Goal: Task Accomplishment & Management: Manage account settings

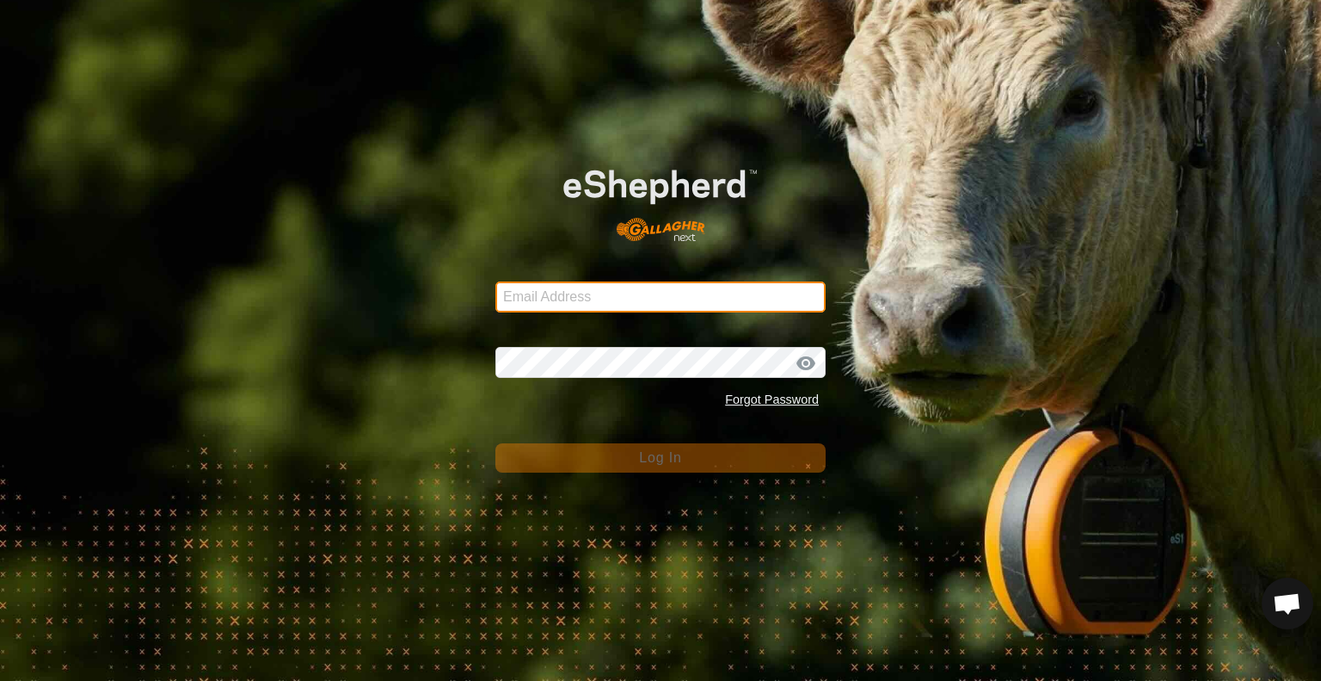
click at [720, 301] on input "Email Address" at bounding box center [661, 296] width 330 height 31
type input "spencer@rsranches.com"
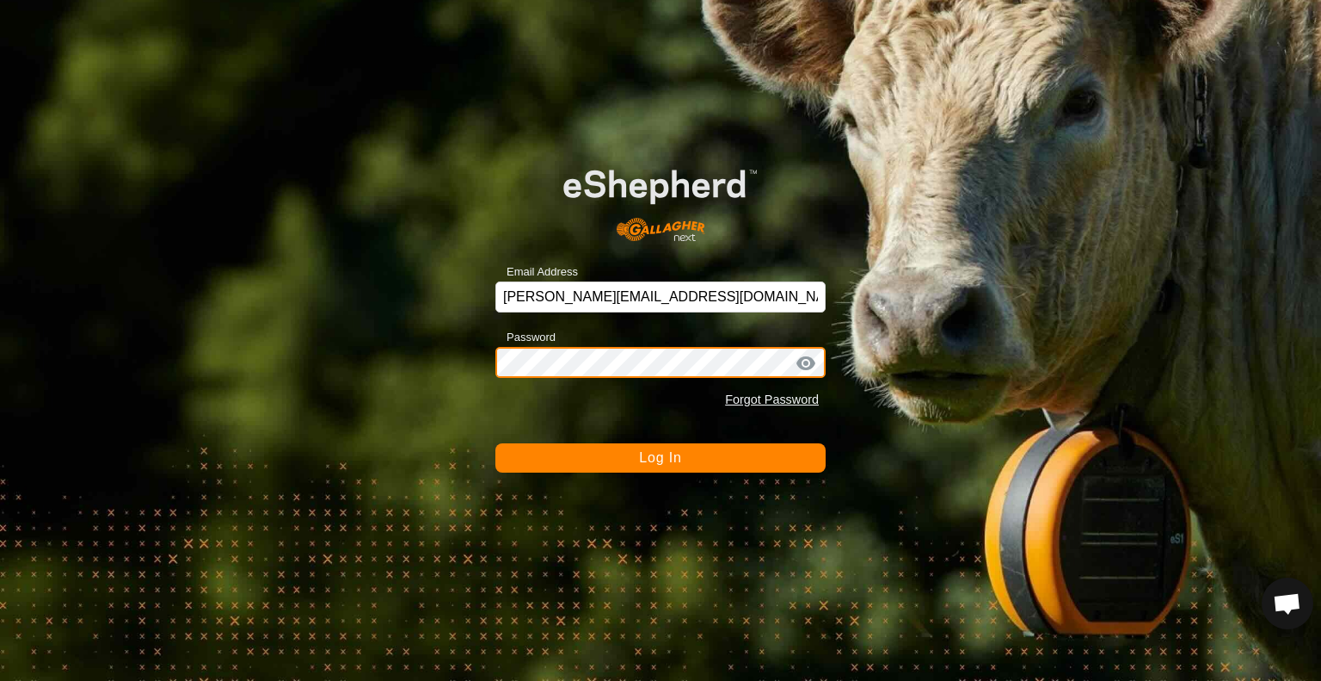
click at [496, 443] on button "Log In" at bounding box center [661, 457] width 330 height 29
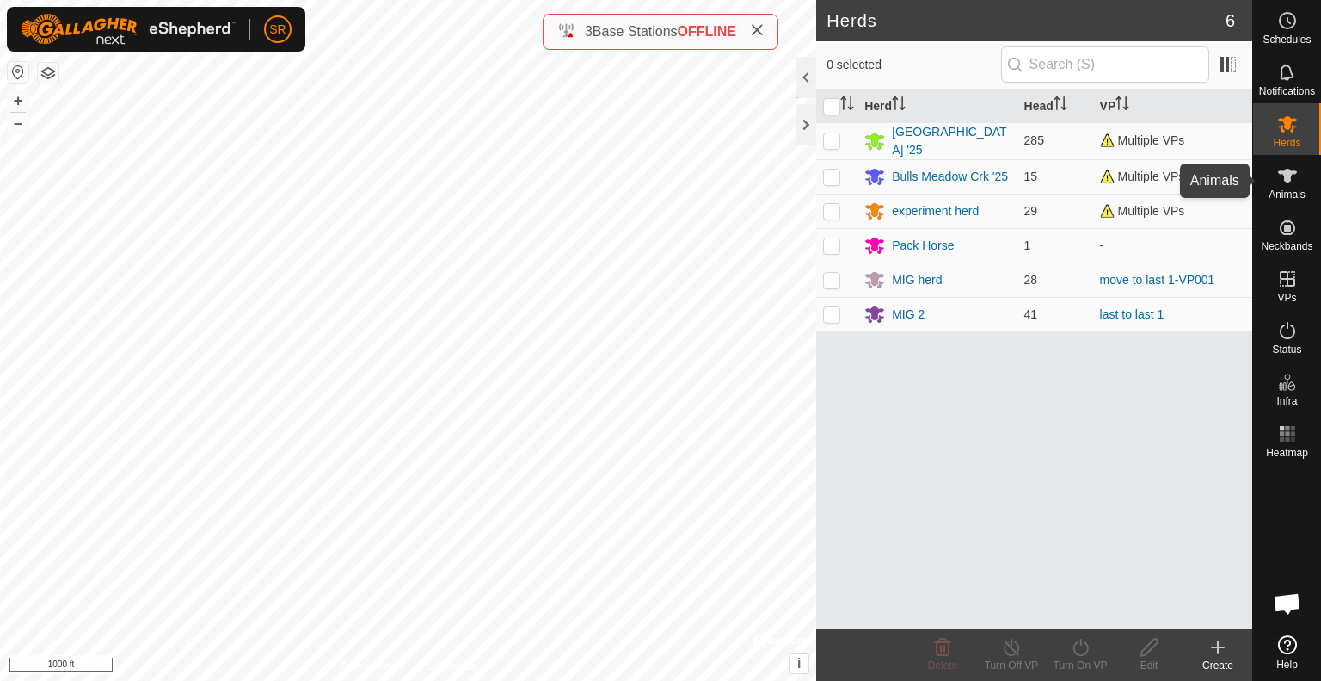
click at [1284, 178] on icon at bounding box center [1288, 175] width 21 height 21
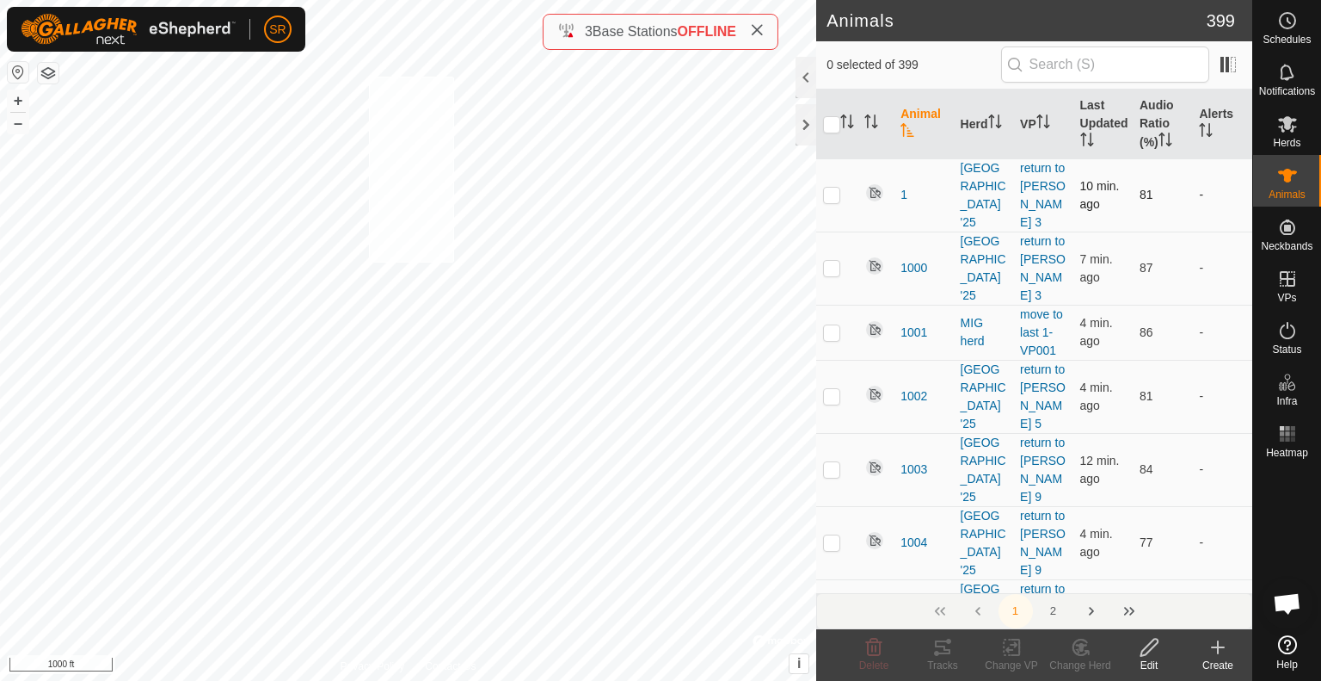
checkbox input "true"
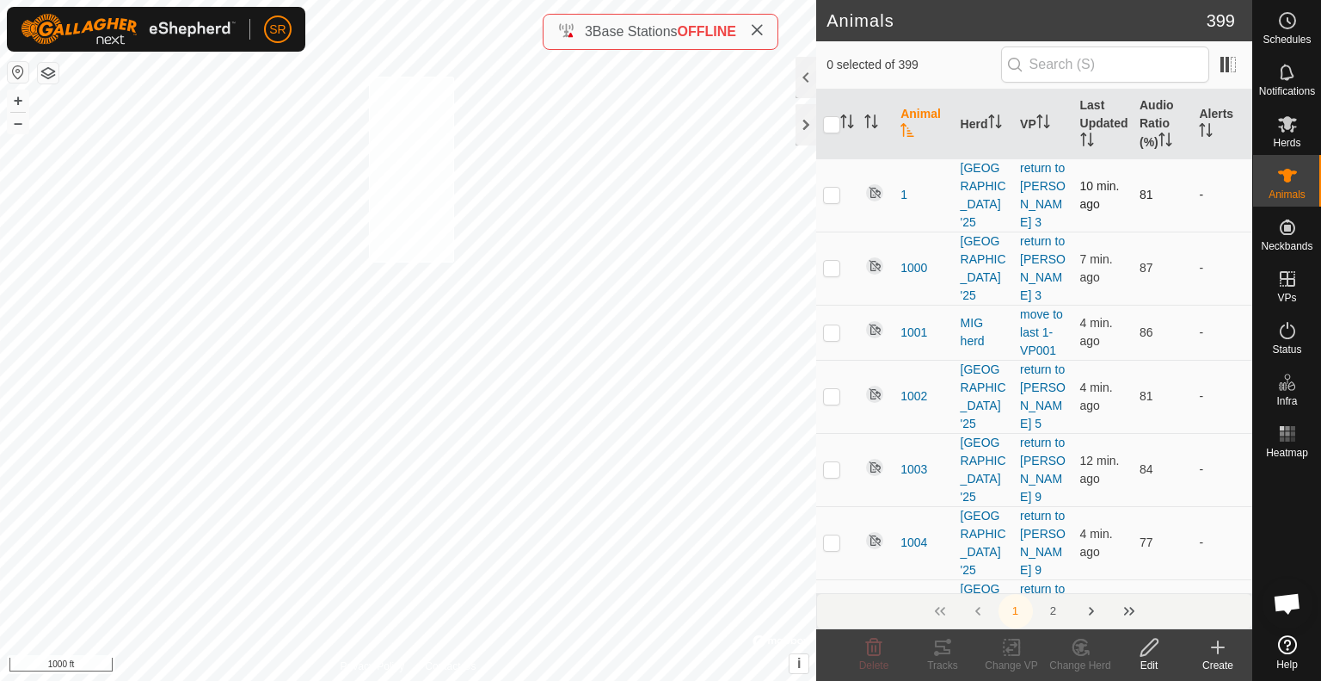
checkbox input "true"
click at [1005, 653] on icon at bounding box center [1012, 647] width 22 height 21
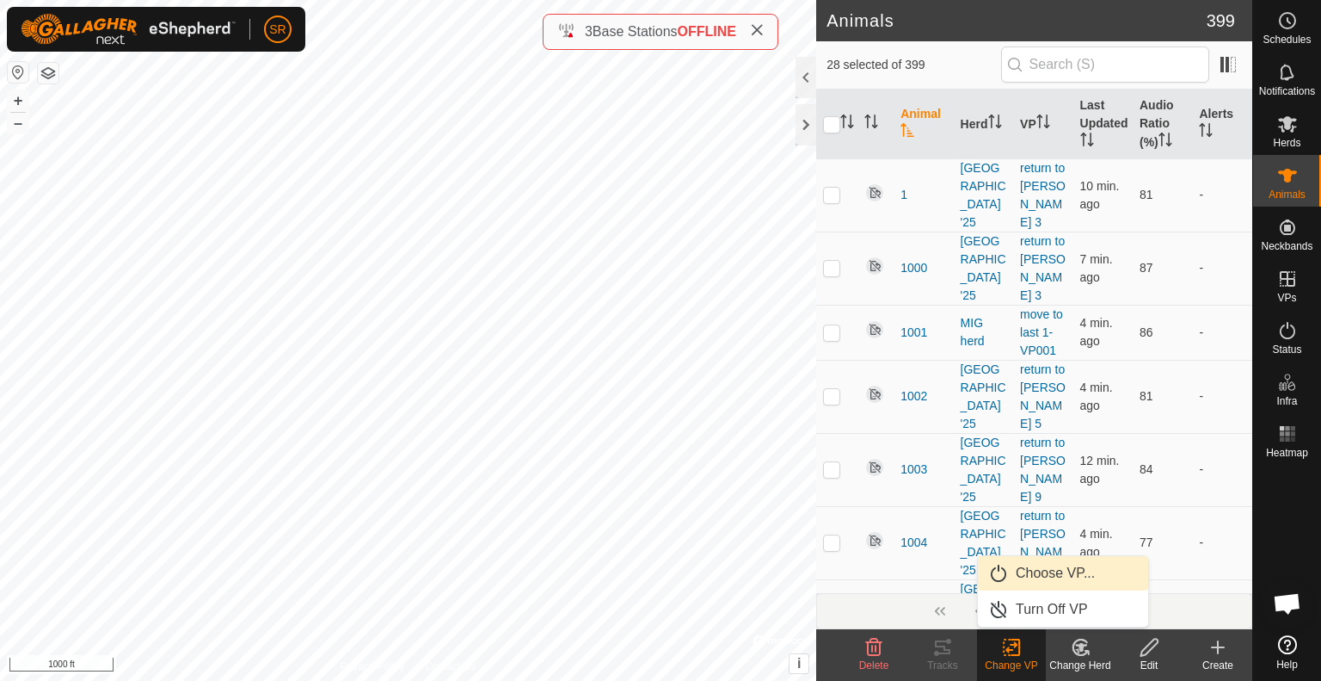
click at [1048, 579] on link "Choose VP..." at bounding box center [1063, 573] width 170 height 34
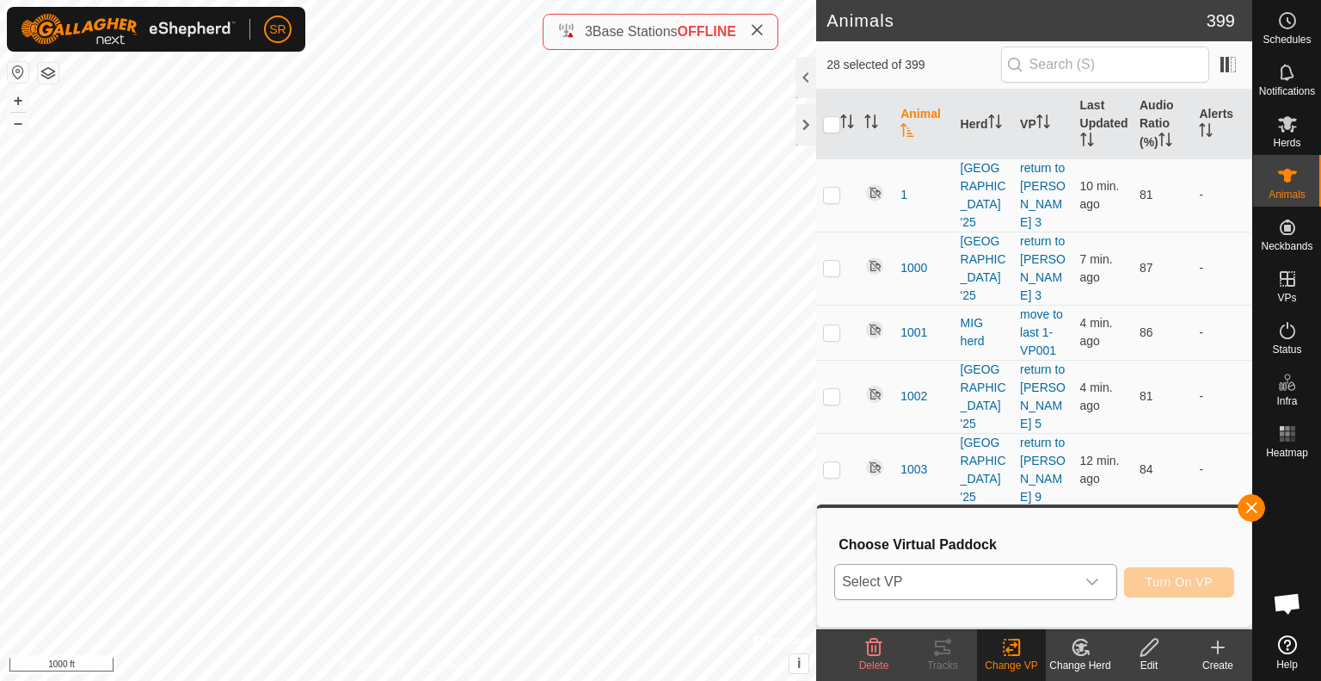
click at [991, 570] on span "Select VP" at bounding box center [955, 581] width 240 height 34
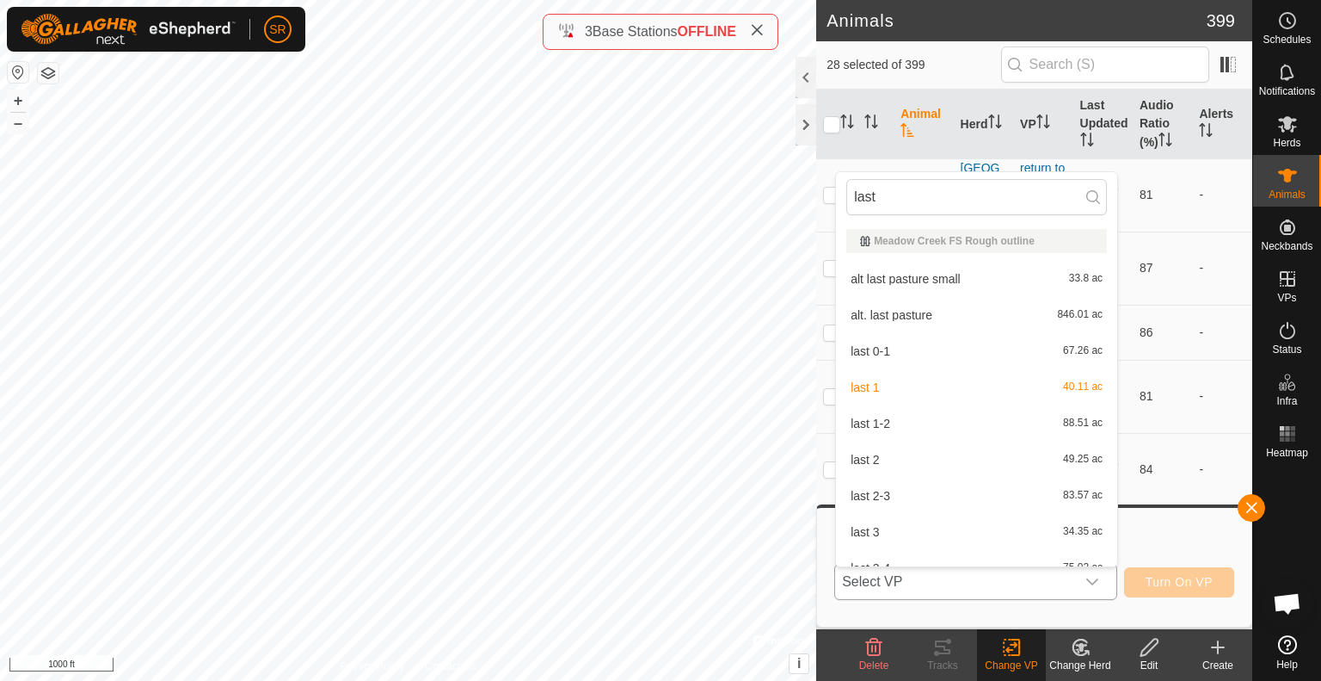
scroll to position [19, 0]
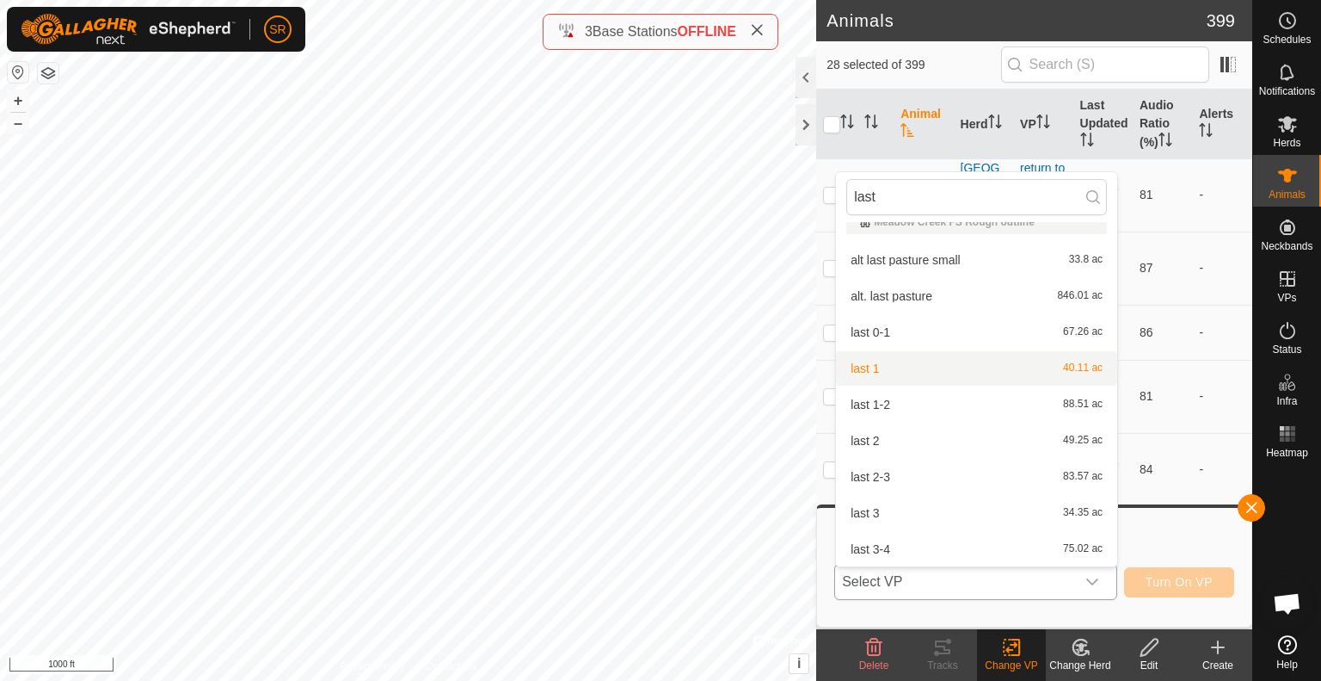
type input "last"
click at [933, 377] on li "last 1 40.11 ac" at bounding box center [976, 368] width 281 height 34
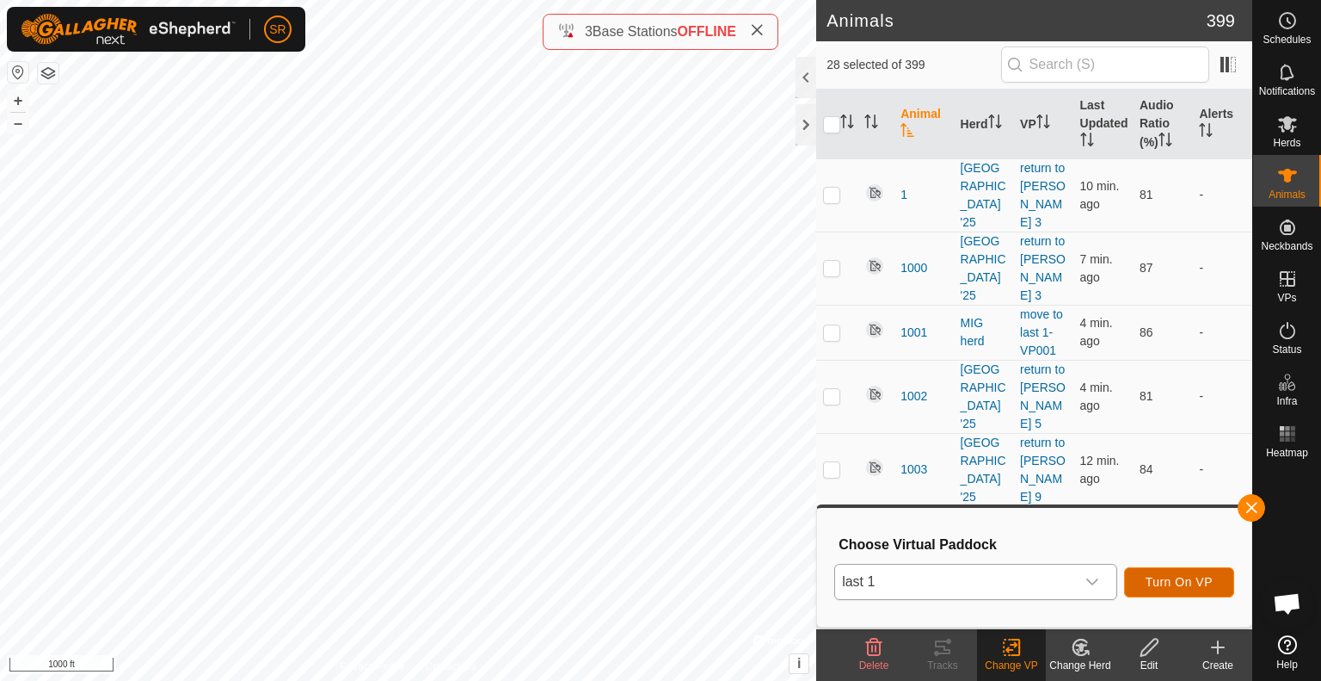
click at [1181, 584] on span "Turn On VP" at bounding box center [1179, 582] width 67 height 14
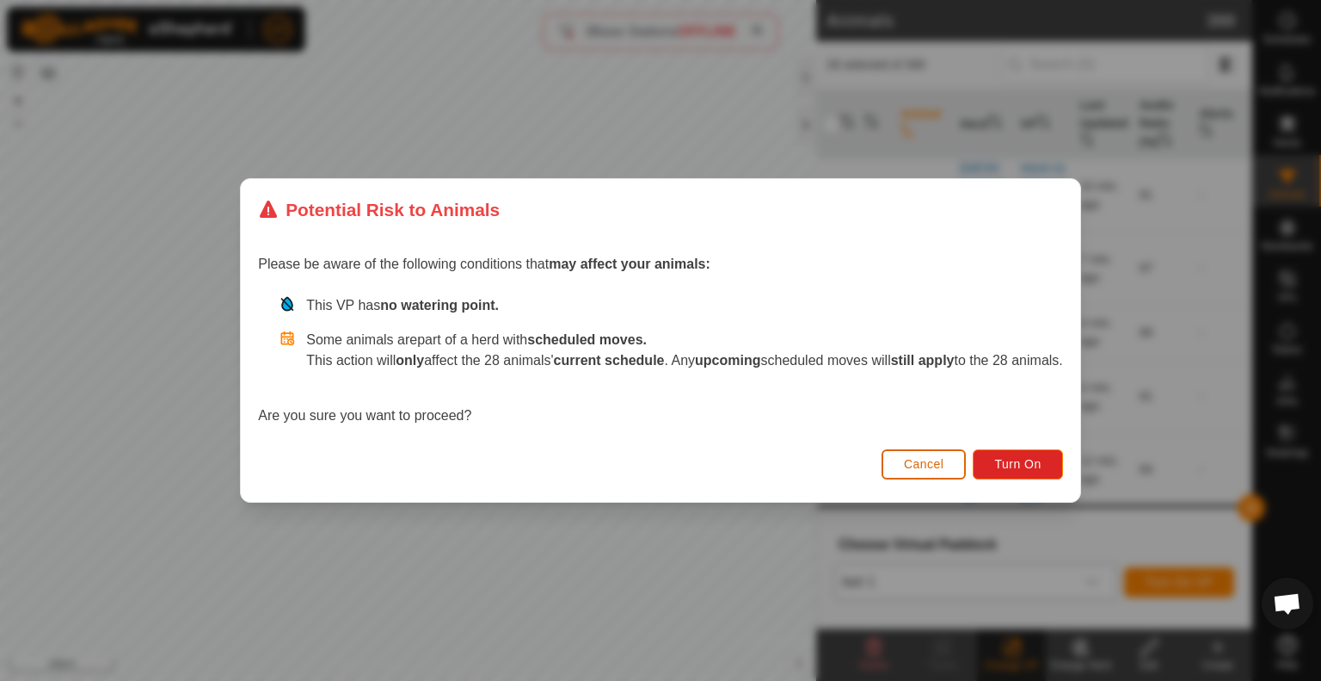
click at [945, 464] on span "Cancel" at bounding box center [924, 464] width 40 height 14
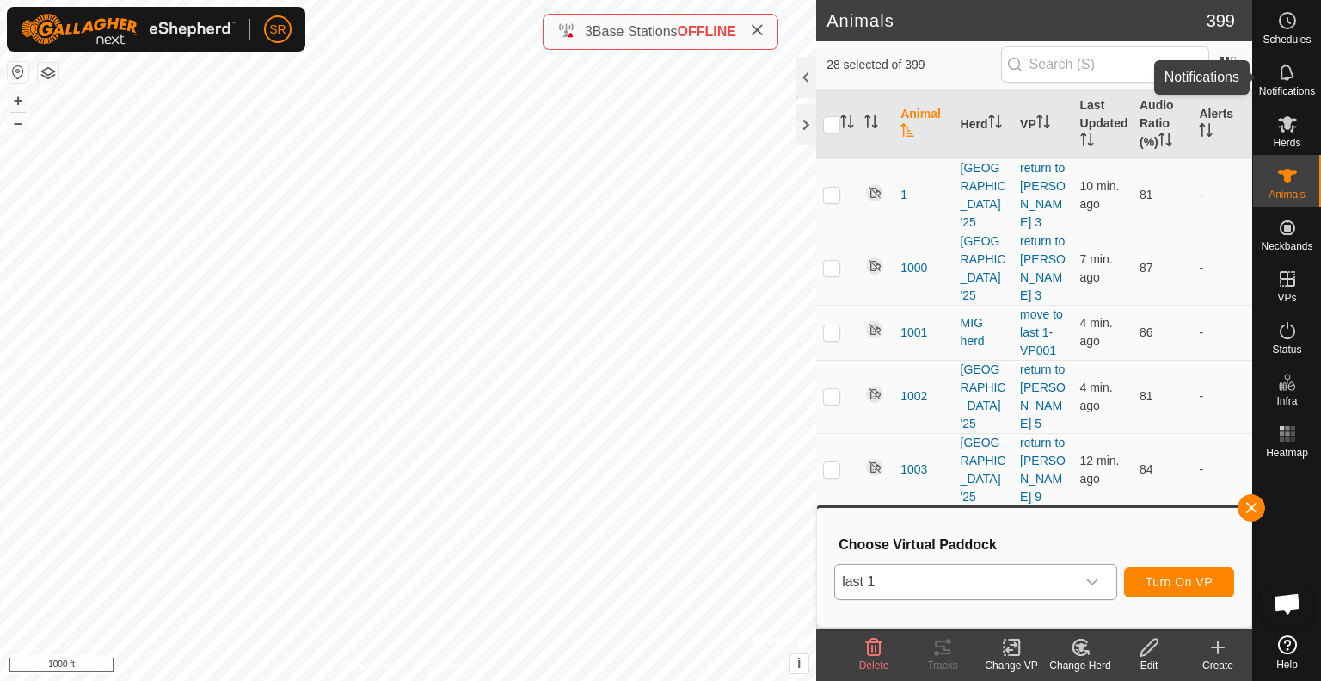
click at [1284, 86] on span "Notifications" at bounding box center [1288, 91] width 56 height 10
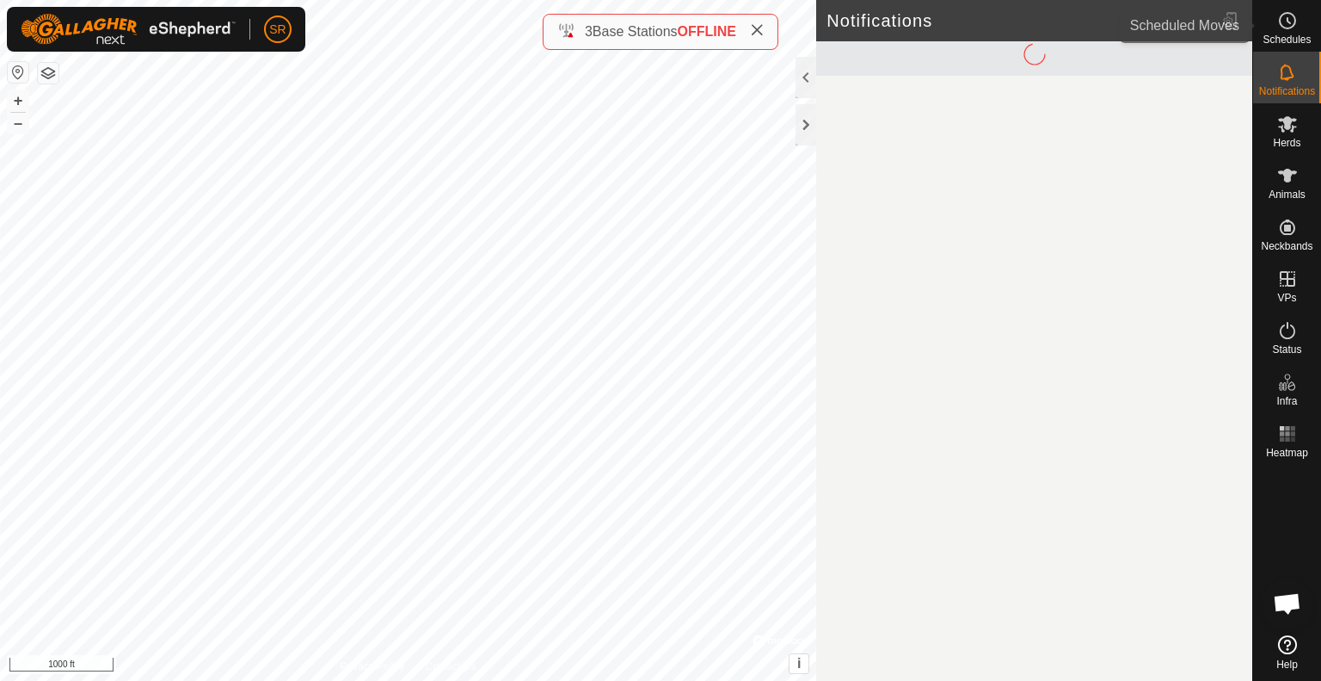
click at [1286, 31] on es-schedule-vp-svg-icon at bounding box center [1287, 21] width 31 height 28
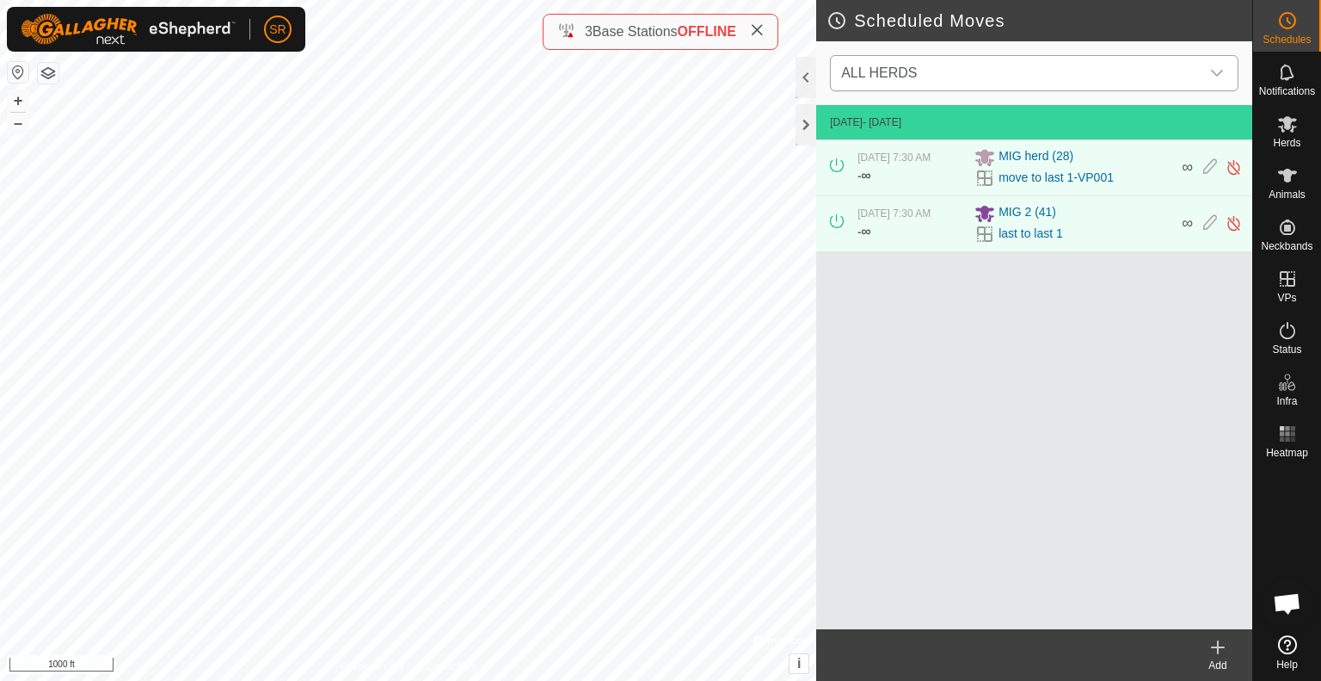
click at [1198, 75] on span "ALL HERDS" at bounding box center [1018, 73] width 366 height 34
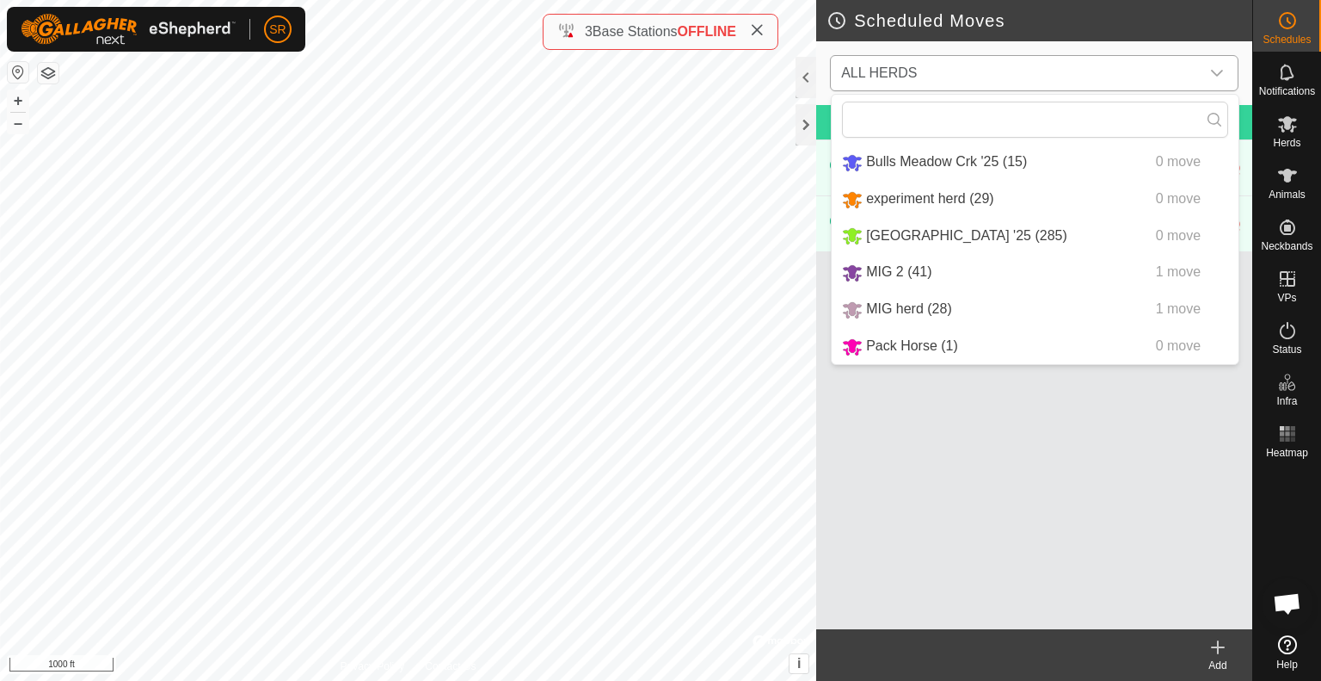
click at [1198, 75] on span "ALL HERDS" at bounding box center [1018, 73] width 366 height 34
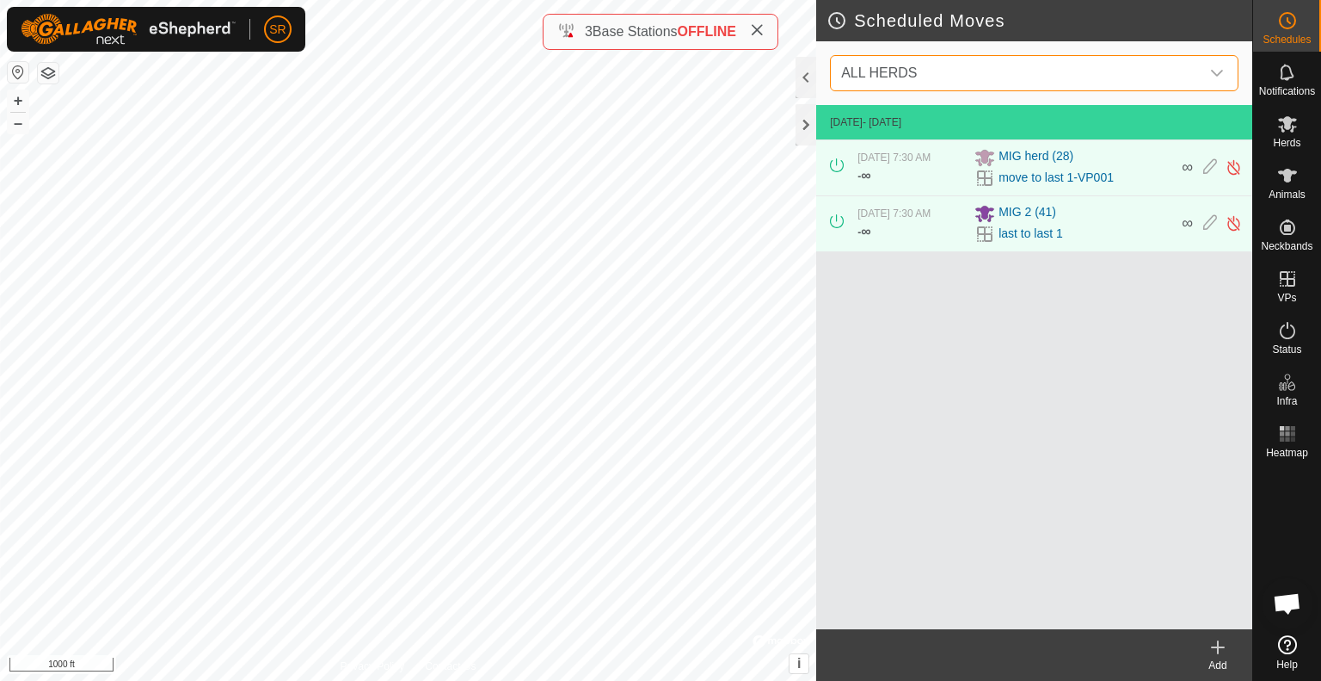
click at [929, 176] on div "Oct 1, 2025, 7:30 AM - ∞" at bounding box center [911, 168] width 107 height 36
click at [1014, 156] on span "MIG herd (28)" at bounding box center [1036, 157] width 75 height 21
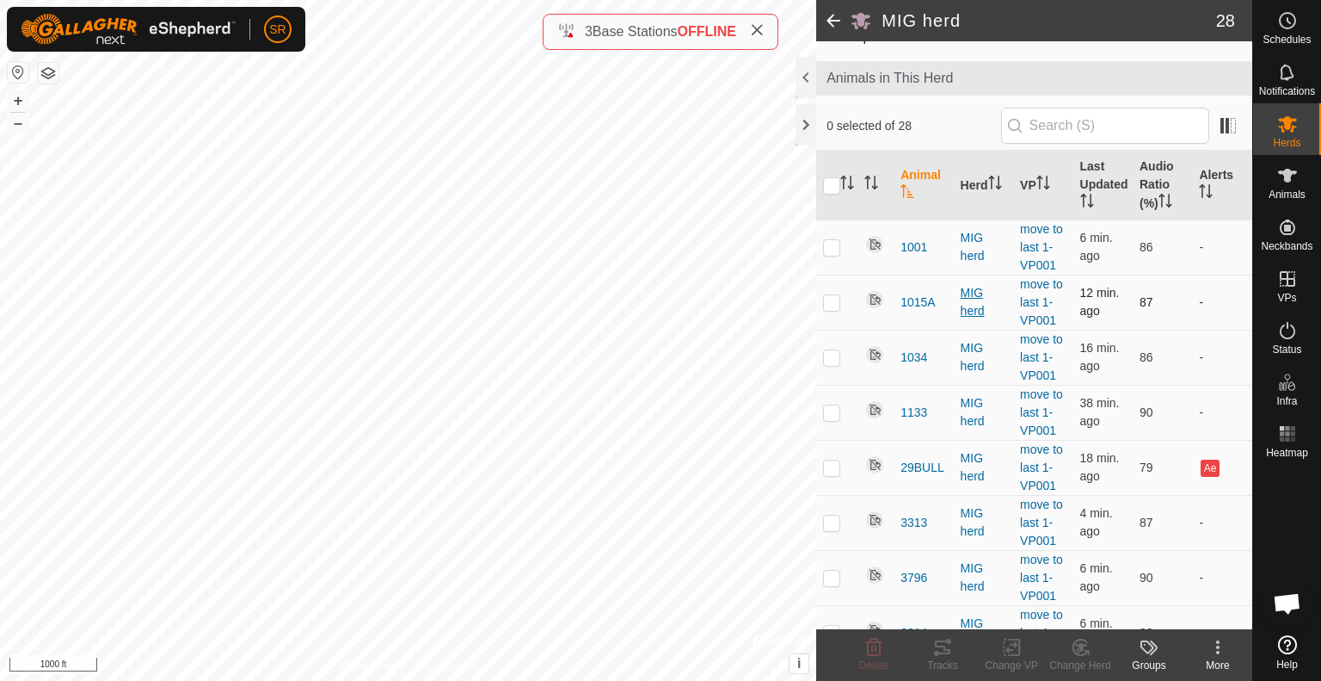
scroll to position [65, 0]
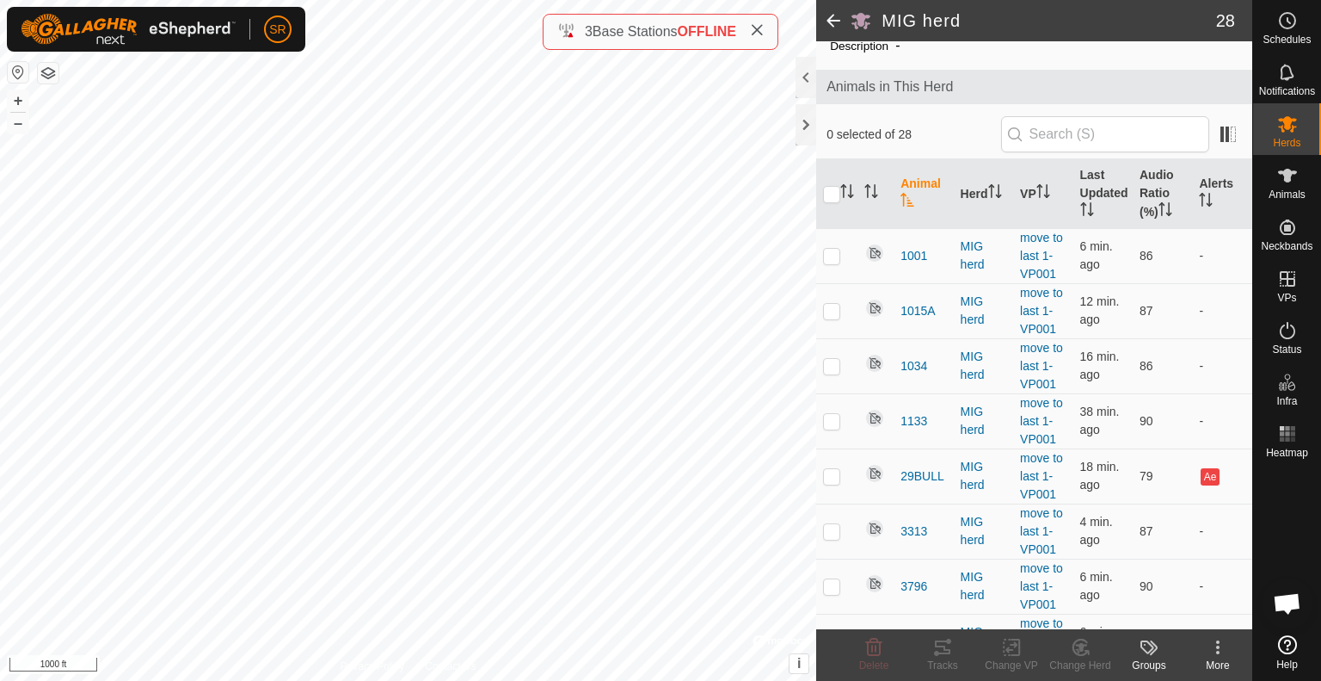
click at [824, 23] on span at bounding box center [833, 20] width 34 height 41
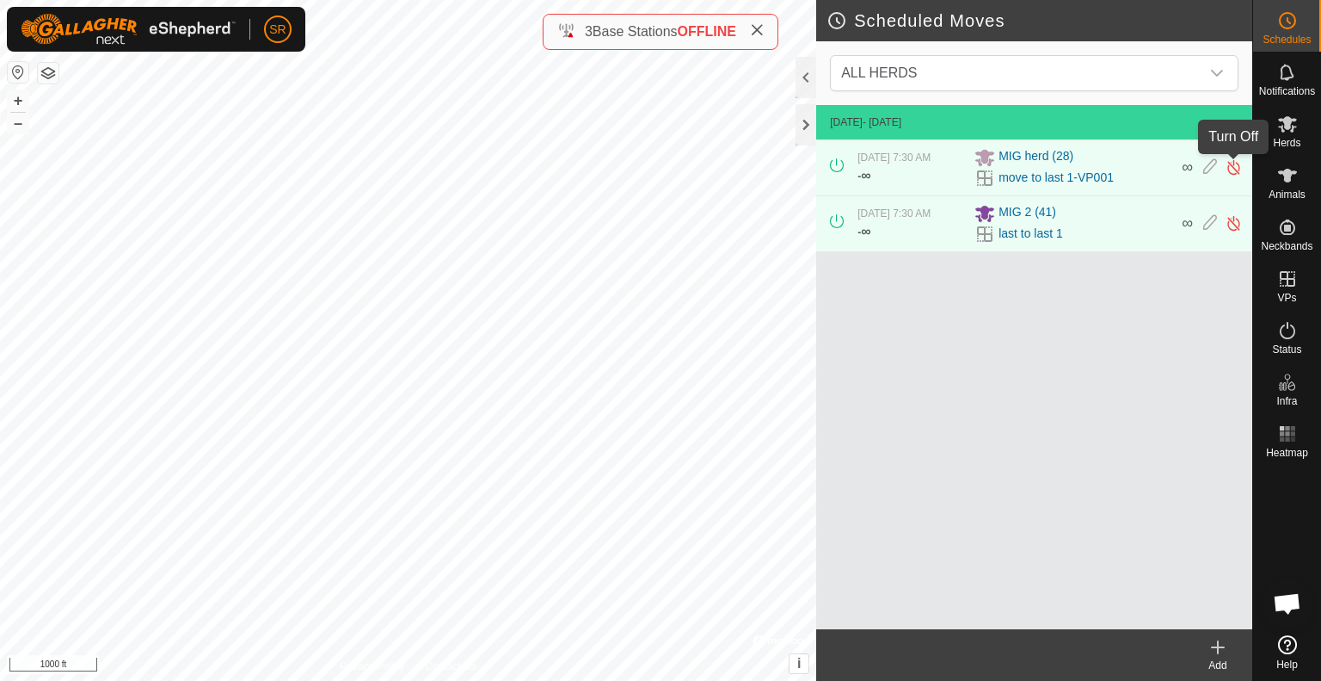
click at [1232, 164] on img at bounding box center [1234, 167] width 16 height 18
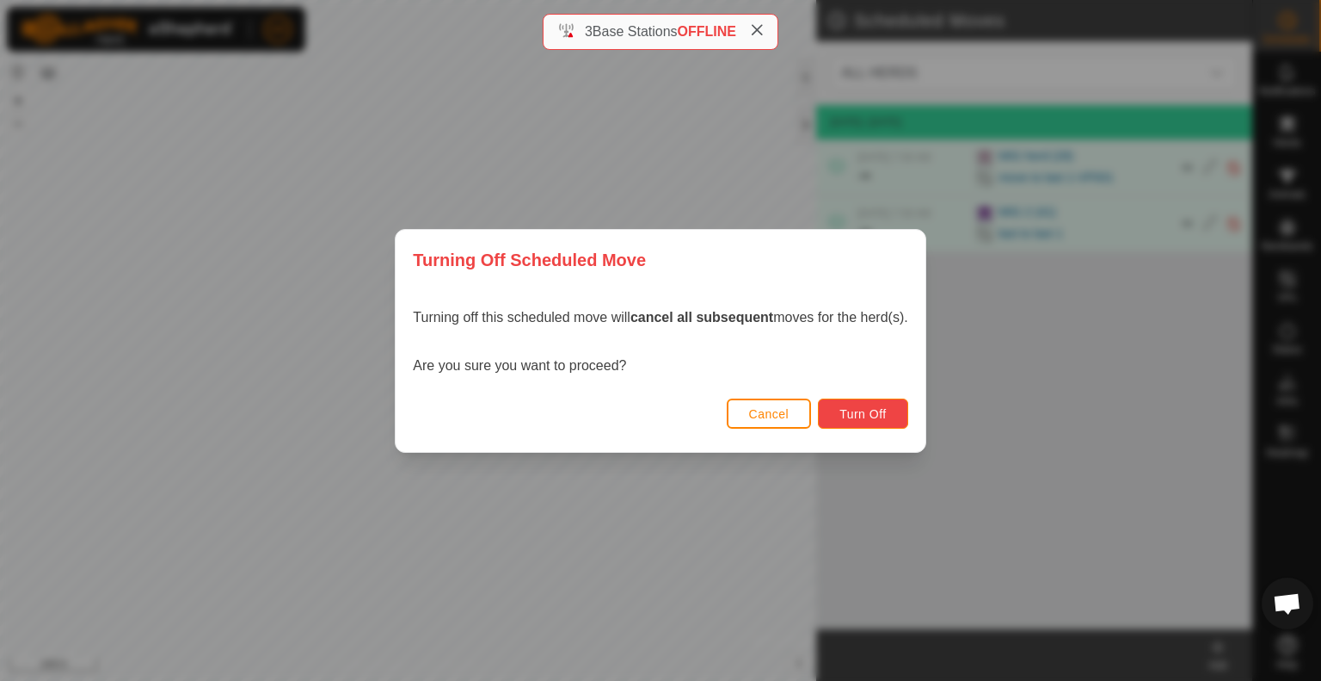
click at [850, 410] on span "Turn Off" at bounding box center [863, 414] width 47 height 14
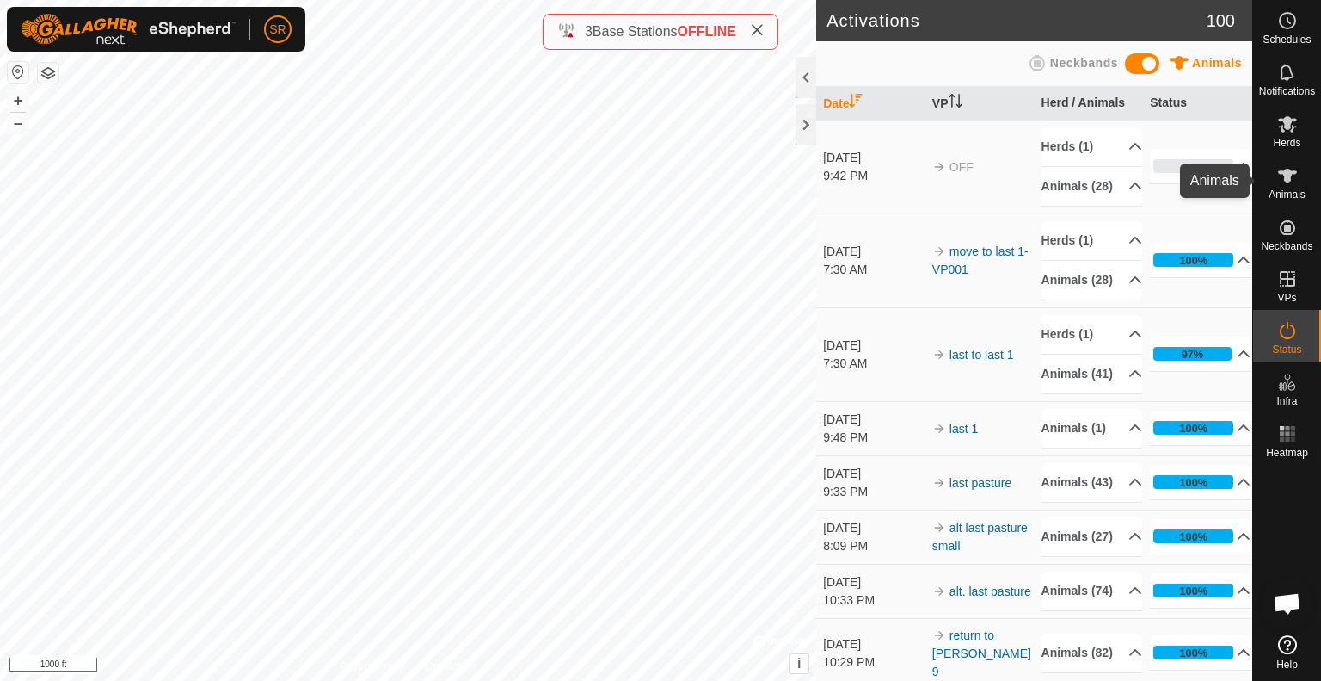
click at [1288, 182] on icon at bounding box center [1287, 176] width 19 height 14
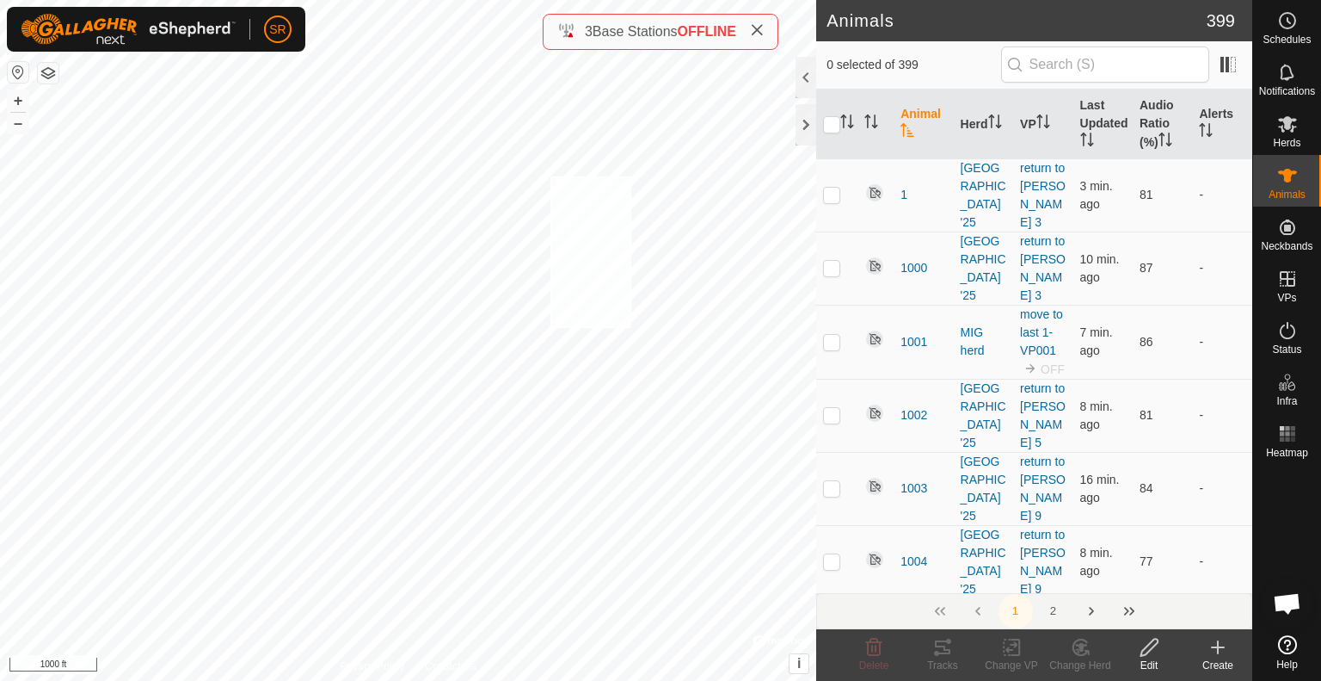
checkbox input "true"
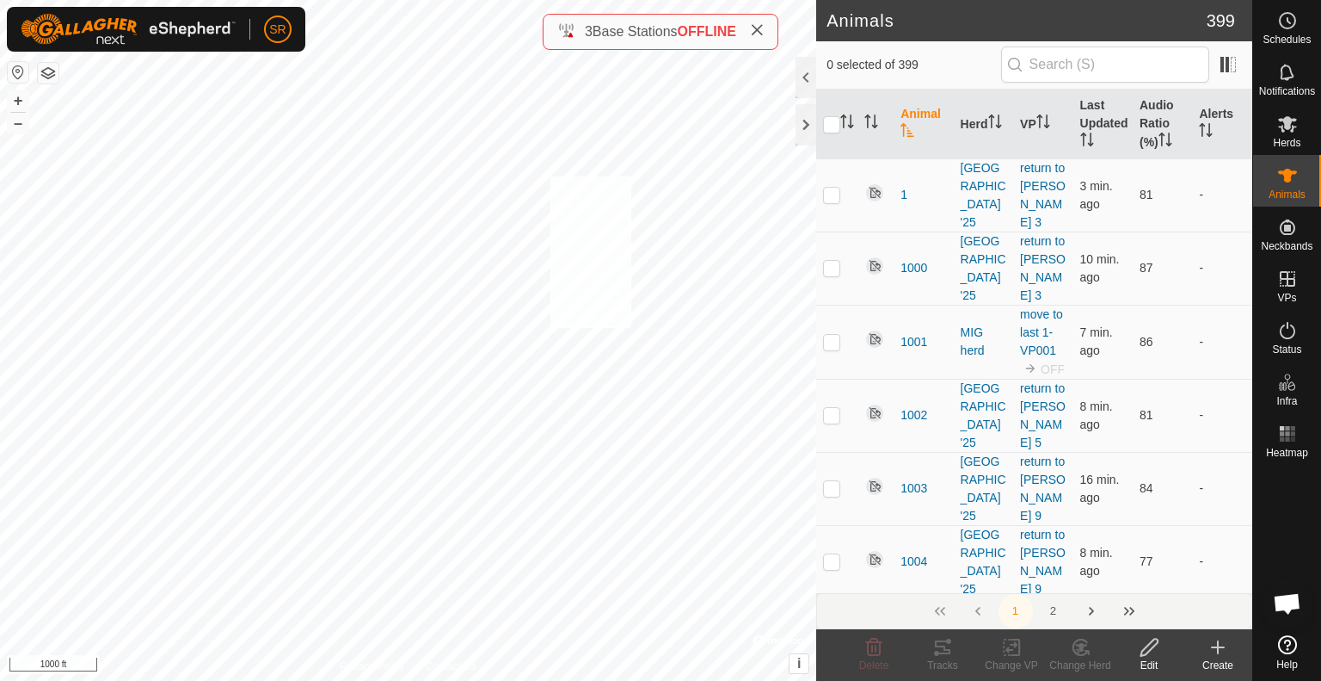
checkbox input "true"
click at [1011, 653] on icon at bounding box center [1012, 647] width 22 height 21
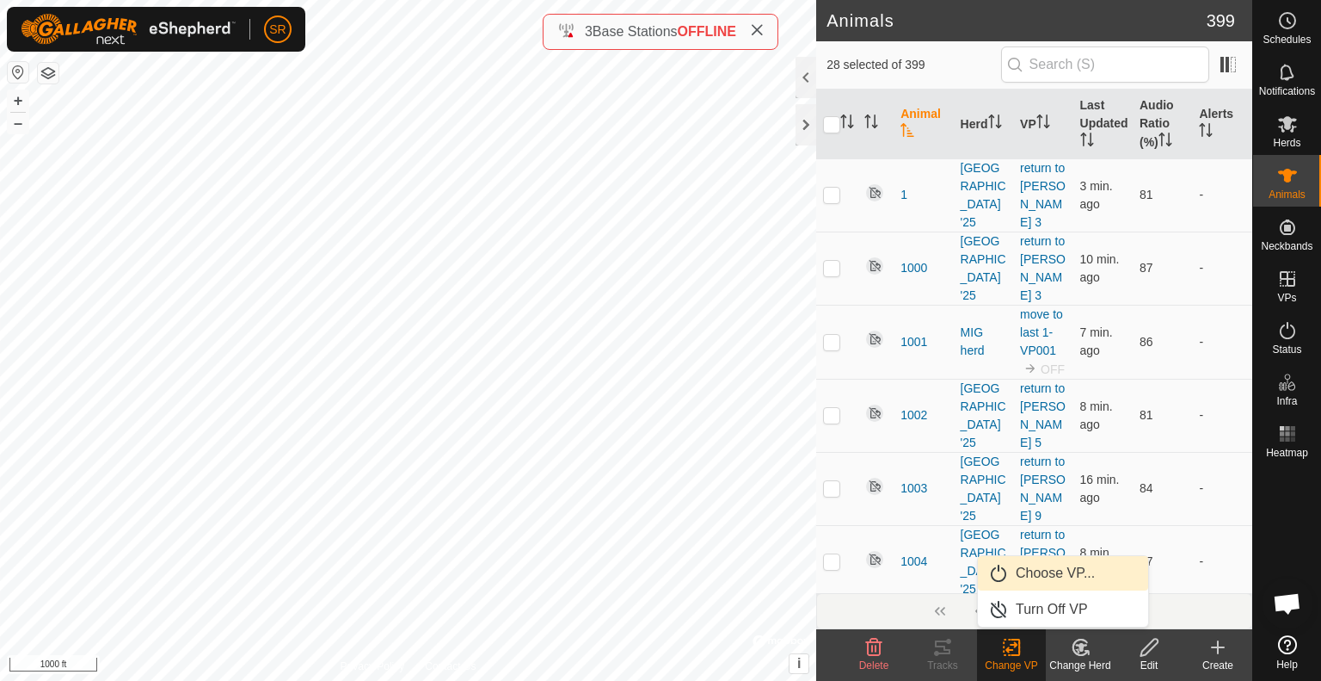
click at [1041, 574] on link "Choose VP..." at bounding box center [1063, 573] width 170 height 34
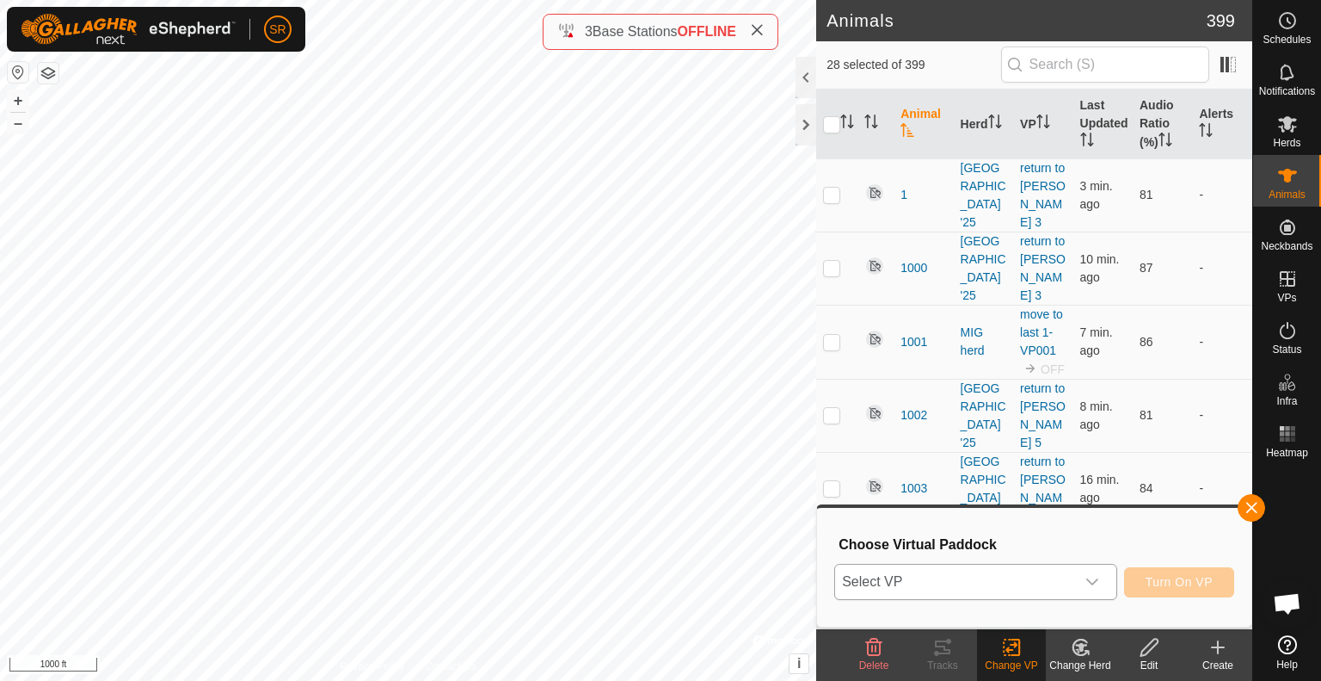
click at [1026, 580] on span "Select VP" at bounding box center [955, 581] width 240 height 34
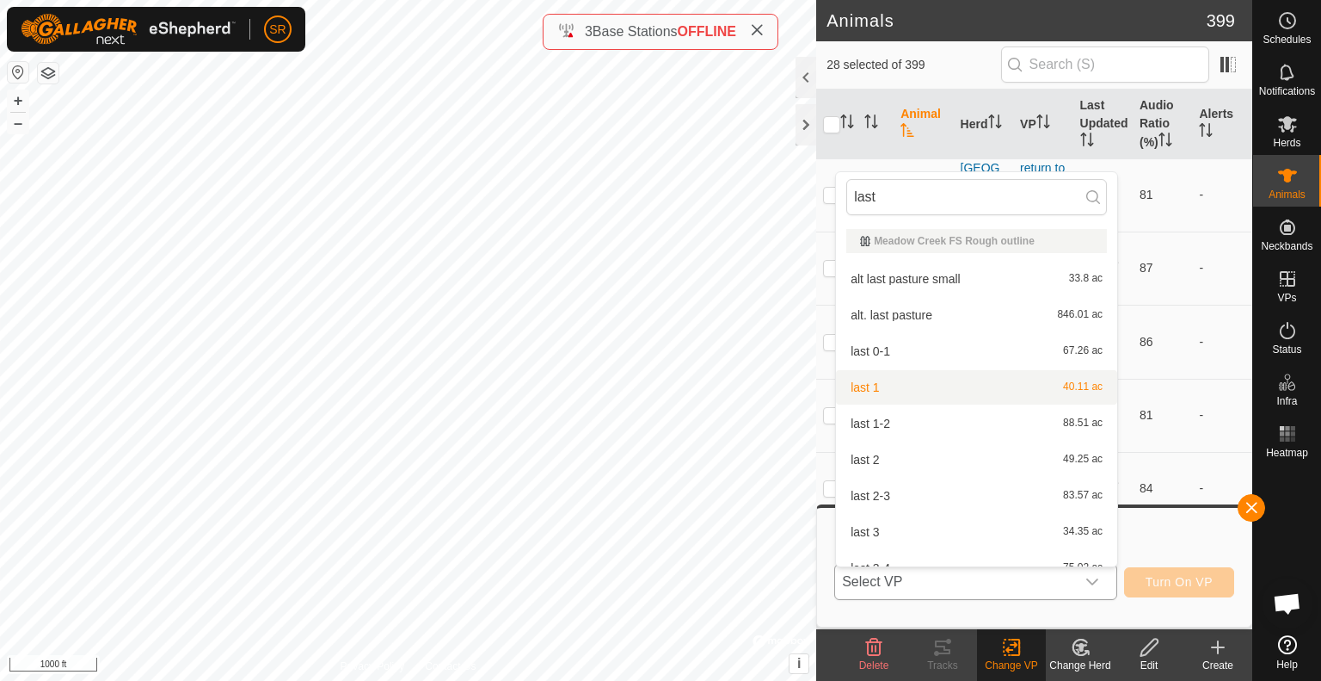
type input "last"
click at [912, 385] on li "last 1 40.11 ac" at bounding box center [976, 387] width 281 height 34
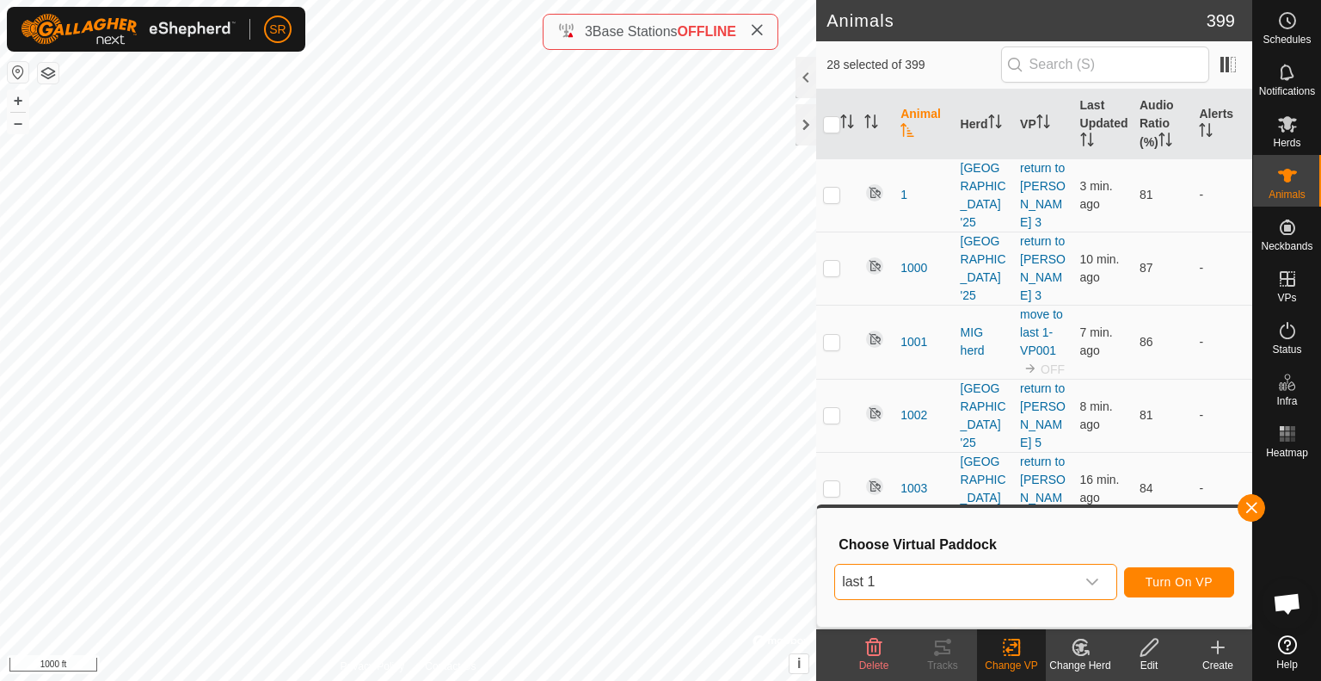
click at [1069, 586] on span "last 1" at bounding box center [955, 581] width 240 height 34
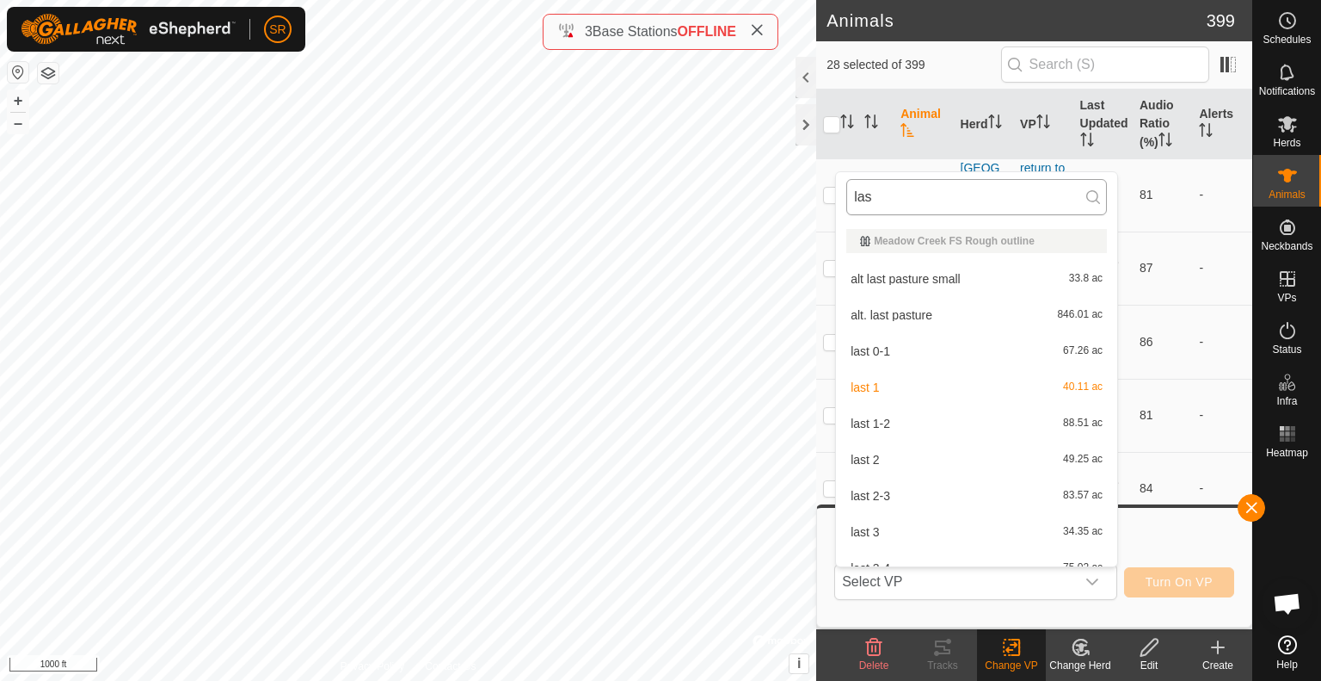
type input "last"
click at [885, 389] on li "last 1 40.11 ac" at bounding box center [976, 387] width 281 height 34
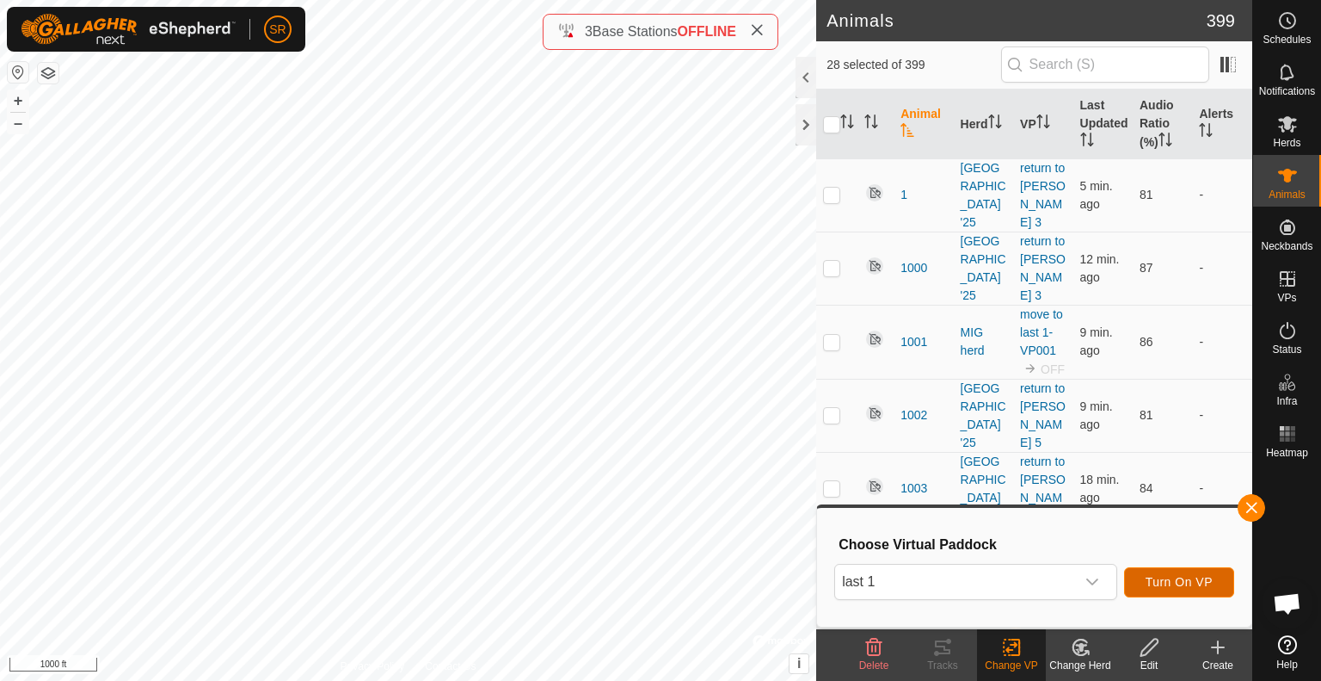
click at [1168, 588] on span "Turn On VP" at bounding box center [1179, 582] width 67 height 14
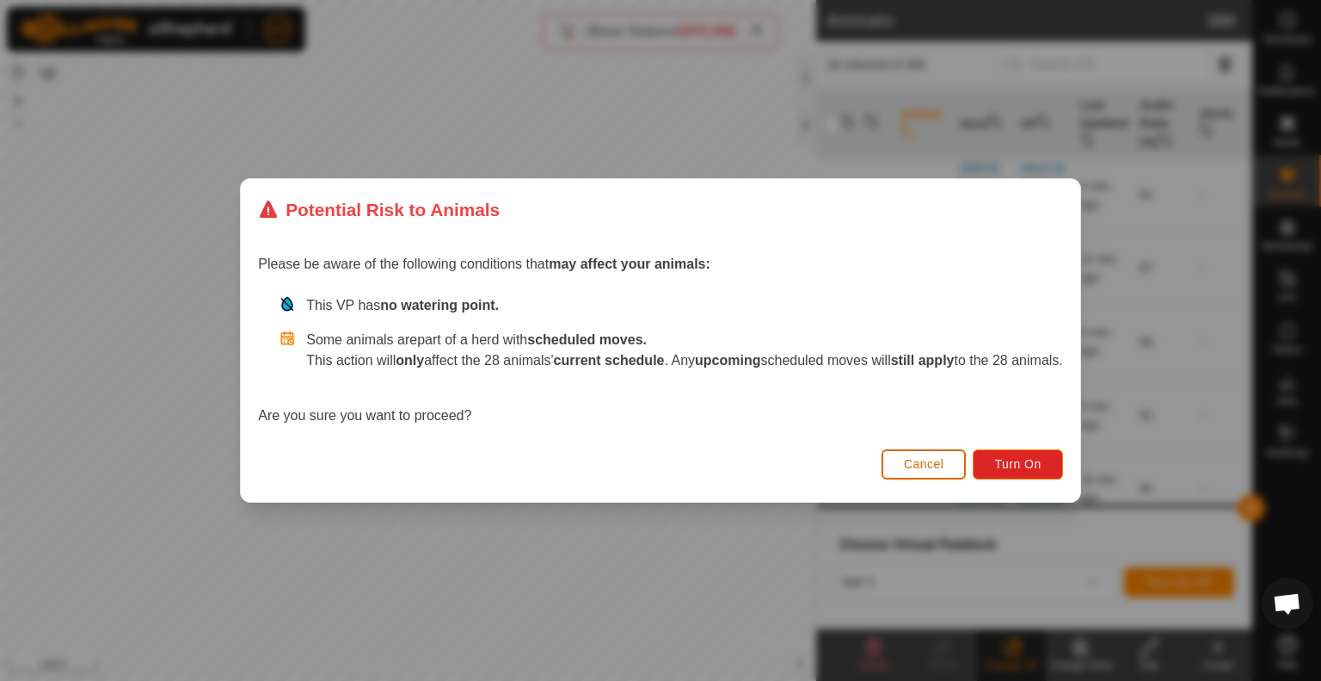
click at [945, 464] on span "Cancel" at bounding box center [924, 464] width 40 height 14
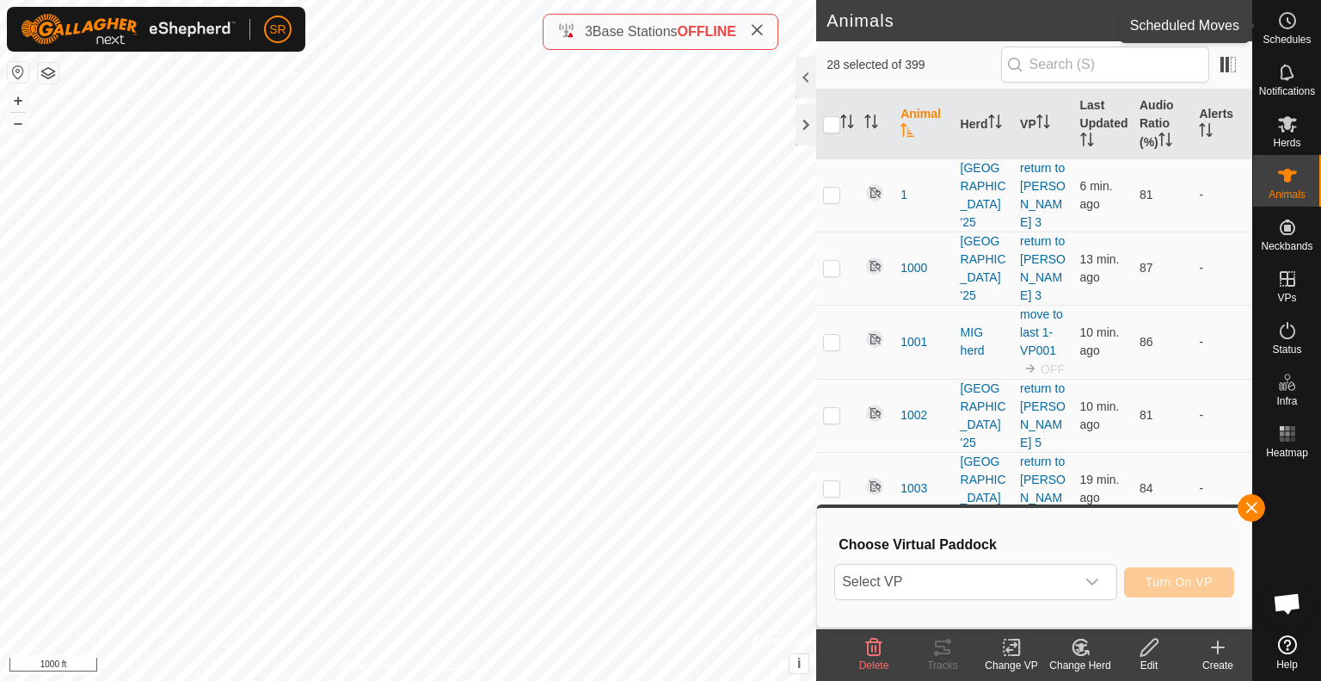
click at [1294, 42] on span "Schedules" at bounding box center [1287, 39] width 48 height 10
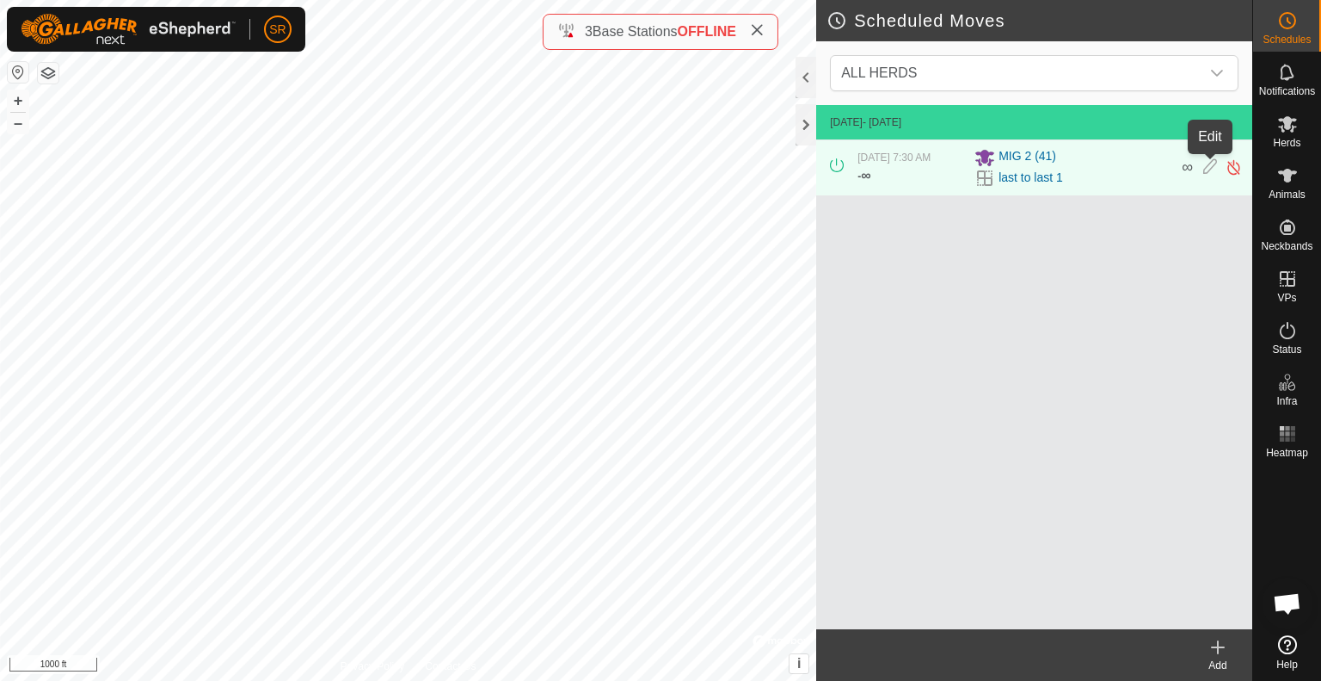
click at [1209, 169] on icon at bounding box center [1211, 167] width 14 height 18
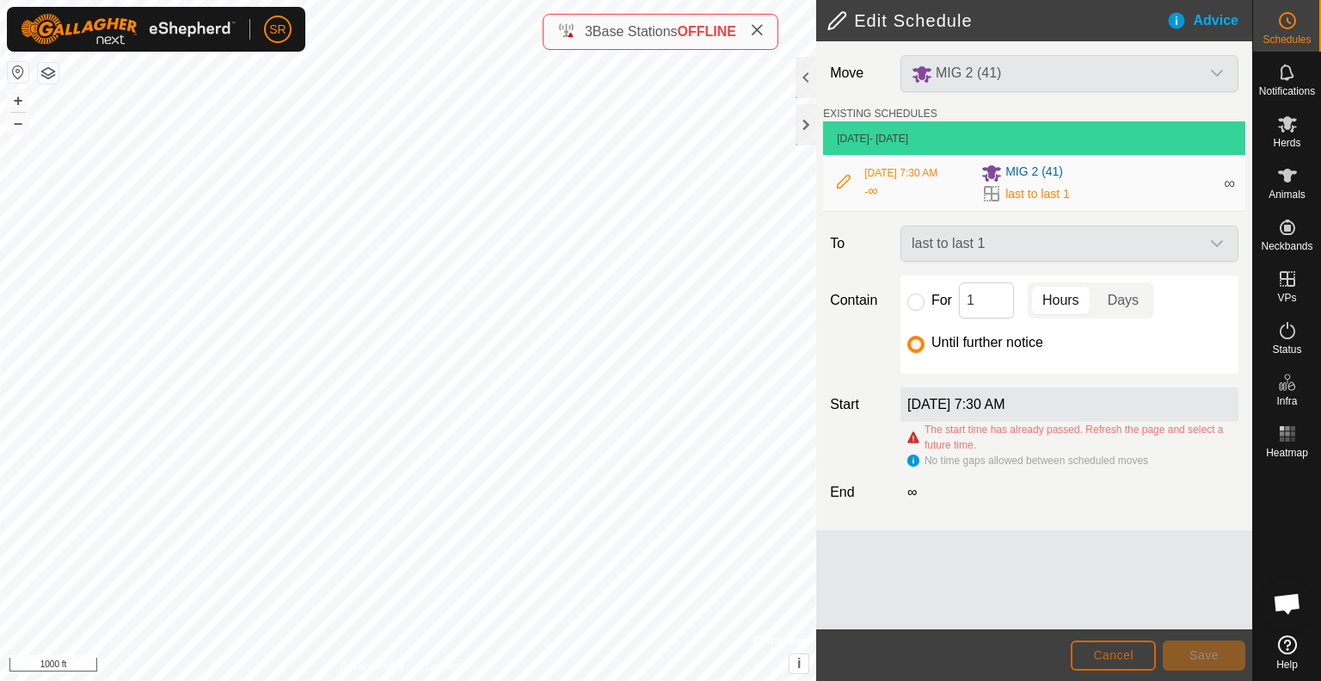
click at [1129, 661] on span "Cancel" at bounding box center [1113, 655] width 40 height 14
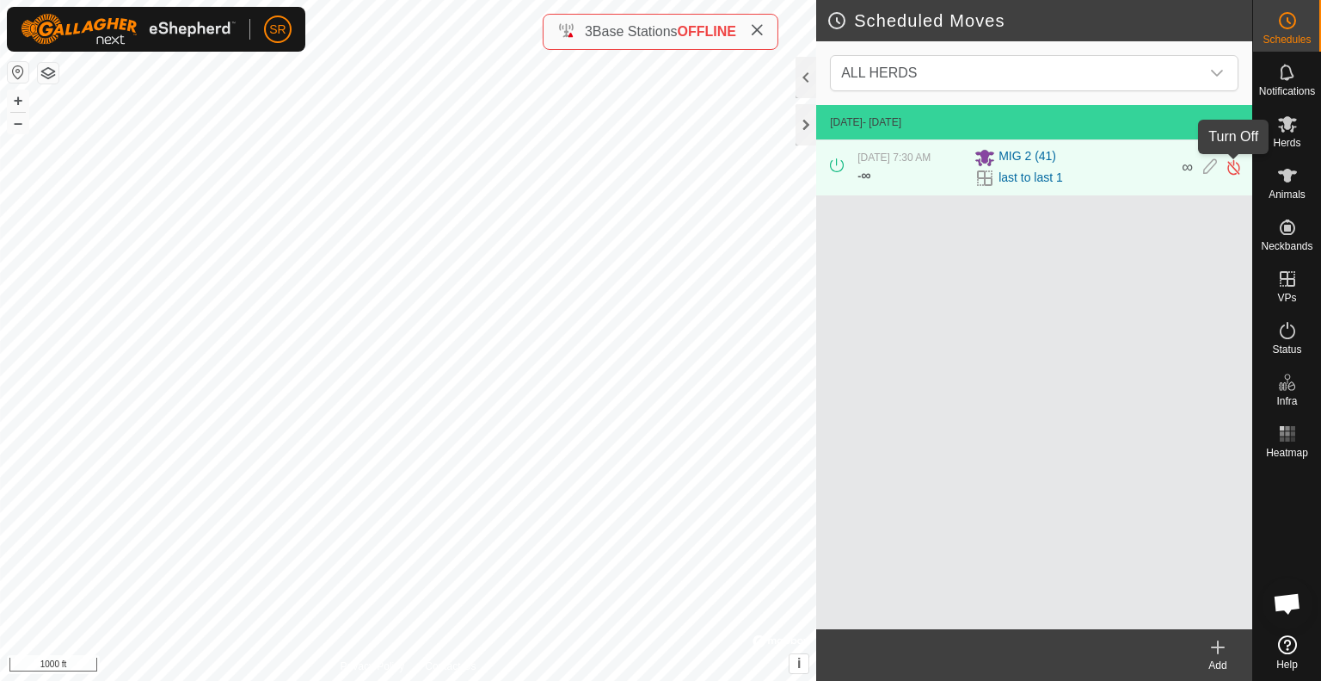
click at [1229, 162] on img at bounding box center [1234, 167] width 16 height 18
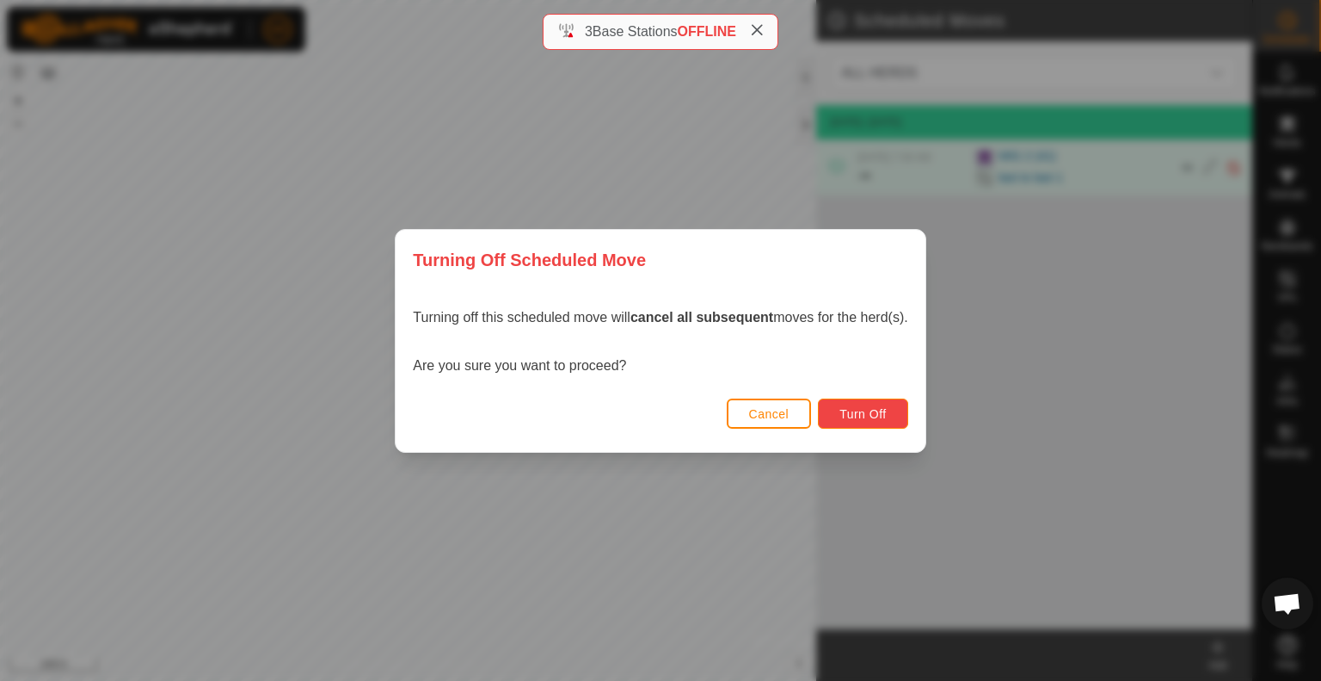
click at [867, 412] on span "Turn Off" at bounding box center [863, 414] width 47 height 14
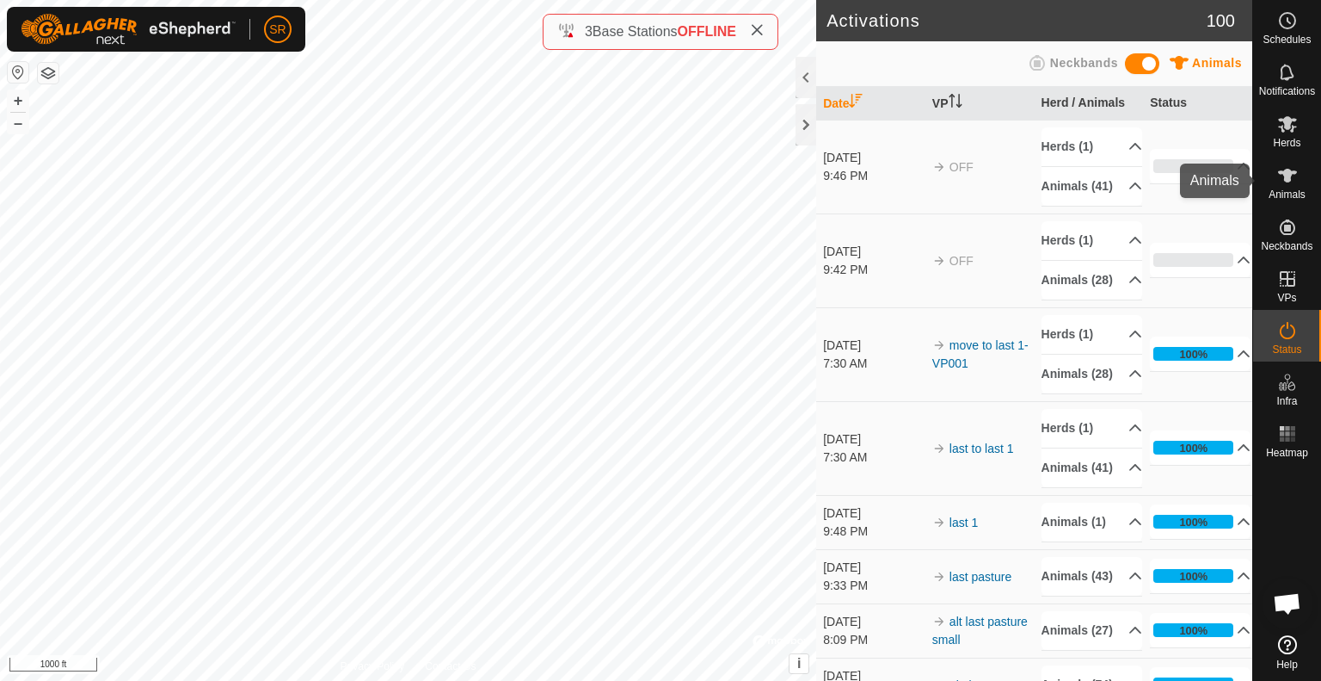
click at [1291, 175] on icon at bounding box center [1287, 176] width 19 height 14
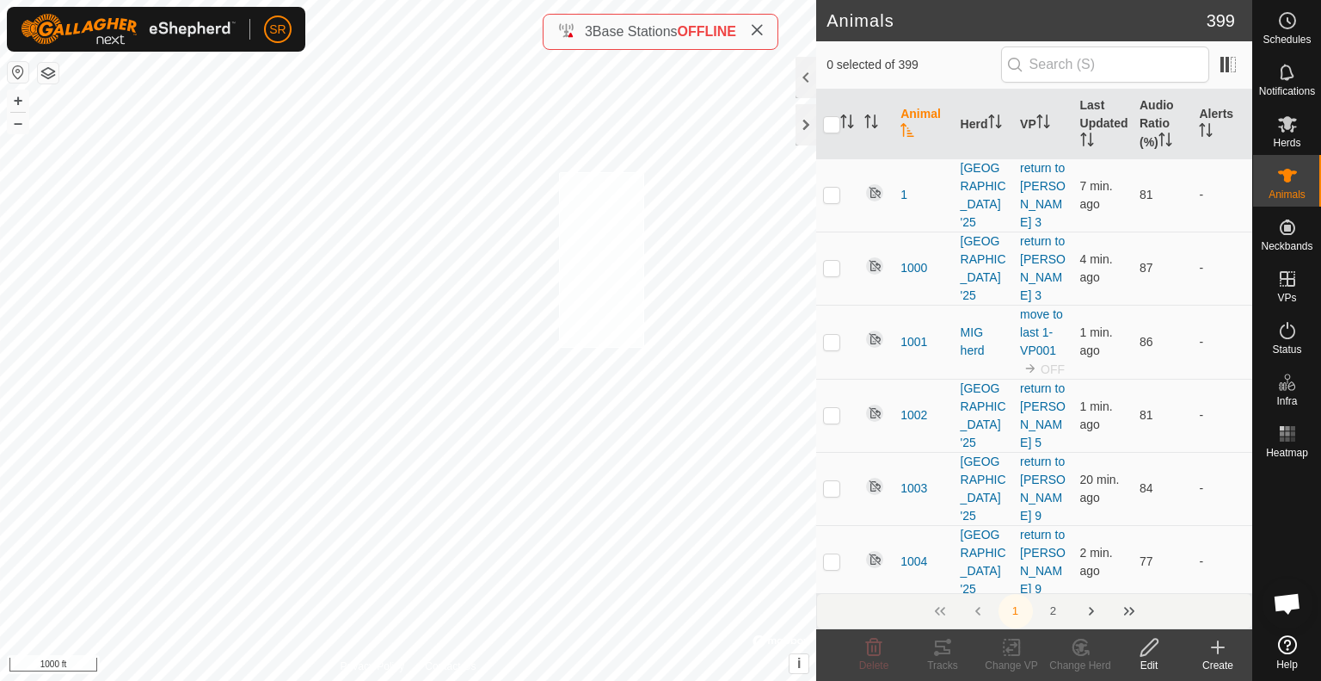
checkbox input "true"
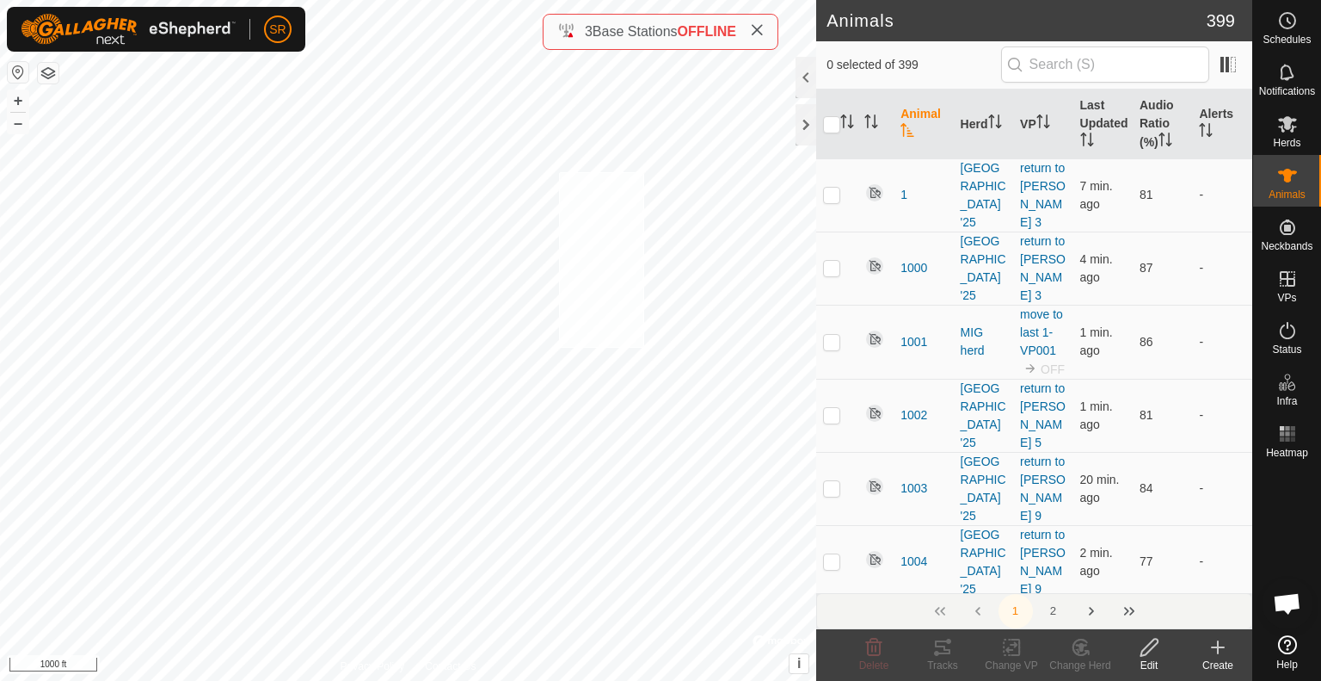
checkbox input "true"
click at [1013, 649] on icon at bounding box center [1012, 647] width 22 height 21
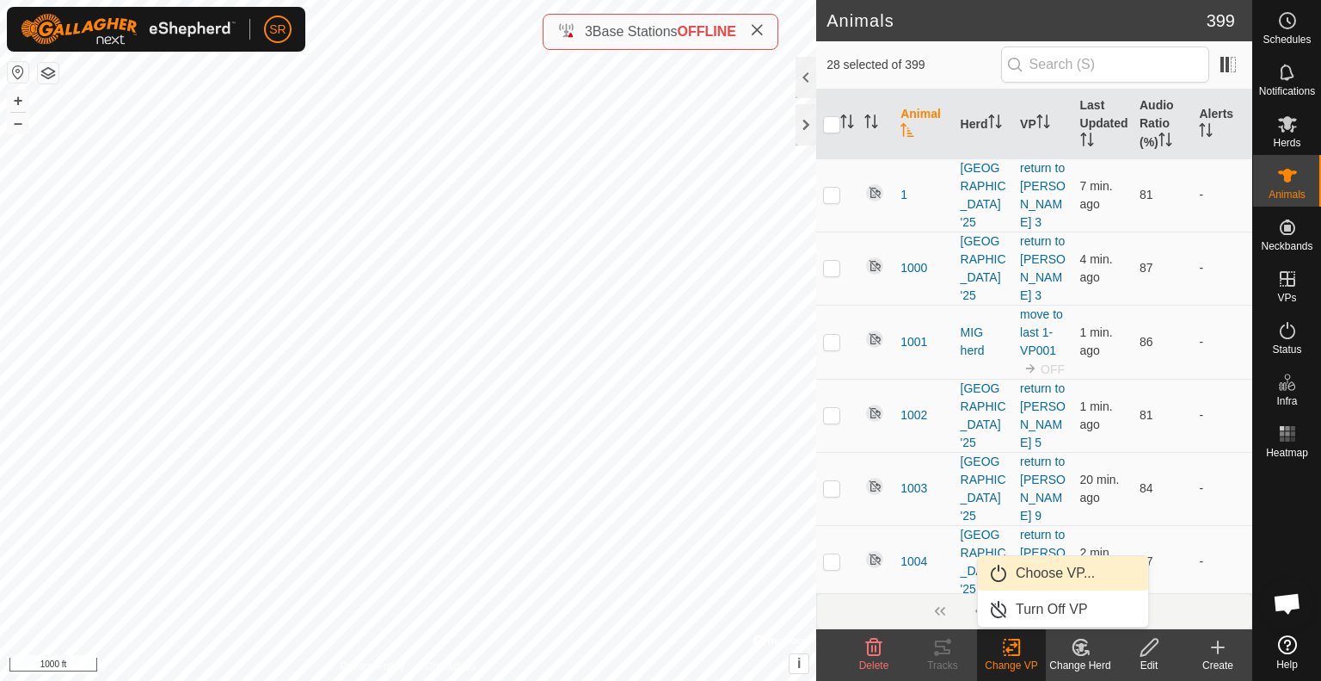
click at [1067, 579] on link "Choose VP..." at bounding box center [1063, 573] width 170 height 34
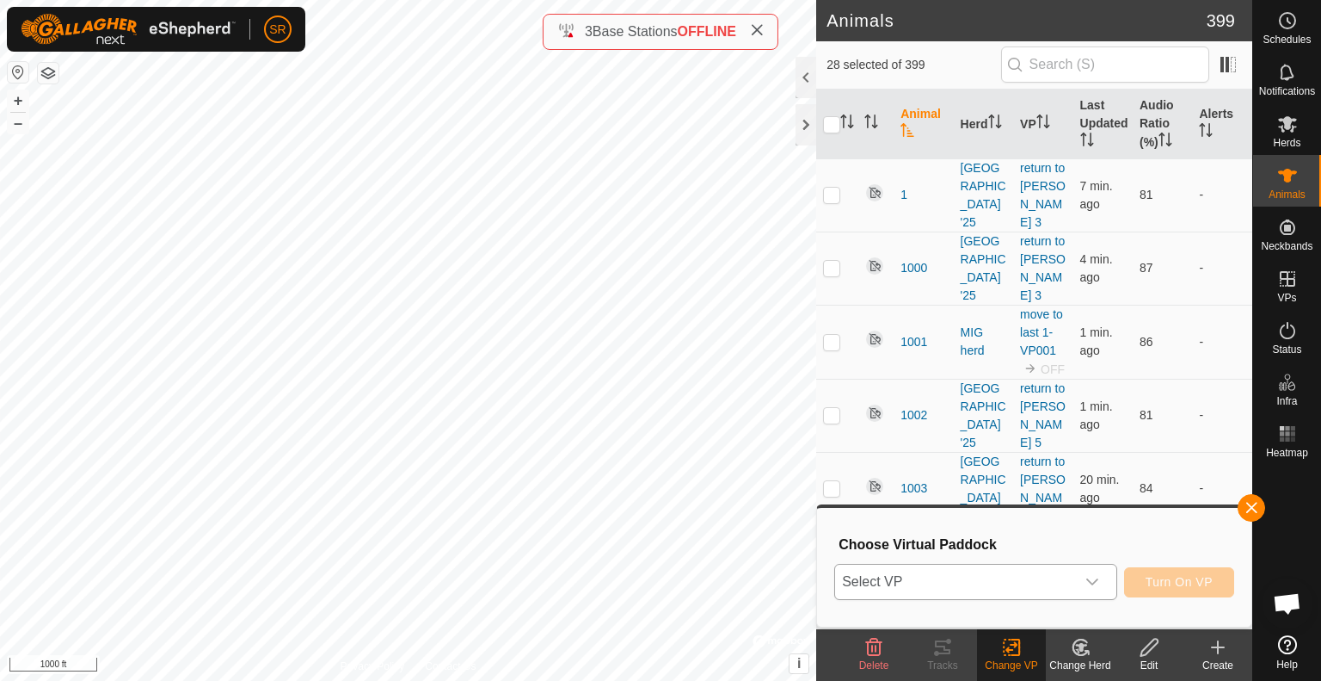
click at [1036, 578] on span "Select VP" at bounding box center [955, 581] width 240 height 34
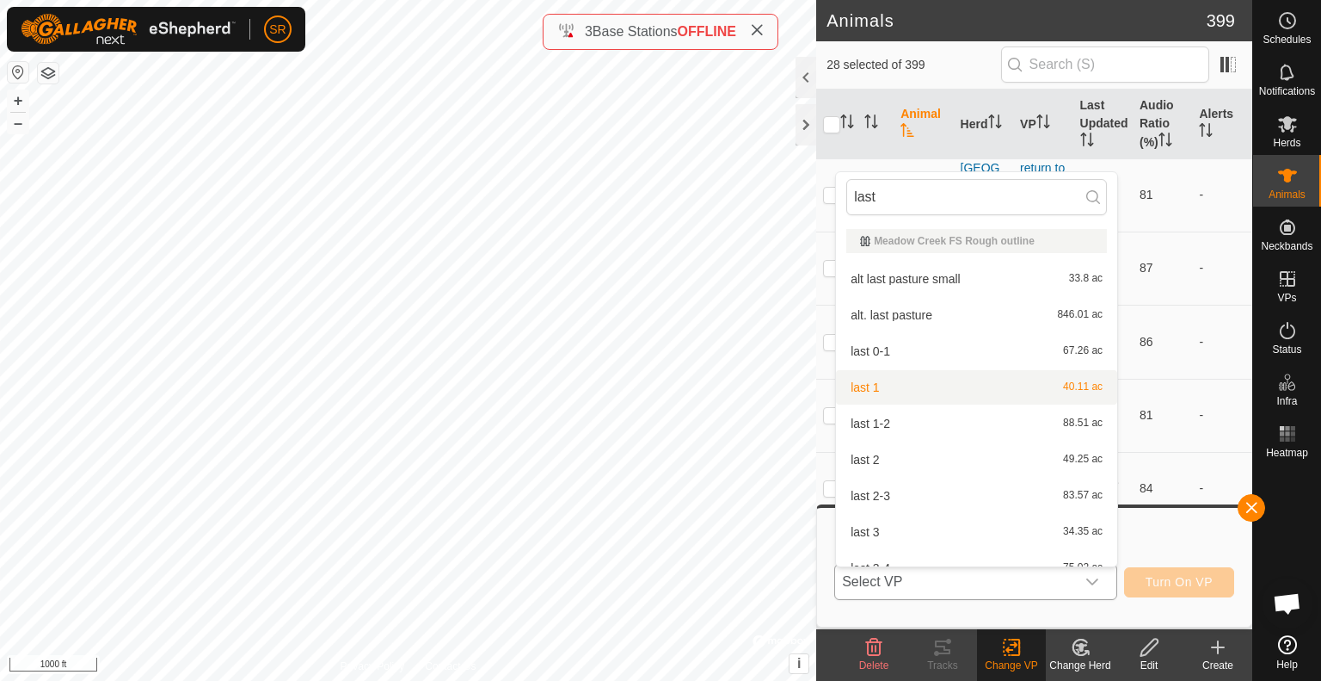
type input "last"
click at [911, 385] on li "last 1 40.11 ac" at bounding box center [976, 387] width 281 height 34
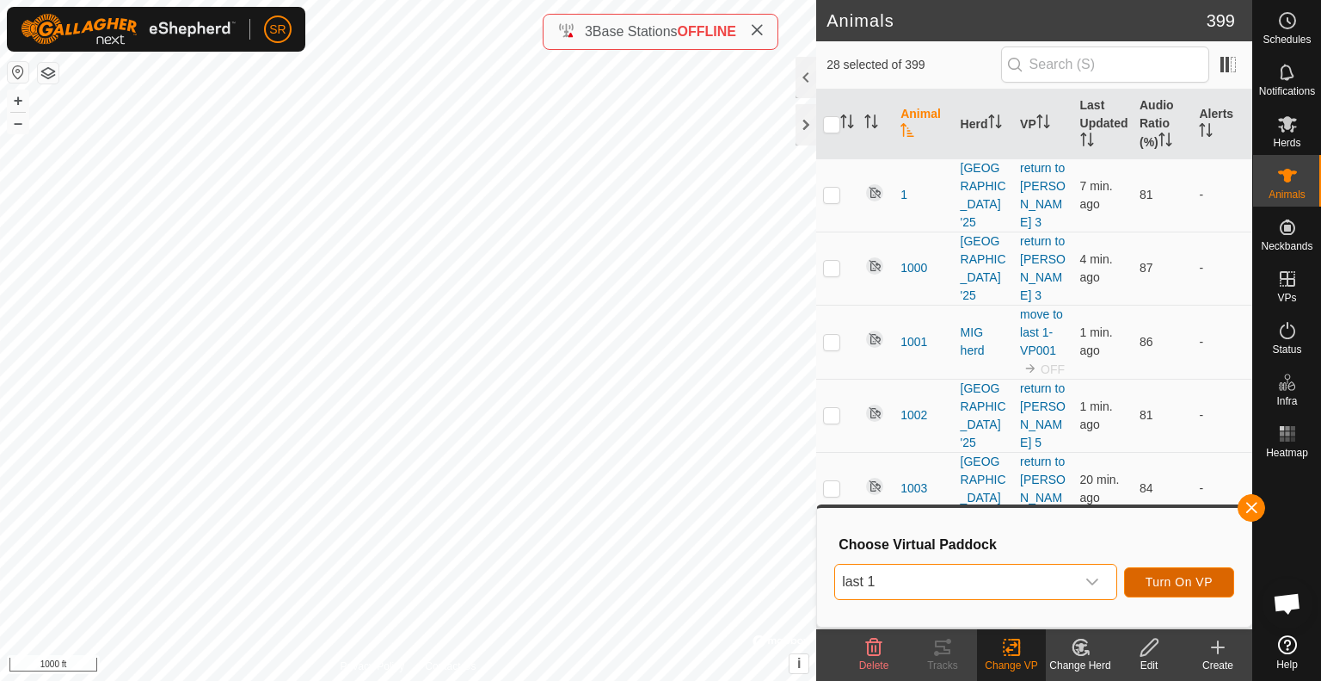
click at [1190, 577] on span "Turn On VP" at bounding box center [1179, 582] width 67 height 14
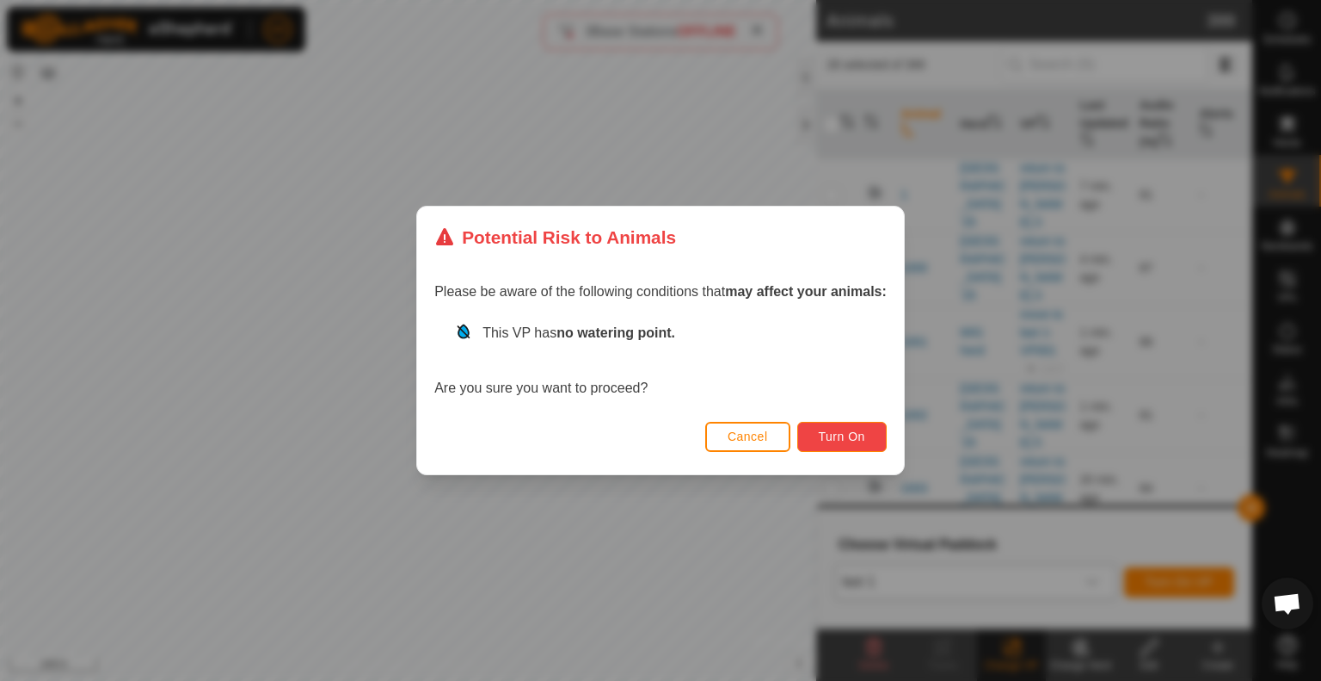
click at [839, 440] on span "Turn On" at bounding box center [842, 436] width 46 height 14
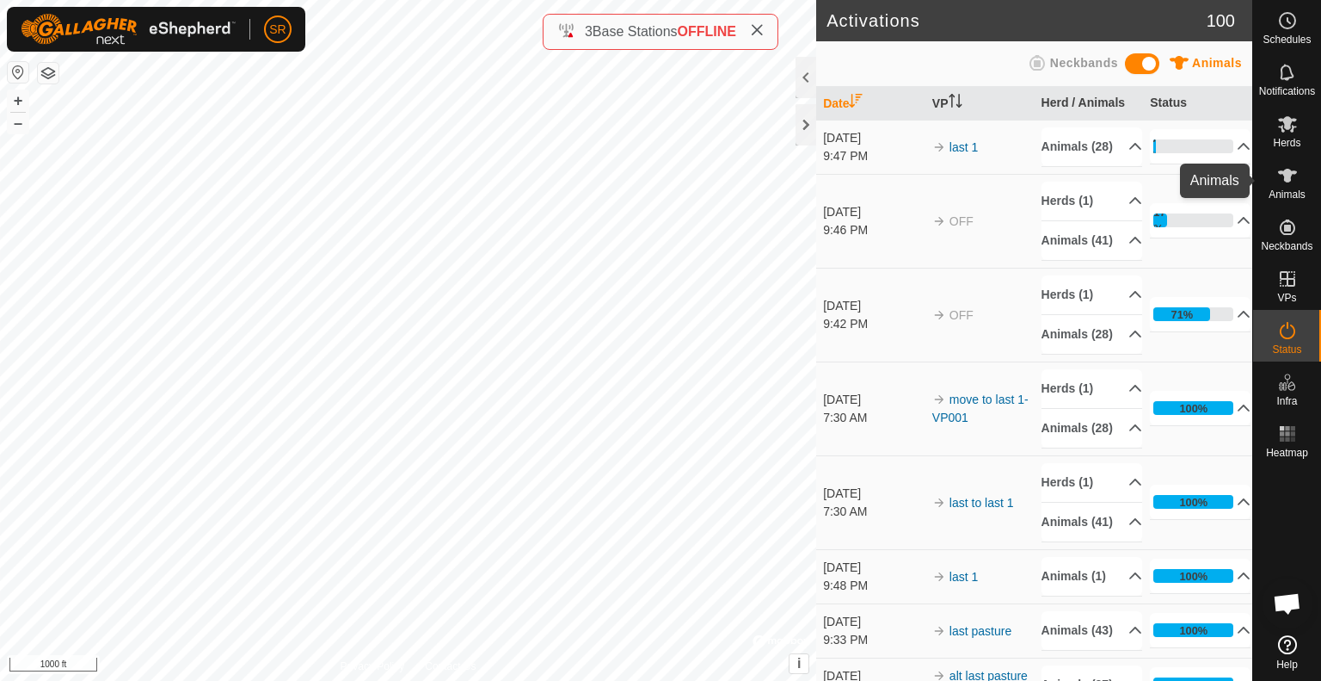
click at [1281, 180] on icon at bounding box center [1288, 175] width 21 height 21
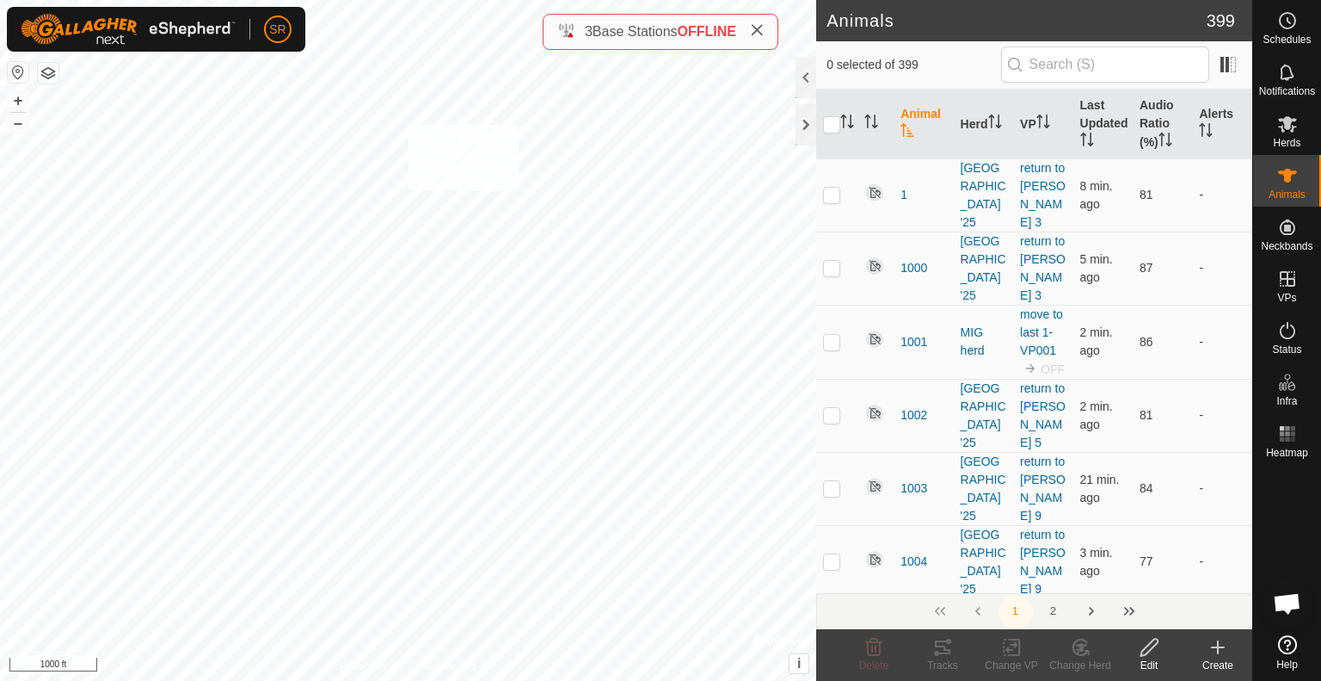
checkbox input "true"
click at [1019, 660] on div "Change VP" at bounding box center [1011, 664] width 69 height 15
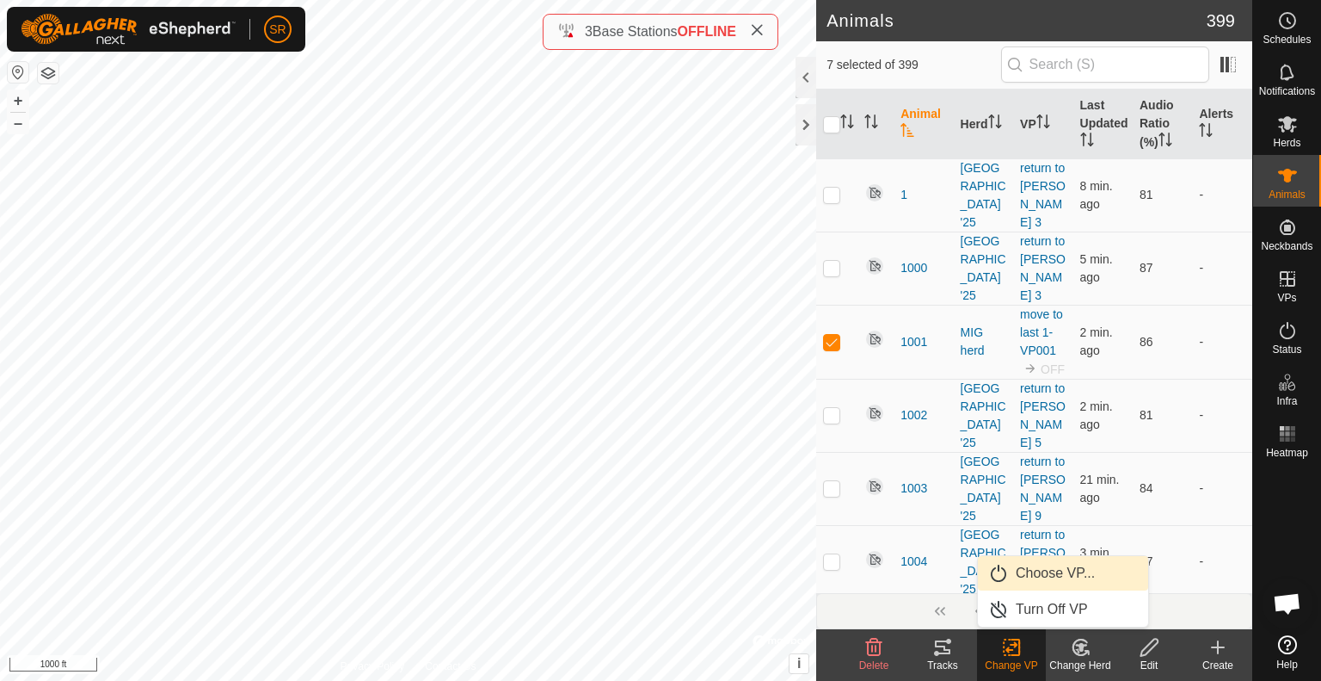
click at [1063, 584] on link "Choose VP..." at bounding box center [1063, 573] width 170 height 34
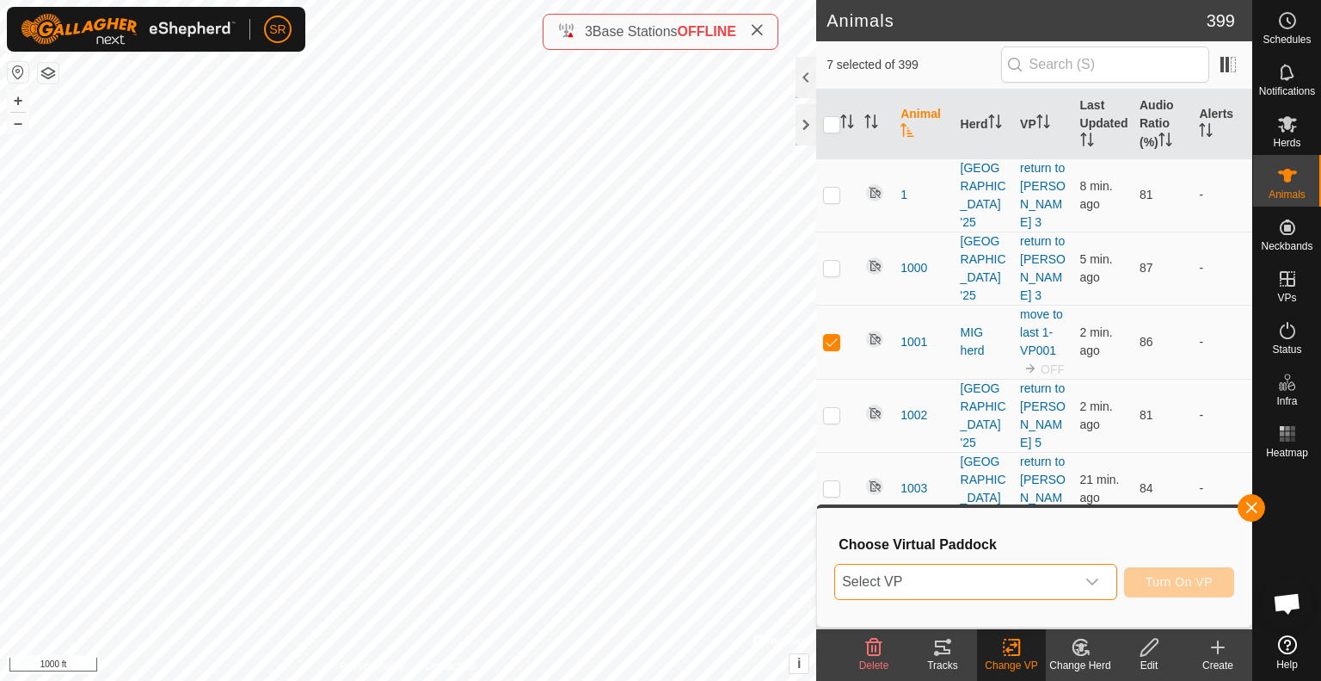
click at [1063, 584] on span "Select VP" at bounding box center [955, 581] width 240 height 34
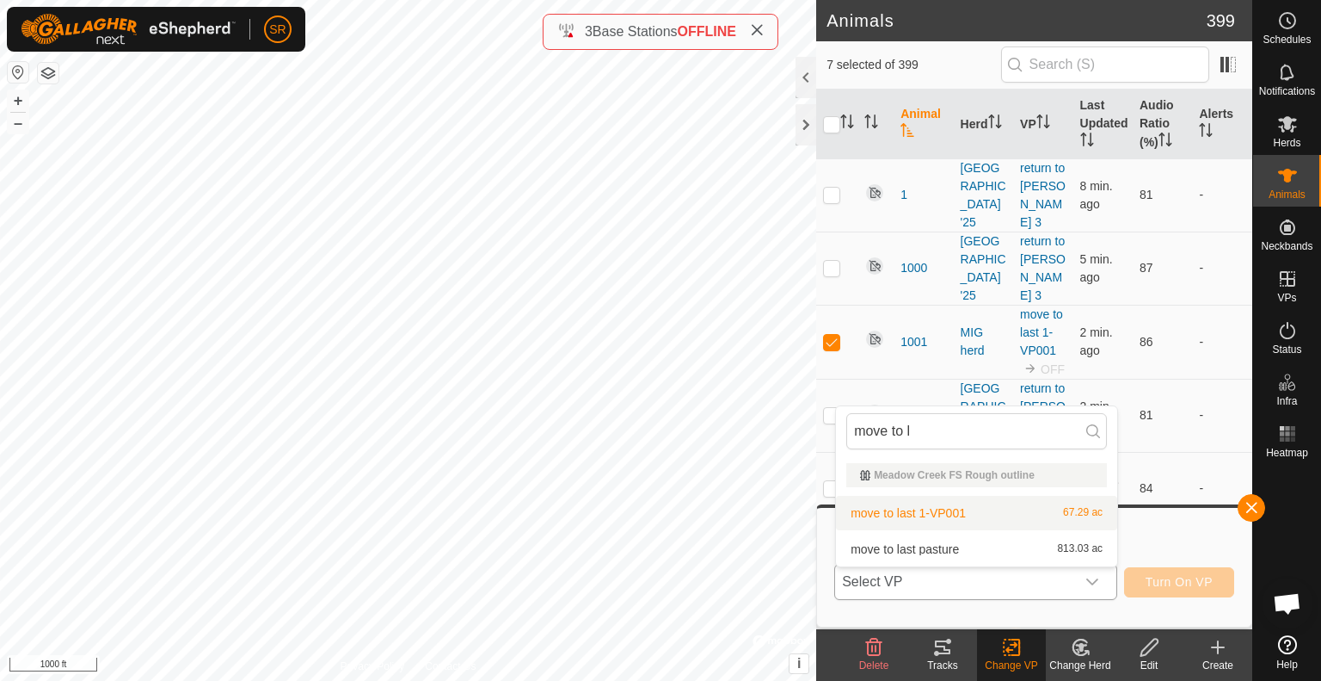
type input "move to l"
click at [967, 528] on li "move to last 1-VP001 67.29 ac" at bounding box center [976, 513] width 281 height 34
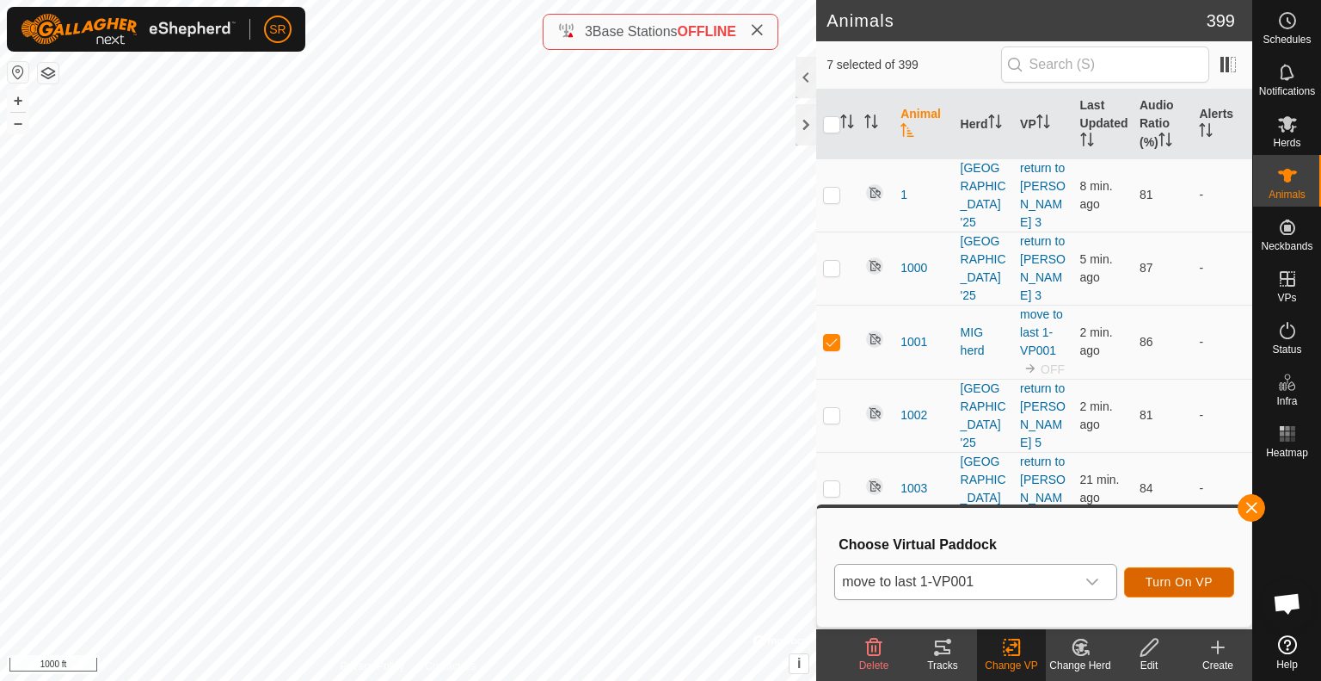
click at [1151, 581] on span "Turn On VP" at bounding box center [1179, 582] width 67 height 14
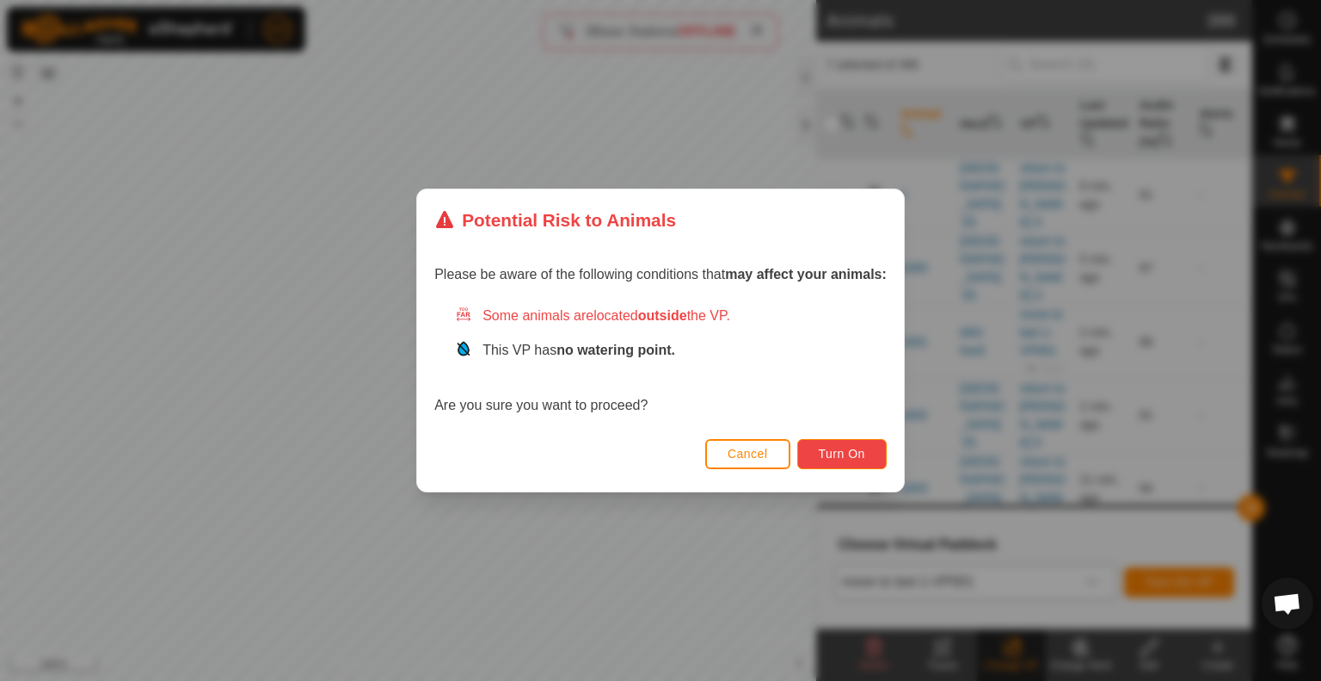
click at [847, 452] on span "Turn On" at bounding box center [842, 454] width 46 height 14
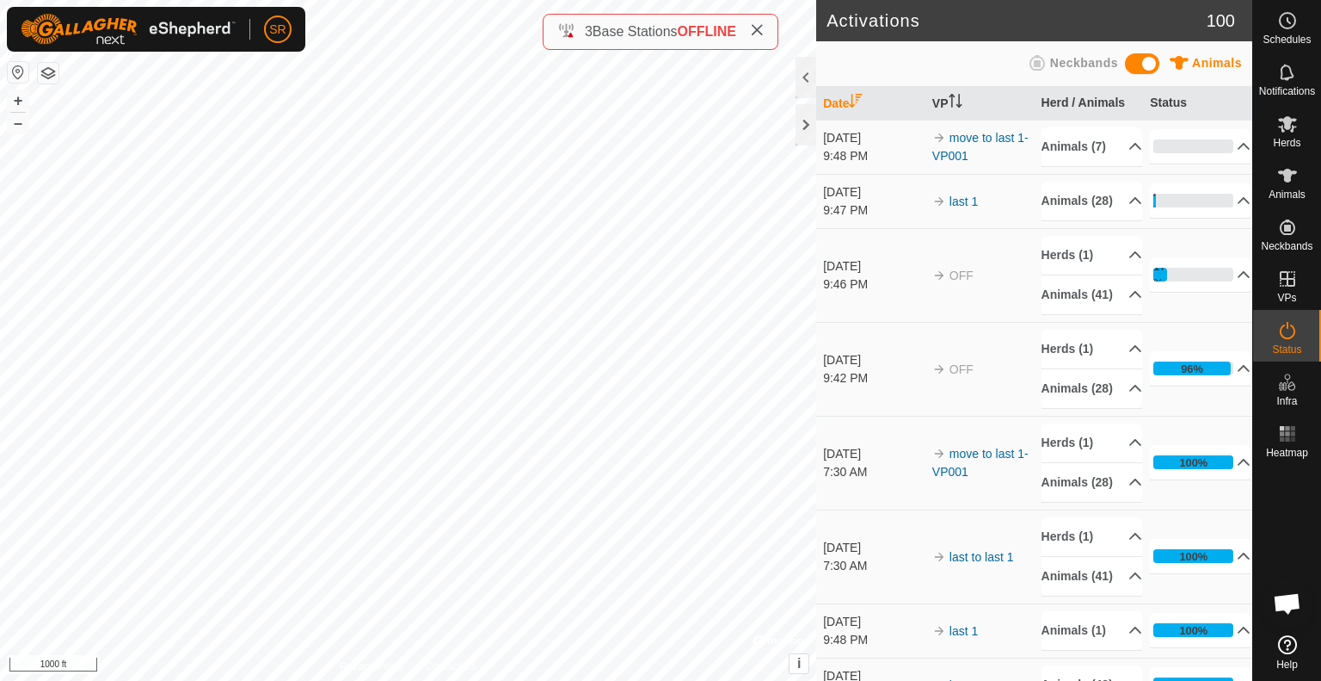
click at [1298, 173] on es-animals-svg-icon at bounding box center [1287, 176] width 31 height 28
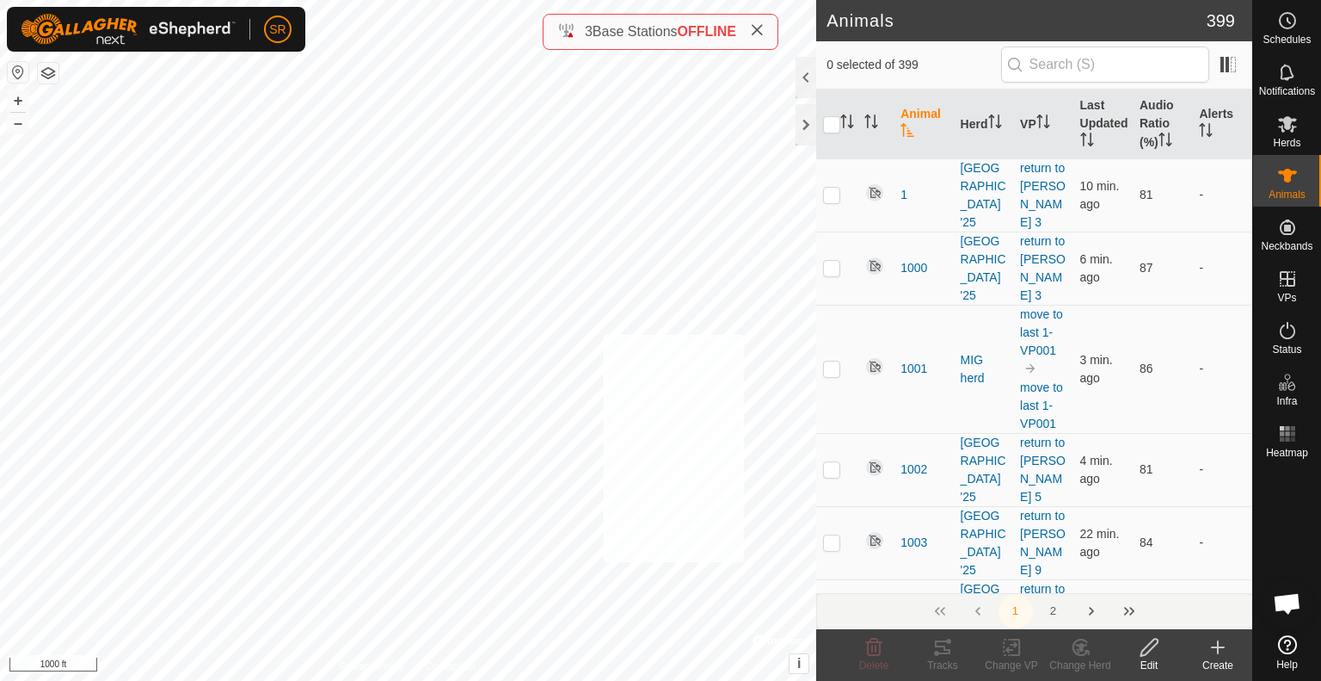
click at [603, 335] on div "6009 0733697592 MIG 2 last to last 1 + – ⇧ i © Mapbox , © OpenStreetMap , Impro…" at bounding box center [408, 340] width 816 height 681
checkbox input "true"
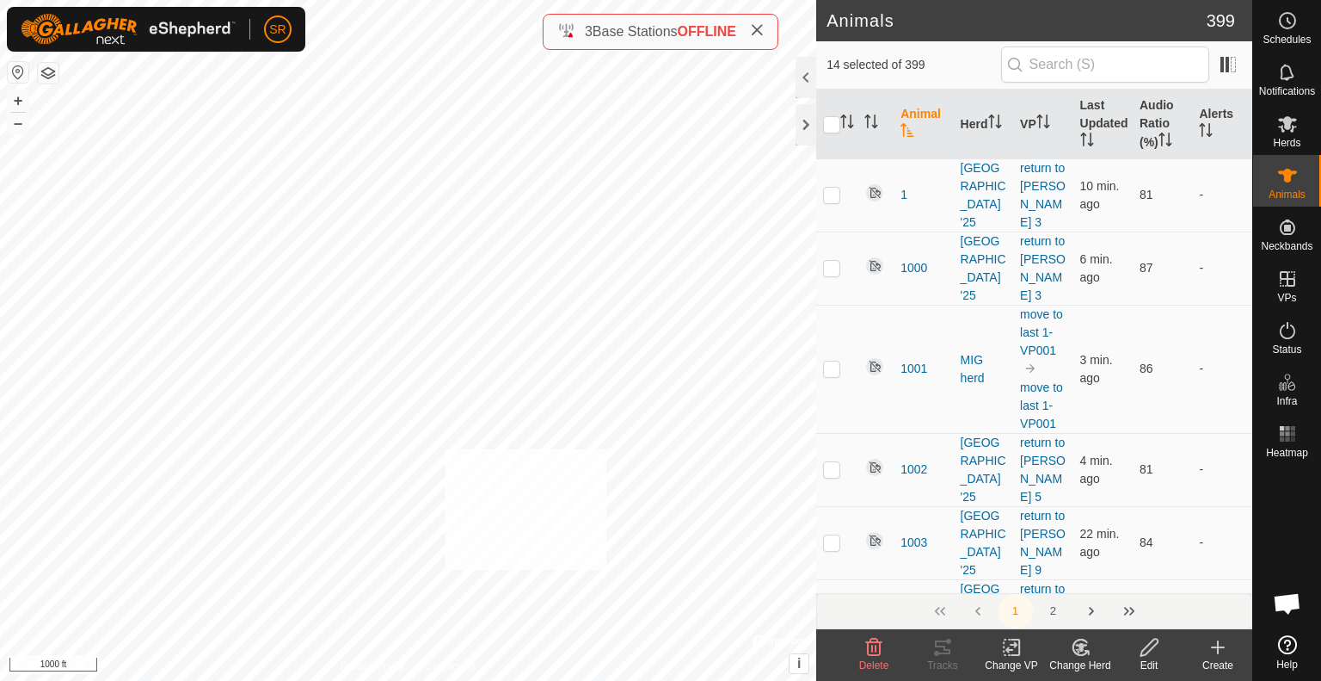
checkbox input "true"
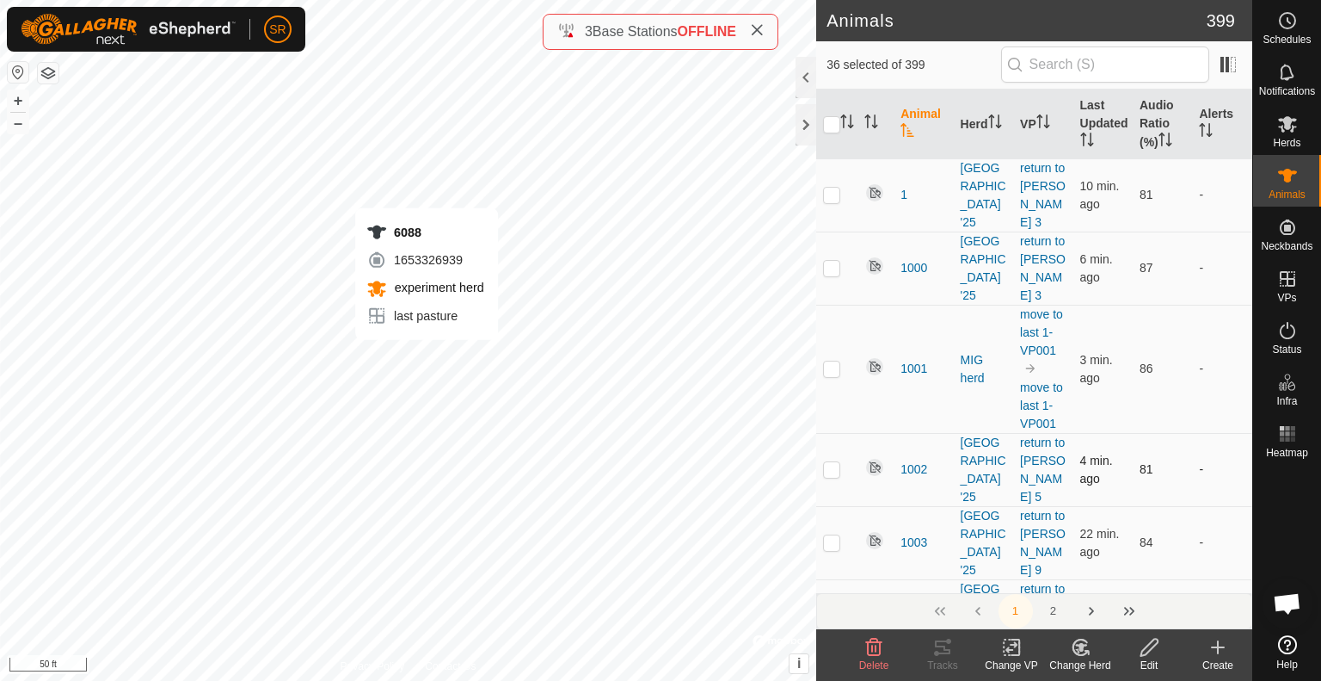
click at [427, 357] on div "6088 1653326939 experiment herd last pasture + – ⇧ i © Mapbox , © OpenStreetMap…" at bounding box center [408, 340] width 816 height 681
click at [1020, 647] on icon at bounding box center [1016, 646] width 8 height 15
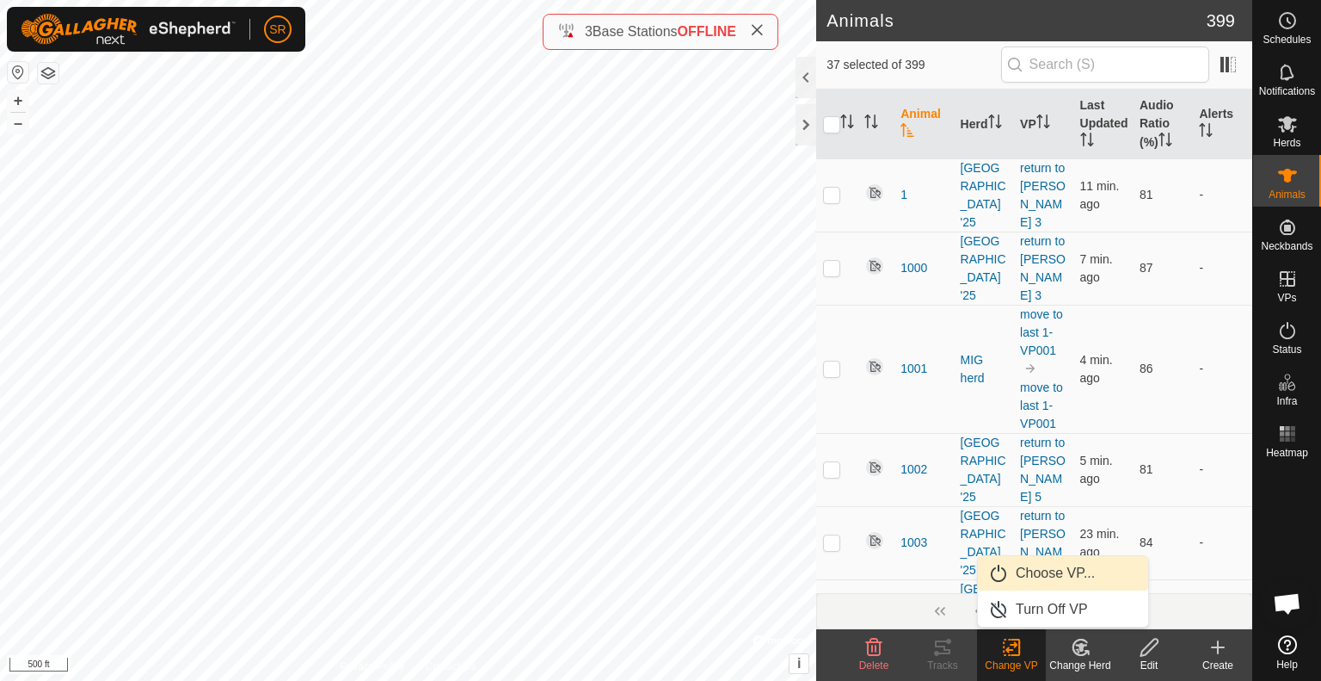
click at [1057, 579] on link "Choose VP..." at bounding box center [1063, 573] width 170 height 34
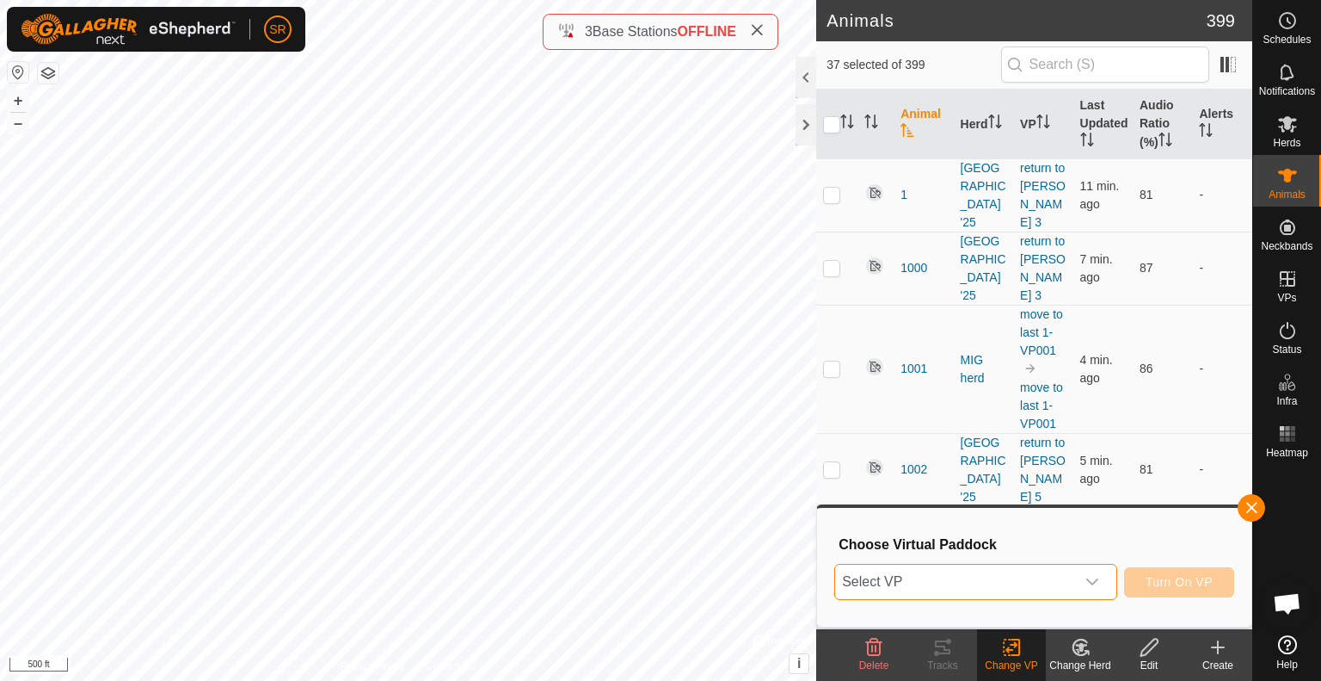
click at [1057, 579] on span "Select VP" at bounding box center [955, 581] width 240 height 34
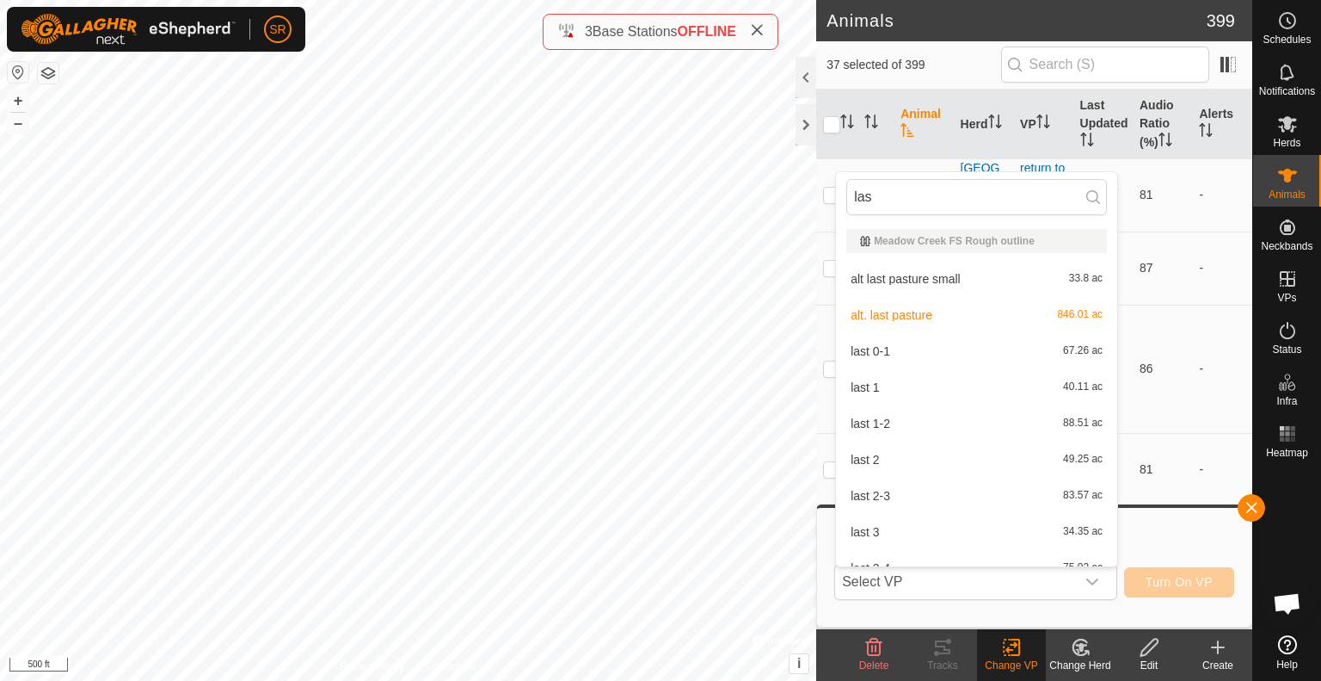
type input "last"
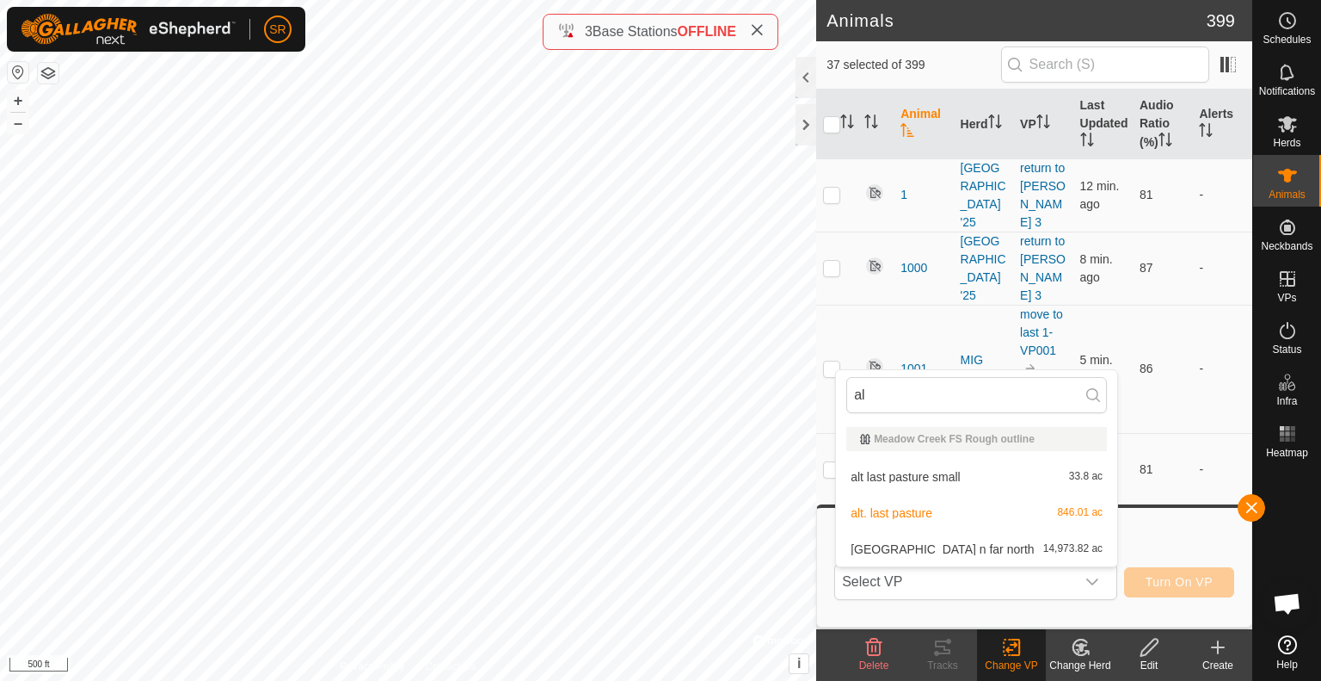
type input "alt"
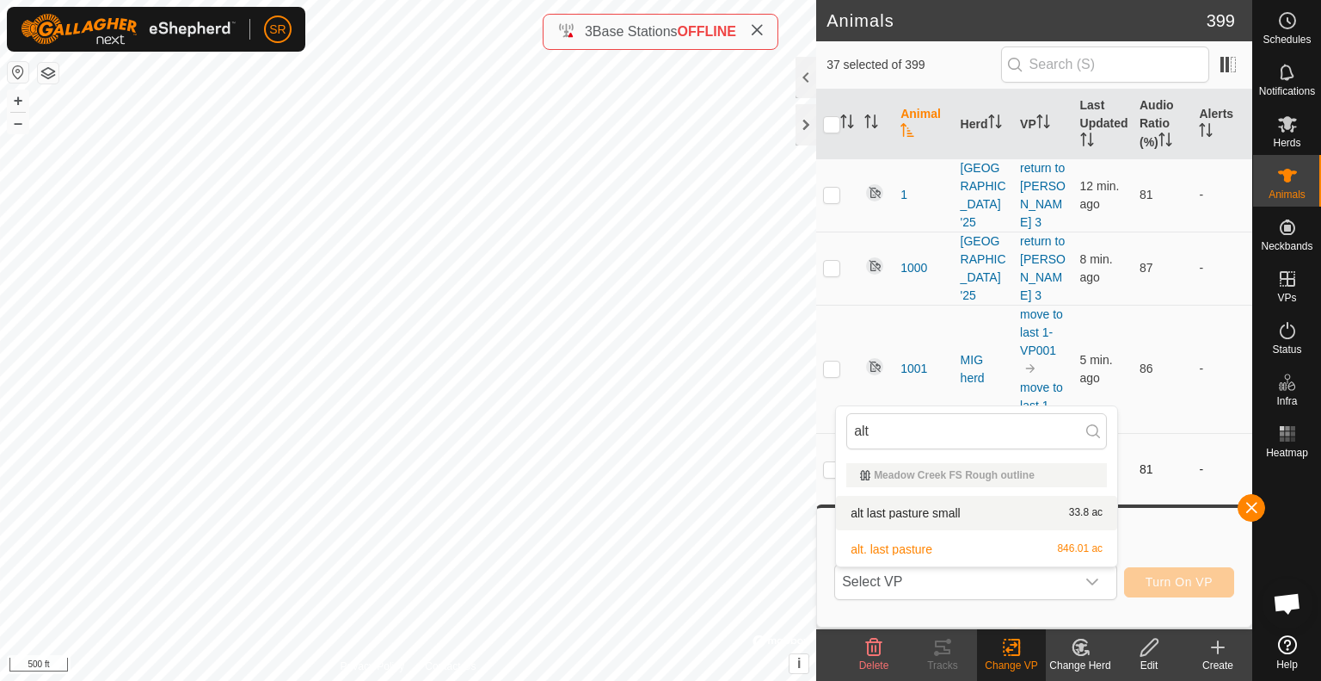
click at [798, 455] on body "SR Schedules Notifications Herds Animals Neckbands VPs Status Infra Heatmap Hel…" at bounding box center [660, 340] width 1321 height 681
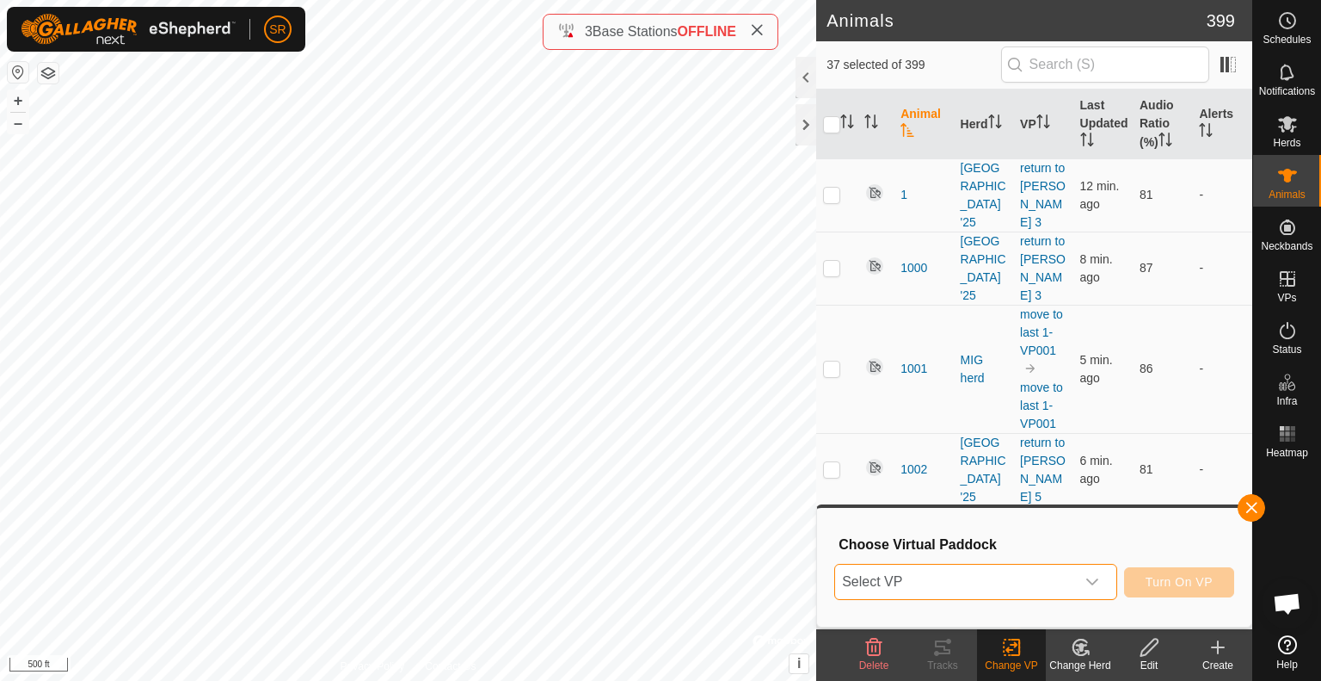
click at [912, 587] on span "Select VP" at bounding box center [955, 581] width 240 height 34
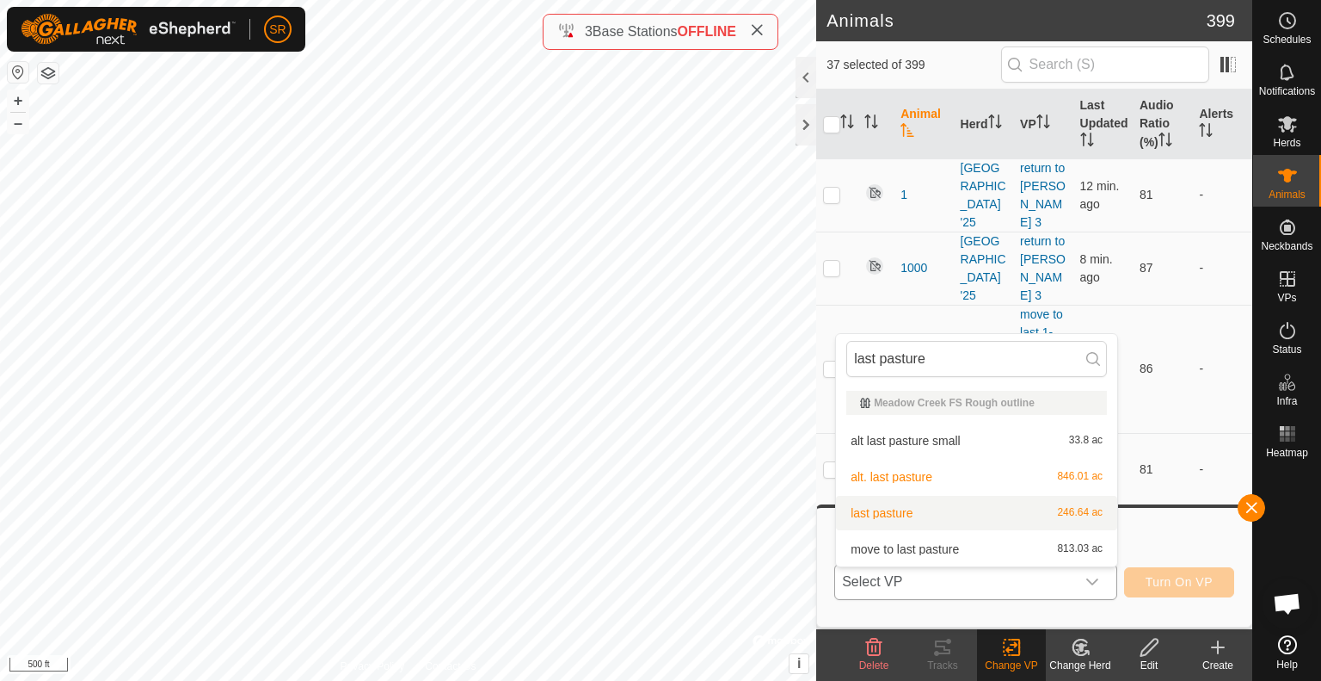
type input "last pasture"
click at [926, 519] on li "last pasture 246.64 ac" at bounding box center [976, 513] width 281 height 34
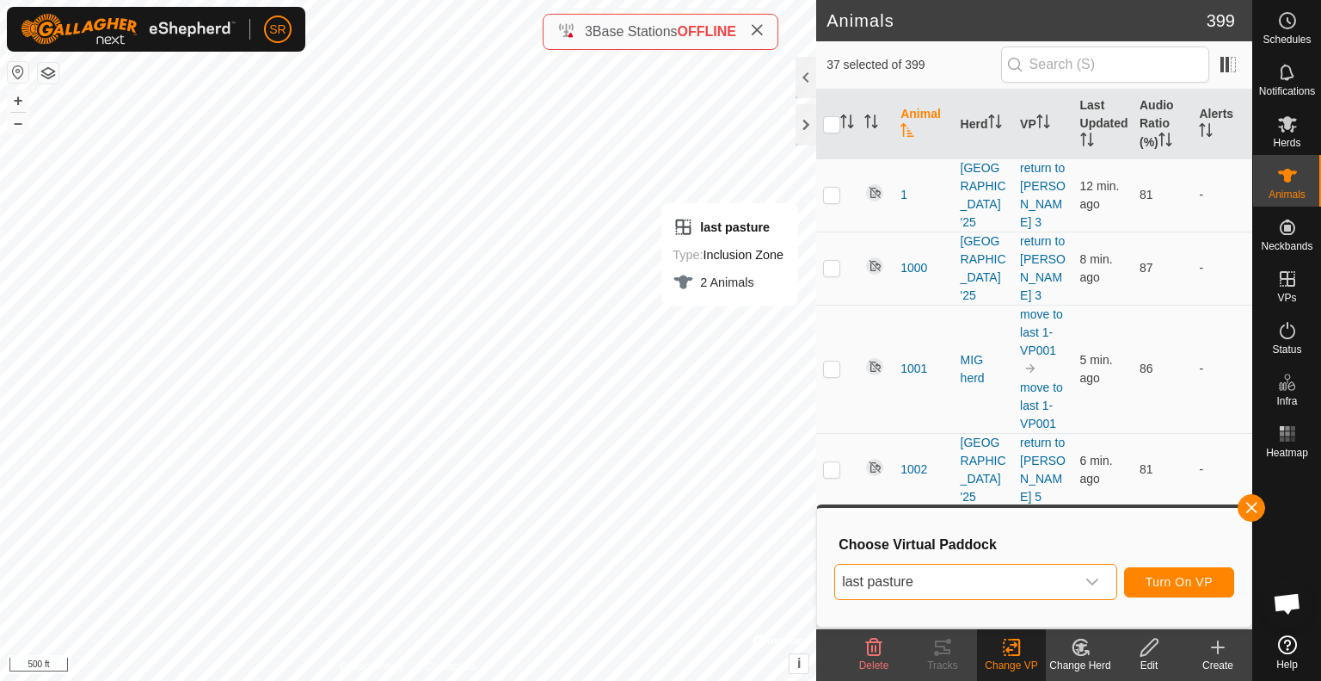
click at [1088, 571] on div "dropdown trigger" at bounding box center [1092, 581] width 34 height 34
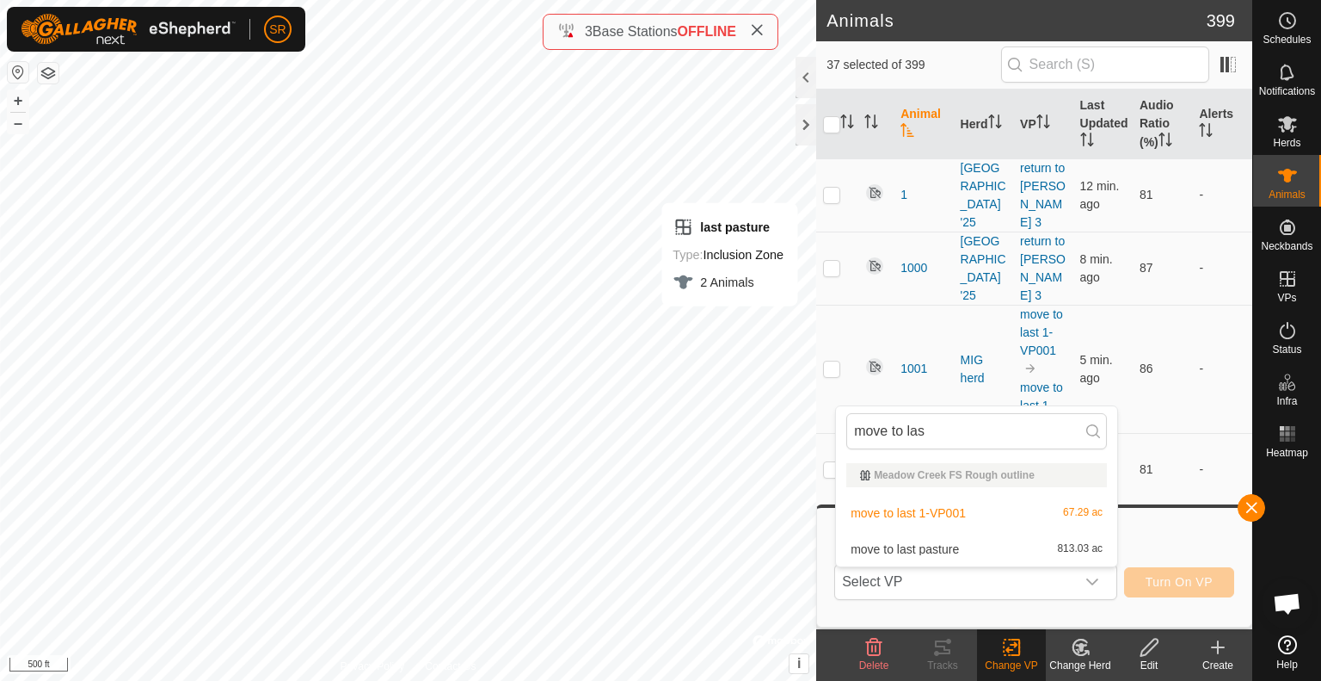
type input "move to last"
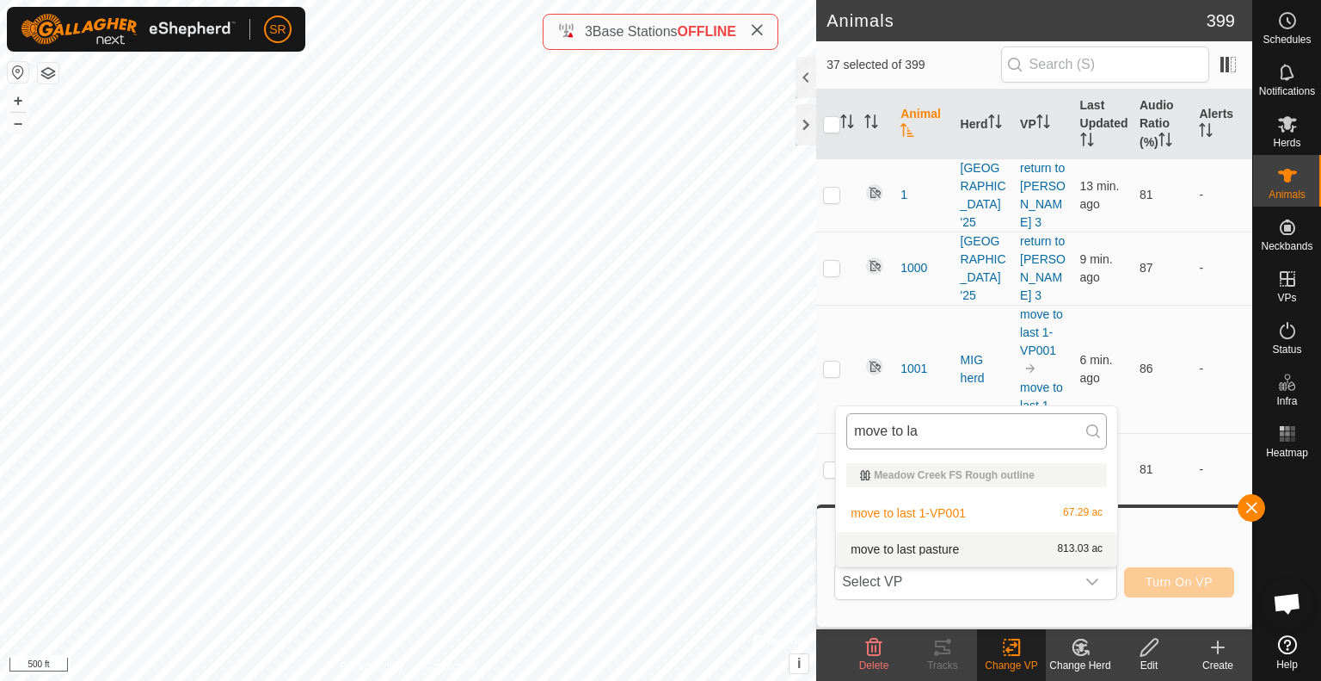
drag, startPoint x: 964, startPoint y: 438, endPoint x: 847, endPoint y: 431, distance: 117.2
click at [847, 431] on input "move to la" at bounding box center [977, 431] width 261 height 36
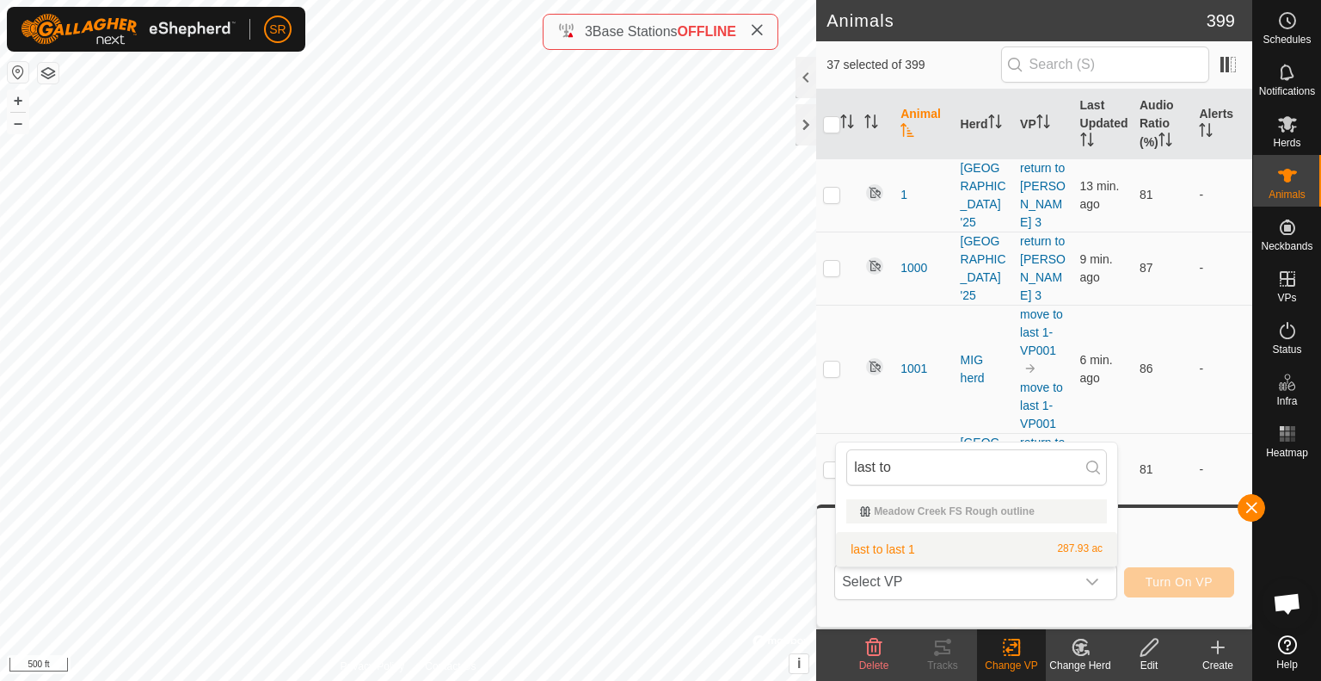
type input "last to"
click at [864, 544] on li "last to last 1 287.93 ac" at bounding box center [976, 549] width 281 height 34
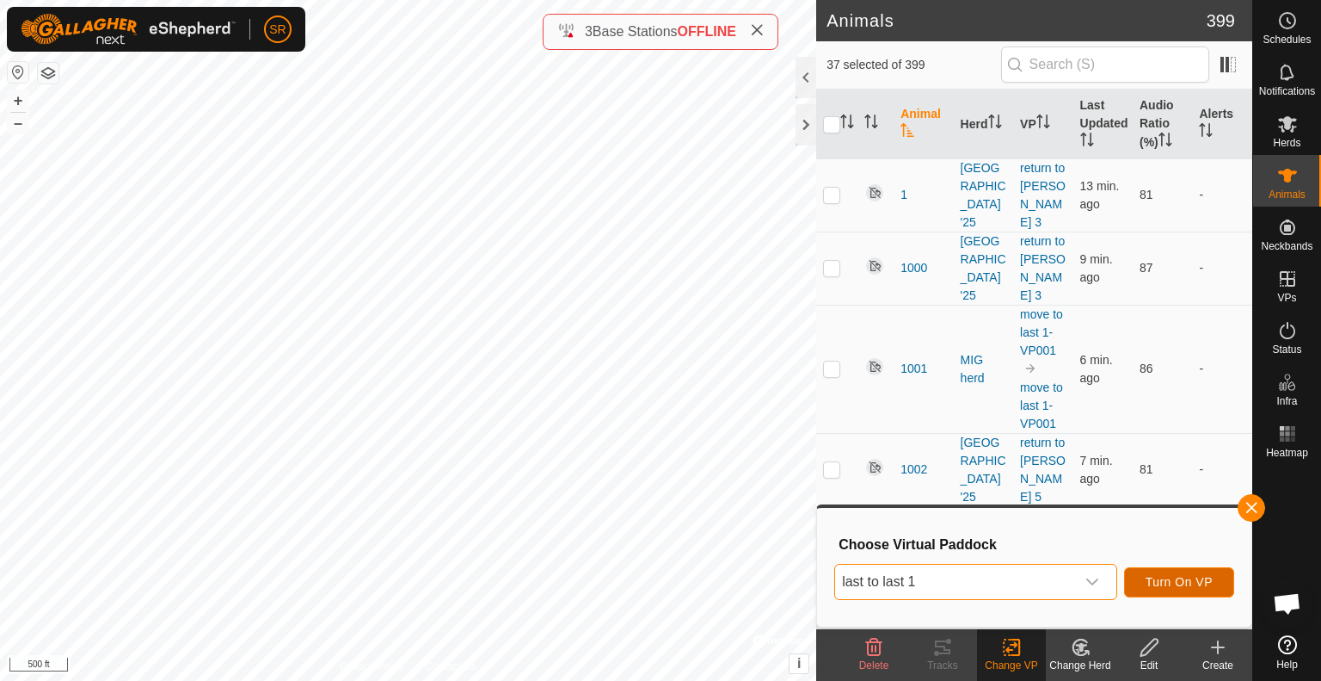
click at [1214, 582] on button "Turn On VP" at bounding box center [1179, 582] width 110 height 30
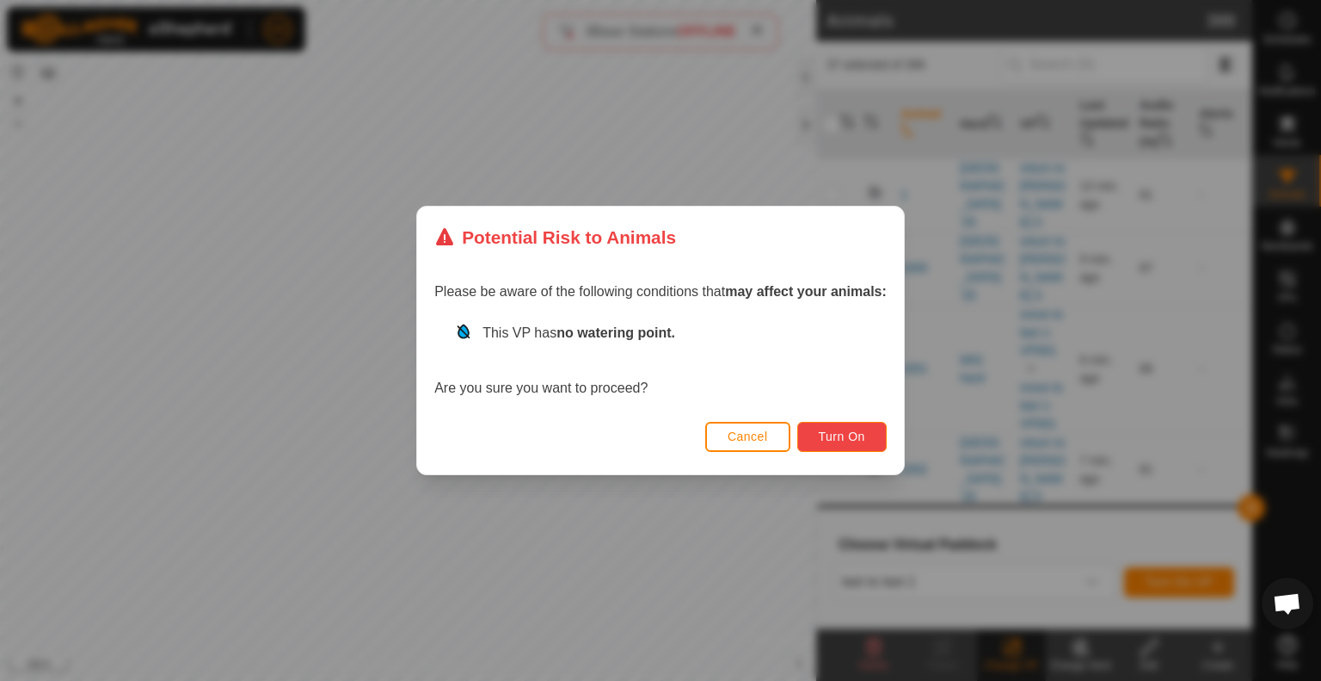
click at [833, 441] on span "Turn On" at bounding box center [842, 436] width 46 height 14
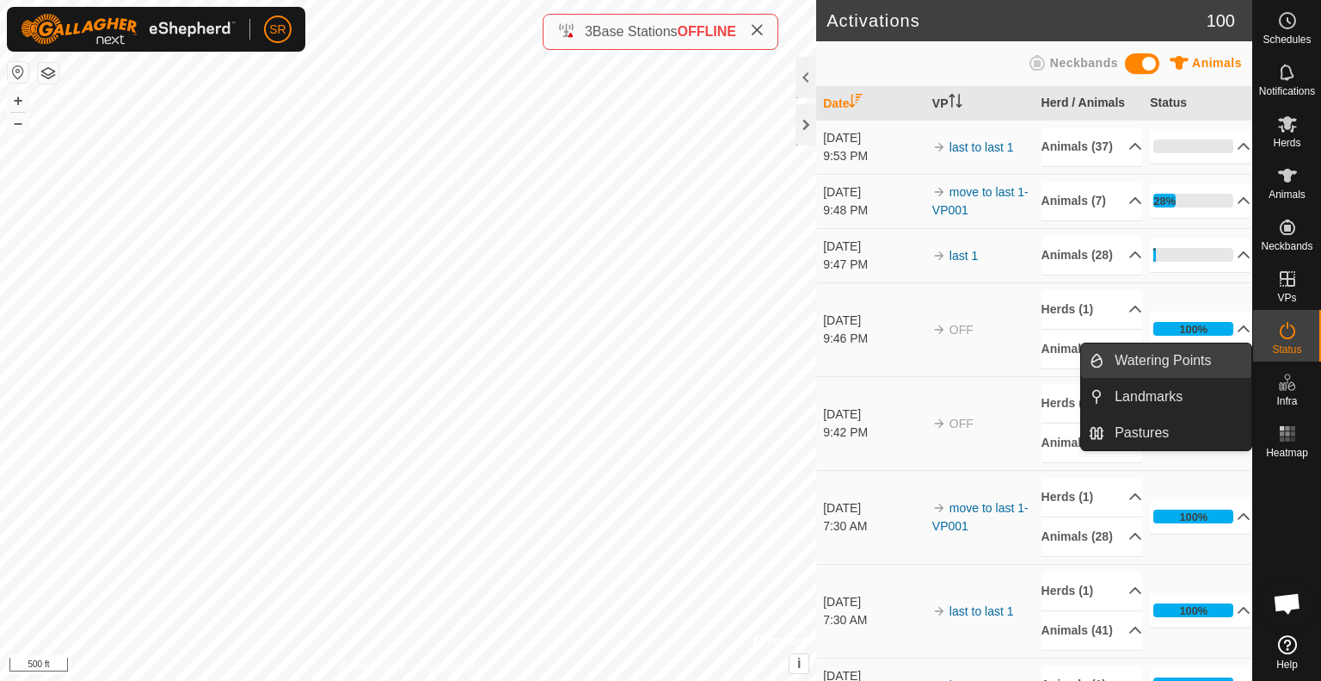
click at [1209, 364] on link "Watering Points" at bounding box center [1178, 360] width 147 height 34
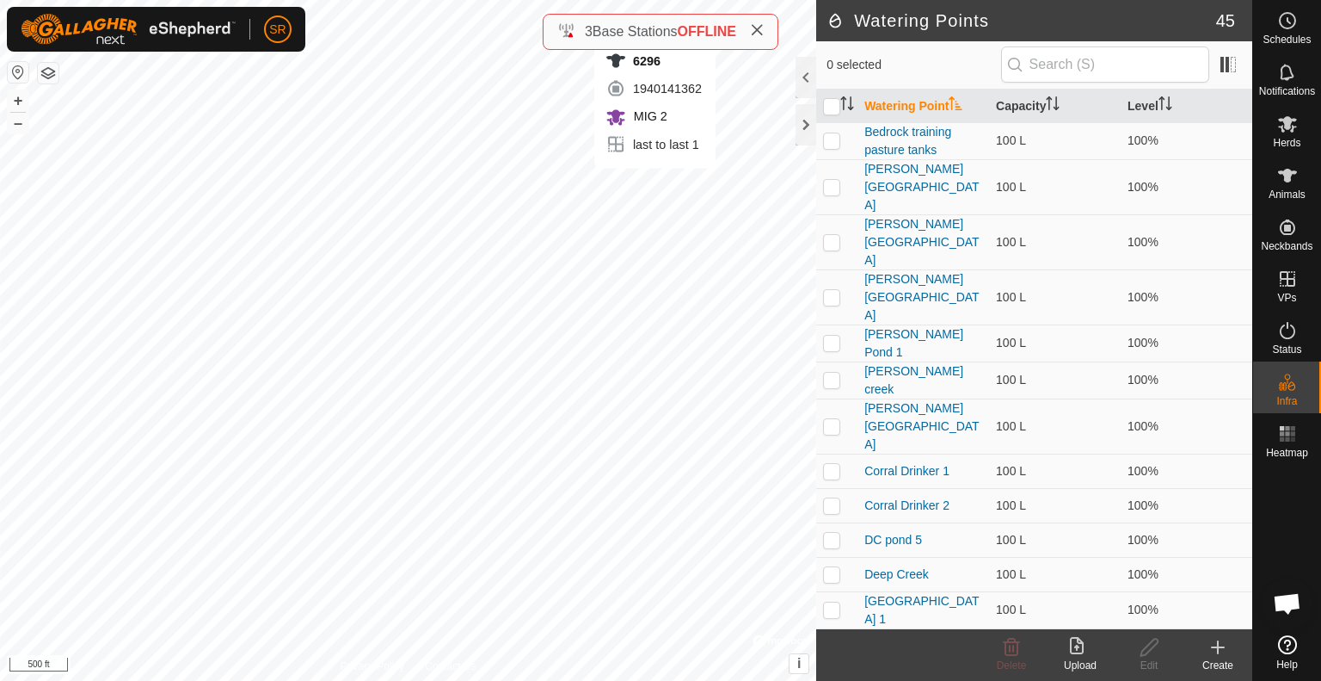
click at [1215, 654] on icon at bounding box center [1218, 647] width 21 height 21
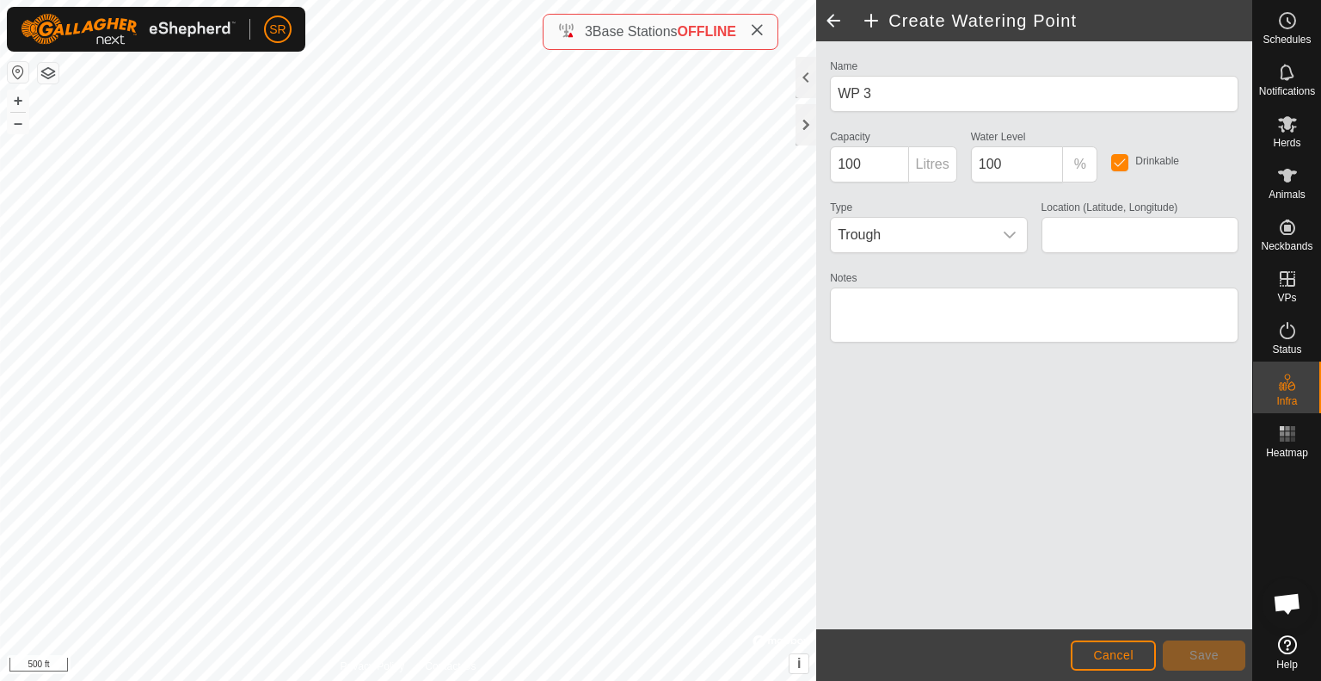
type input "39.794054, -107.549156"
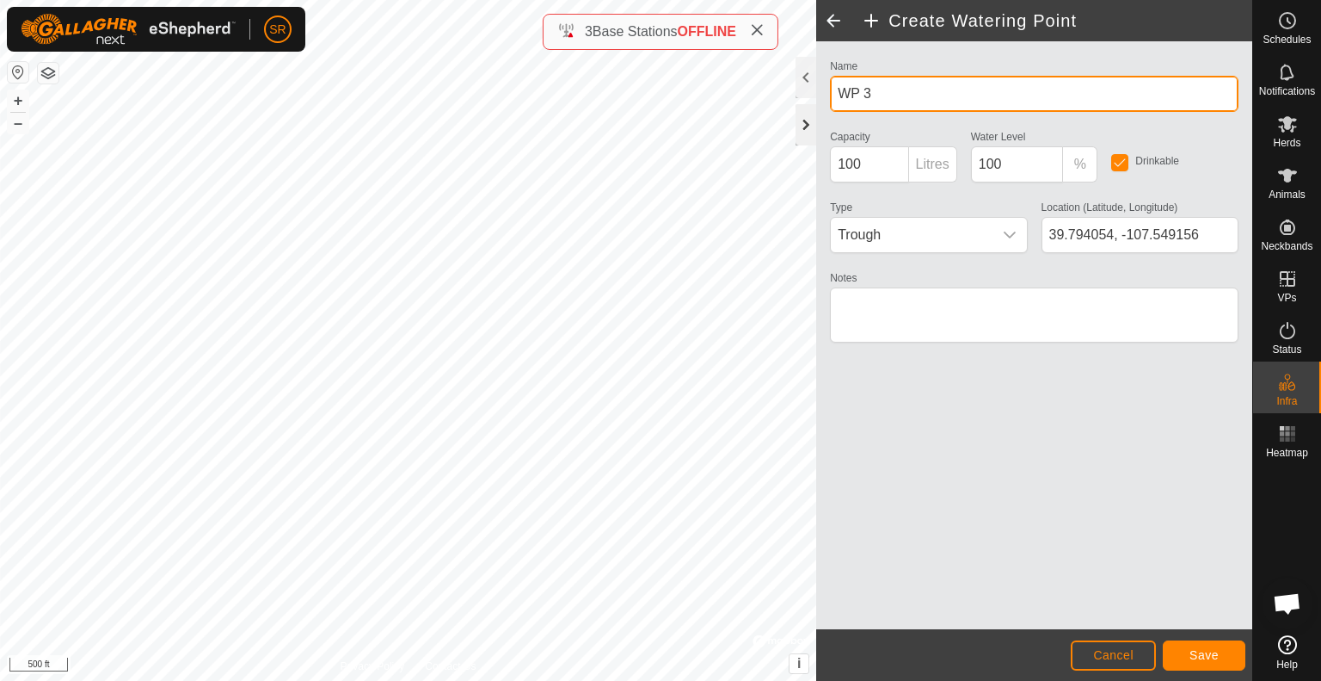
click at [719, 108] on div "Create Watering Point Name WP 3 Capacity 100 Litres Water Level 100 % Drinkable…" at bounding box center [626, 340] width 1253 height 681
type input "W"
type input "[GEOGRAPHIC_DATA]"
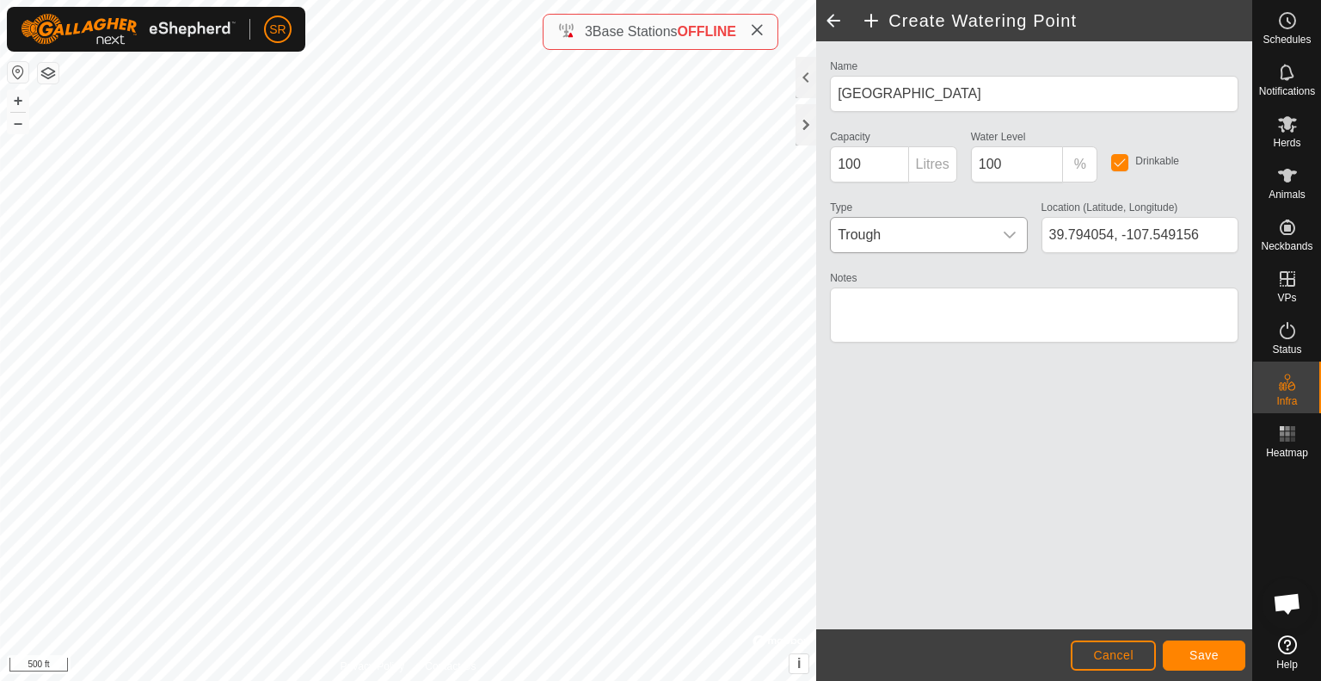
click at [984, 242] on span "Trough" at bounding box center [911, 235] width 161 height 34
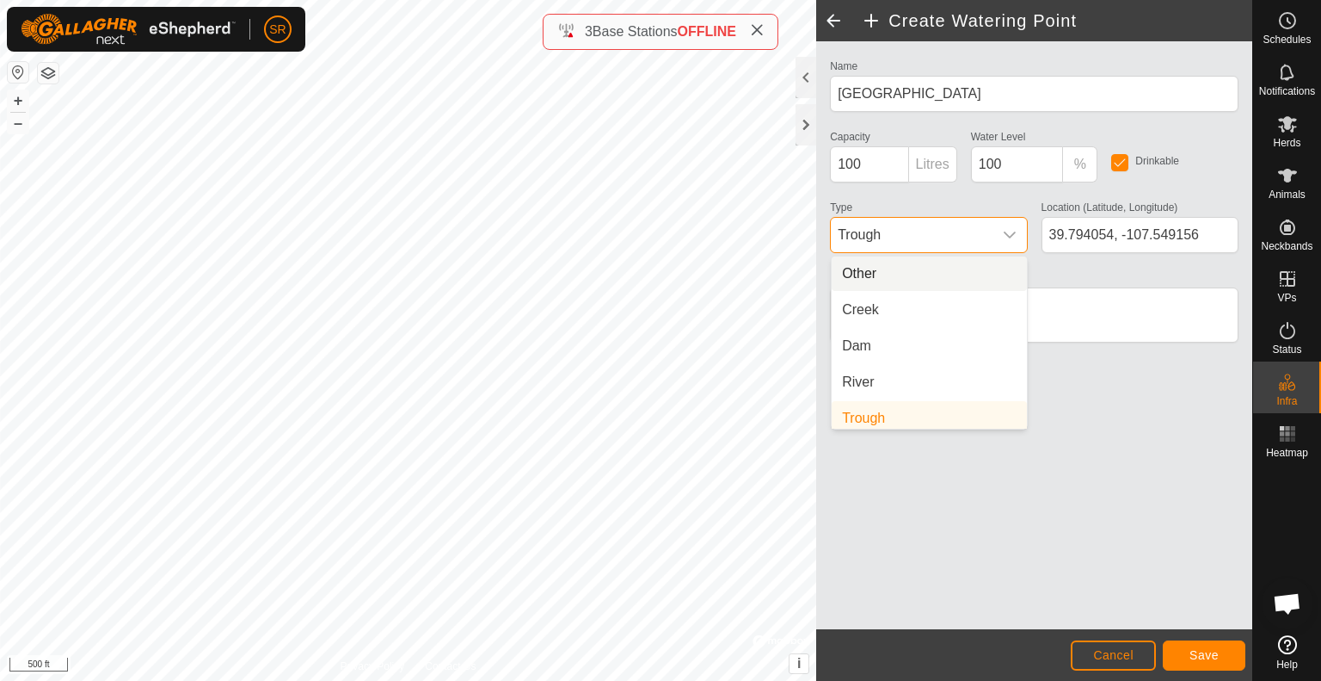
scroll to position [7, 0]
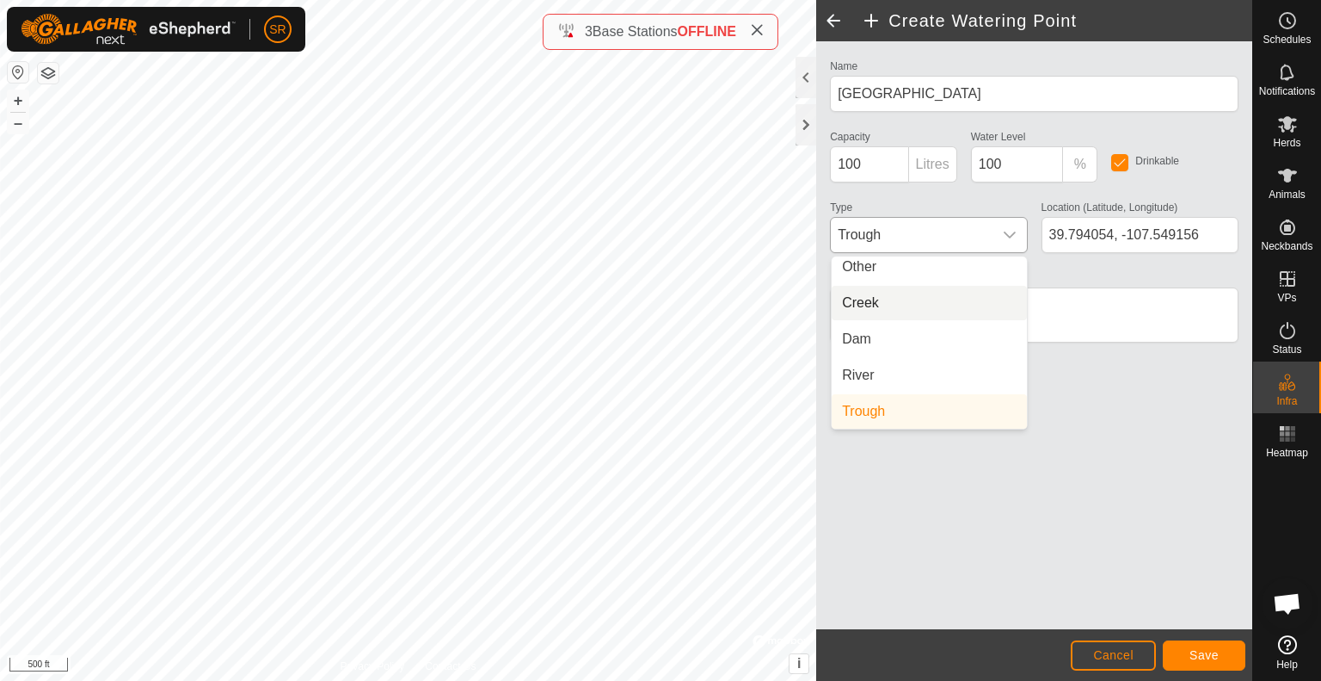
click at [960, 302] on li "Creek" at bounding box center [929, 303] width 195 height 34
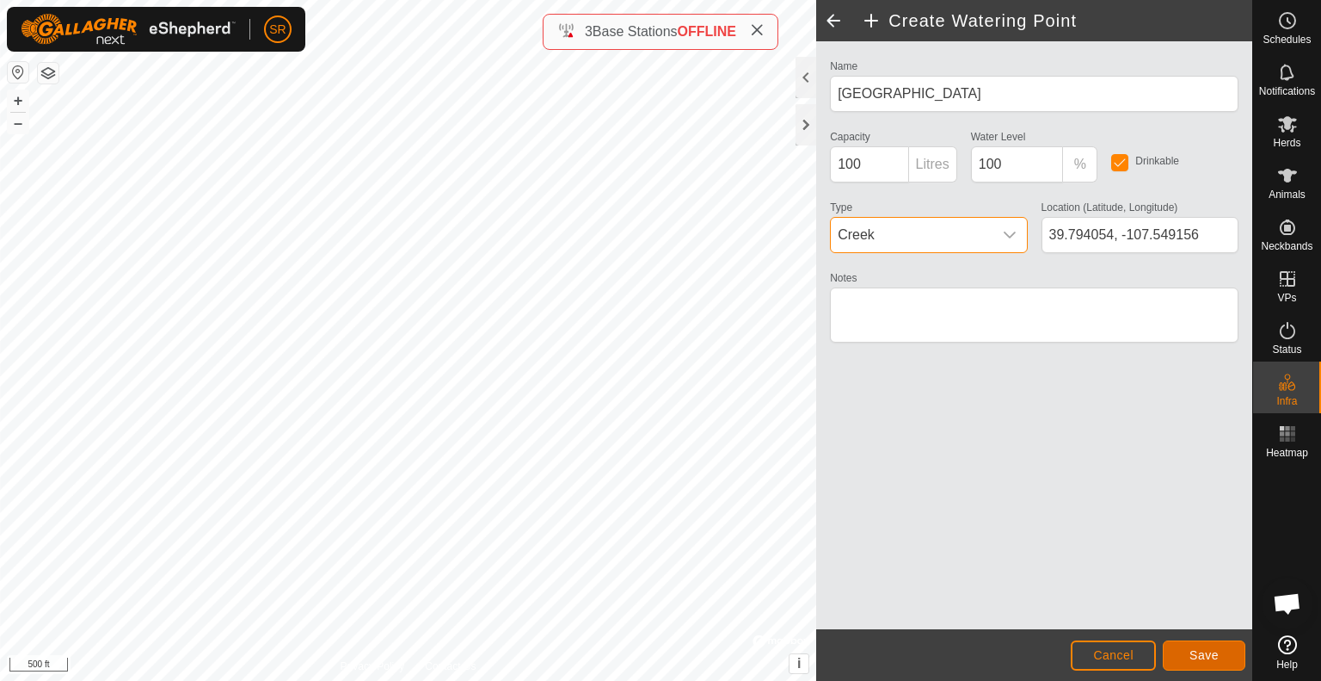
click at [1196, 652] on span "Save" at bounding box center [1204, 655] width 29 height 14
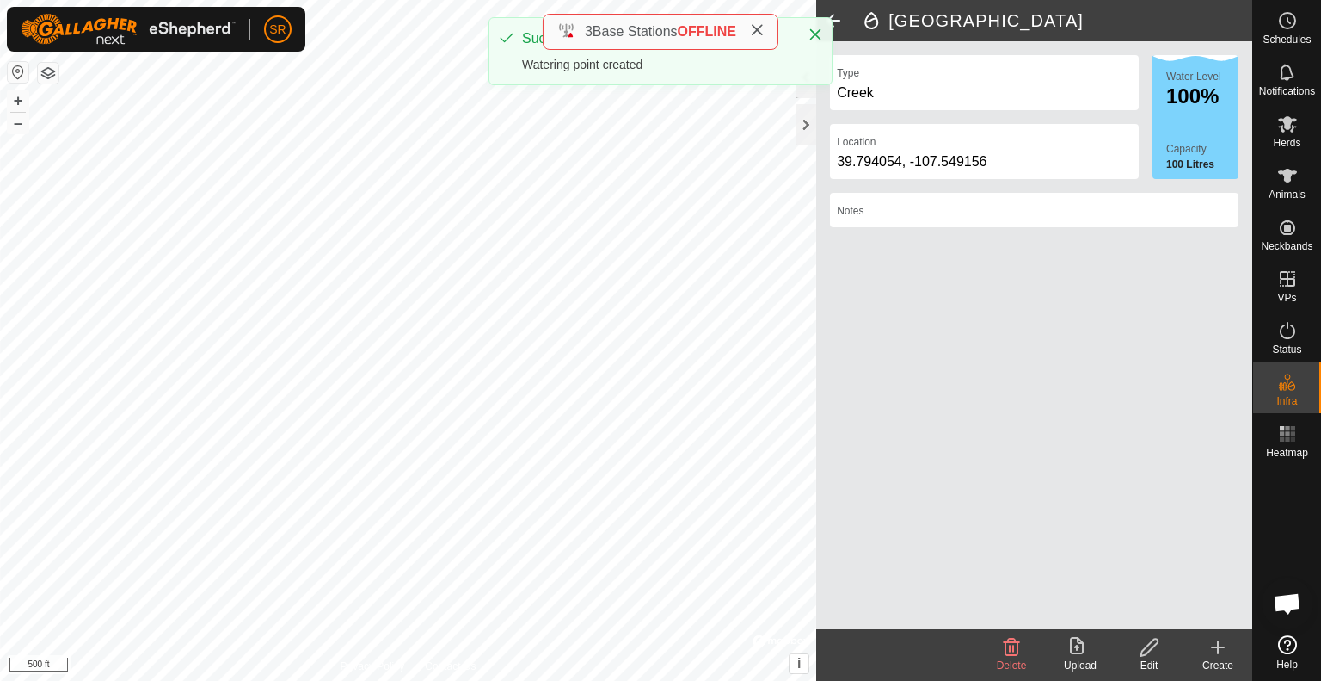
click at [1213, 655] on icon at bounding box center [1218, 647] width 21 height 21
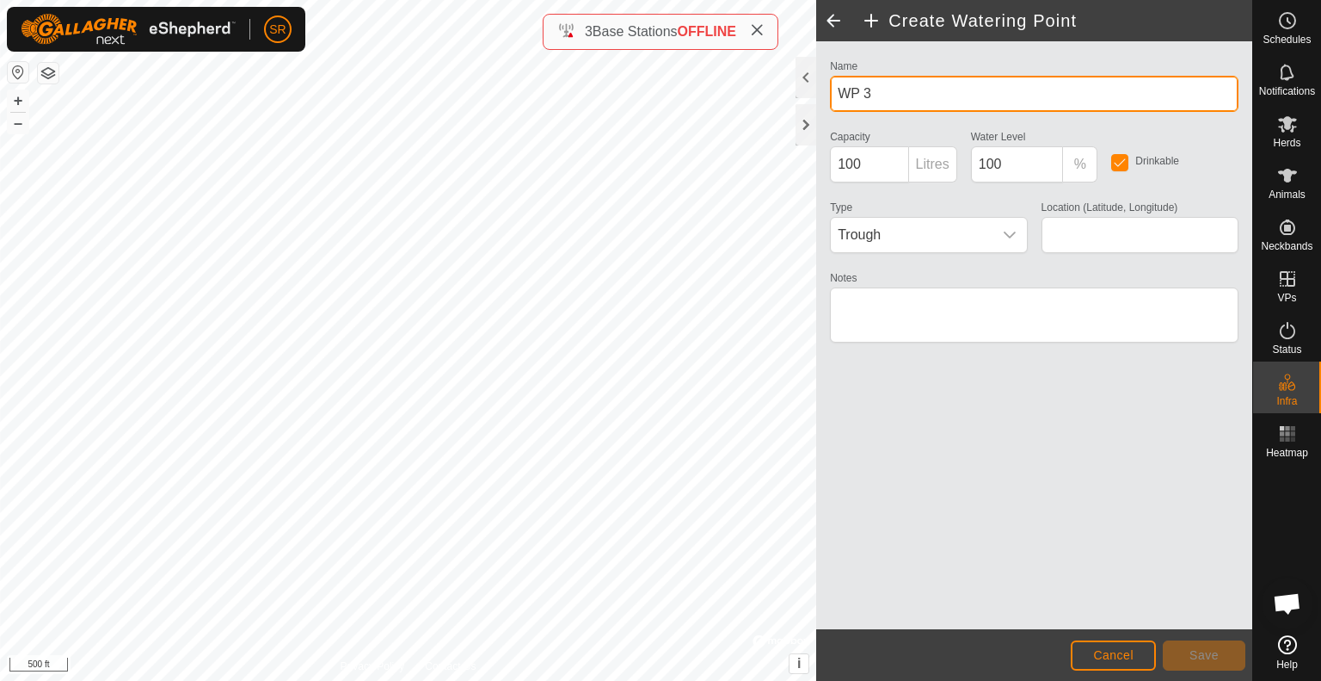
drag, startPoint x: 903, startPoint y: 86, endPoint x: 827, endPoint y: 101, distance: 77.1
click at [827, 101] on div "Name WP 3" at bounding box center [1034, 83] width 422 height 57
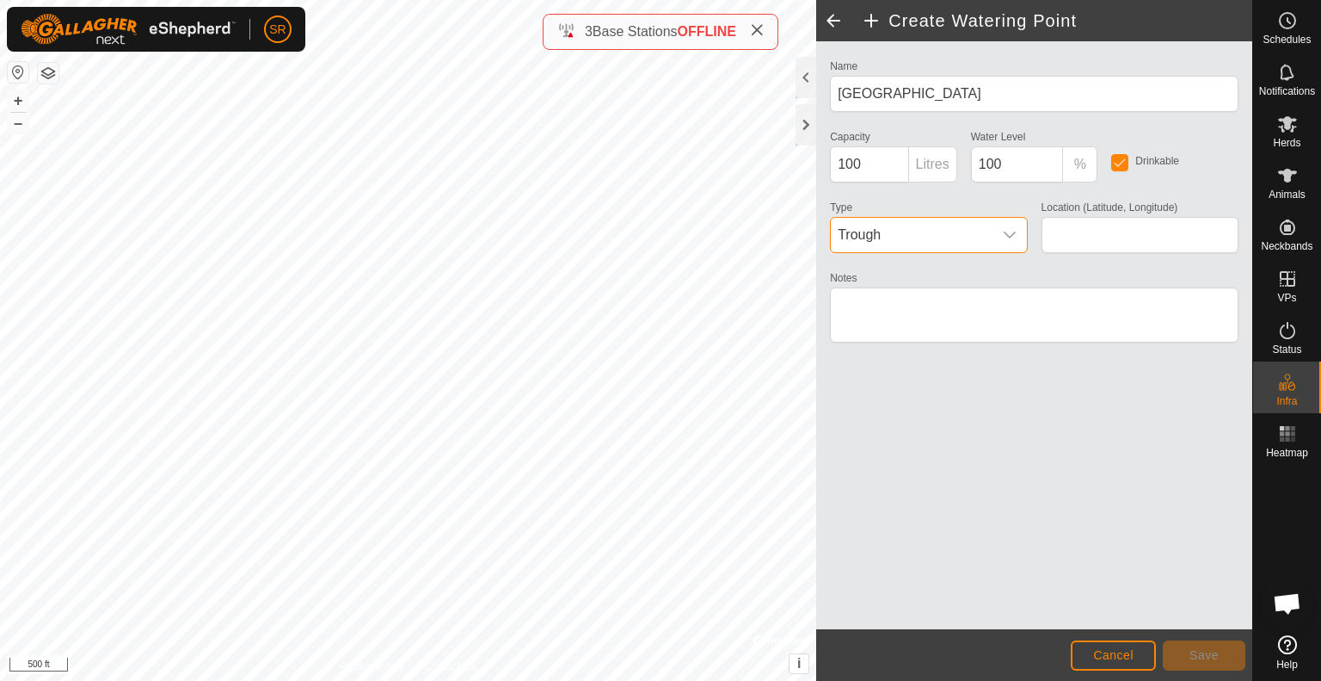
click at [960, 230] on span "Trough" at bounding box center [911, 235] width 161 height 34
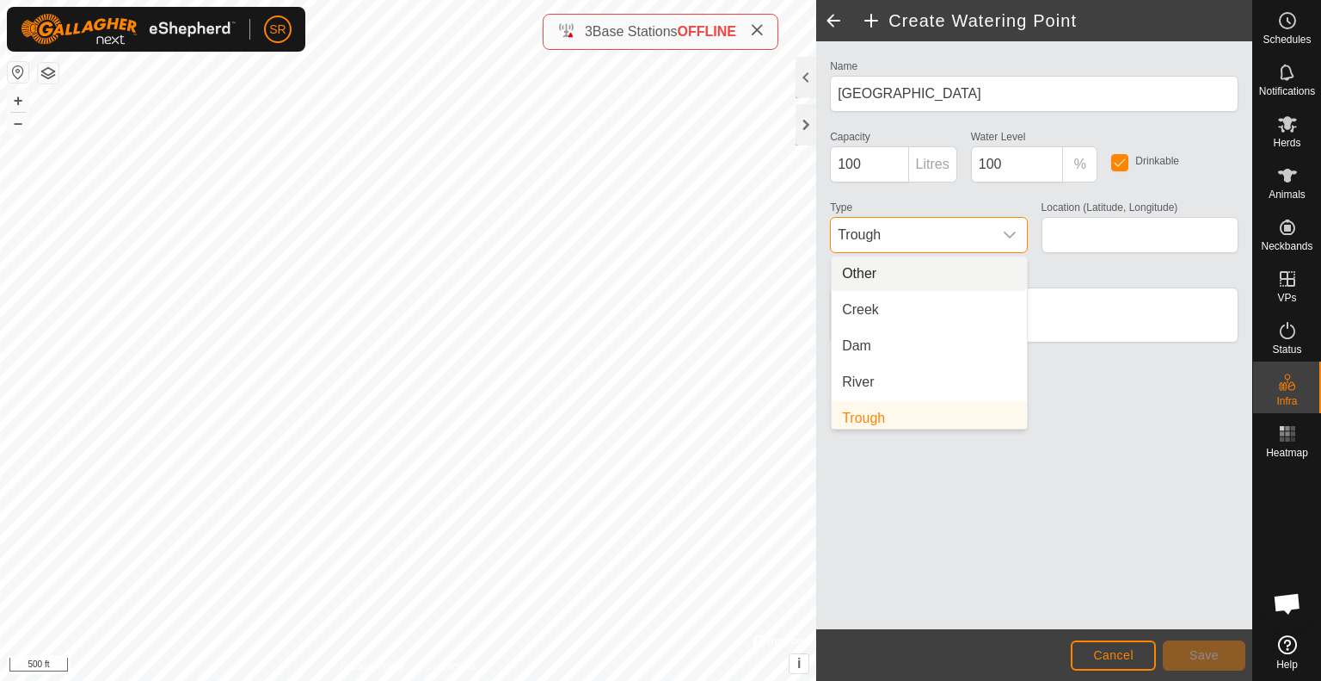
scroll to position [7, 0]
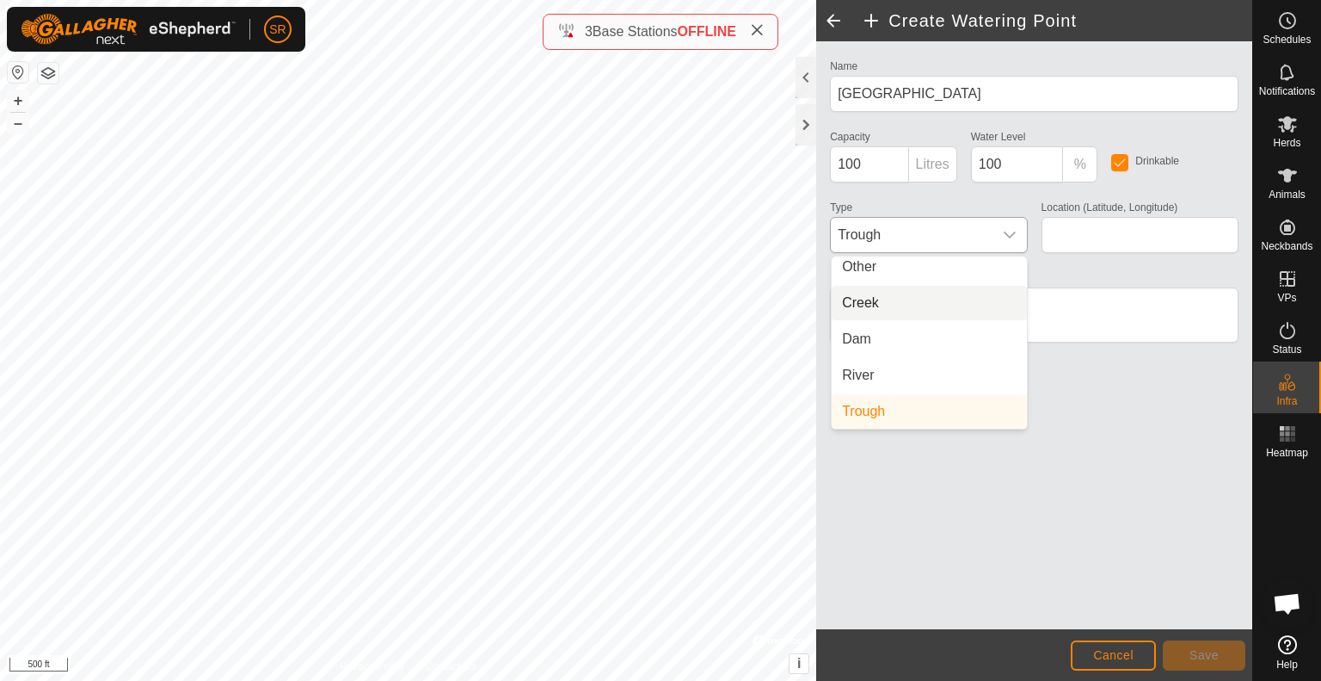
click at [955, 310] on li "Creek" at bounding box center [929, 303] width 195 height 34
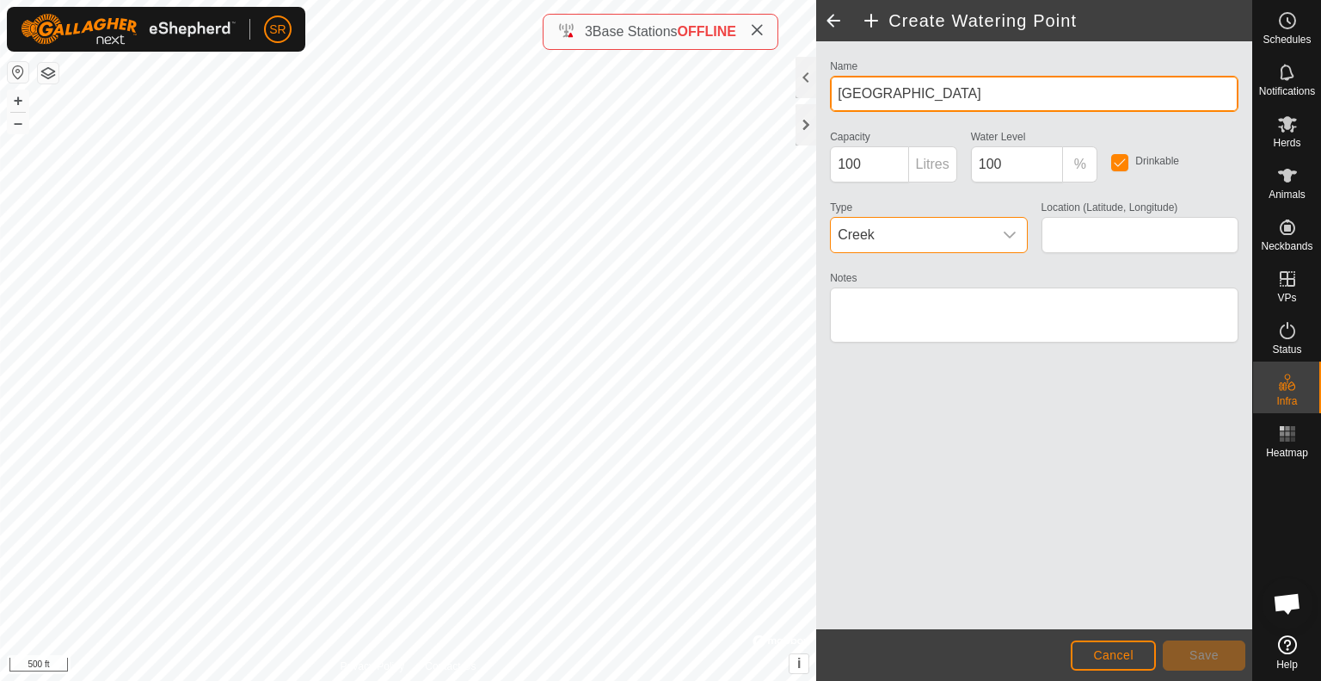
click at [1004, 100] on input "[GEOGRAPHIC_DATA]" at bounding box center [1034, 94] width 409 height 36
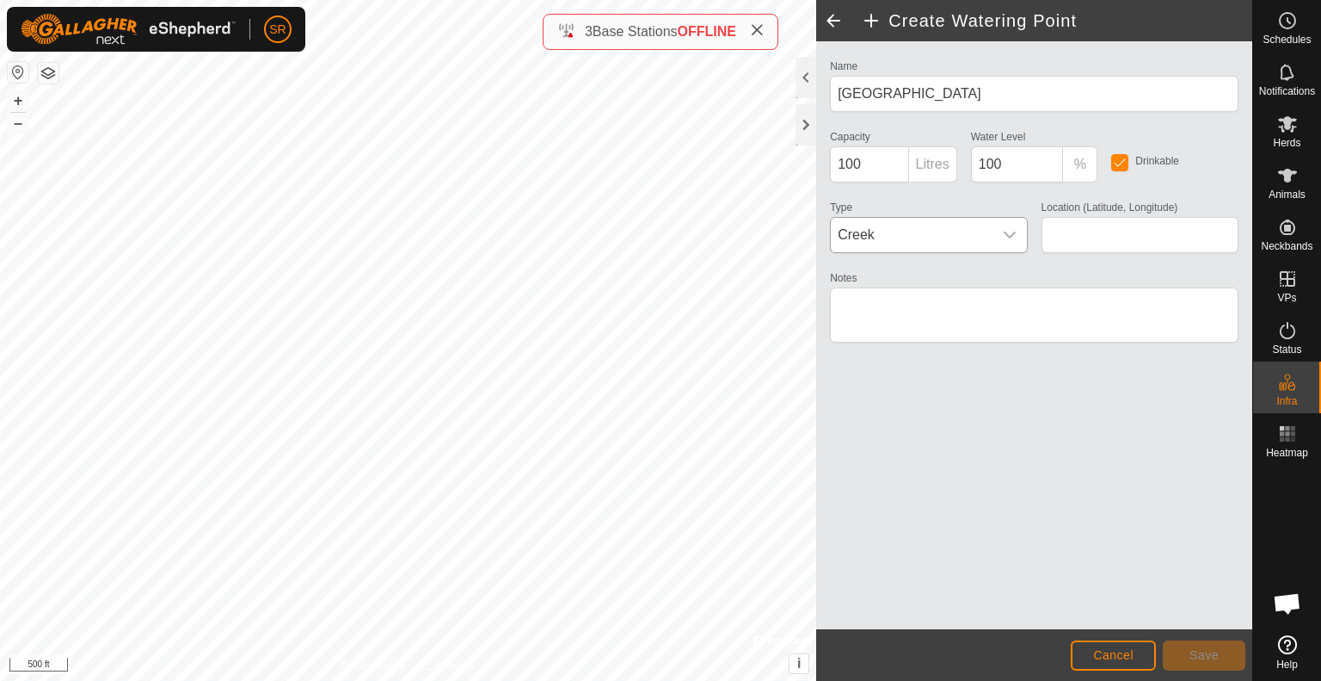
click at [1207, 557] on div "Name Meadow Creek Capacity 100 Litres Water Level 100 % Drinkable Type Creek Lo…" at bounding box center [1034, 335] width 436 height 588
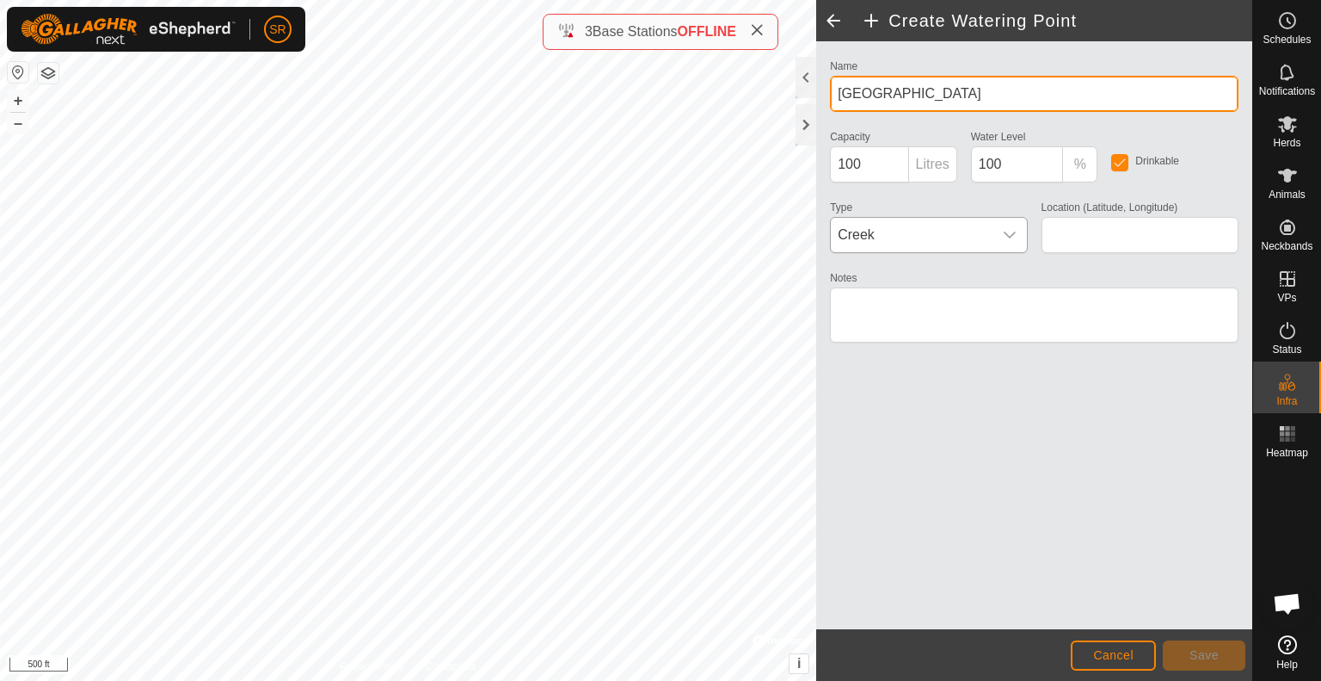
click at [1006, 102] on input "[GEOGRAPHIC_DATA]" at bounding box center [1034, 94] width 409 height 36
click at [957, 93] on input "[GEOGRAPHIC_DATA]" at bounding box center [1034, 94] width 409 height 36
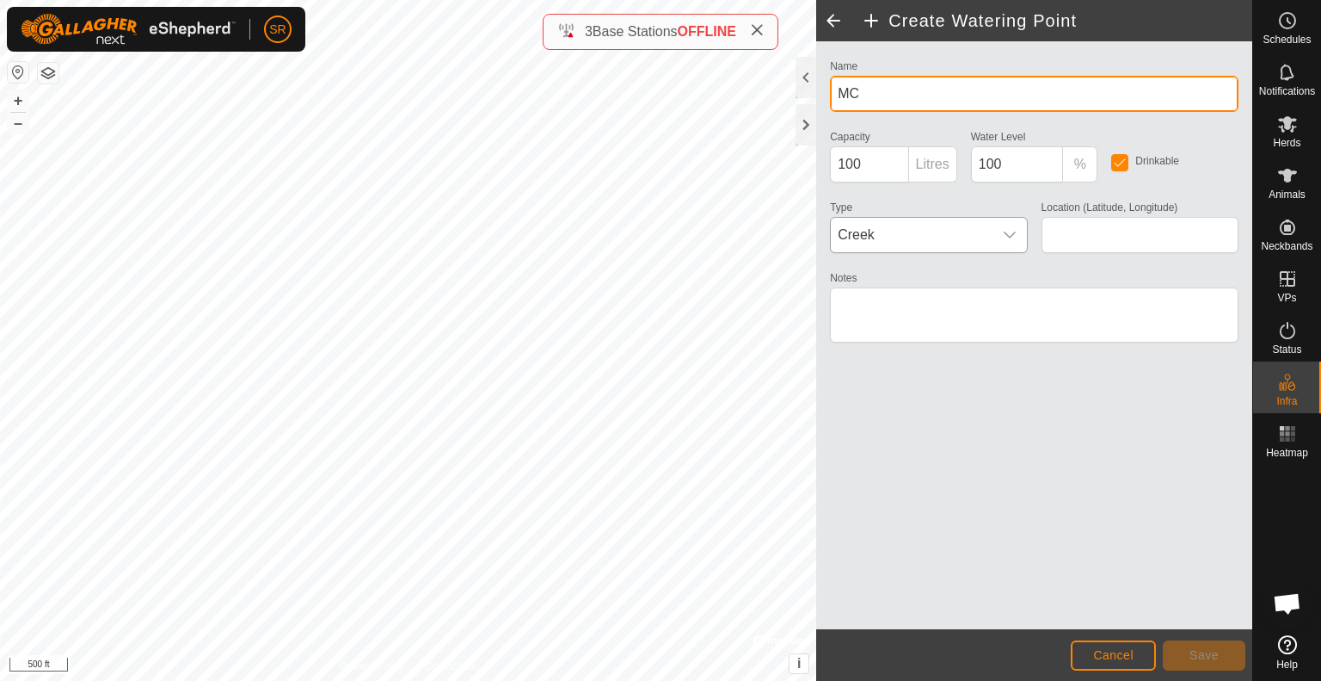
type input "MC"
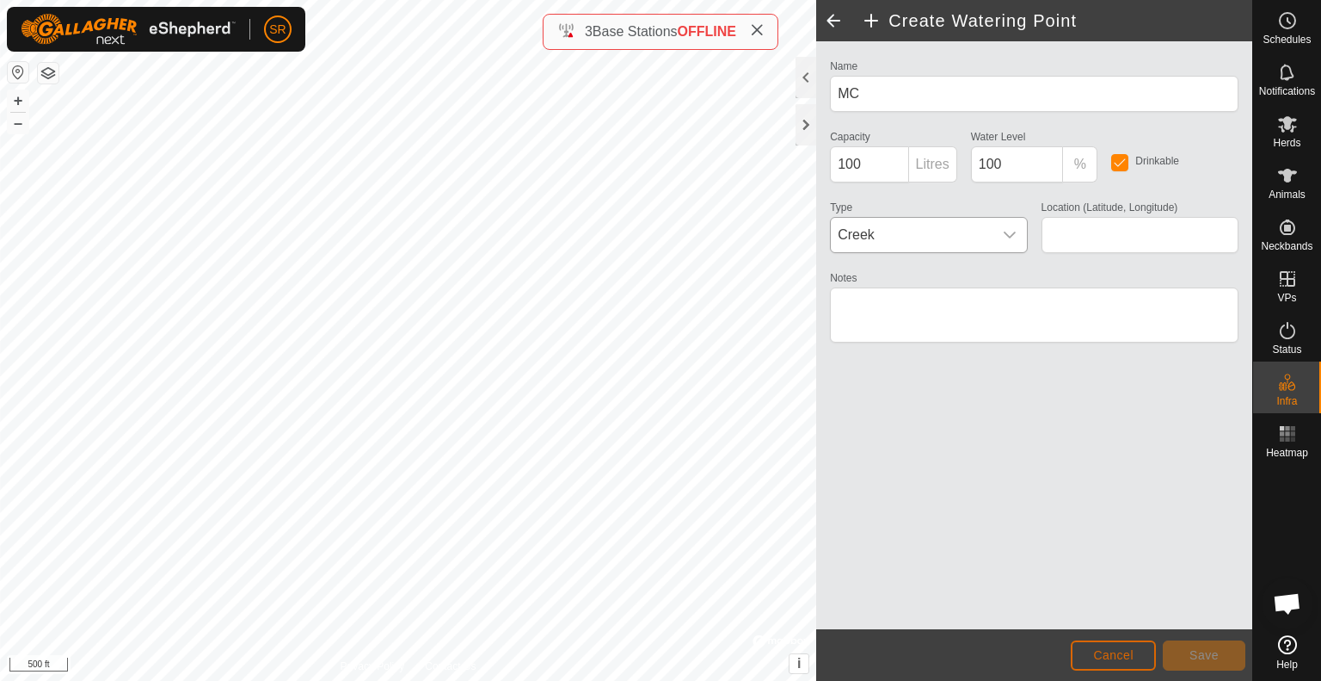
click at [1136, 662] on button "Cancel" at bounding box center [1113, 655] width 85 height 30
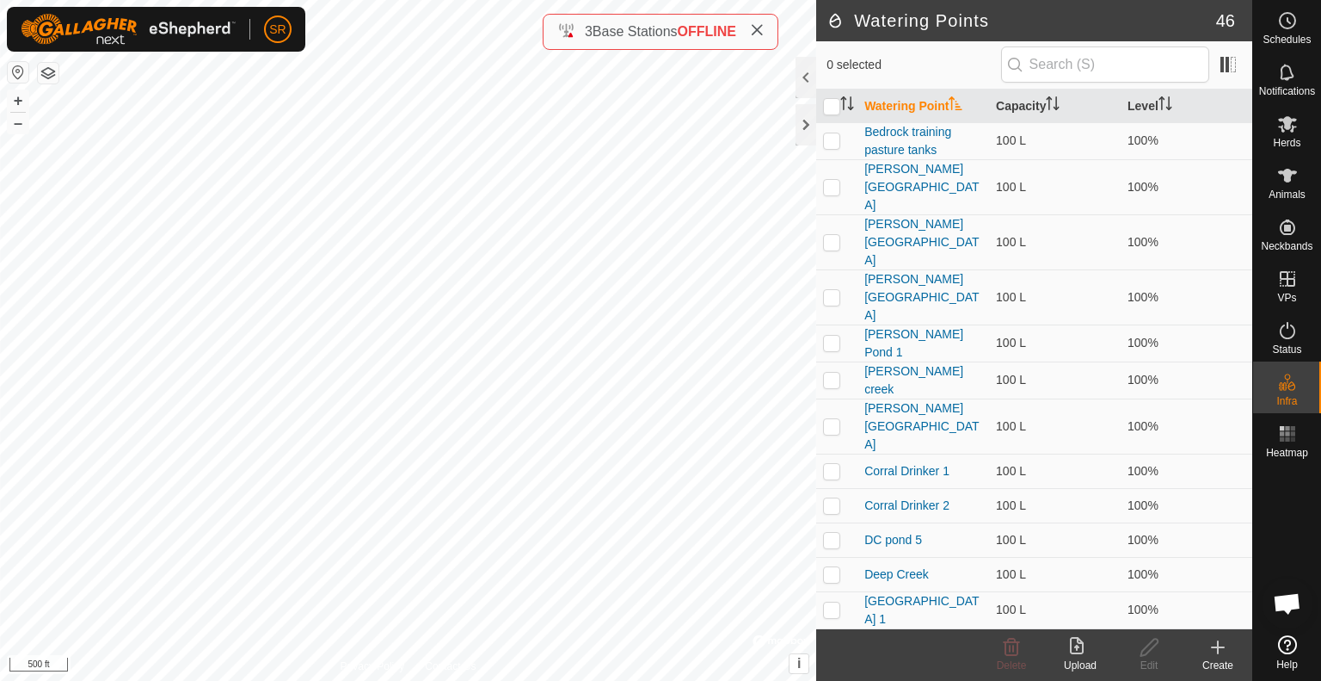
click at [1225, 654] on icon at bounding box center [1218, 647] width 21 height 21
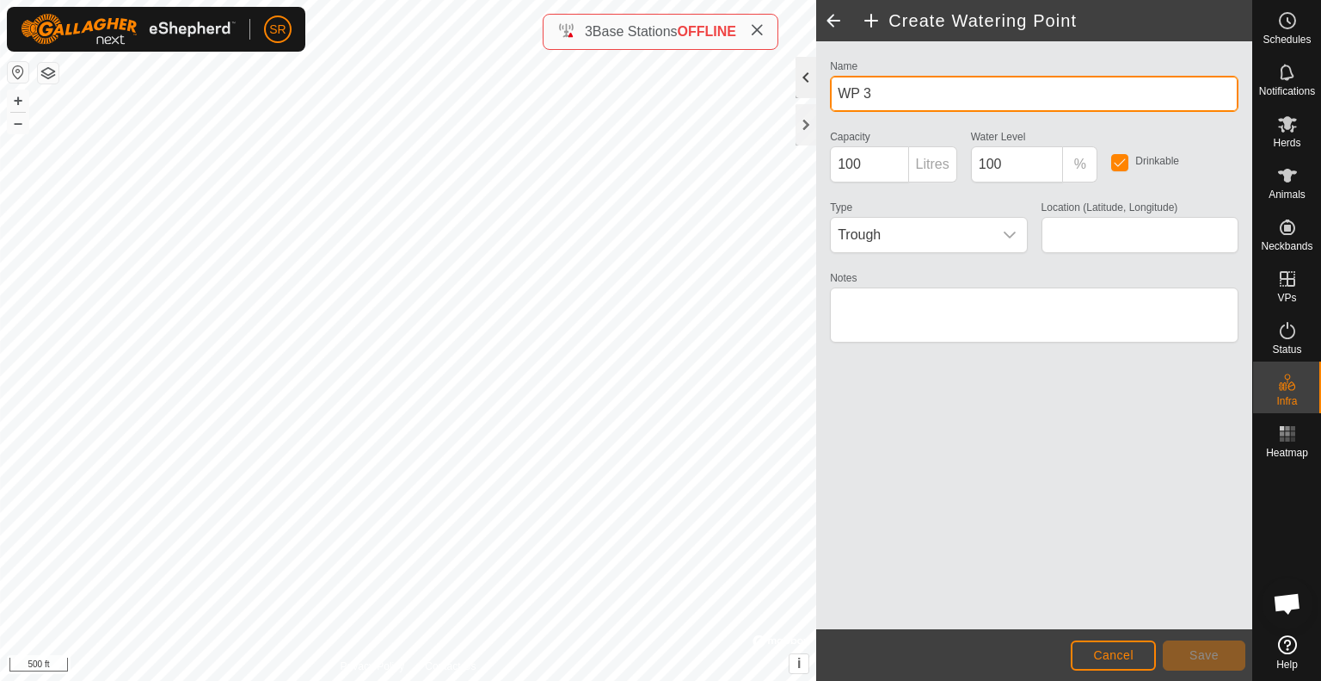
click at [773, 83] on div "Create Watering Point Name WP 3 Capacity 100 Litres Water Level 100 % Drinkable…" at bounding box center [626, 340] width 1253 height 681
click at [894, 95] on input "WP 3" at bounding box center [1034, 94] width 409 height 36
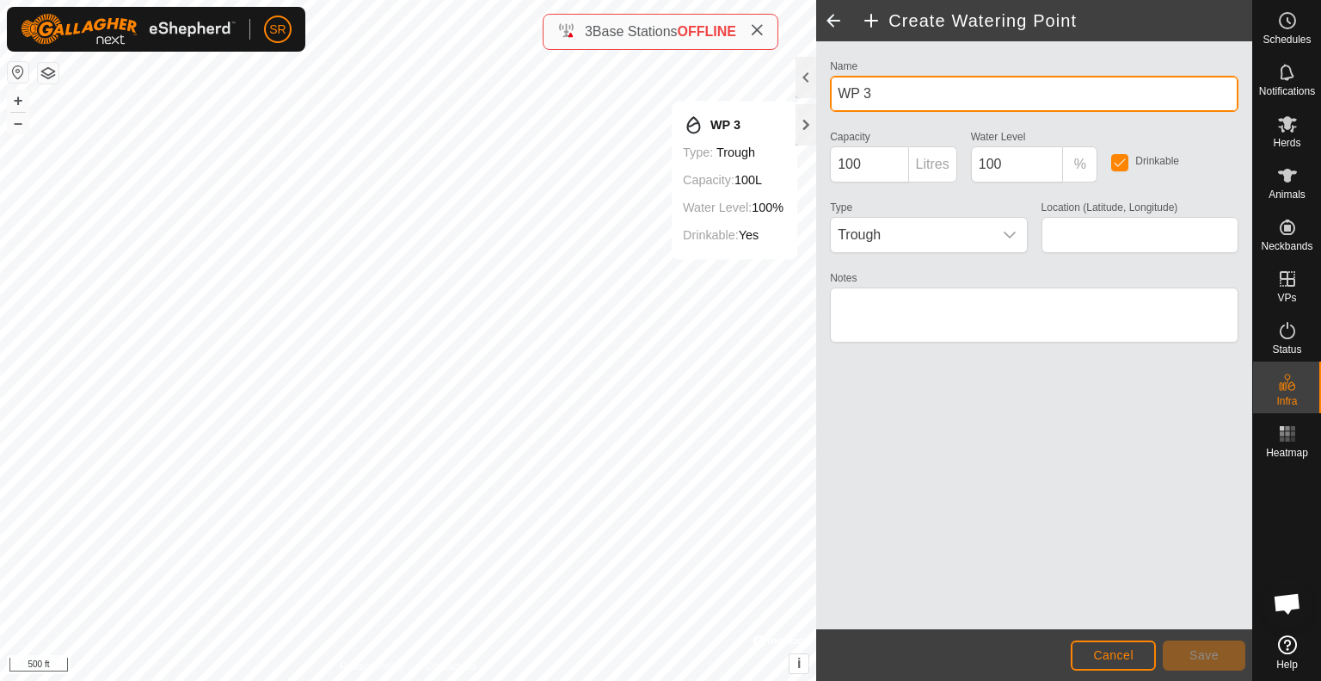
click at [894, 95] on input "WP 3" at bounding box center [1034, 94] width 409 height 36
type input "[GEOGRAPHIC_DATA]"
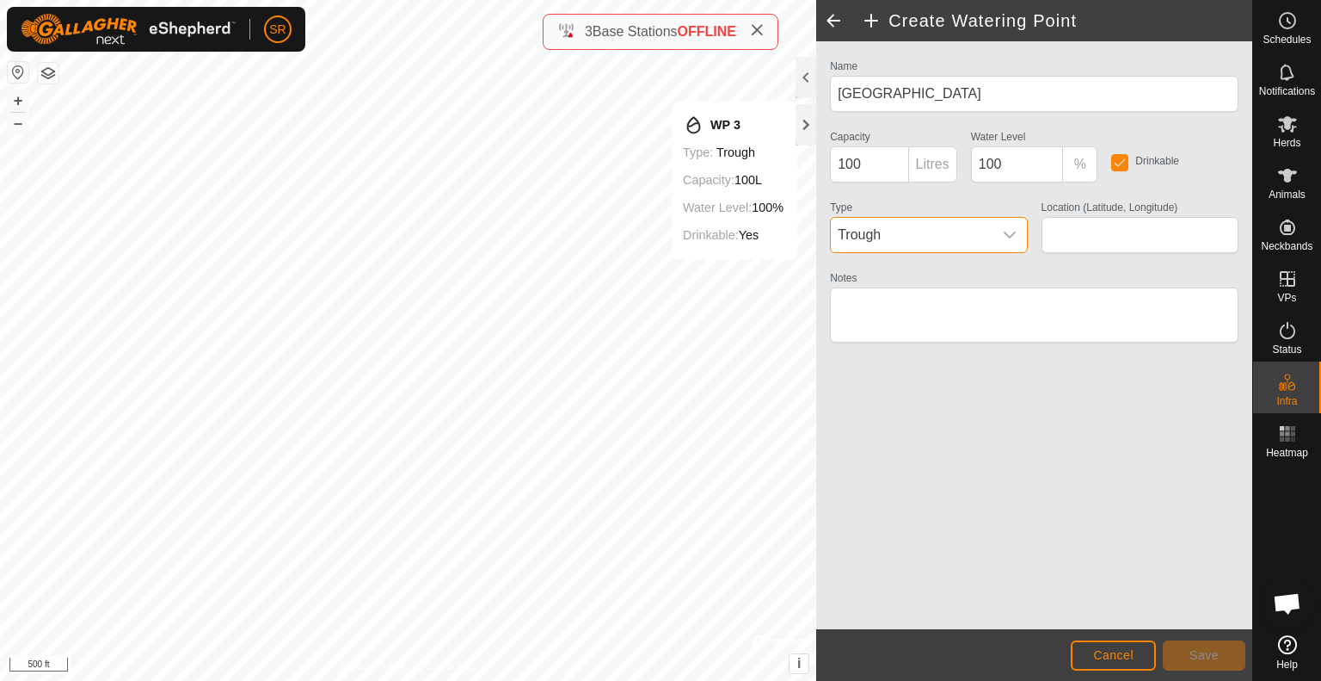
click at [976, 246] on span "Trough" at bounding box center [911, 235] width 161 height 34
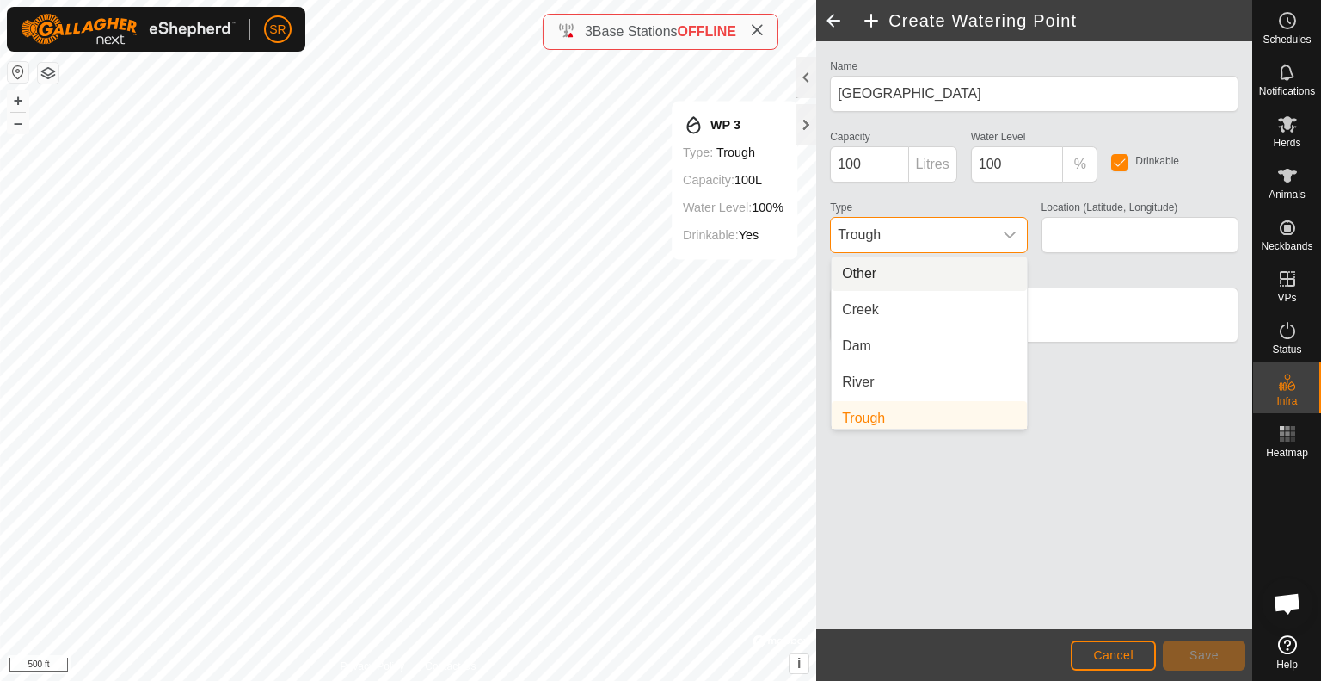
scroll to position [7, 0]
click at [948, 309] on li "Creek" at bounding box center [929, 303] width 195 height 34
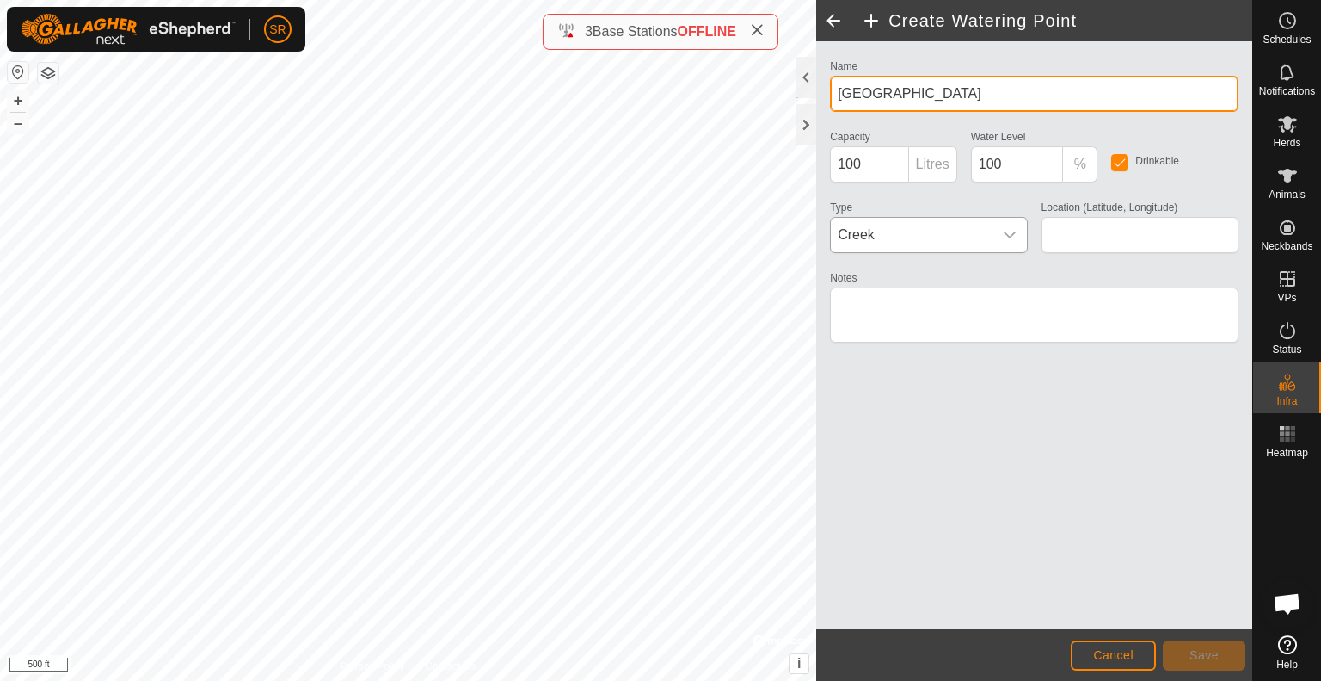
click at [792, 102] on div "Create Watering Point Name Meadow Creek Capacity 100 Litres Water Level 100 % D…" at bounding box center [626, 340] width 1253 height 681
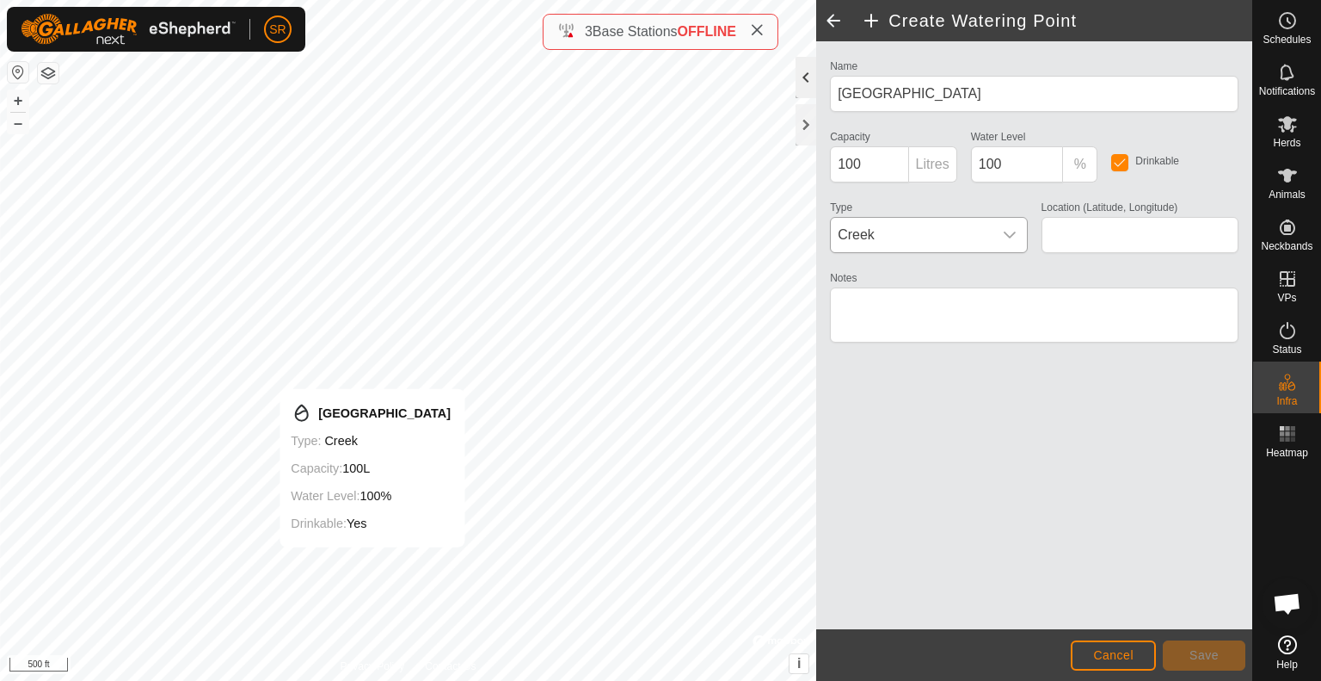
type input "39.788656, -107.550244"
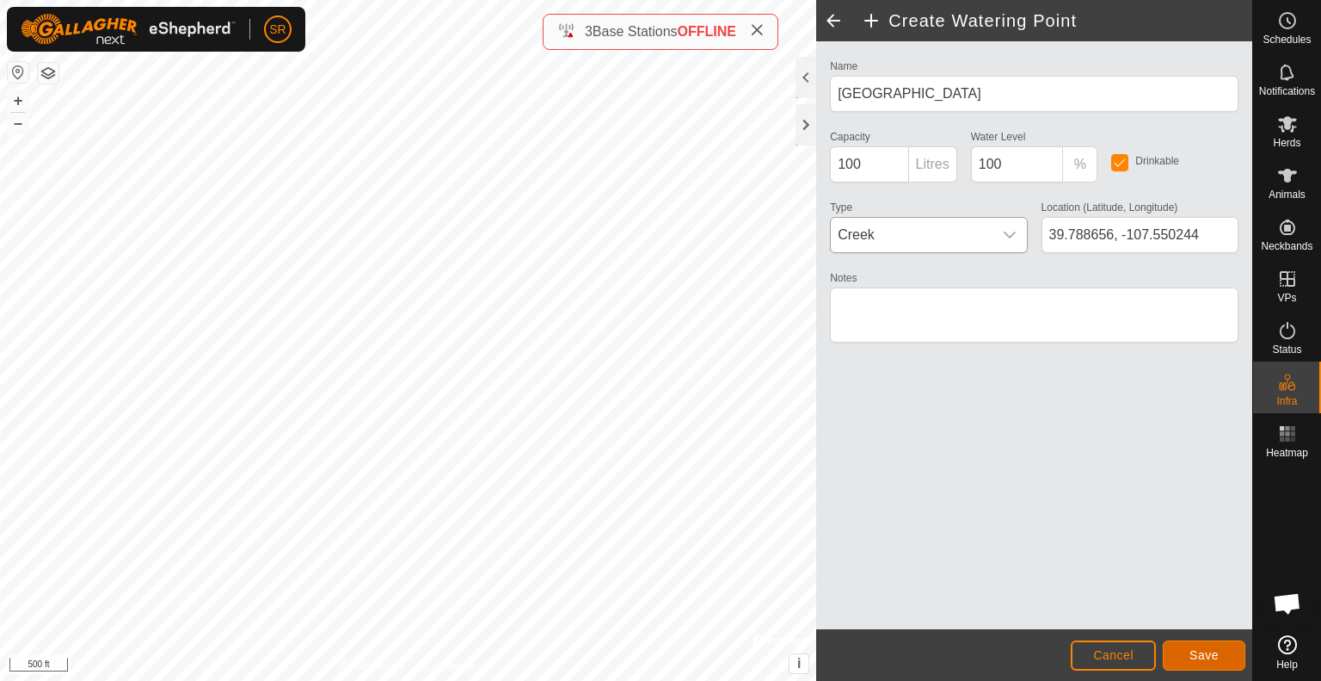
click at [1204, 653] on span "Save" at bounding box center [1204, 655] width 29 height 14
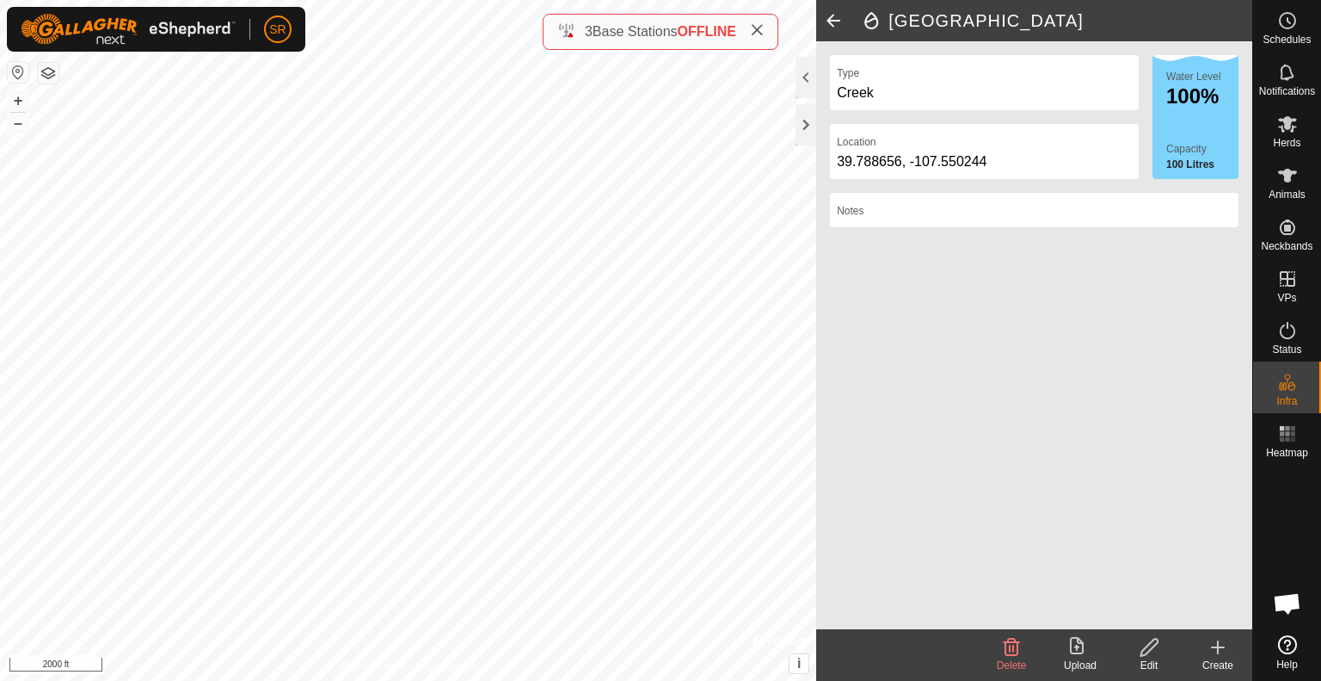
click at [833, 16] on span at bounding box center [833, 20] width 34 height 41
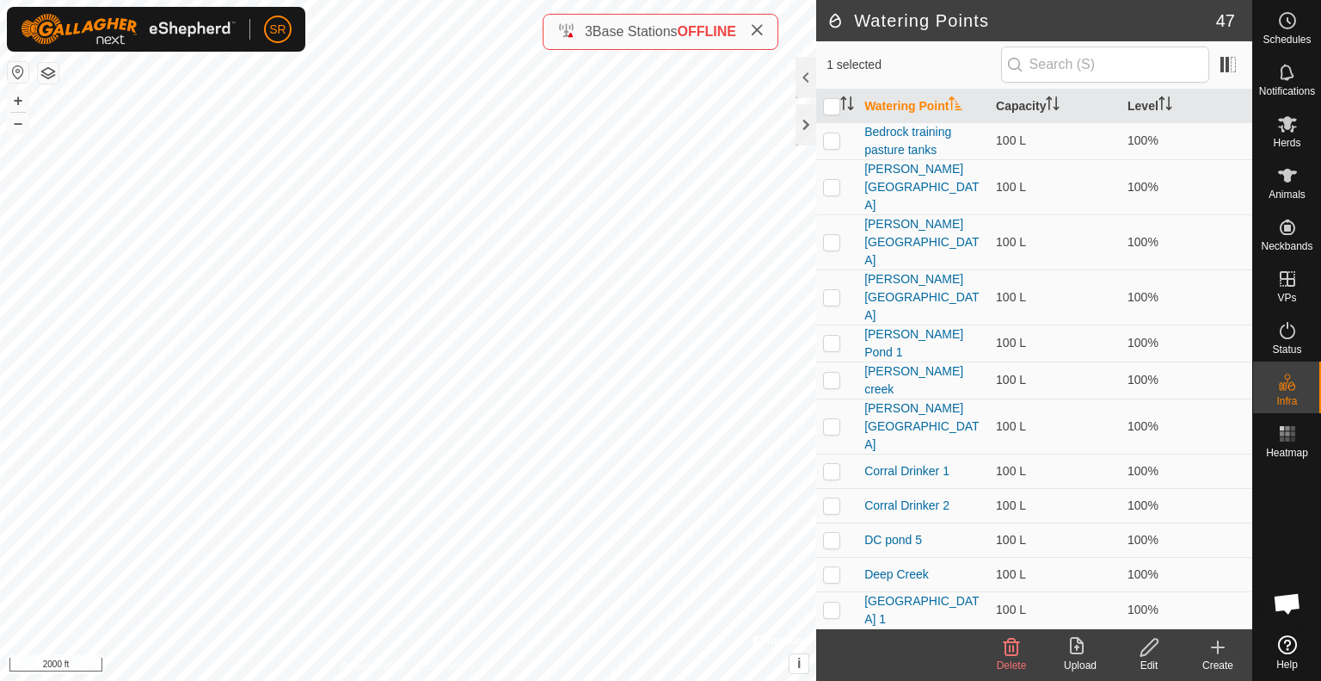
click at [1225, 653] on icon at bounding box center [1218, 647] width 21 height 21
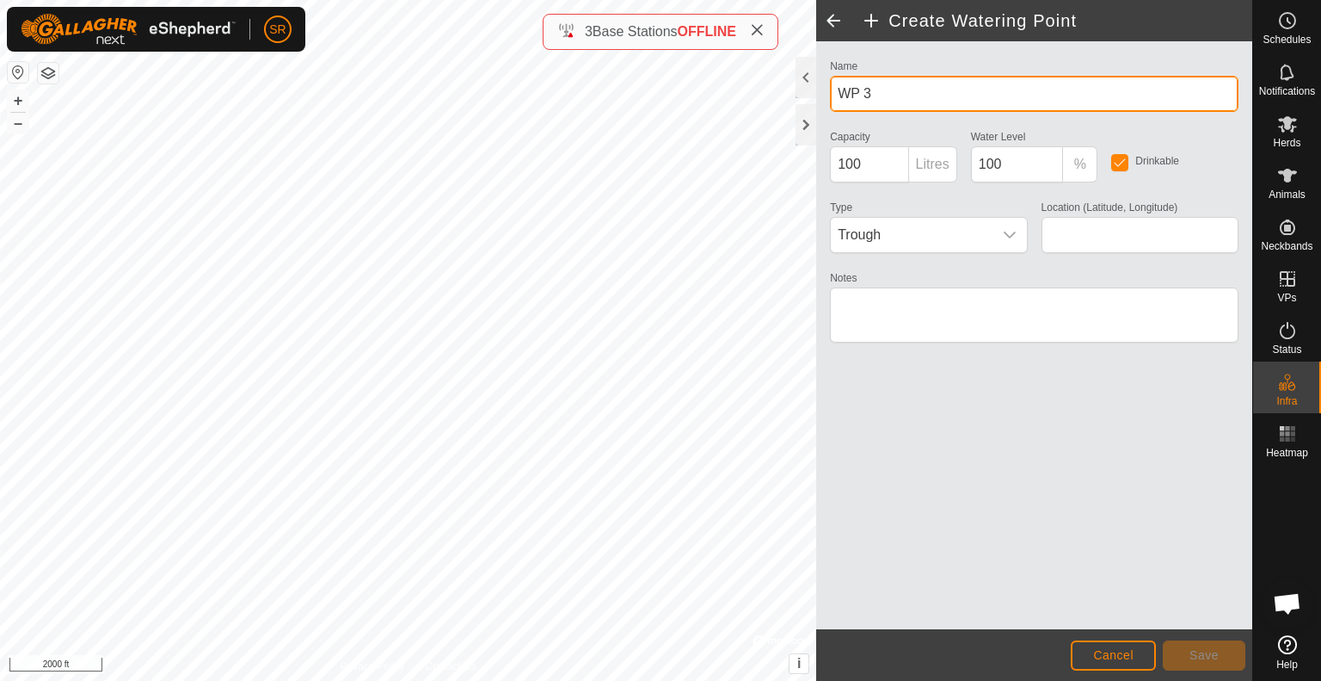
click at [651, 51] on div "Create Watering Point Name WP 3 Capacity 100 Litres Water Level 100 % Drinkable…" at bounding box center [626, 340] width 1253 height 681
type input "M"
drag, startPoint x: 939, startPoint y: 94, endPoint x: 911, endPoint y: 96, distance: 28.5
click at [911, 96] on input "Meadow LaKE" at bounding box center [1034, 94] width 409 height 36
type input "[GEOGRAPHIC_DATA]"
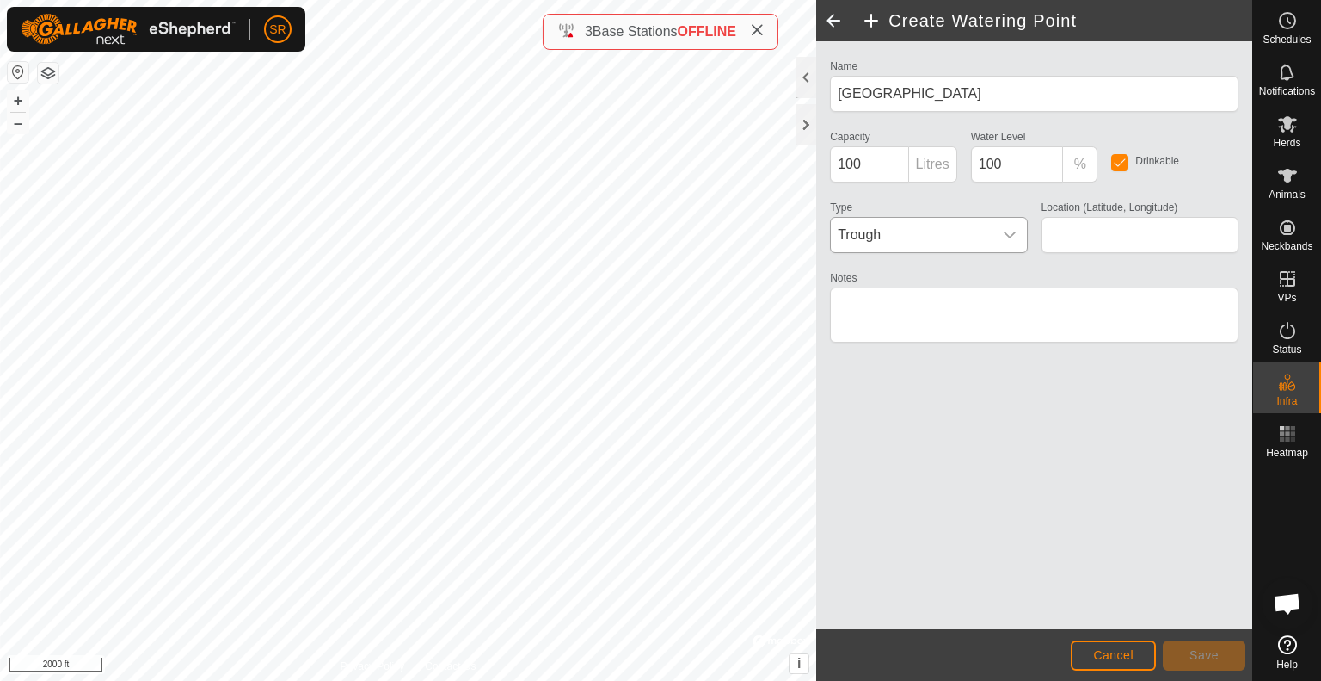
click at [946, 219] on span "Trough" at bounding box center [911, 235] width 161 height 34
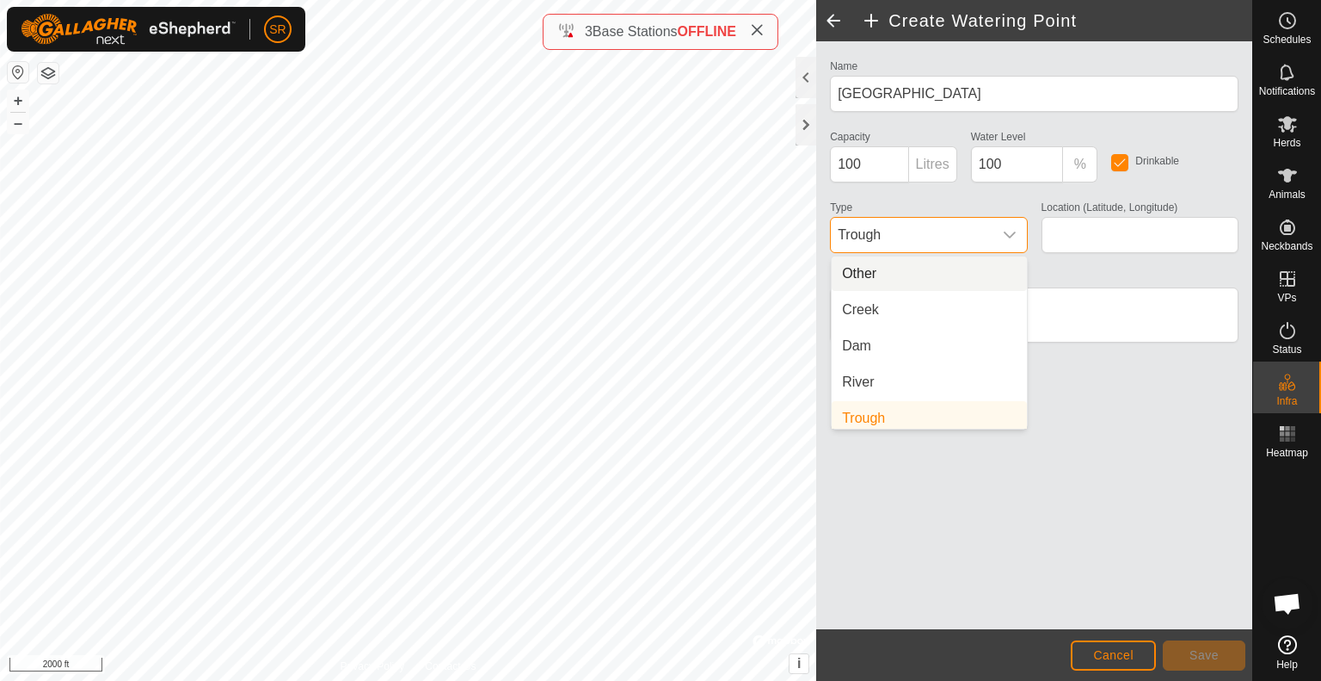
scroll to position [7, 0]
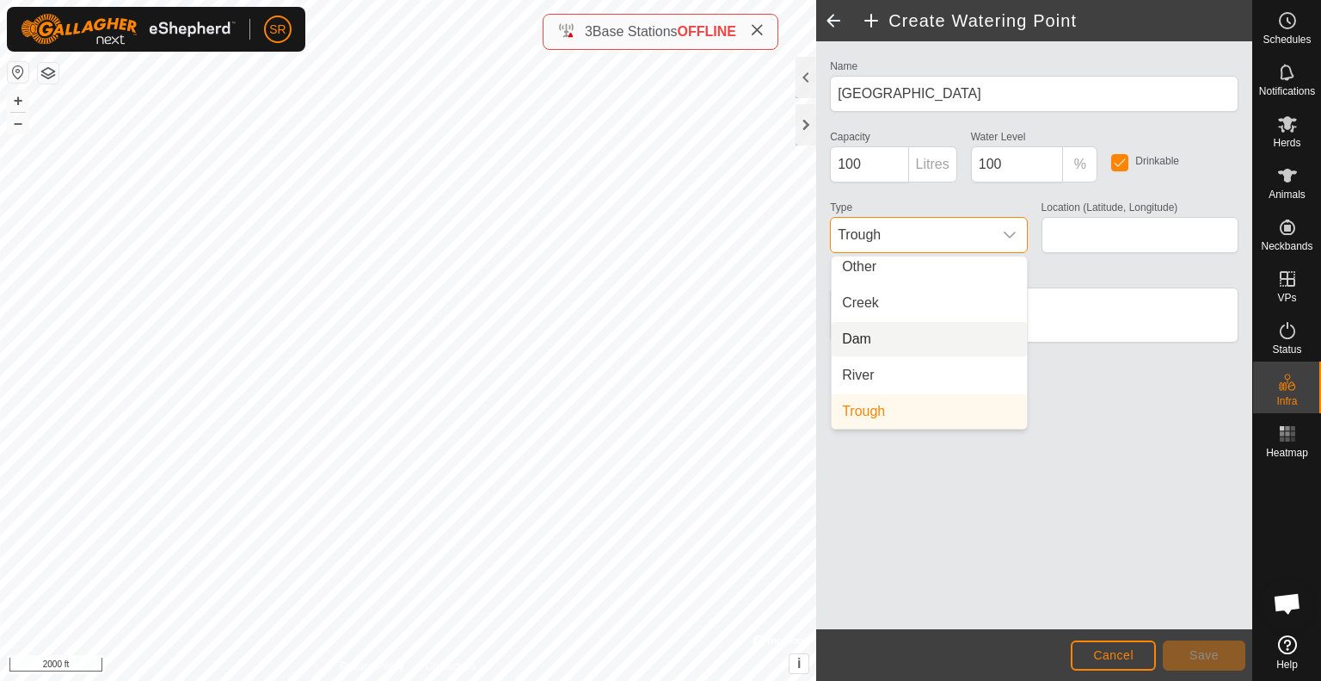
click at [912, 344] on li "Dam" at bounding box center [929, 339] width 195 height 34
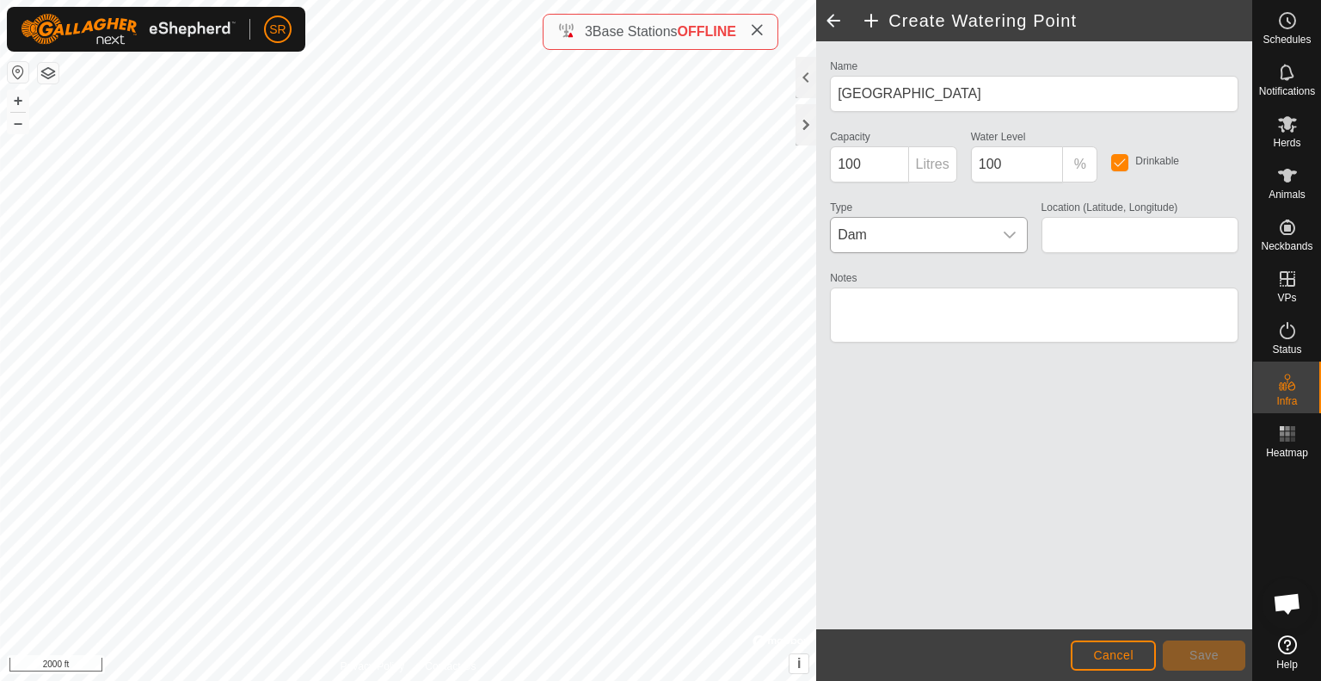
type input "39.809471, -107.542649"
click at [1226, 652] on button "Save" at bounding box center [1204, 655] width 83 height 30
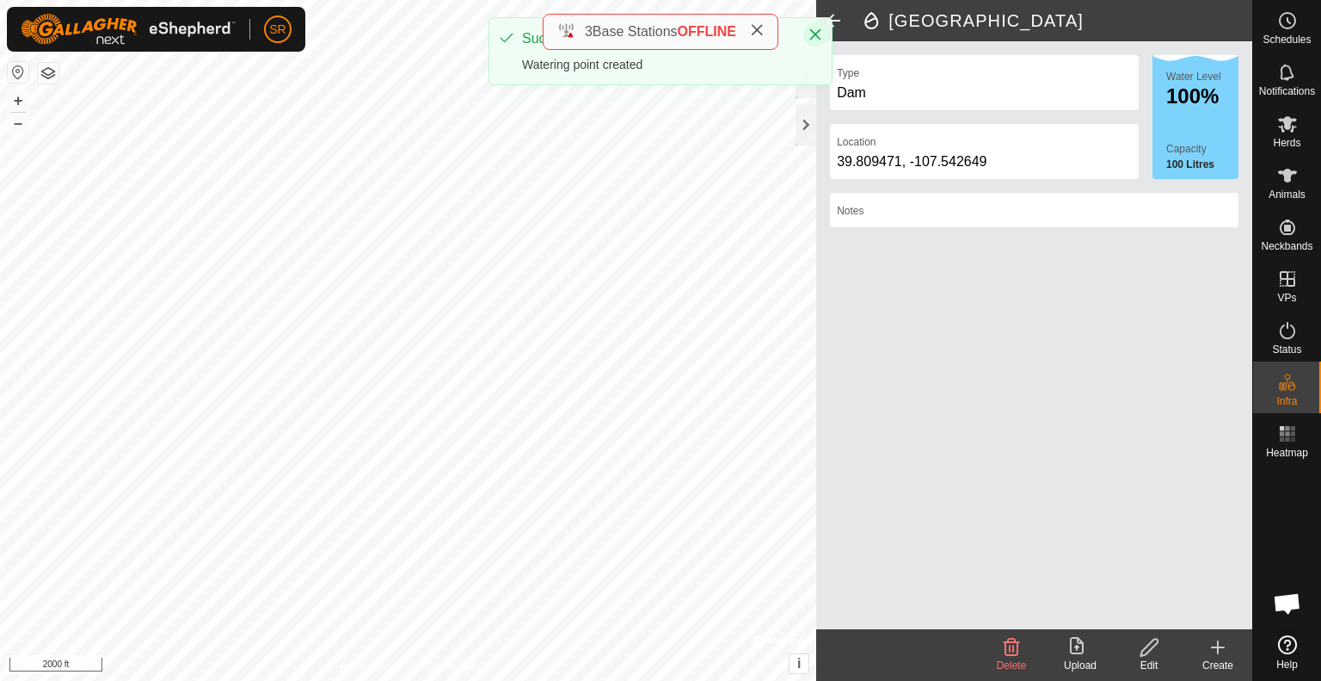
click at [816, 37] on icon "Close" at bounding box center [816, 35] width 14 height 14
click at [827, 0] on html "SR Schedules Notifications Herds Animals Neckbands VPs Status Infra Heatmap Hel…" at bounding box center [660, 340] width 1321 height 681
click at [1217, 644] on icon at bounding box center [1218, 647] width 21 height 21
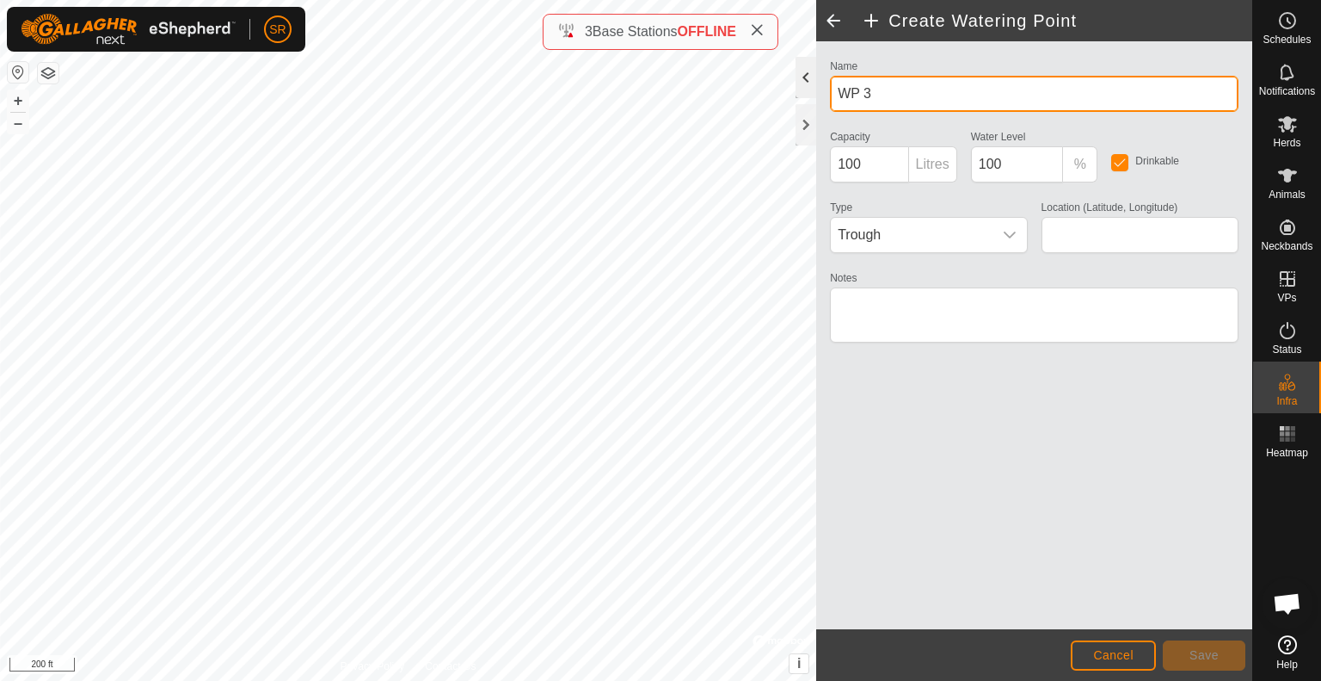
drag, startPoint x: 930, startPoint y: 98, endPoint x: 807, endPoint y: 74, distance: 125.4
click at [816, 74] on div "Create Watering Point Name WP 3 Capacity 100 Litres Water Level 100 % Drinkable…" at bounding box center [1034, 340] width 436 height 681
type input "DC pond 5"
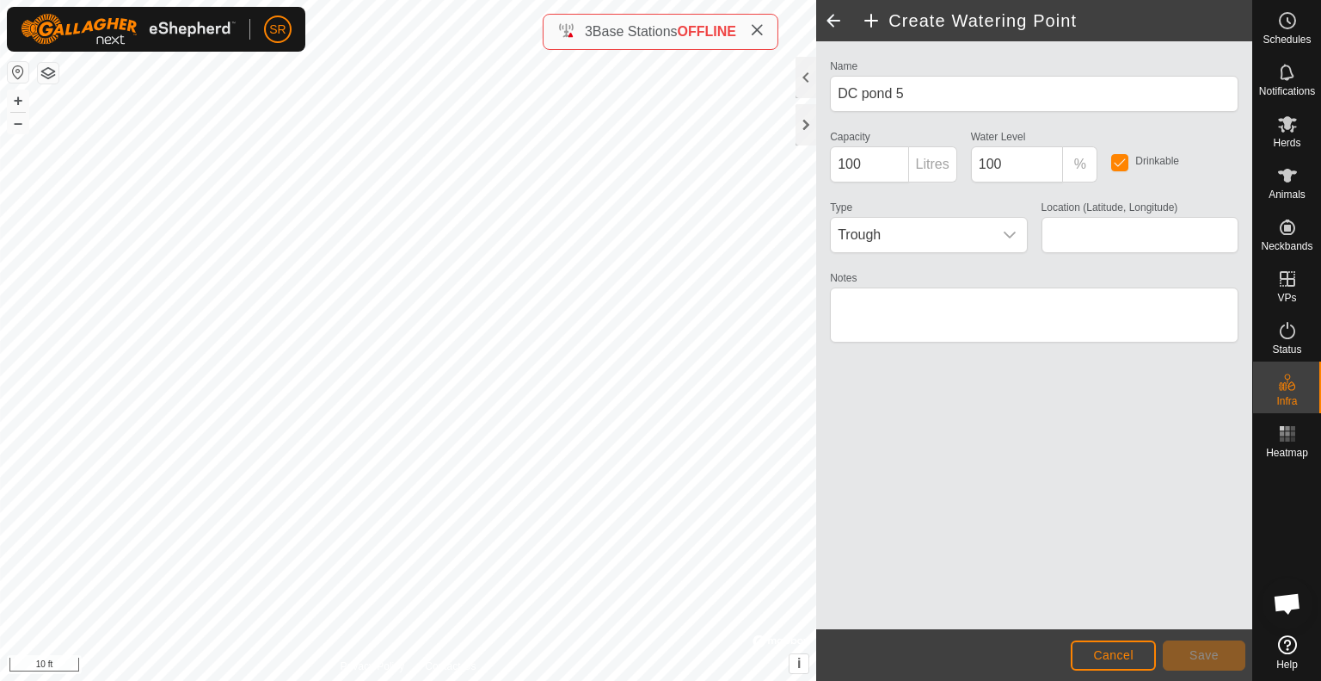
type input "39.751189, -107.575210"
click at [565, 338] on div "DC pond 5 Type: trough Capacity: 100L Water Level: 100% Drinkable: Yes + – ⇧ i …" at bounding box center [408, 340] width 816 height 681
click at [938, 235] on span "Trough" at bounding box center [911, 235] width 161 height 34
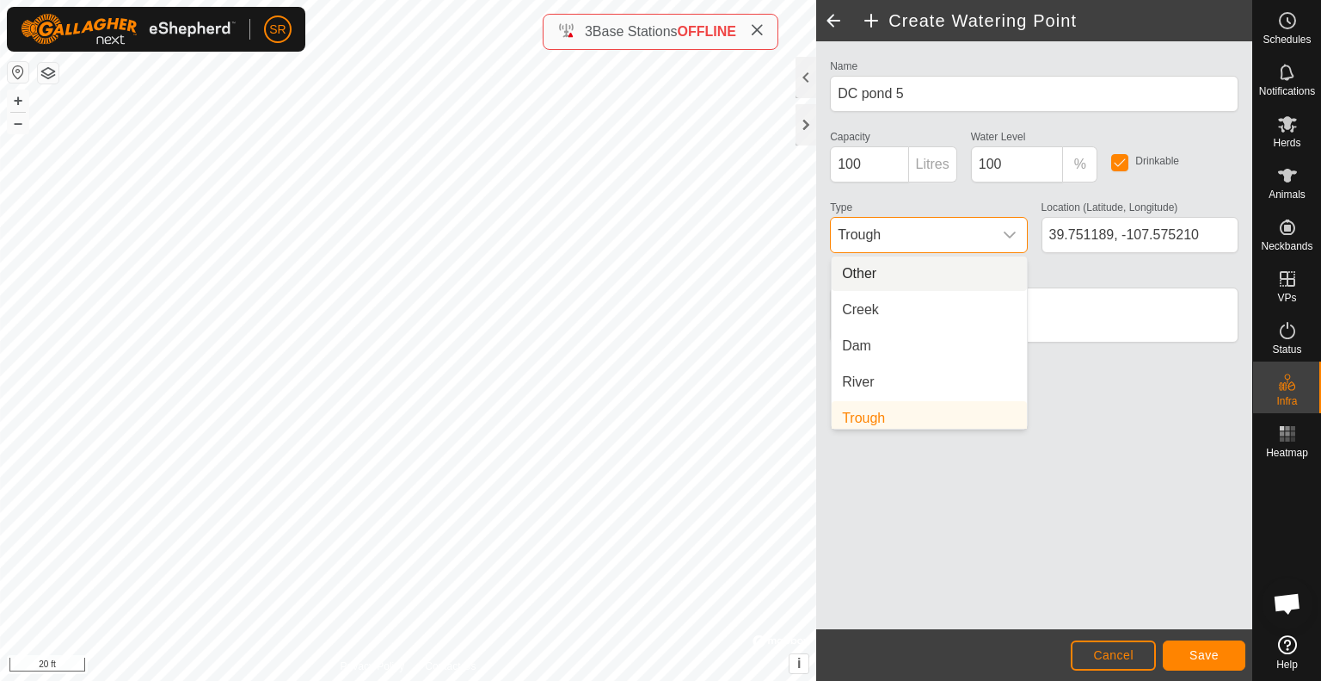
scroll to position [7, 0]
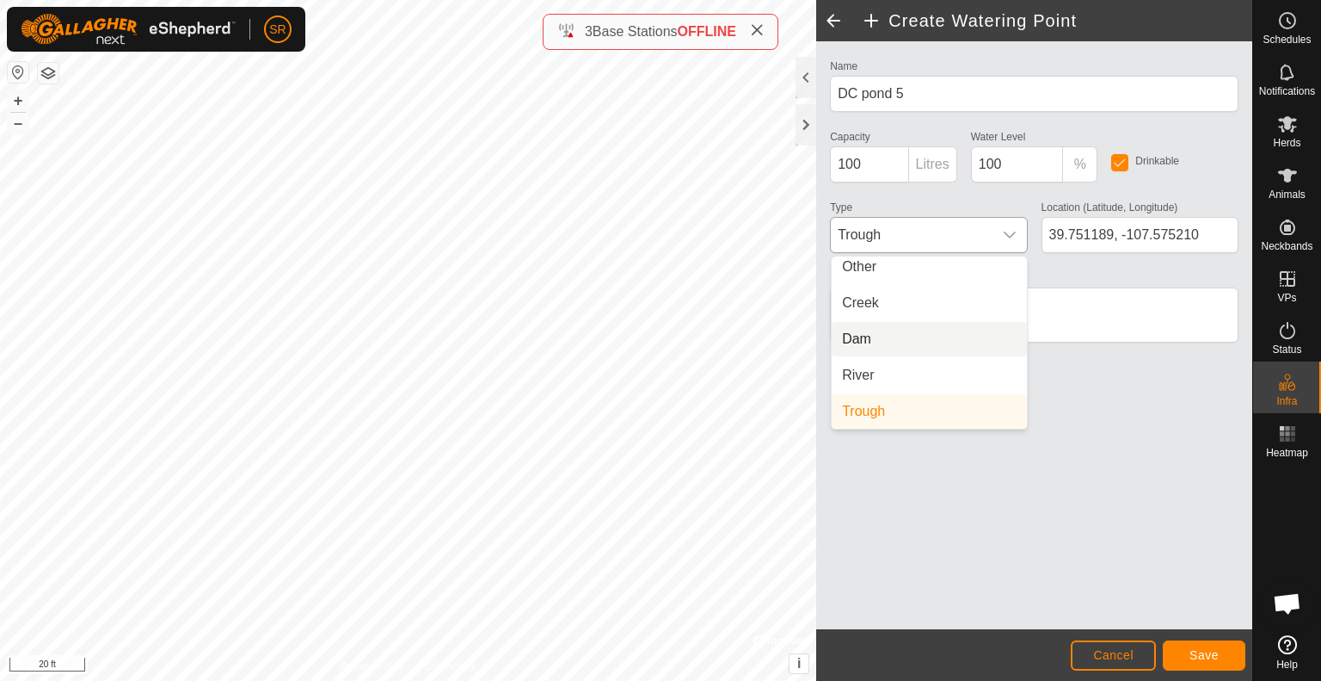
click at [922, 343] on li "Dam" at bounding box center [929, 339] width 195 height 34
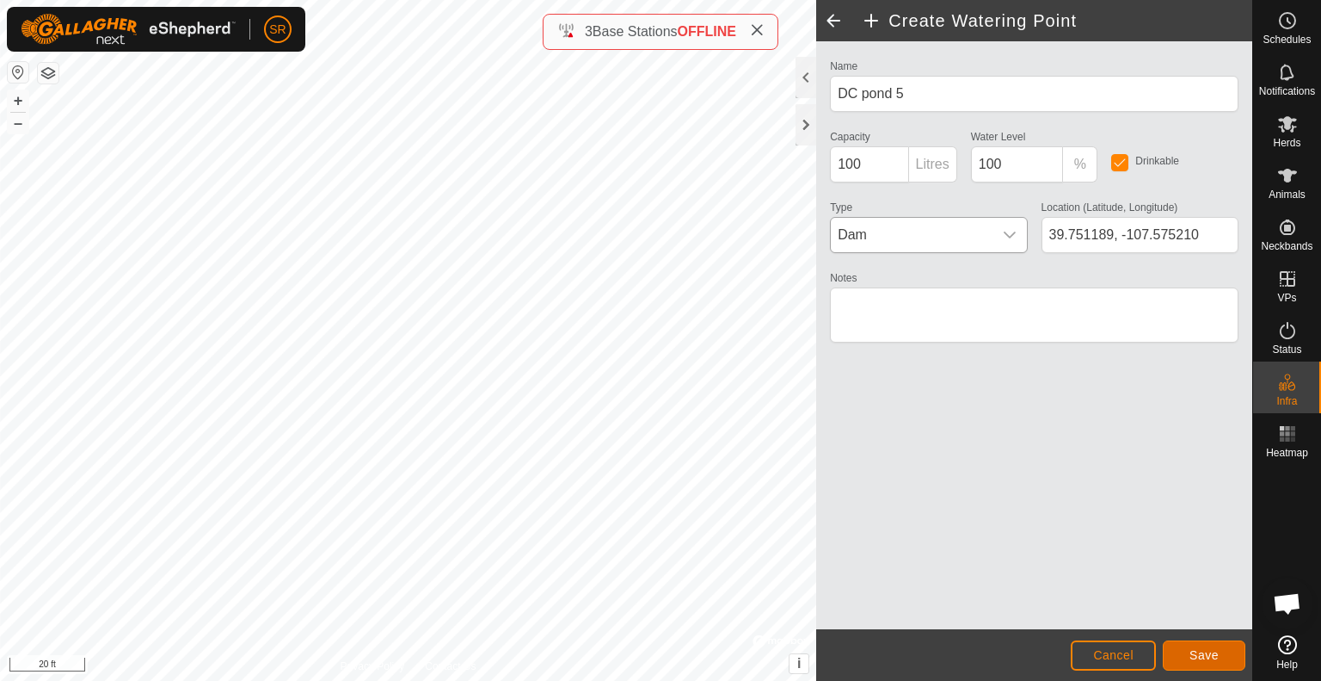
click at [1193, 656] on span "Save" at bounding box center [1204, 655] width 29 height 14
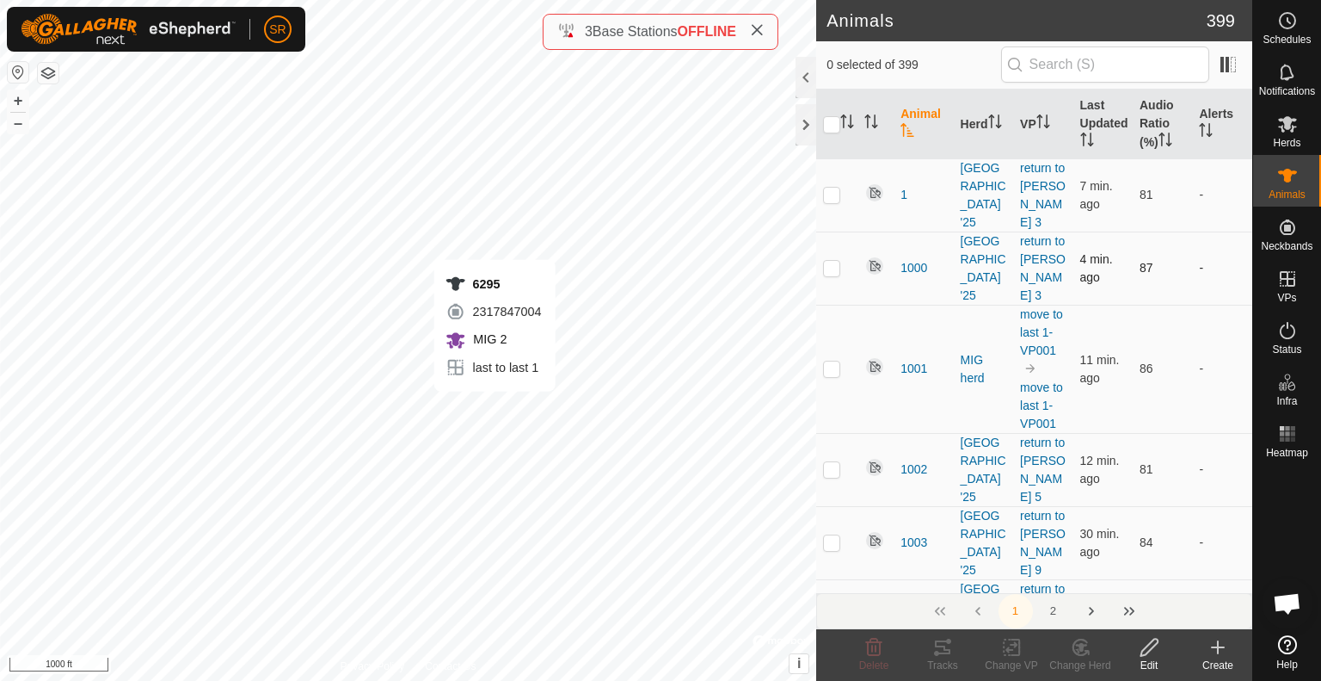
click at [495, 409] on div "6295 2317847004 MIG 2 last to last 1 + – ⇧ i © Mapbox , © OpenStreetMap , Impro…" at bounding box center [408, 340] width 816 height 681
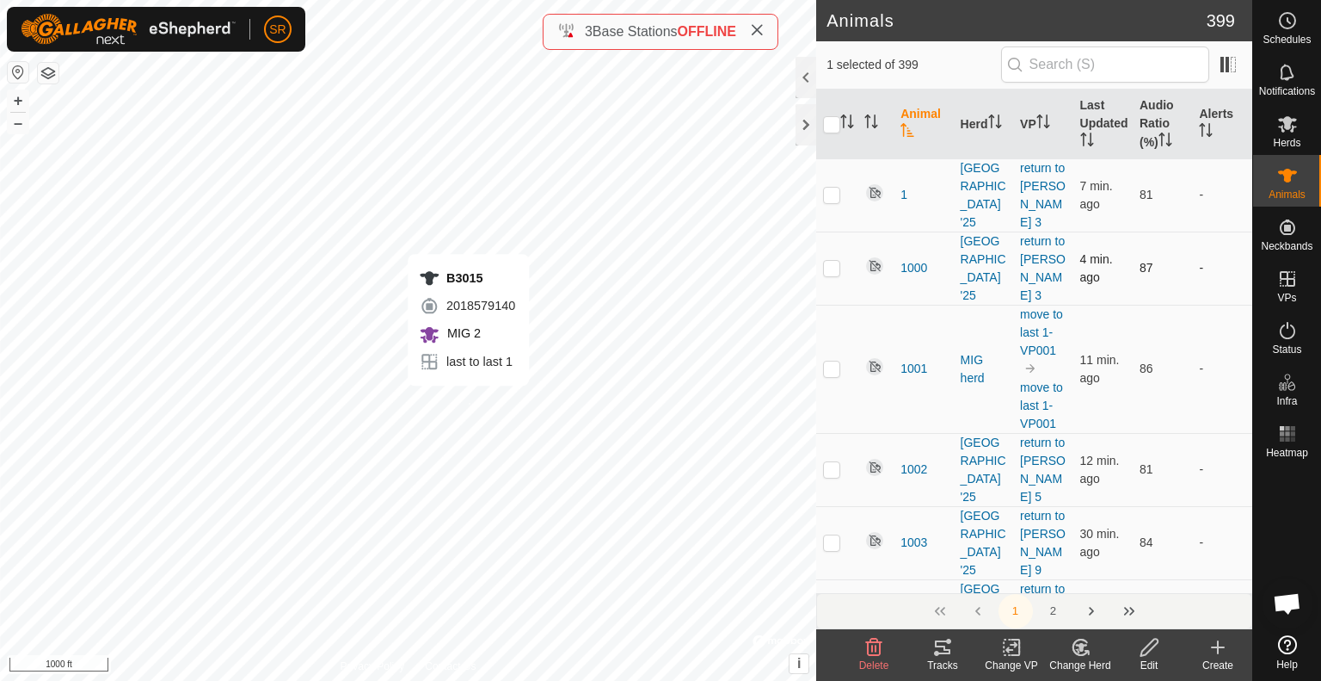
click at [468, 403] on div "B3015 2018579140 MIG 2 last to last 1 + – ⇧ i © Mapbox , © OpenStreetMap , Impr…" at bounding box center [408, 340] width 816 height 681
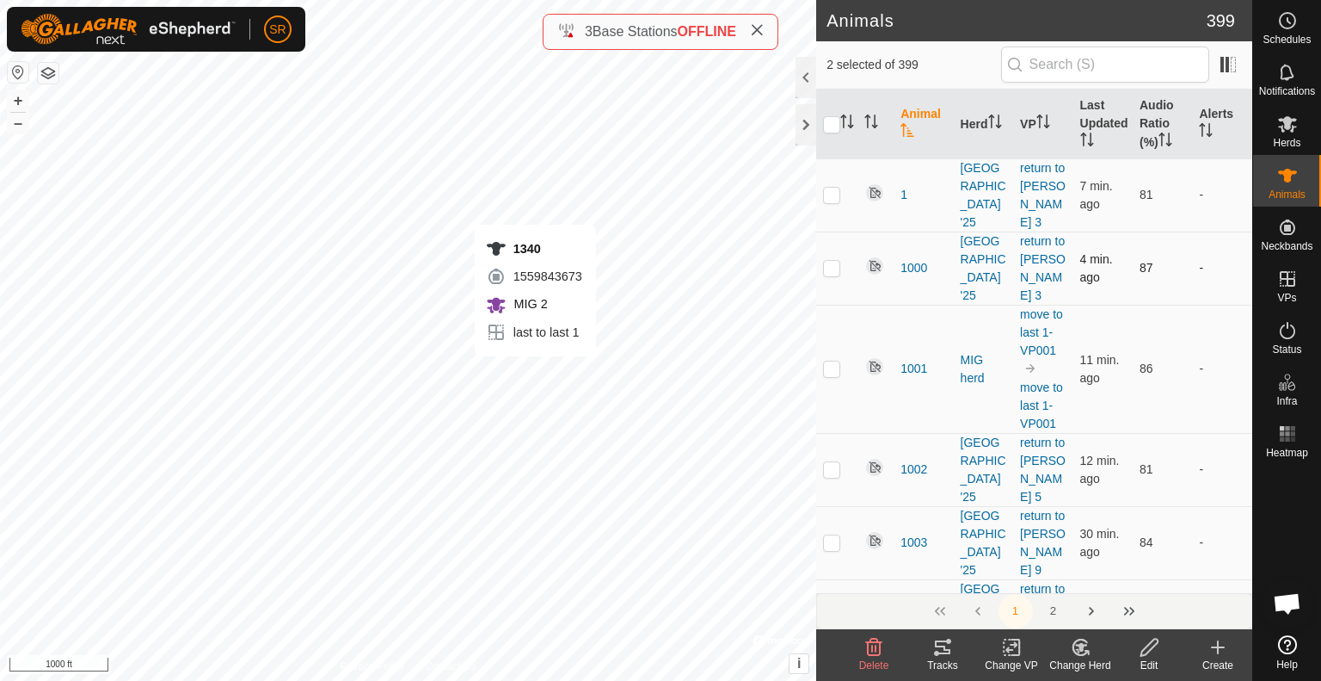
click at [535, 373] on div "1340 1559843673 MIG 2 last to last 1 + – ⇧ i © Mapbox , © OpenStreetMap , Impro…" at bounding box center [408, 340] width 816 height 681
checkbox input "true"
click at [717, 382] on div "6176 0180538793 MIG 2 last to last 1 + – ⇧ i © Mapbox , © OpenStreetMap , Impro…" at bounding box center [408, 340] width 816 height 681
click at [939, 653] on icon at bounding box center [942, 647] width 15 height 14
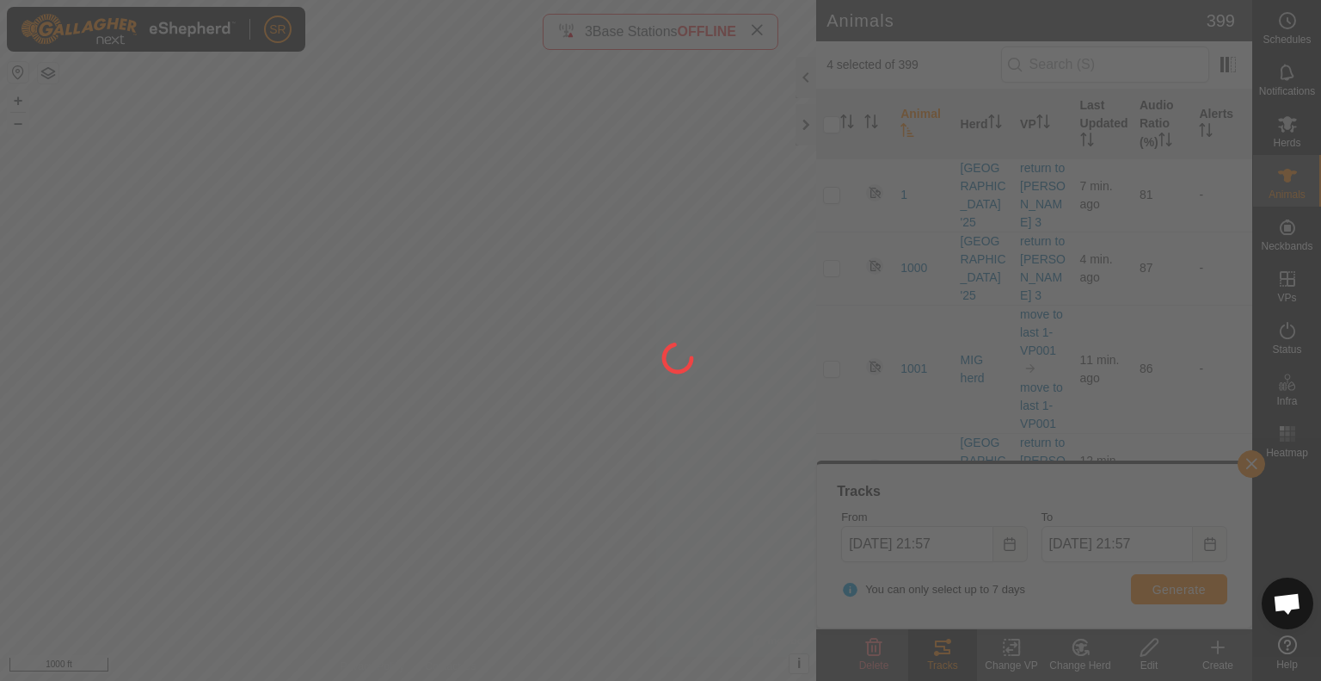
click at [939, 653] on div at bounding box center [660, 340] width 1321 height 681
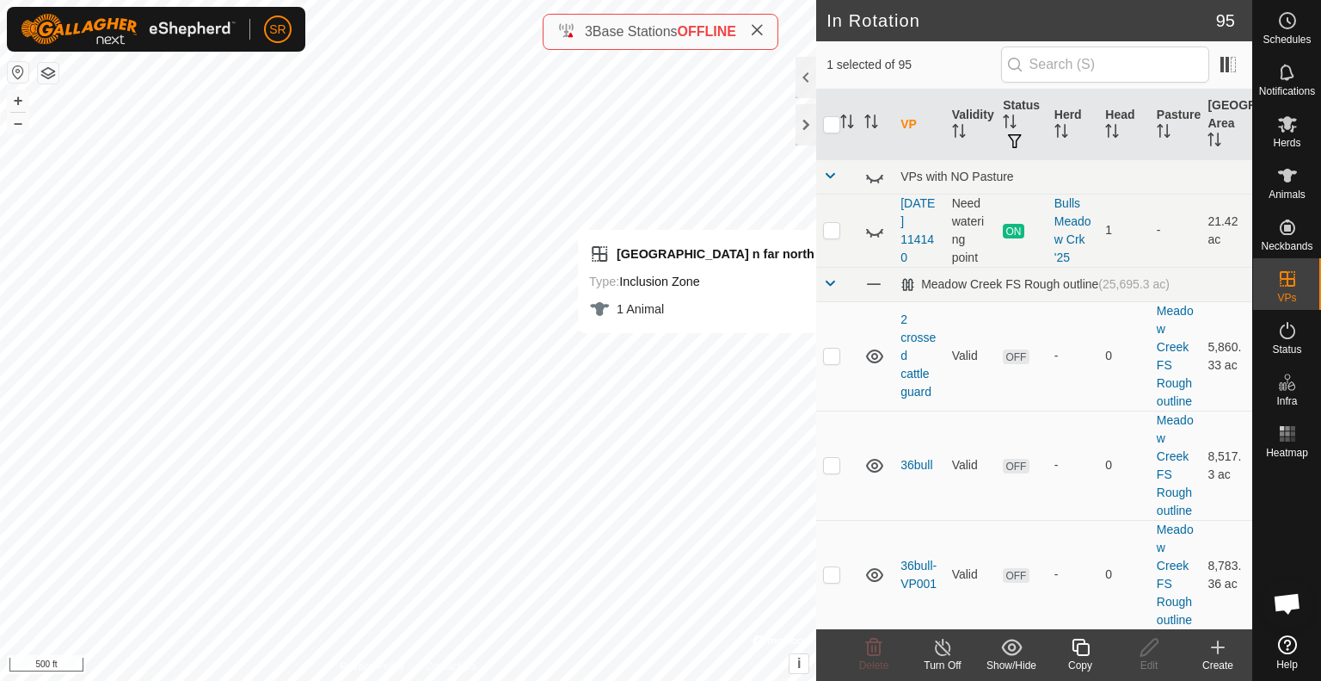
click at [1218, 660] on div "Create" at bounding box center [1218, 664] width 69 height 15
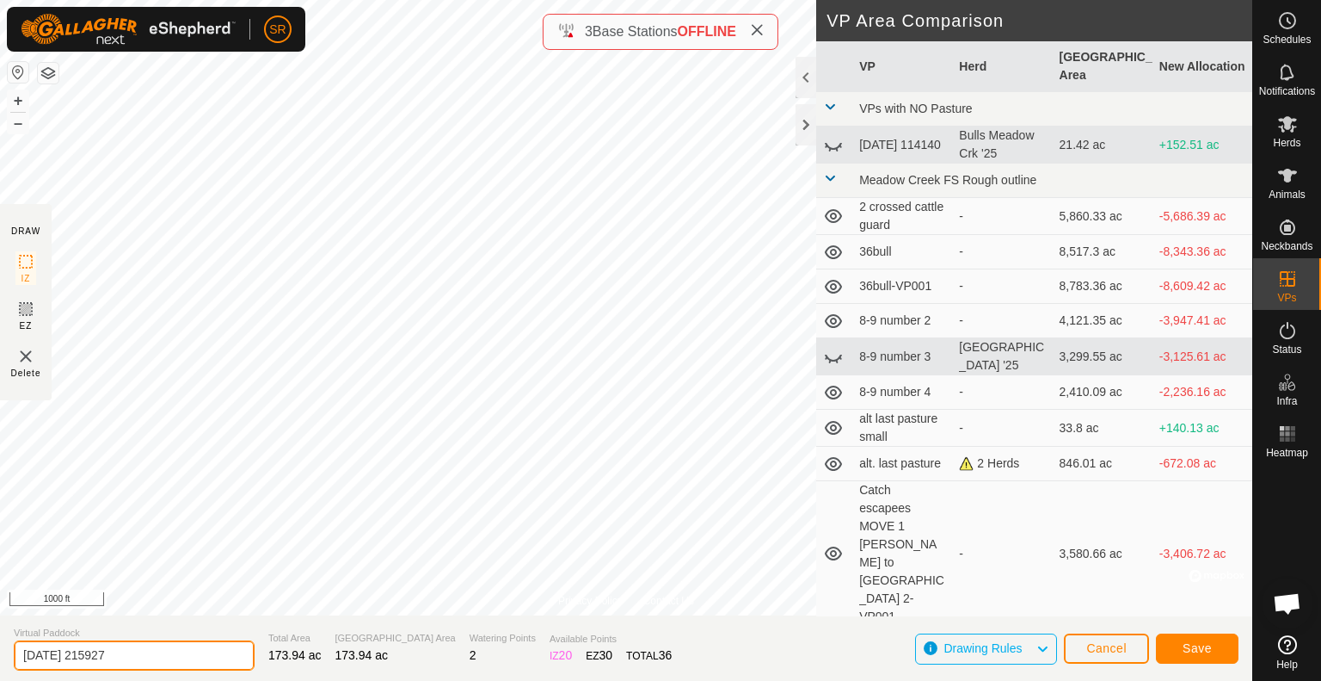
drag, startPoint x: 152, startPoint y: 661, endPoint x: 1, endPoint y: 658, distance: 151.4
click at [1, 658] on section "Virtual Paddock 2025-10-01 215927 Total Area 173.94 ac Grazing Area 173.94 ac W…" at bounding box center [626, 647] width 1253 height 65
type input "ACTUAL Last pasture"
click at [1204, 646] on span "Save" at bounding box center [1197, 648] width 29 height 14
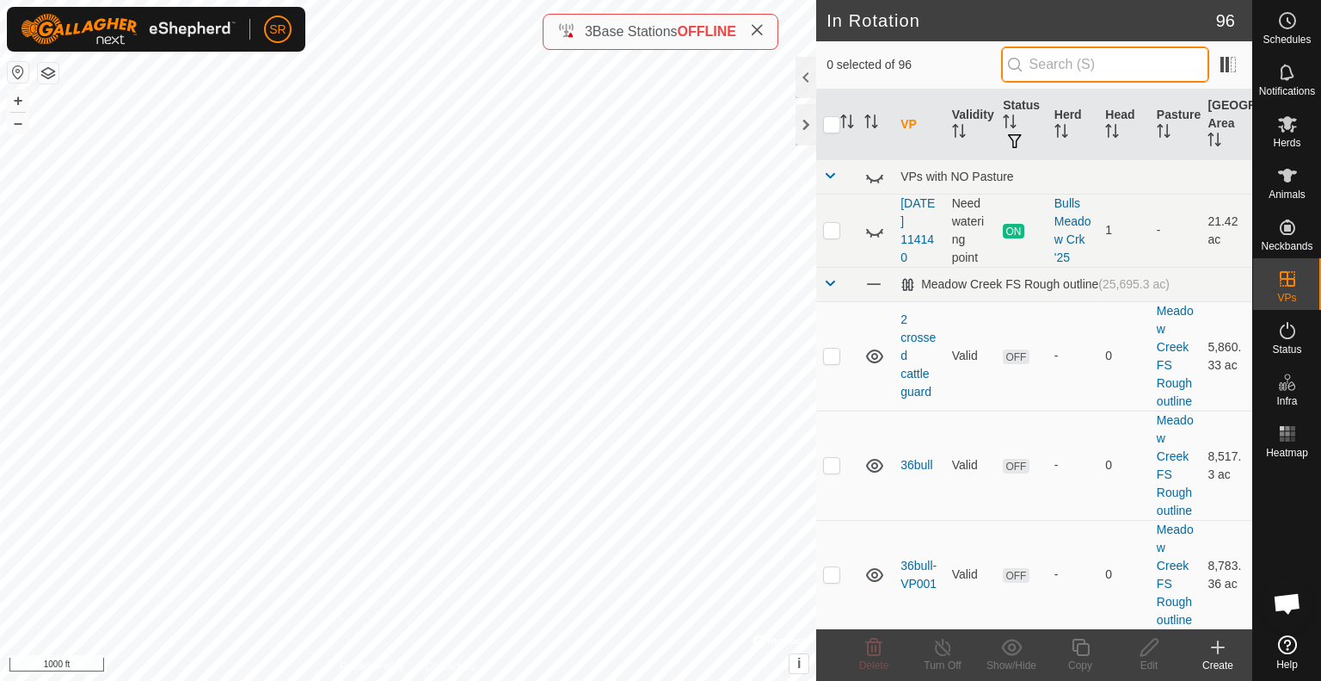
click at [1114, 59] on input "text" at bounding box center [1105, 64] width 208 height 36
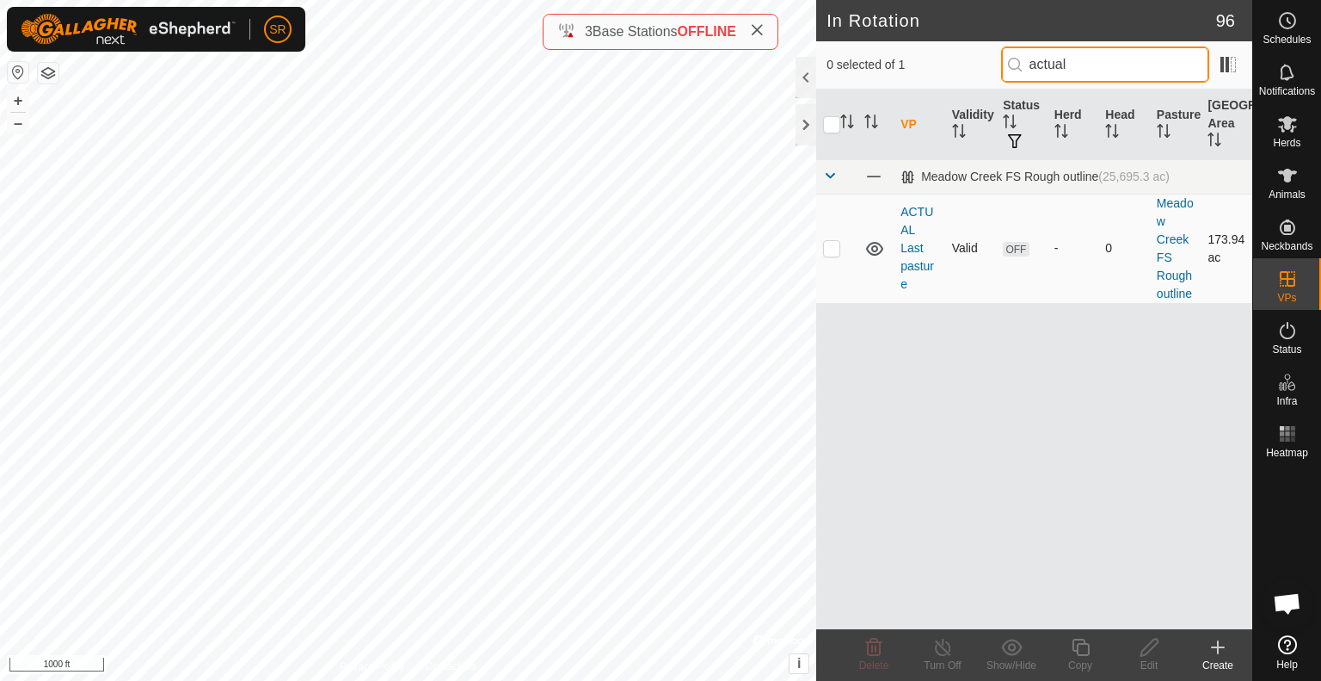
type input "actual"
click at [829, 246] on p-checkbox at bounding box center [831, 248] width 17 height 14
checkbox input "true"
click at [1074, 652] on icon at bounding box center [1081, 647] width 22 height 21
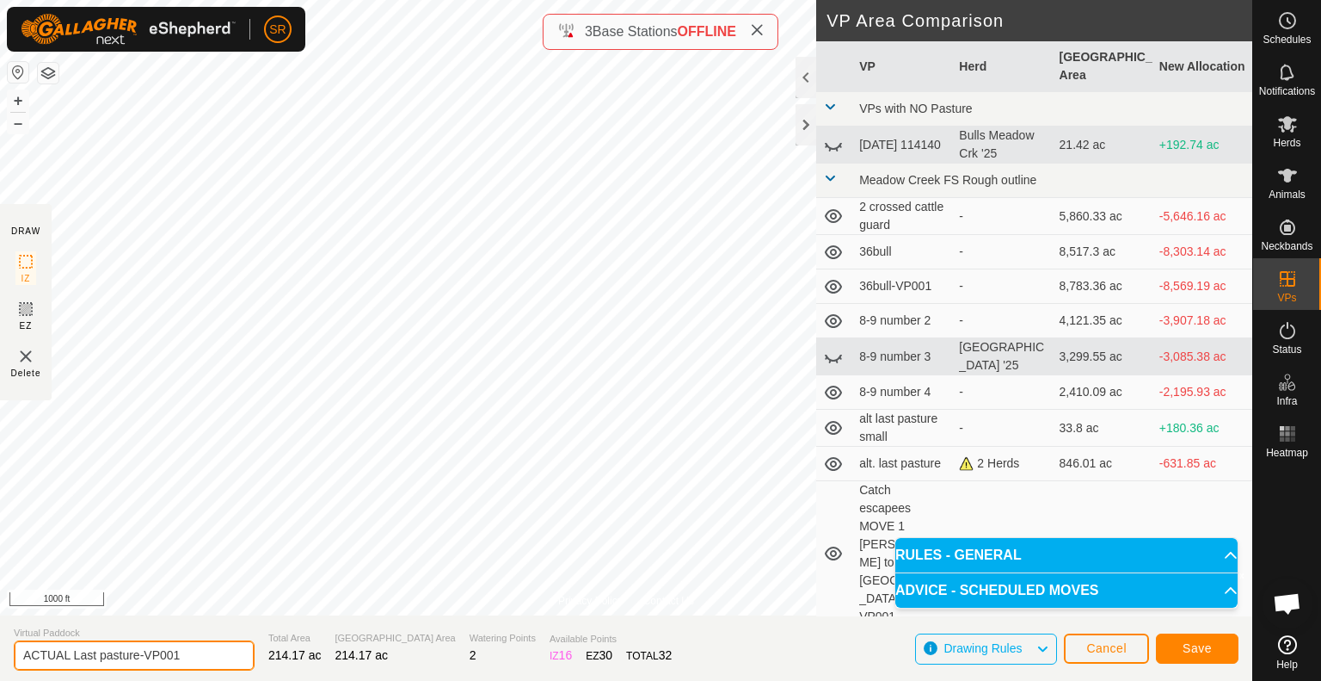
drag, startPoint x: 189, startPoint y: 662, endPoint x: 145, endPoint y: 660, distance: 44.8
click at [145, 660] on input "ACTUAL Last pasture-VP001" at bounding box center [134, 655] width 241 height 30
type input "ACTUAL Last pasture and alt last"
click at [1204, 647] on span "Save" at bounding box center [1197, 648] width 29 height 14
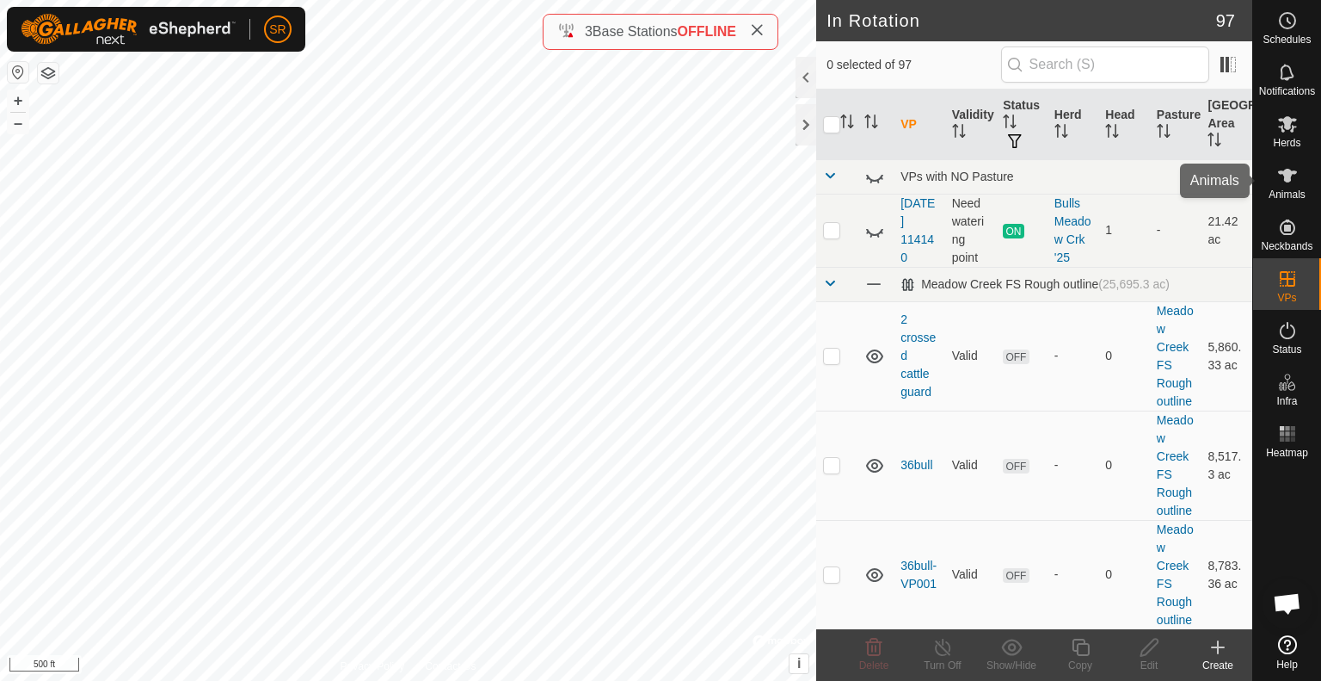
click at [1284, 173] on icon at bounding box center [1287, 176] width 19 height 14
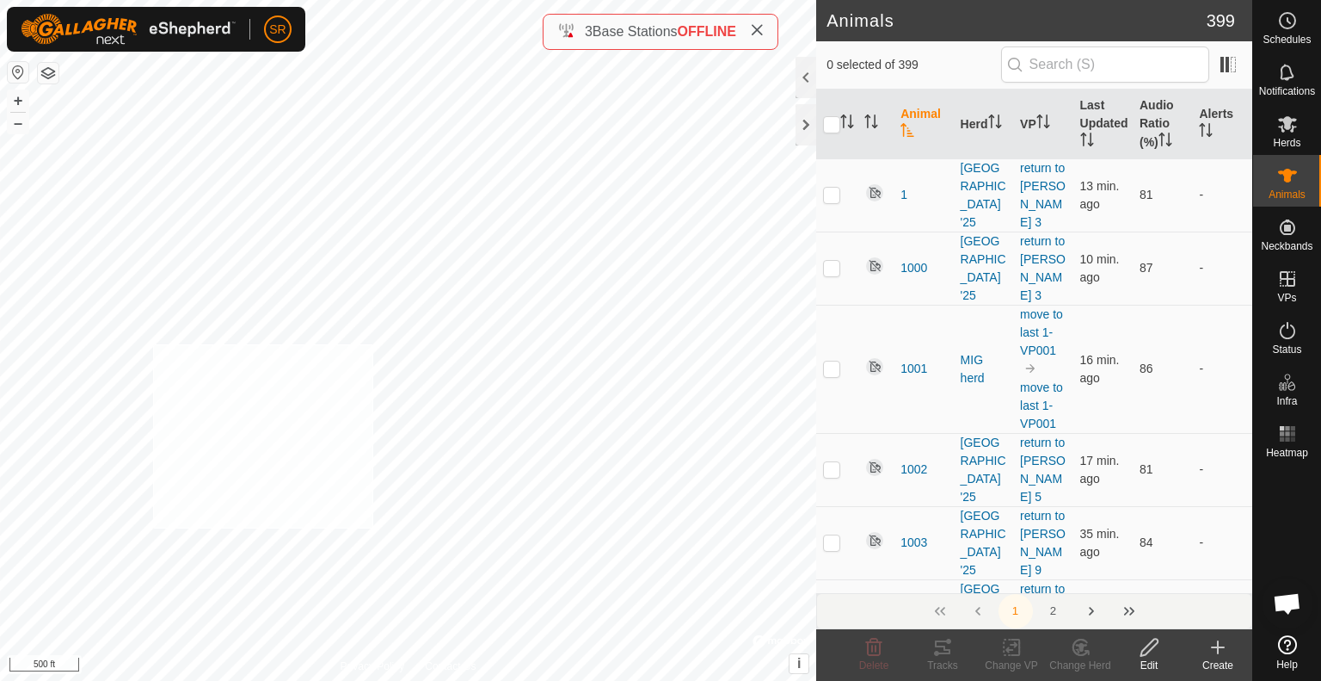
checkbox input "true"
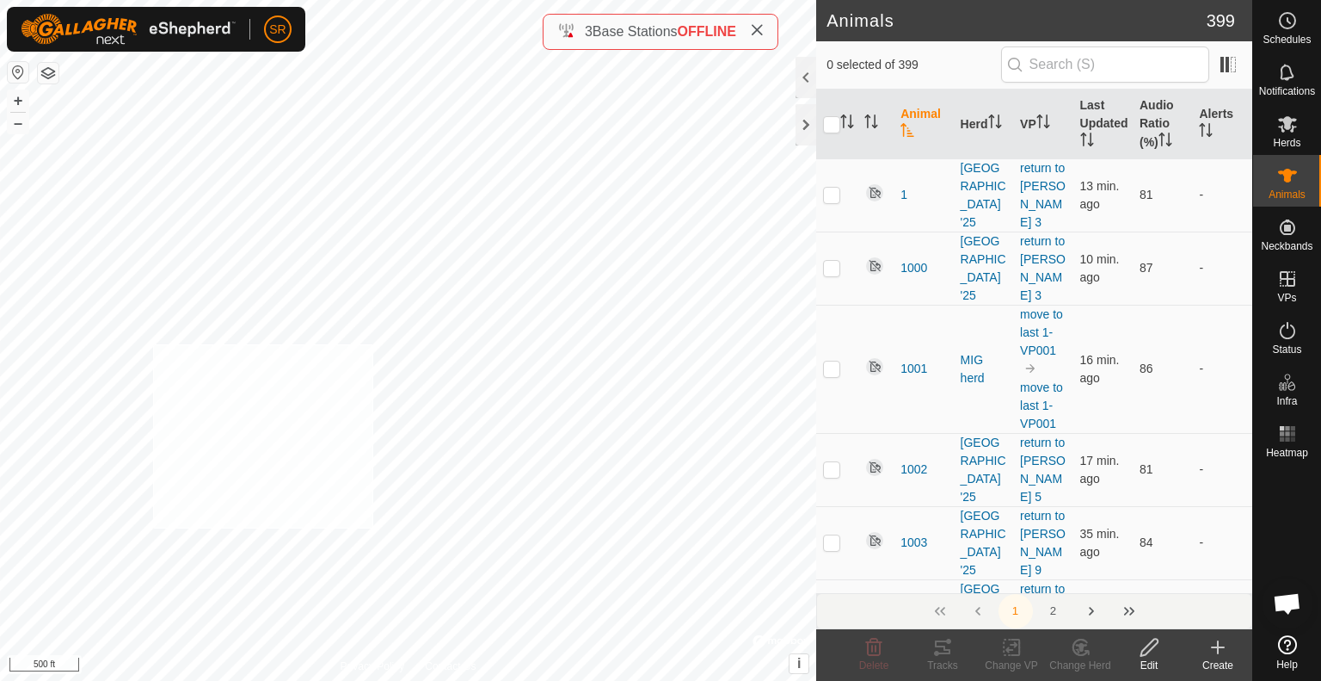
checkbox input "true"
click at [398, 234] on div "6112 1126613378 MIG 2 last to last 1 + – ⇧ i © Mapbox , © OpenStreetMap , Impro…" at bounding box center [408, 340] width 816 height 681
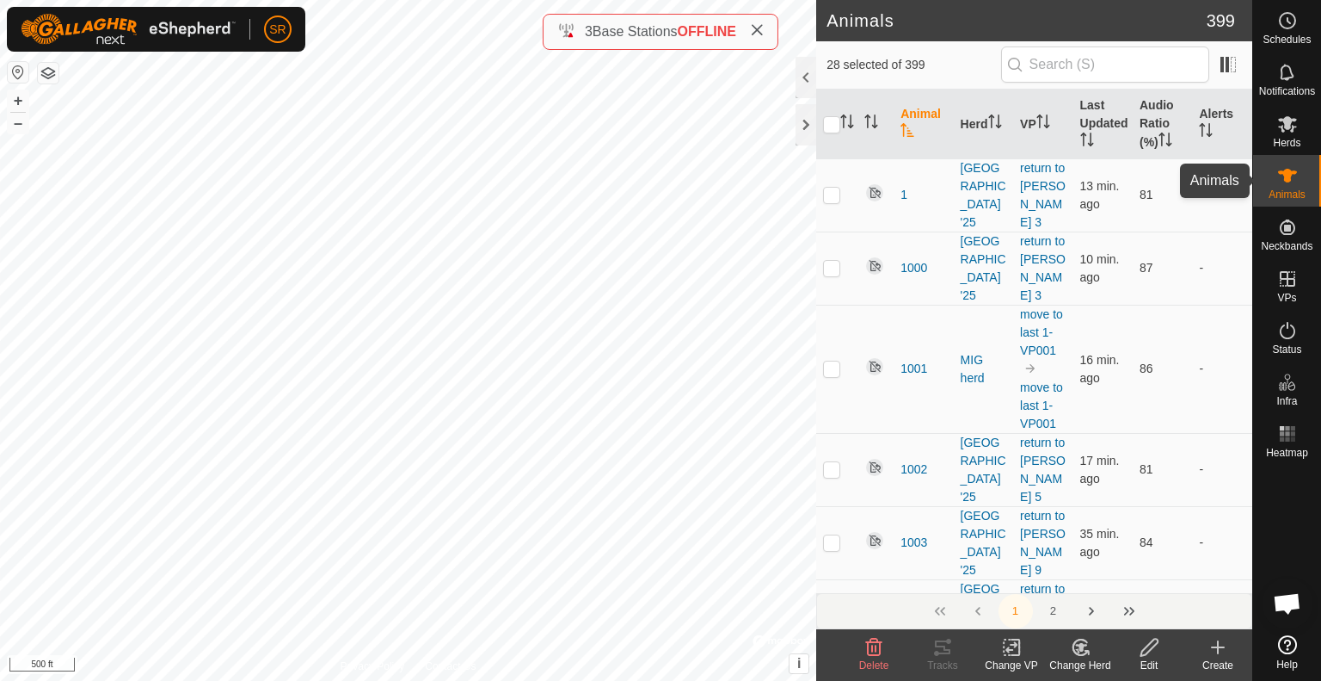
click at [1297, 167] on es-animals-svg-icon at bounding box center [1287, 176] width 31 height 28
click at [1013, 646] on icon at bounding box center [1012, 647] width 22 height 21
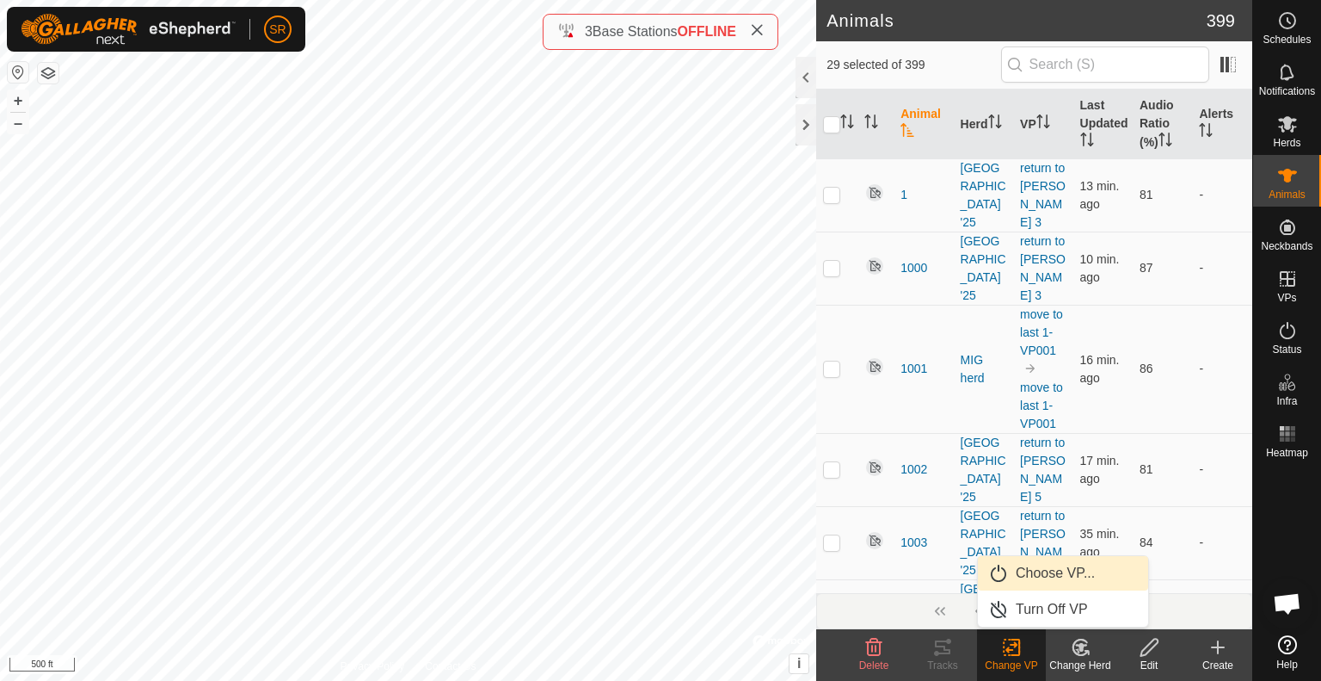
click at [1015, 576] on link "Choose VP..." at bounding box center [1063, 573] width 170 height 34
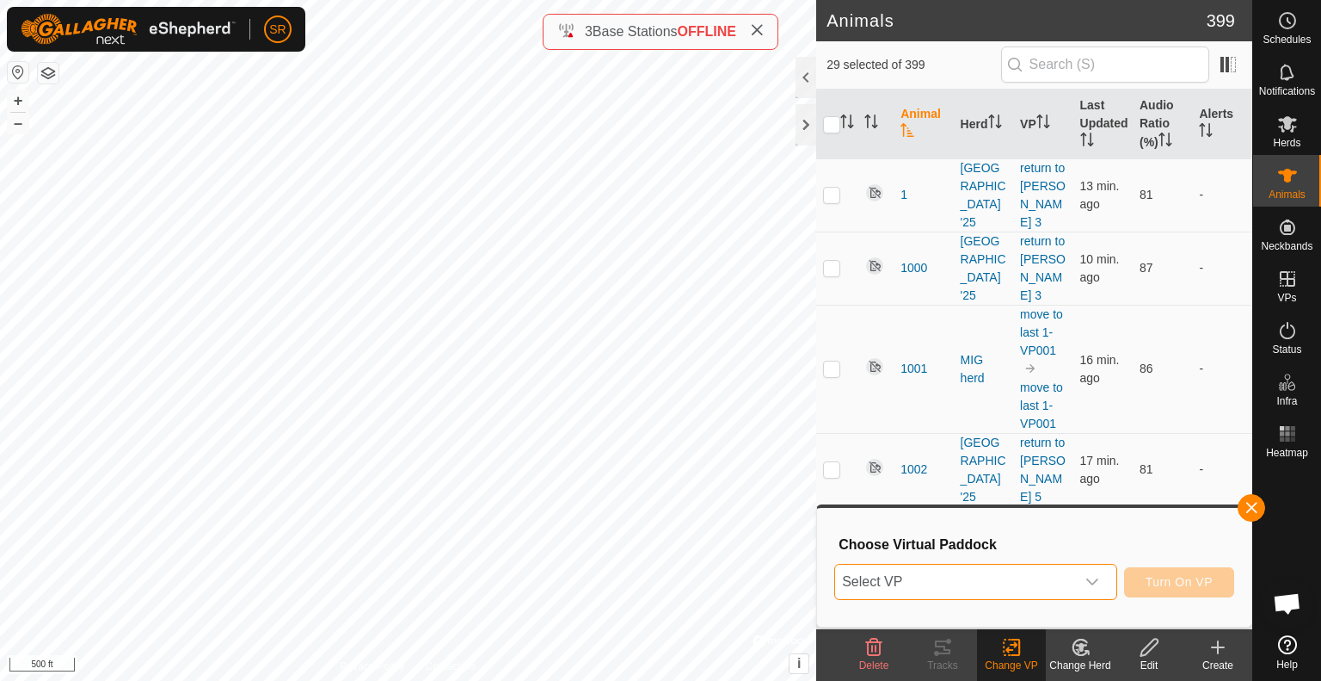
click at [1015, 576] on span "Select VP" at bounding box center [955, 581] width 240 height 34
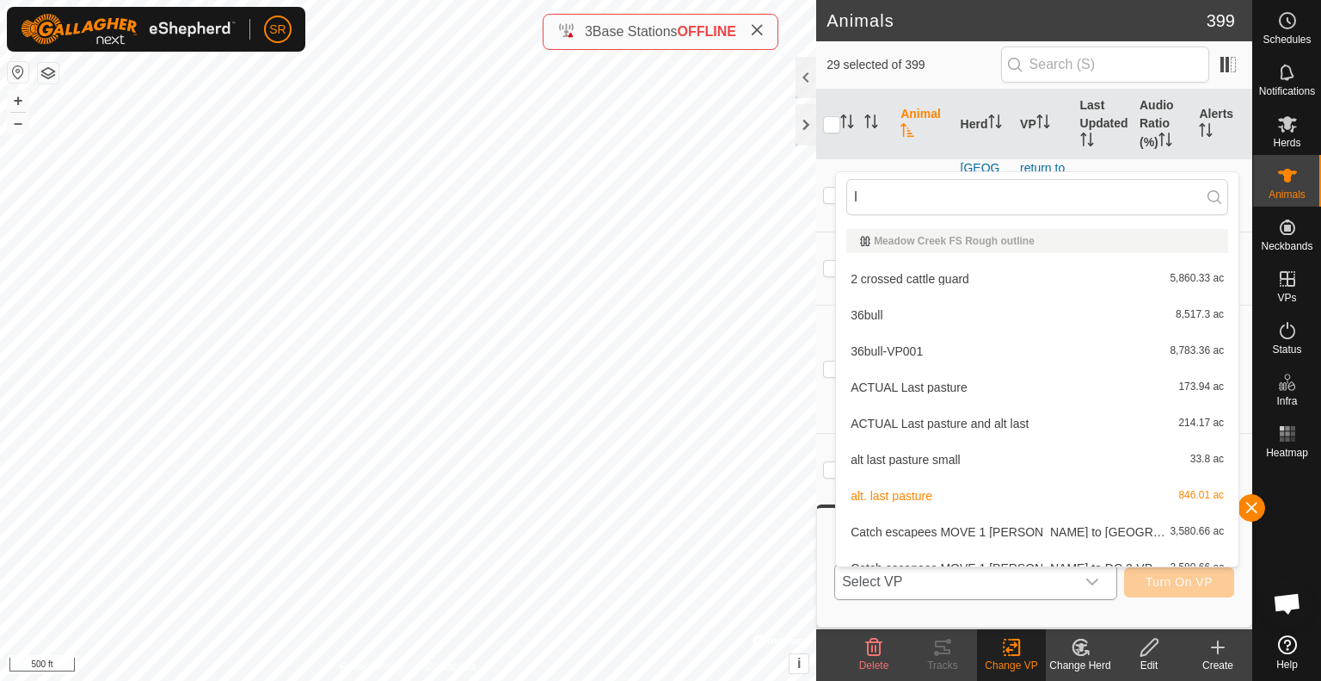
scroll to position [19, 0]
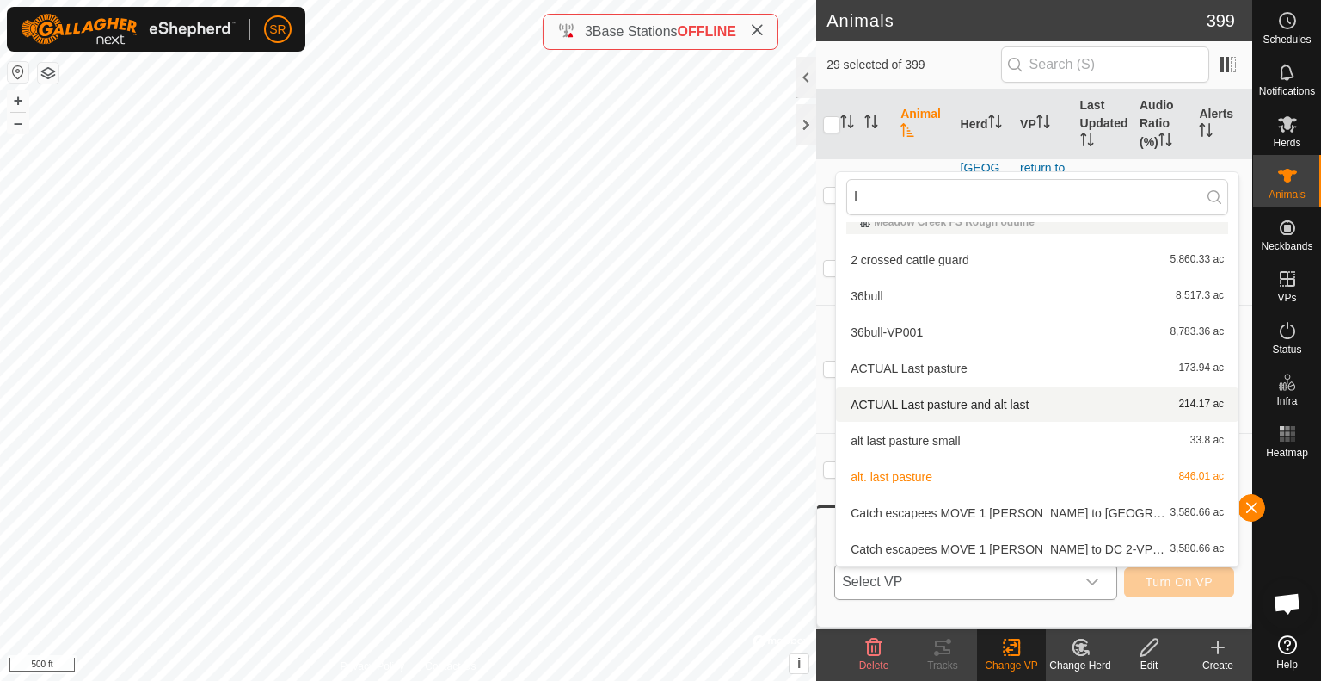
type input "l"
click at [983, 402] on li "ACTUAL Last pasture and alt last 214.17 ac" at bounding box center [1037, 404] width 403 height 34
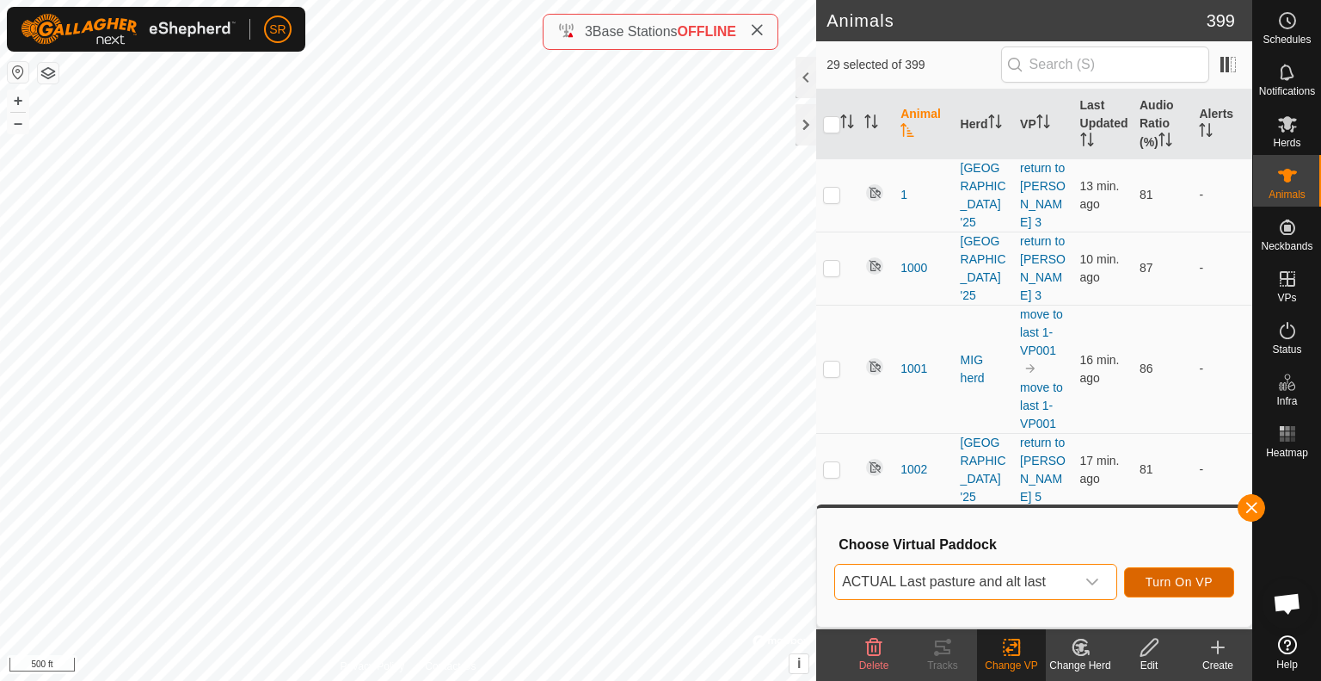
click at [1192, 582] on span "Turn On VP" at bounding box center [1179, 582] width 67 height 14
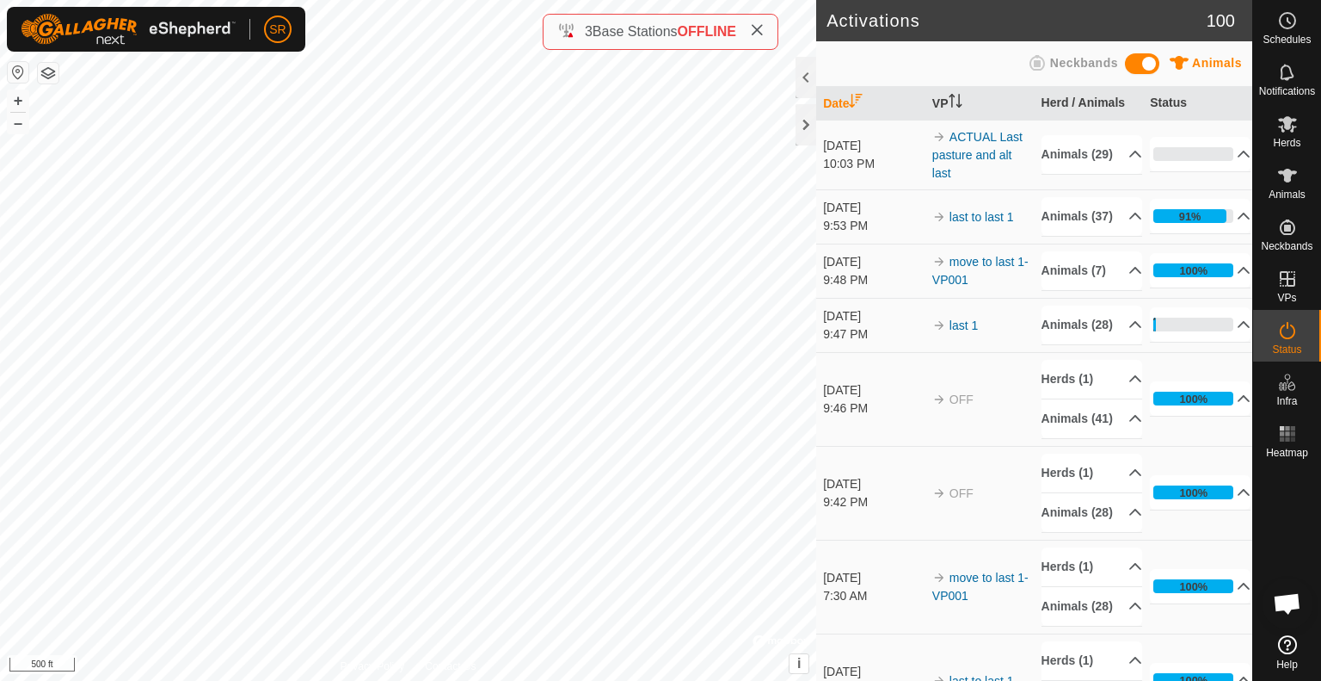
click at [825, 195] on div "Activations 100 Animals Neckbands Date VP Herd / Animals Status Oct 1, 2025 10:…" at bounding box center [626, 340] width 1253 height 681
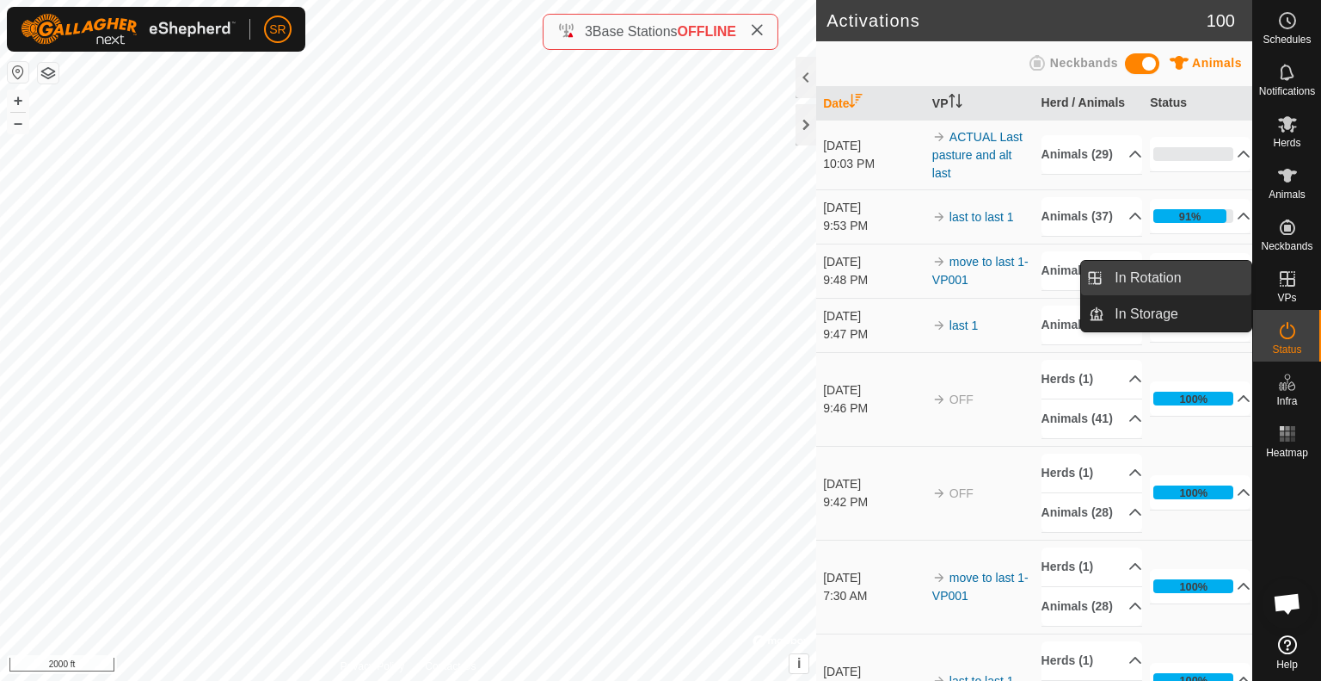
click at [1229, 280] on link "In Rotation" at bounding box center [1178, 278] width 147 height 34
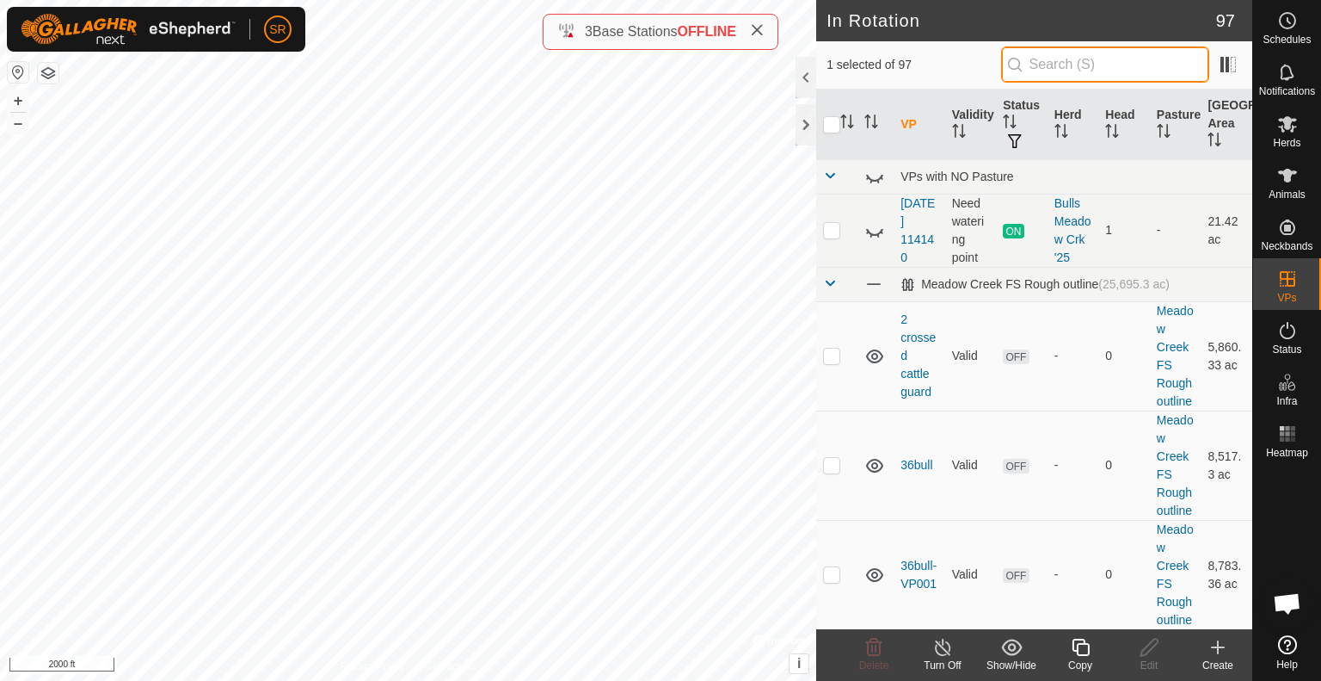
click at [1130, 70] on input "text" at bounding box center [1105, 64] width 208 height 36
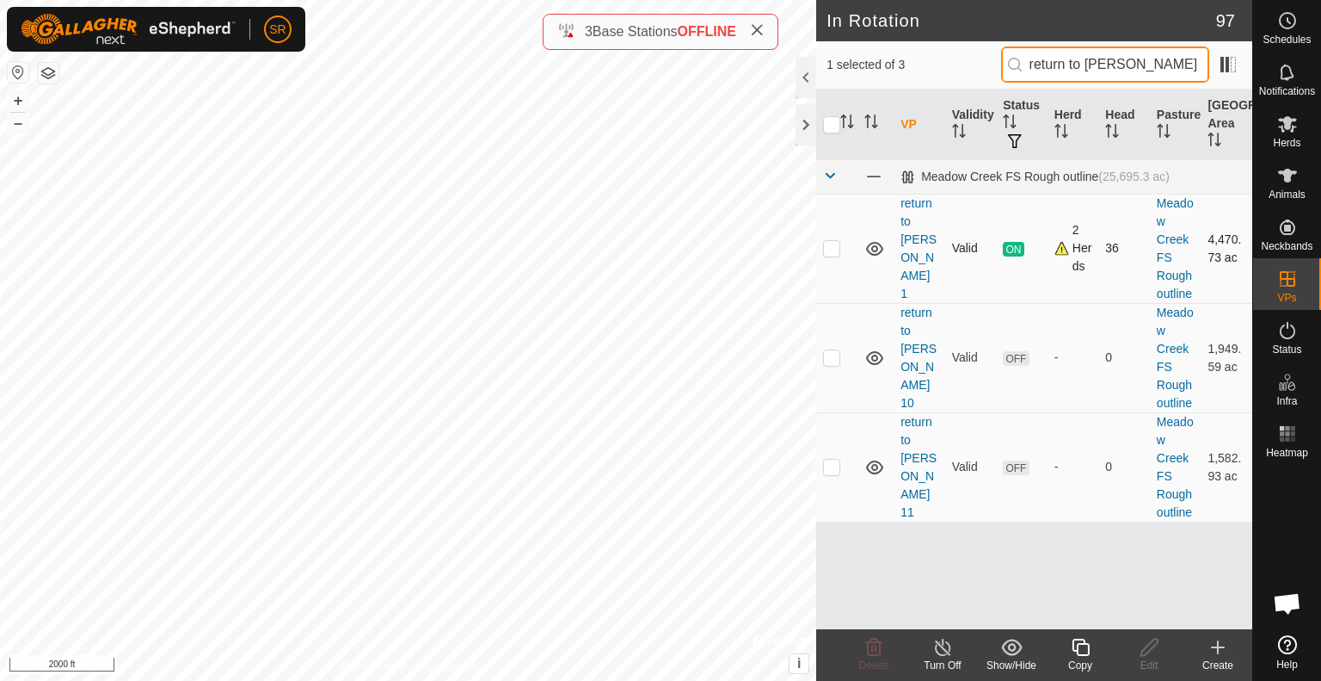
type input "return to [PERSON_NAME] 1"
click at [834, 249] on p-checkbox at bounding box center [831, 248] width 17 height 14
checkbox input "true"
click at [1141, 69] on input "return to [PERSON_NAME] 1" at bounding box center [1105, 64] width 208 height 36
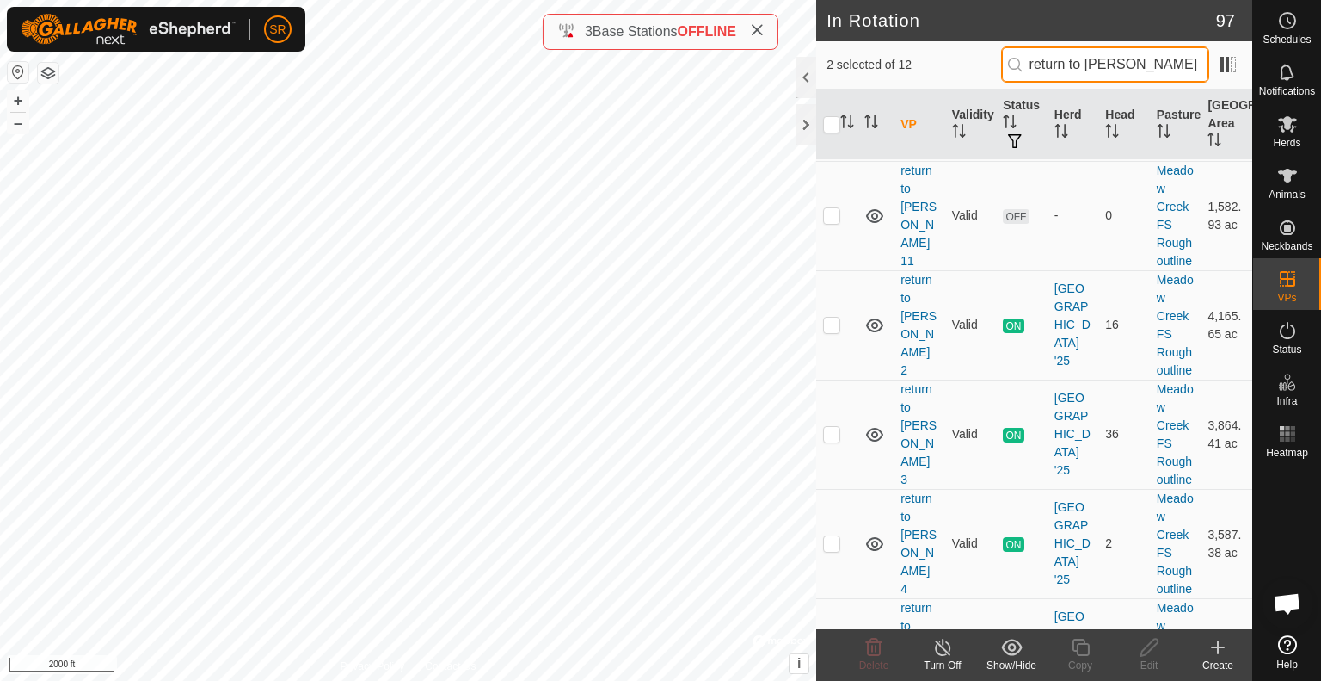
scroll to position [253, 0]
type input "return to [PERSON_NAME]"
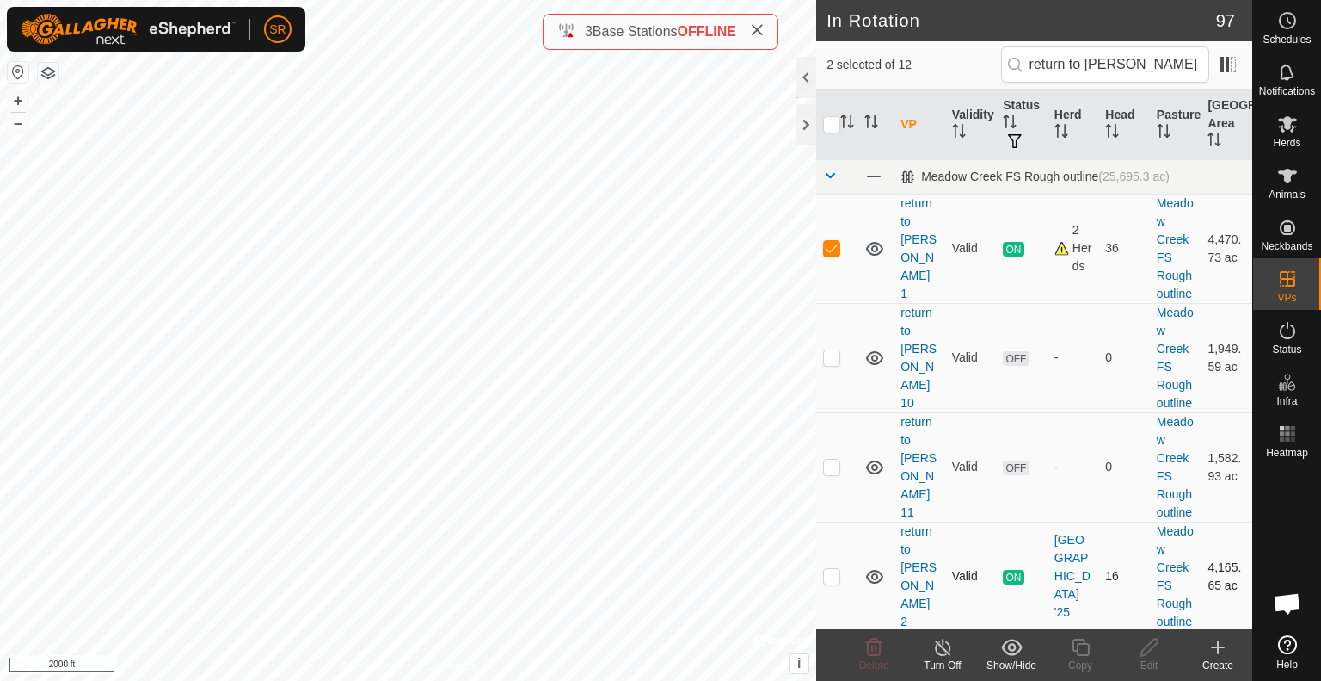
click at [830, 248] on p-checkbox at bounding box center [831, 248] width 17 height 14
checkbox input "false"
click at [831, 120] on input "checkbox" at bounding box center [831, 124] width 17 height 17
checkbox input "true"
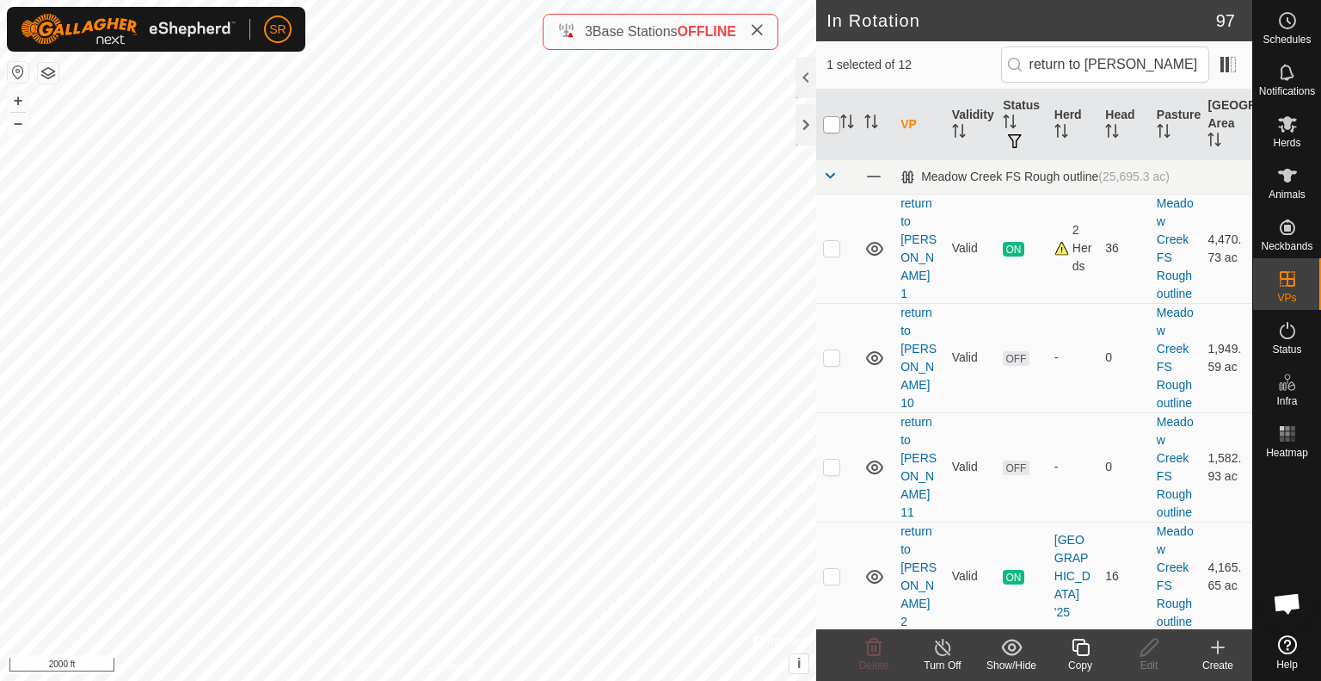
checkbox input "true"
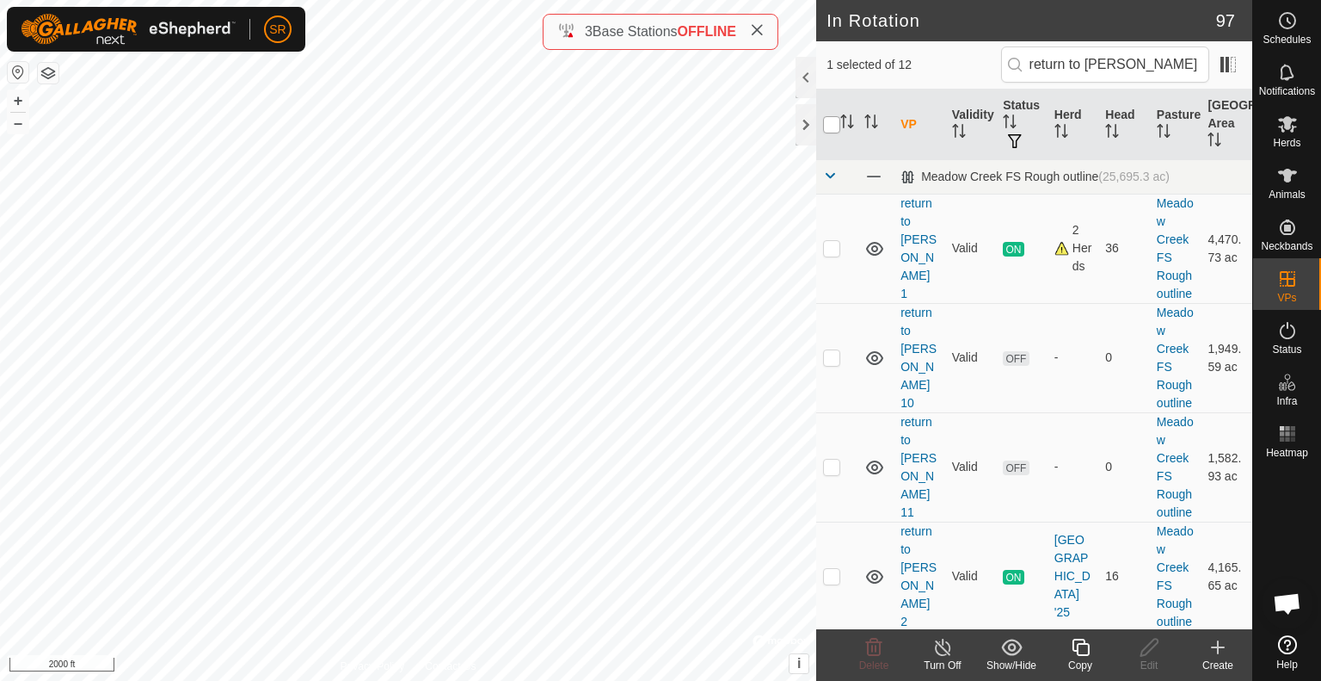
checkbox input "true"
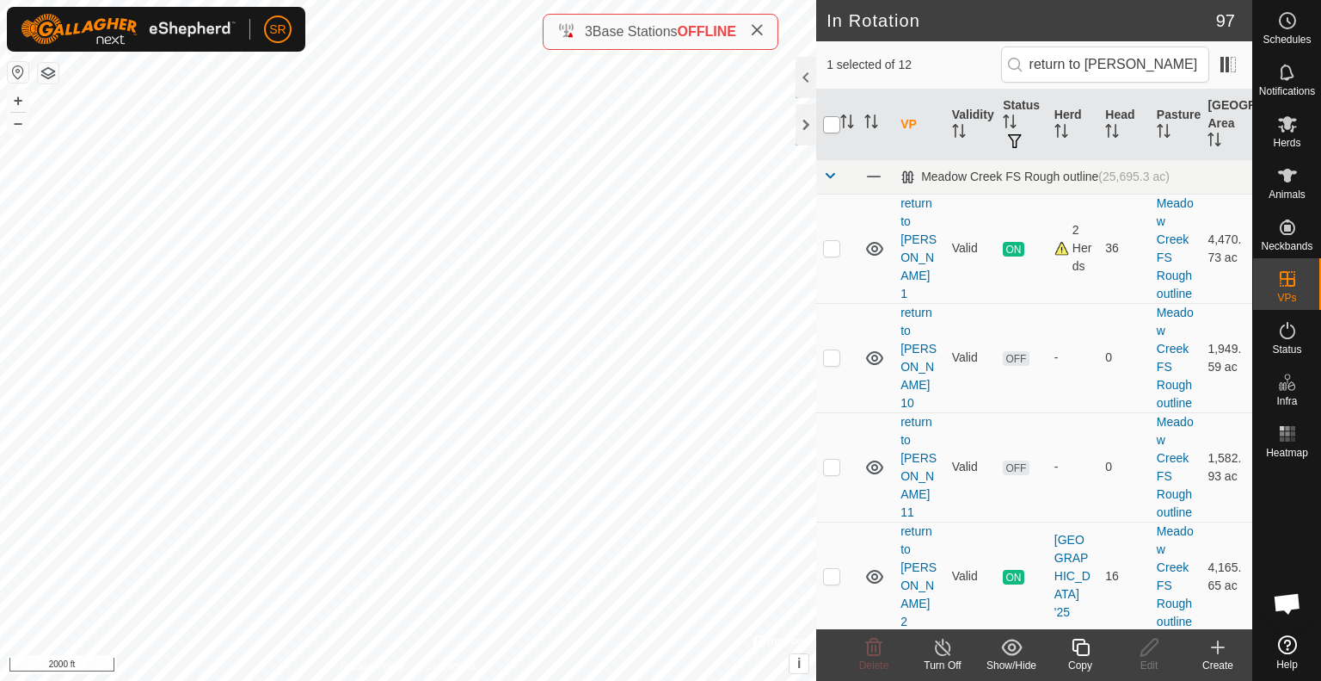
checkbox input "true"
click at [831, 120] on input "checkbox" at bounding box center [831, 124] width 17 height 17
drag, startPoint x: 831, startPoint y: 131, endPoint x: 830, endPoint y: 122, distance: 8.6
click at [830, 122] on input "checkbox" at bounding box center [831, 124] width 17 height 17
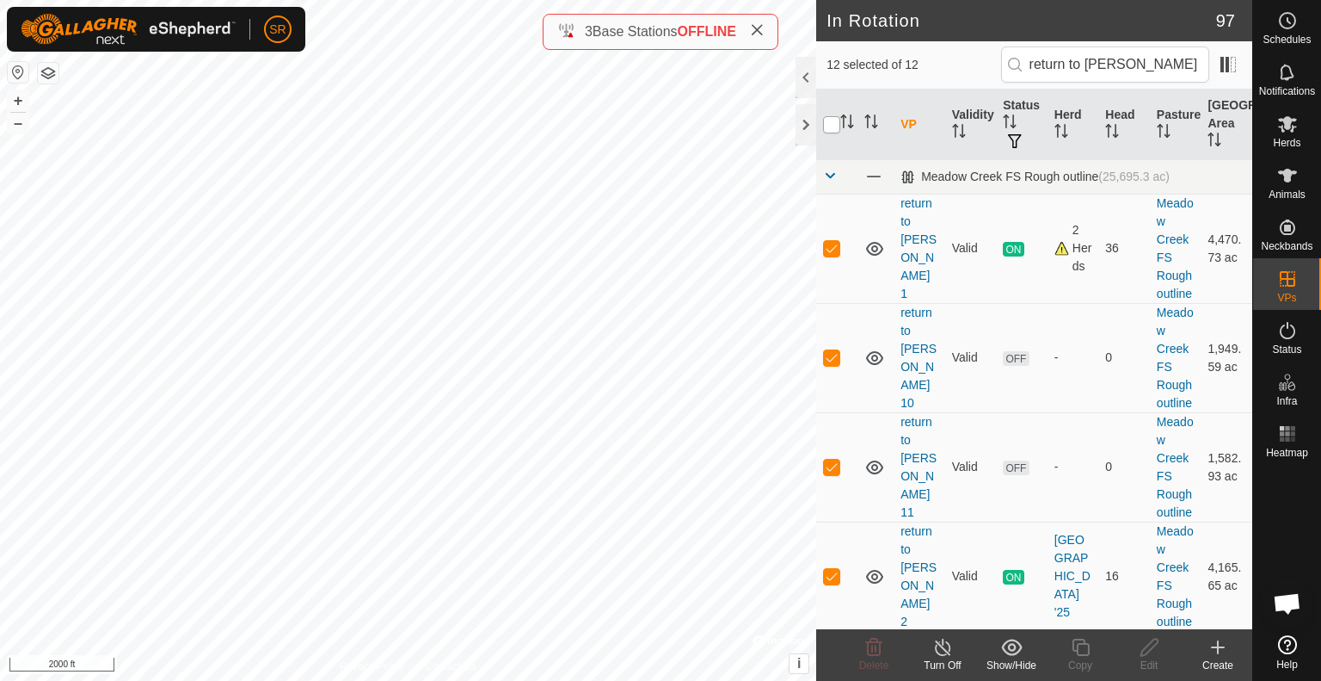
click at [830, 122] on input "checkbox" at bounding box center [831, 124] width 17 height 17
checkbox input "true"
drag, startPoint x: 1123, startPoint y: 77, endPoint x: 957, endPoint y: 65, distance: 166.5
click at [957, 65] on div "12 selected of 12 return to clark" at bounding box center [1035, 64] width 416 height 36
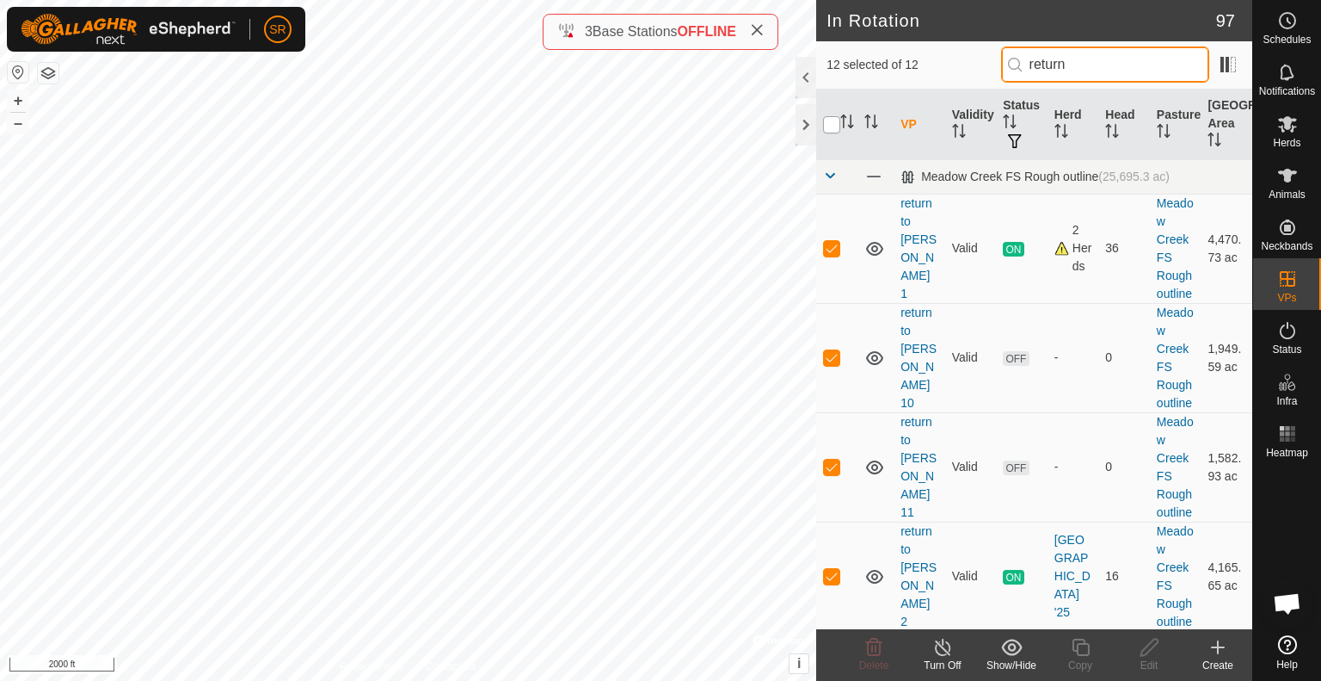
type input "return"
click at [836, 129] on input "checkbox" at bounding box center [831, 124] width 17 height 17
click at [836, 120] on input "checkbox" at bounding box center [831, 124] width 17 height 17
checkbox input "true"
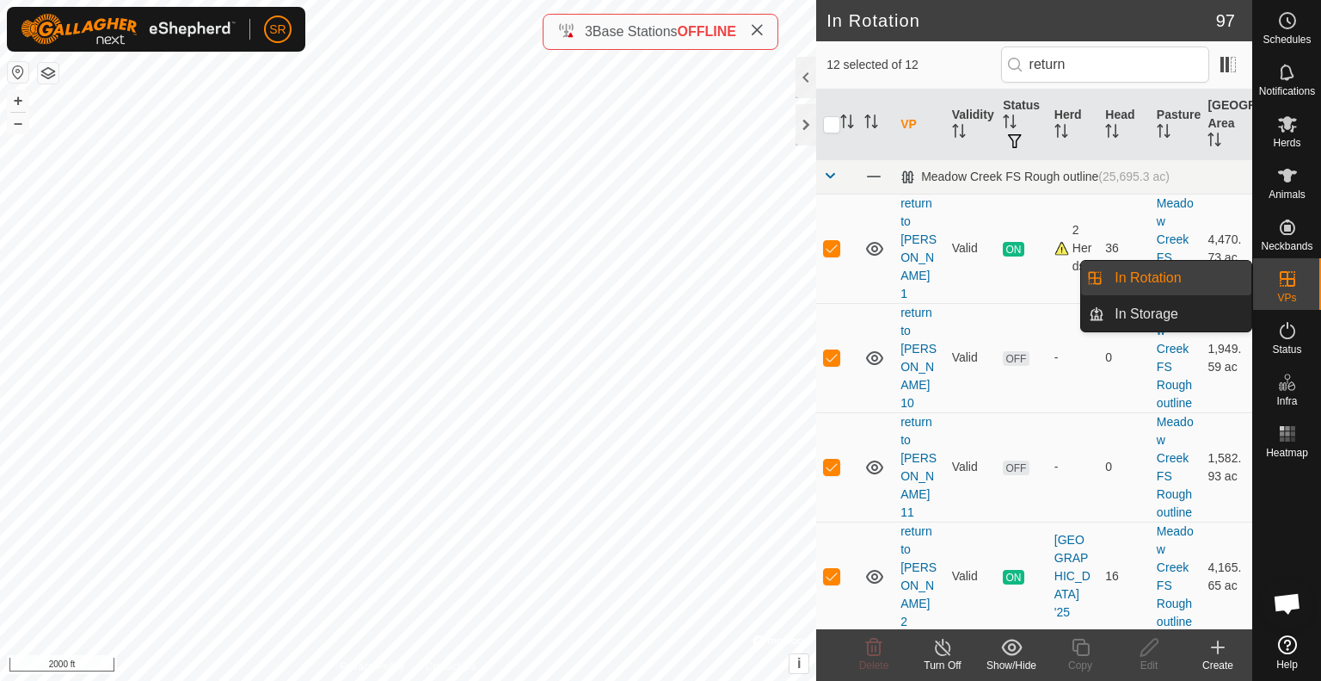
click at [1223, 276] on link "In Rotation" at bounding box center [1178, 278] width 147 height 34
click at [1218, 311] on link "In Storage" at bounding box center [1178, 314] width 147 height 34
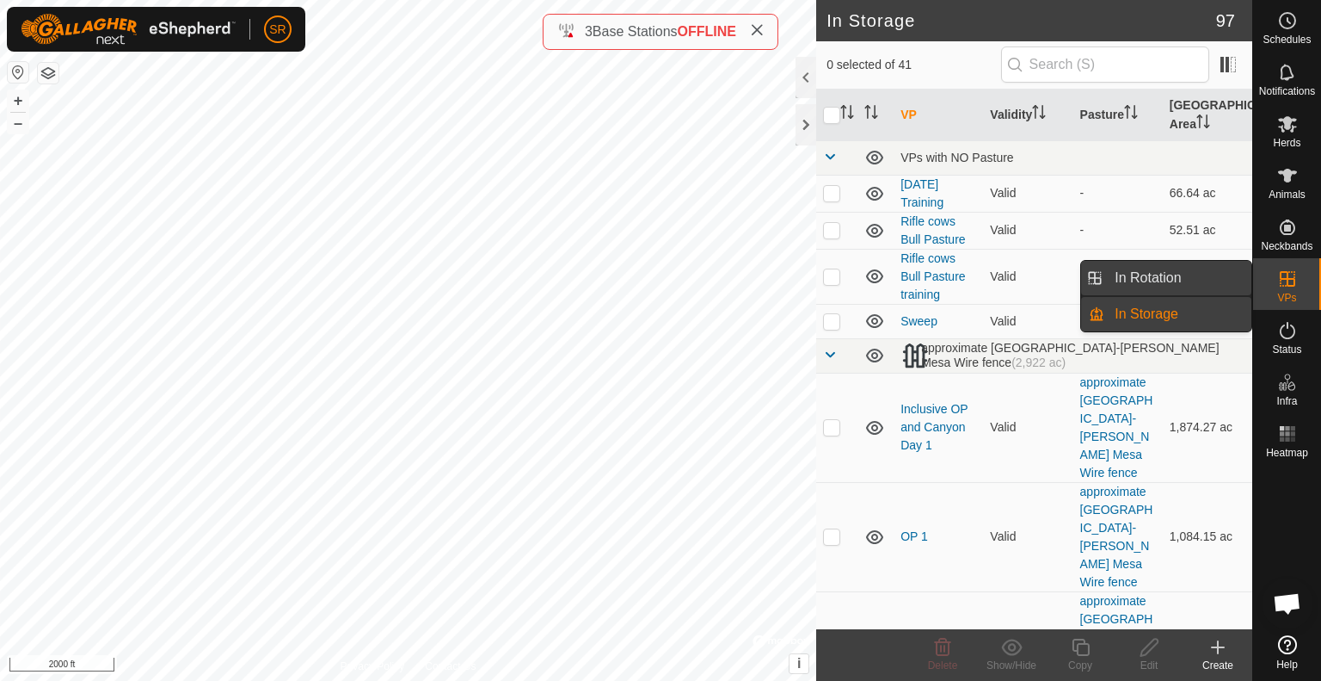
click at [1232, 274] on link "In Rotation" at bounding box center [1178, 278] width 147 height 34
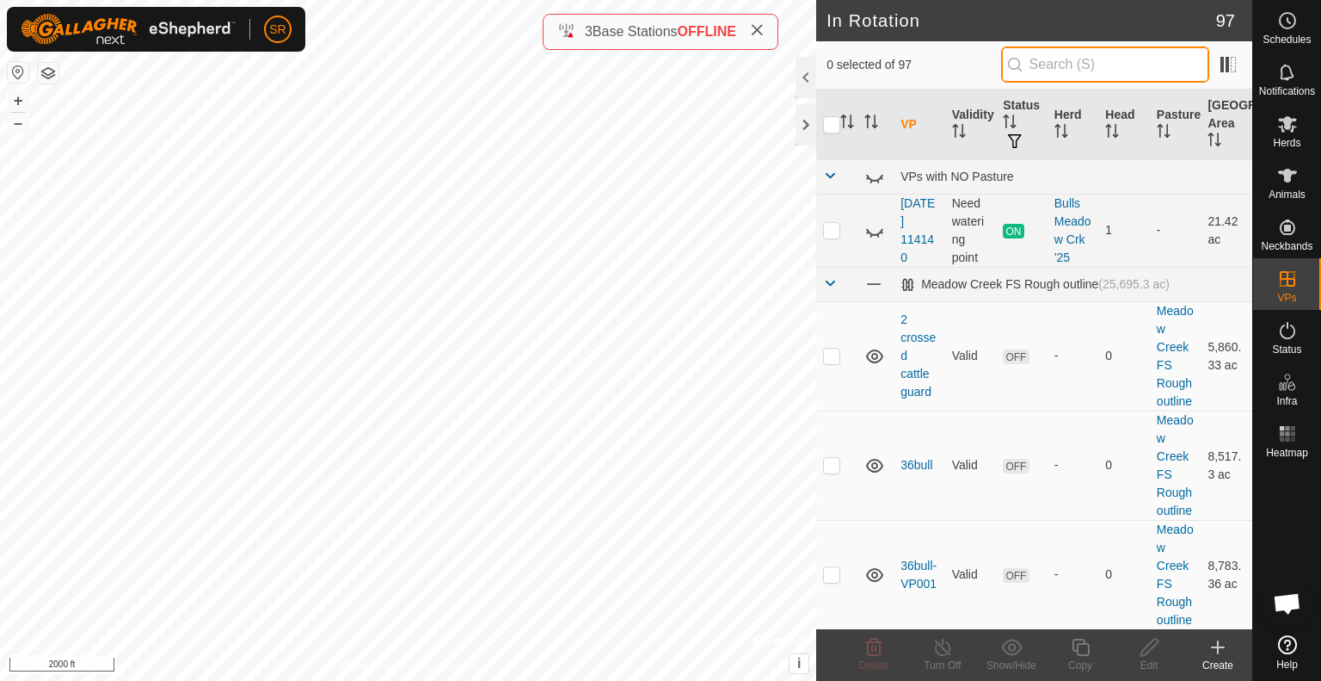
click at [1062, 68] on input "text" at bounding box center [1105, 64] width 208 height 36
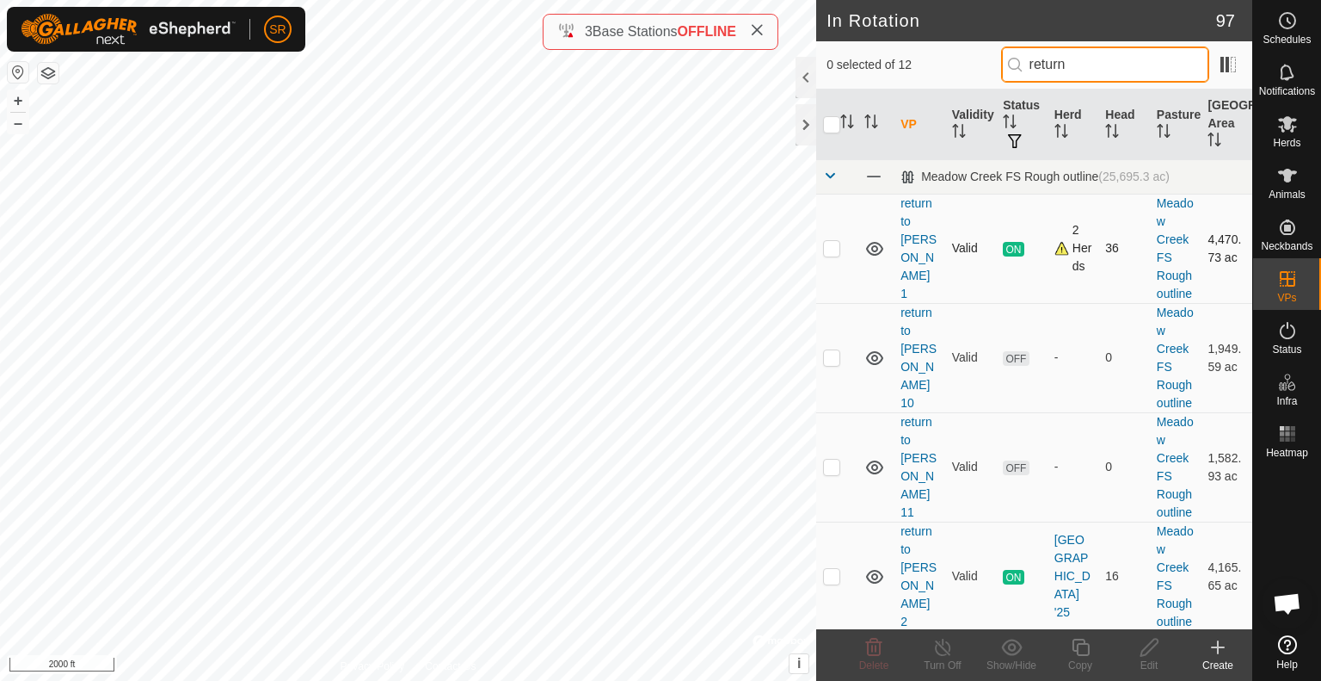
type input "return"
click at [829, 250] on p-checkbox at bounding box center [831, 248] width 17 height 14
checkbox input "true"
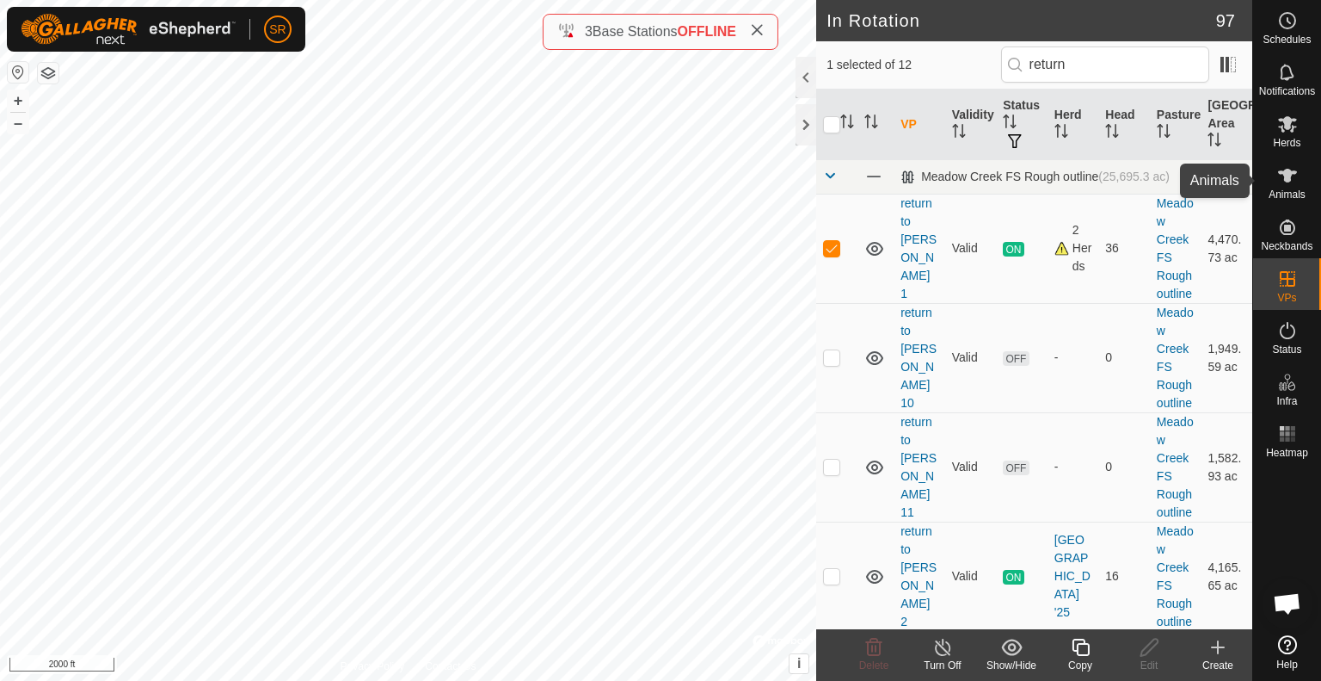
click at [1291, 189] on span "Animals" at bounding box center [1287, 194] width 37 height 10
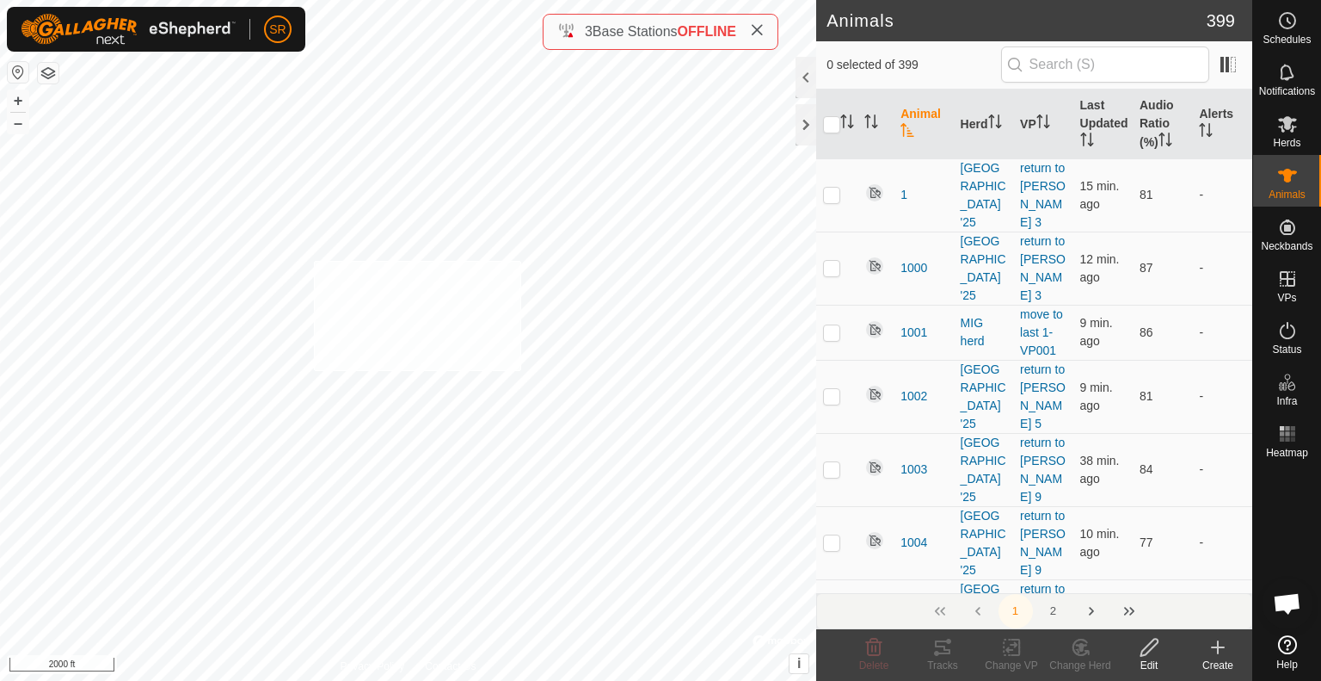
checkbox input "true"
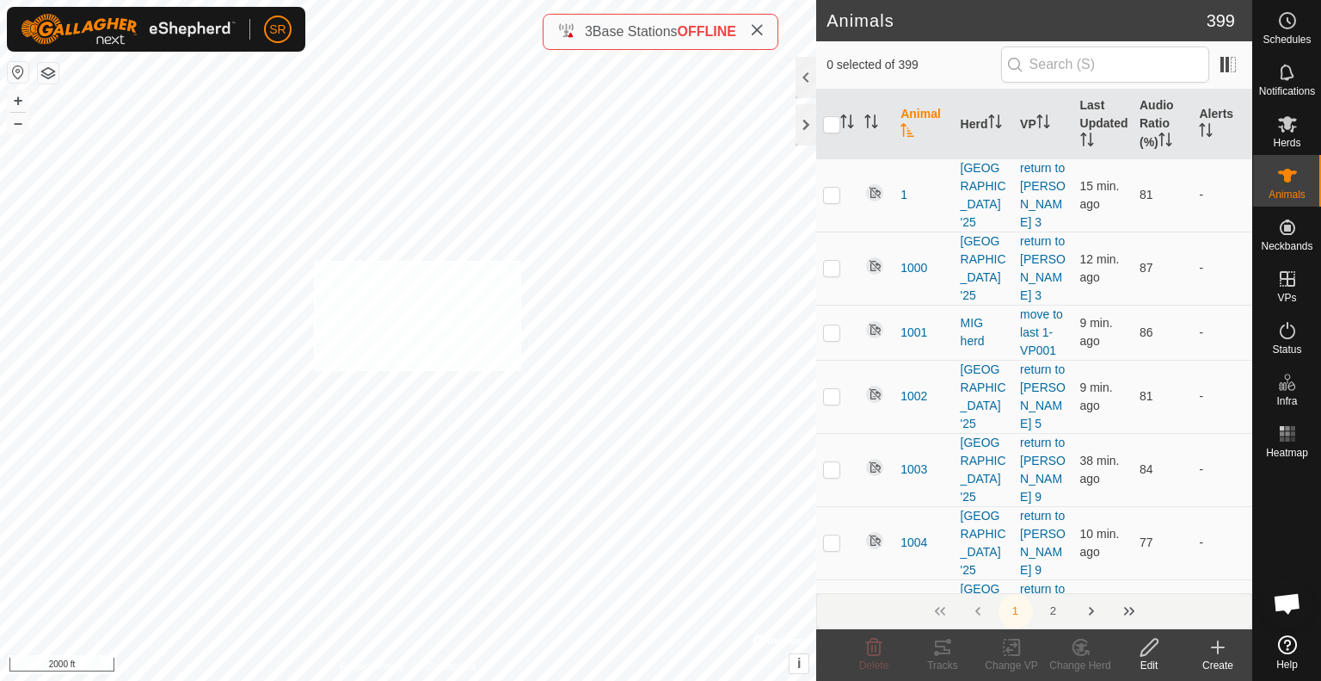
checkbox input "true"
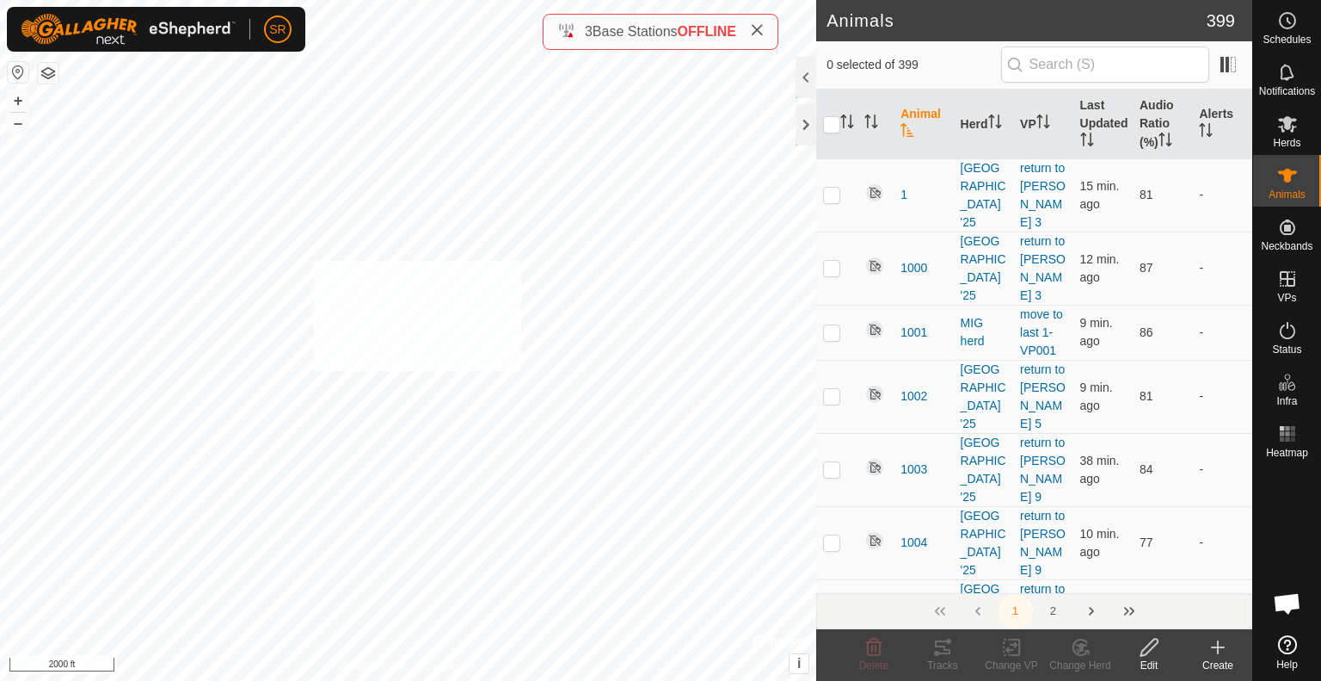
checkbox input "true"
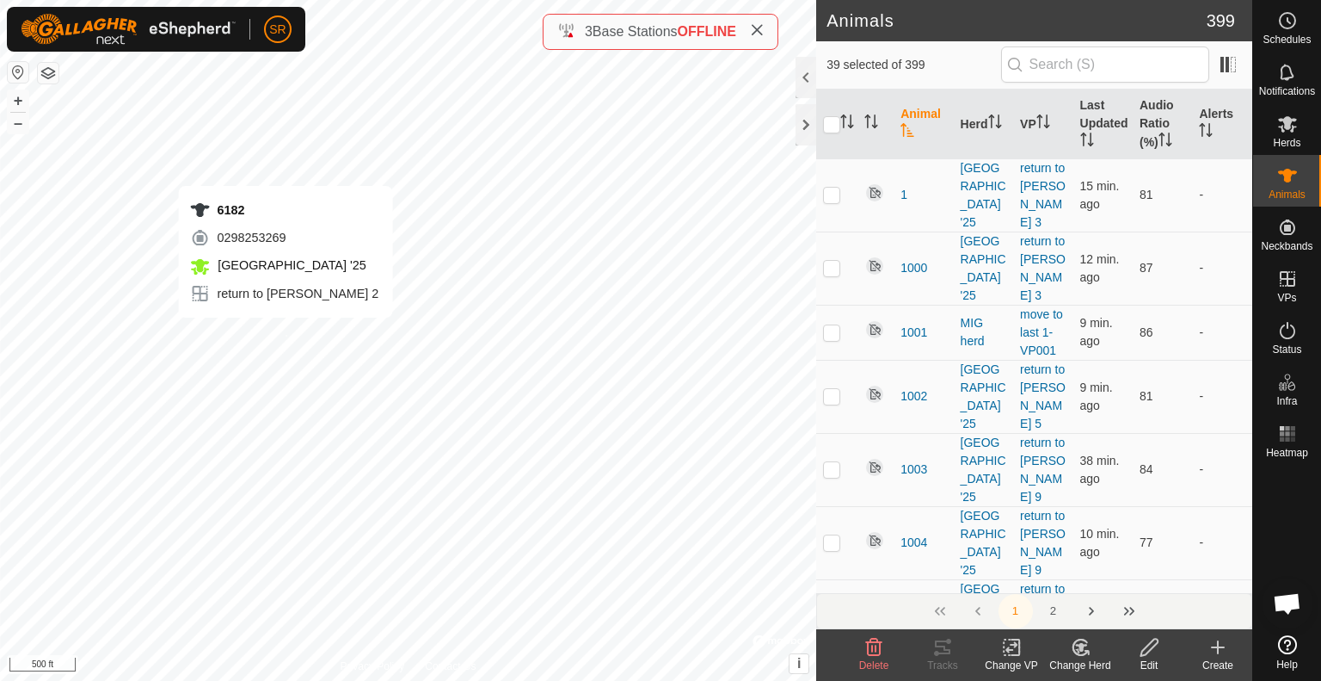
click at [286, 335] on div "6182 0298253269 [GEOGRAPHIC_DATA] '25 return to [PERSON_NAME] 2 + – ⇧ i © Mapbo…" at bounding box center [408, 340] width 816 height 681
click at [1008, 656] on icon at bounding box center [1012, 647] width 22 height 21
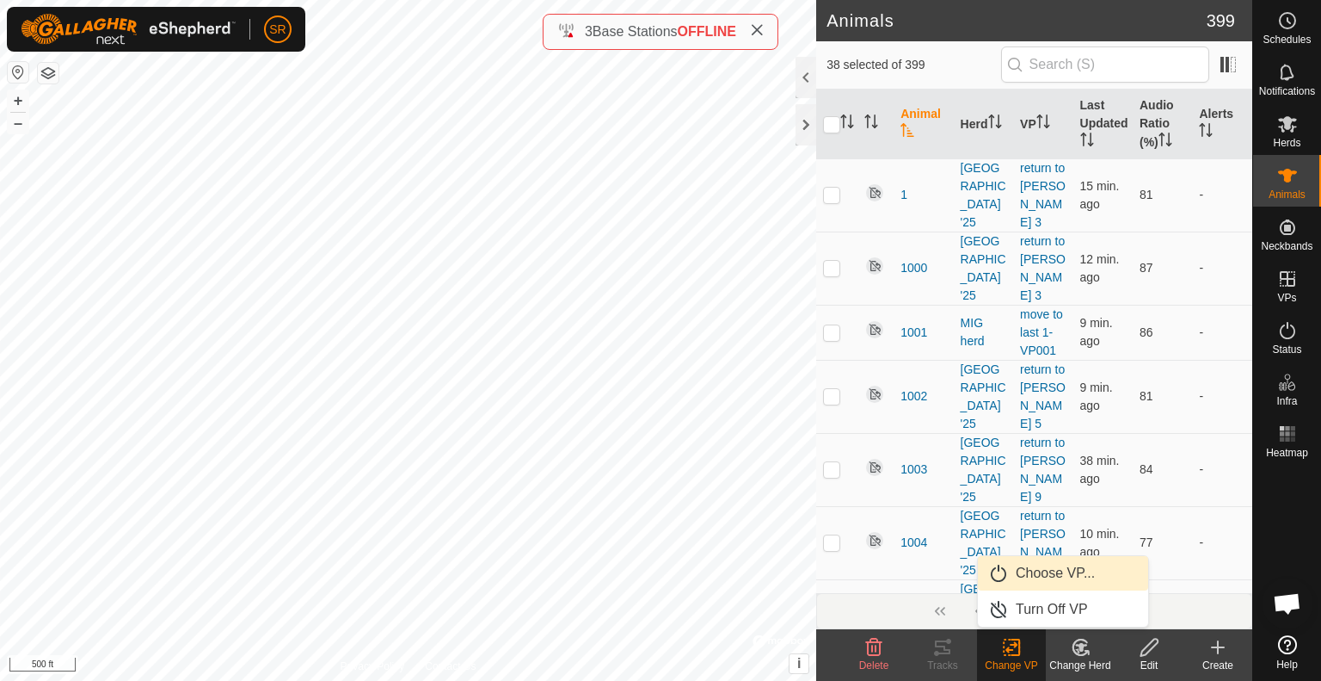
click at [1032, 572] on link "Choose VP..." at bounding box center [1063, 573] width 170 height 34
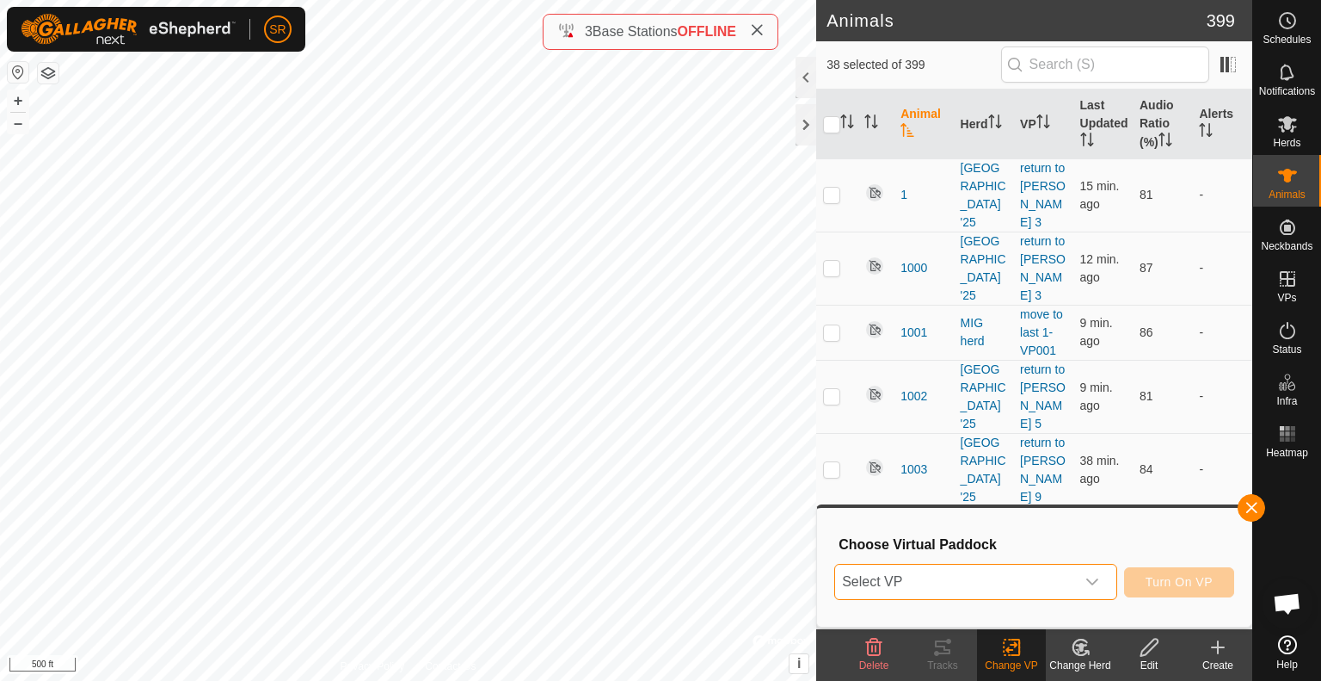
click at [1032, 570] on span "Select VP" at bounding box center [955, 581] width 240 height 34
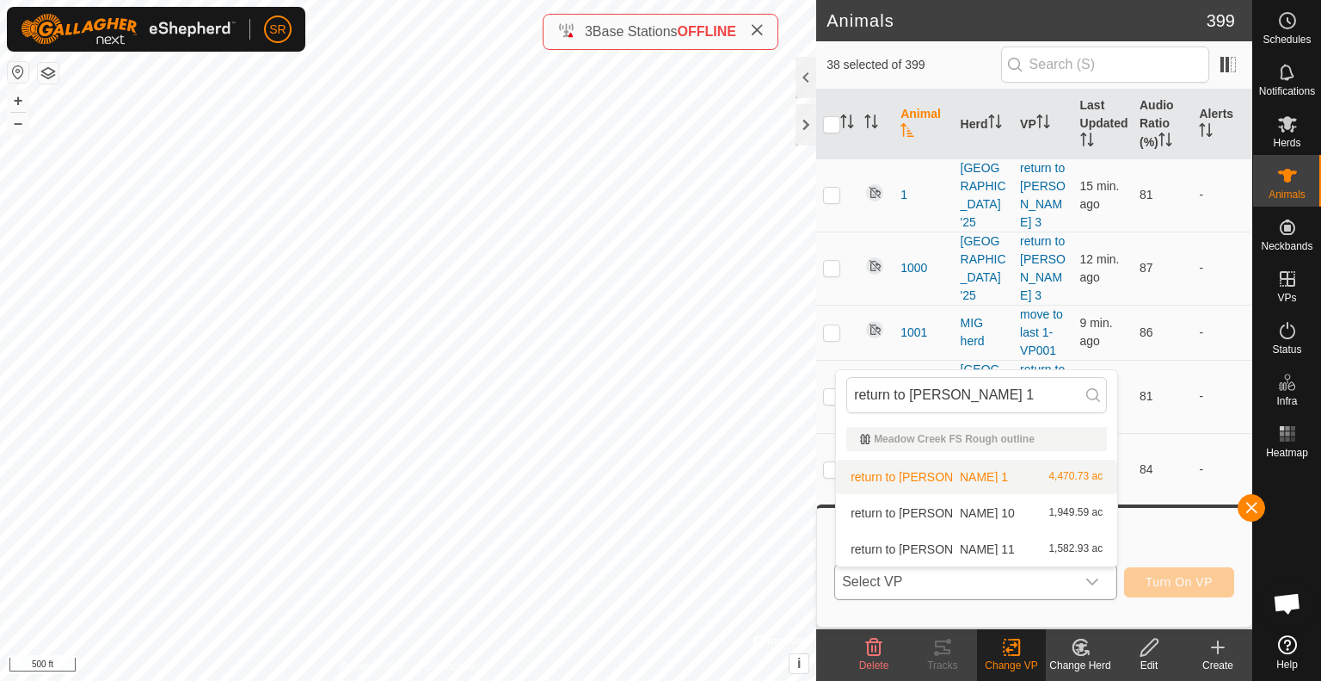
type input "return to [PERSON_NAME] 1"
click at [950, 481] on li "return to [PERSON_NAME] 1 4,470.73 ac" at bounding box center [976, 476] width 281 height 34
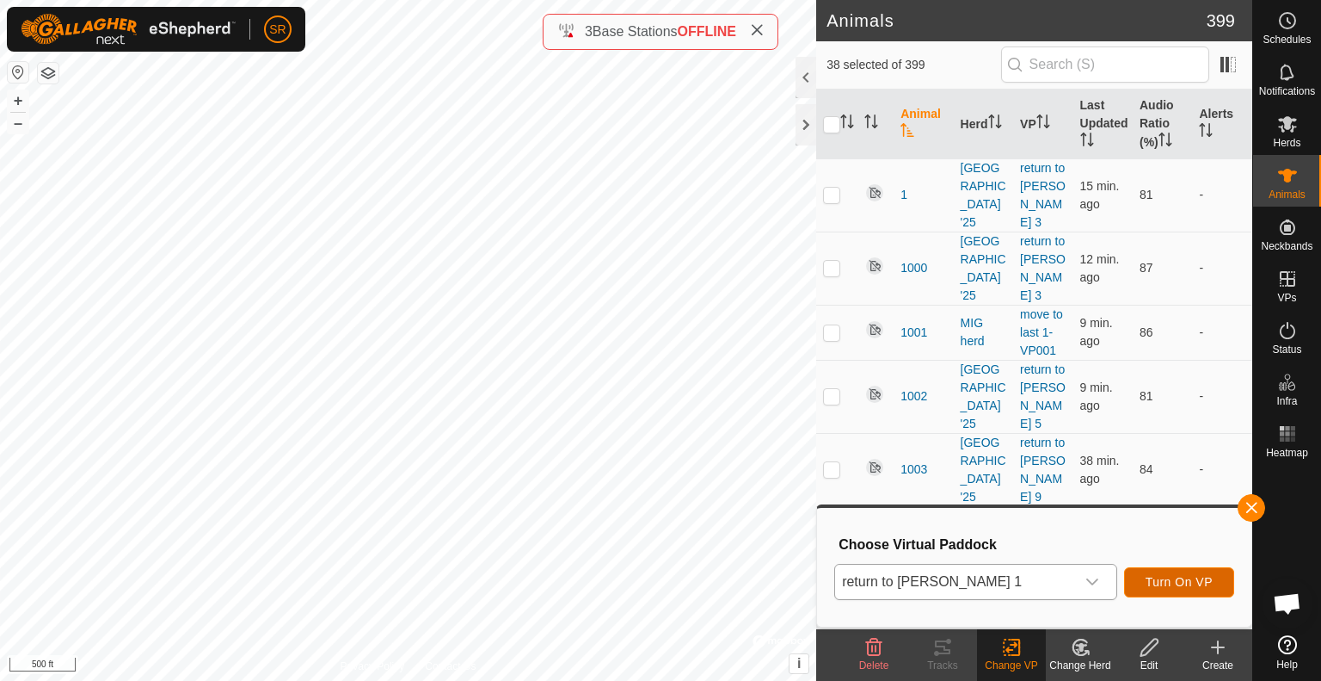
click at [1208, 588] on span "Turn On VP" at bounding box center [1179, 582] width 67 height 14
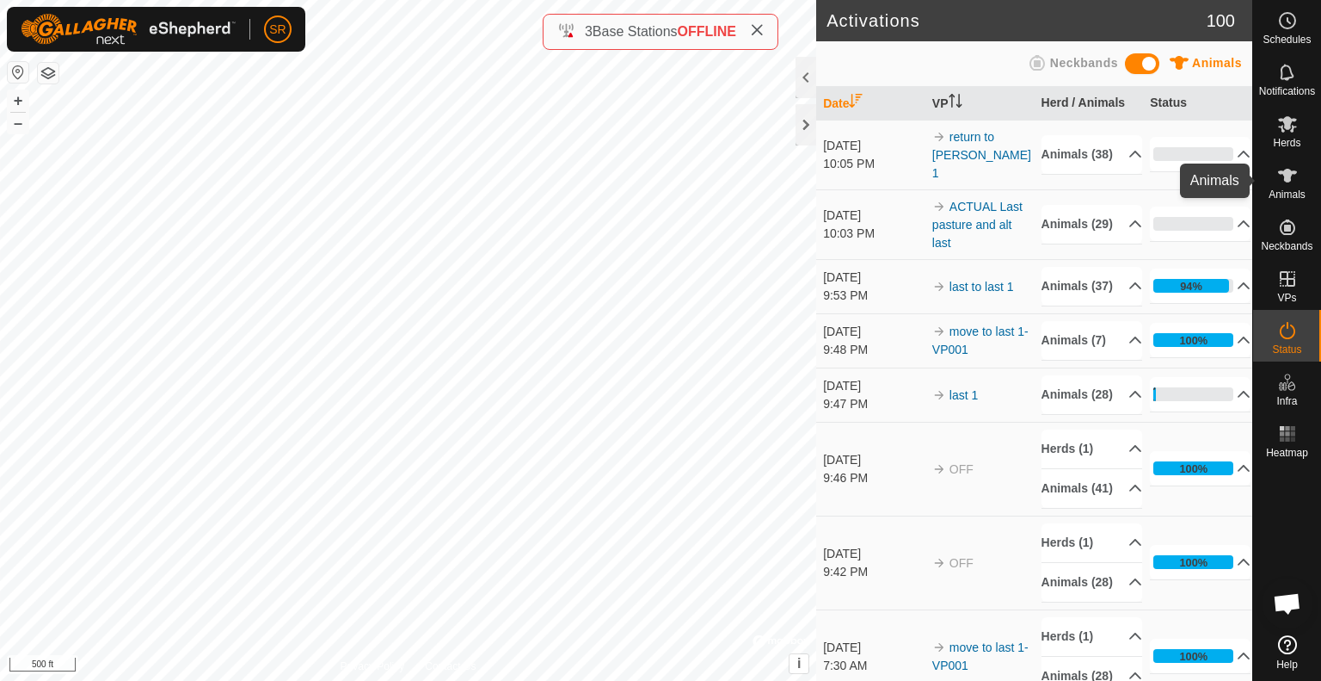
click at [1297, 178] on icon at bounding box center [1288, 175] width 21 height 21
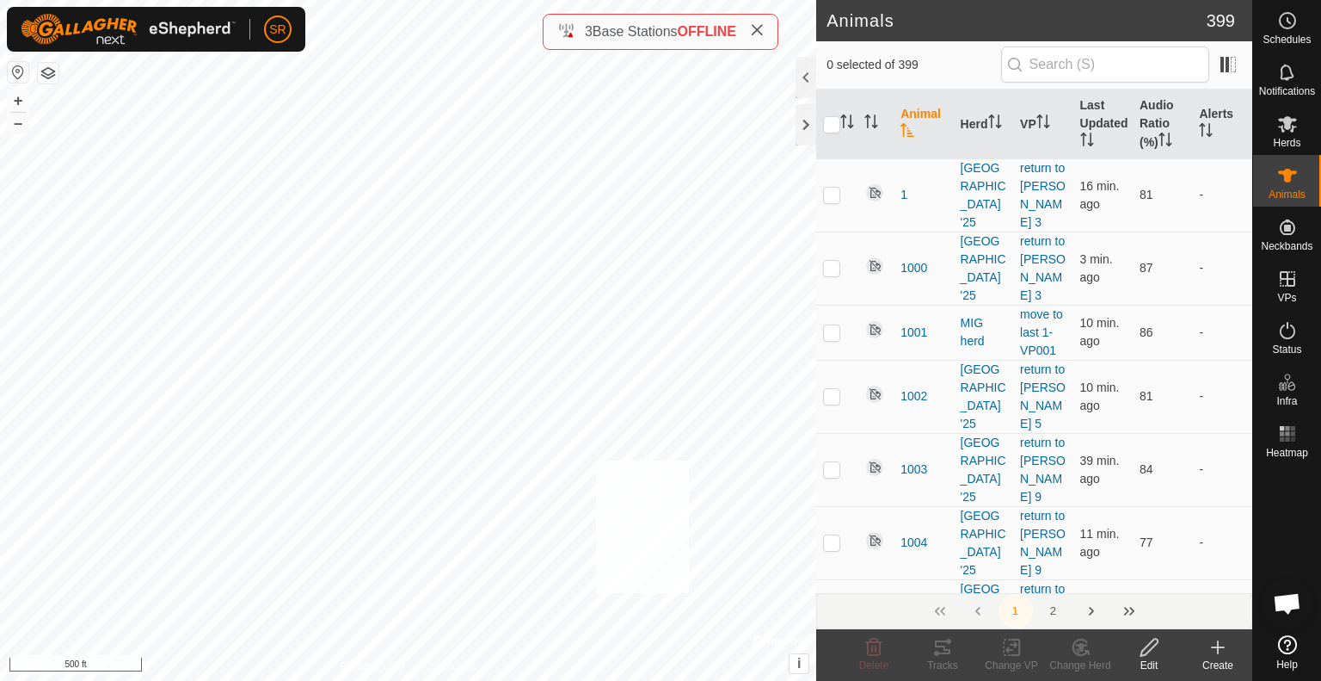
checkbox input "true"
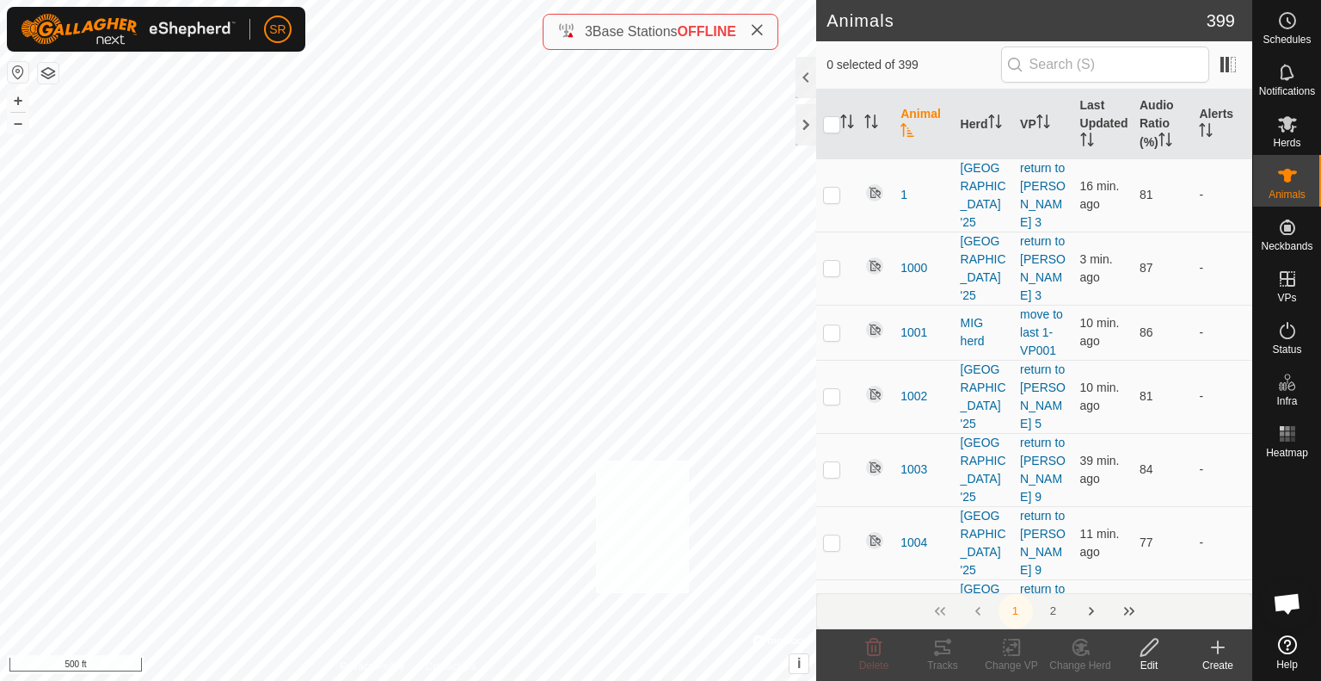
checkbox input "true"
click at [1018, 657] on div "Change VP" at bounding box center [1011, 664] width 69 height 15
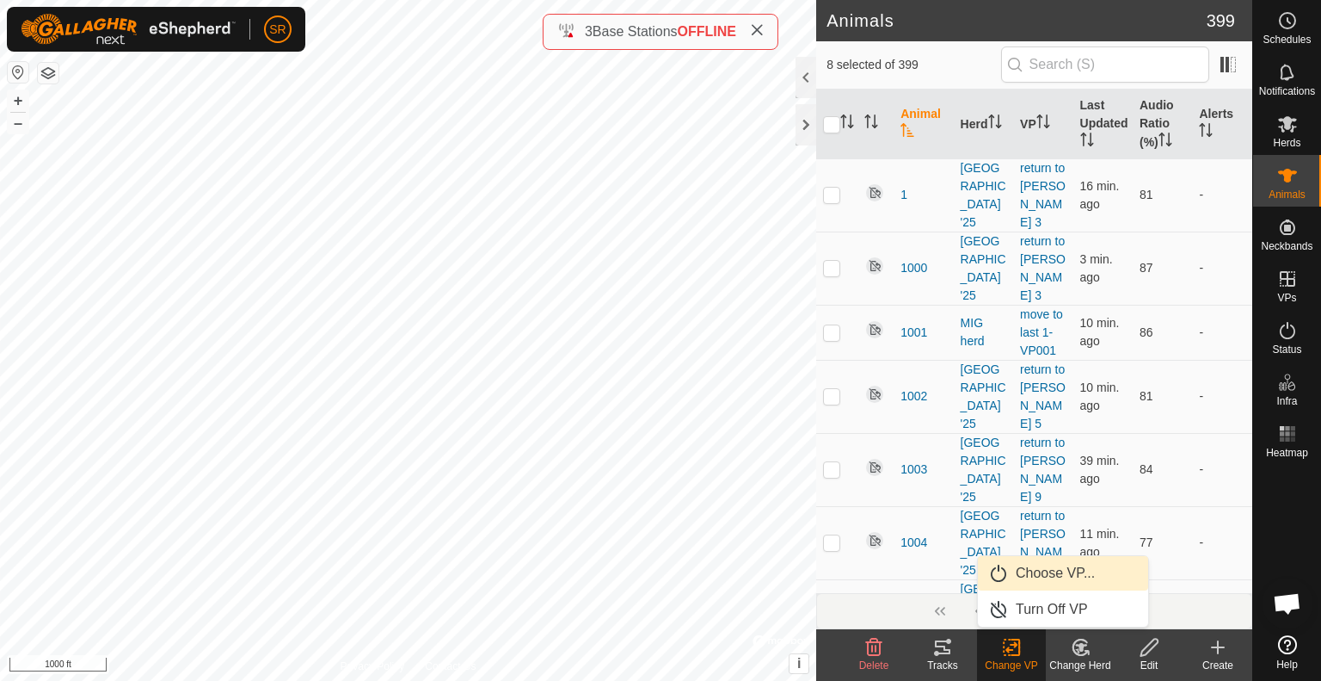
click at [1059, 576] on link "Choose VP..." at bounding box center [1063, 573] width 170 height 34
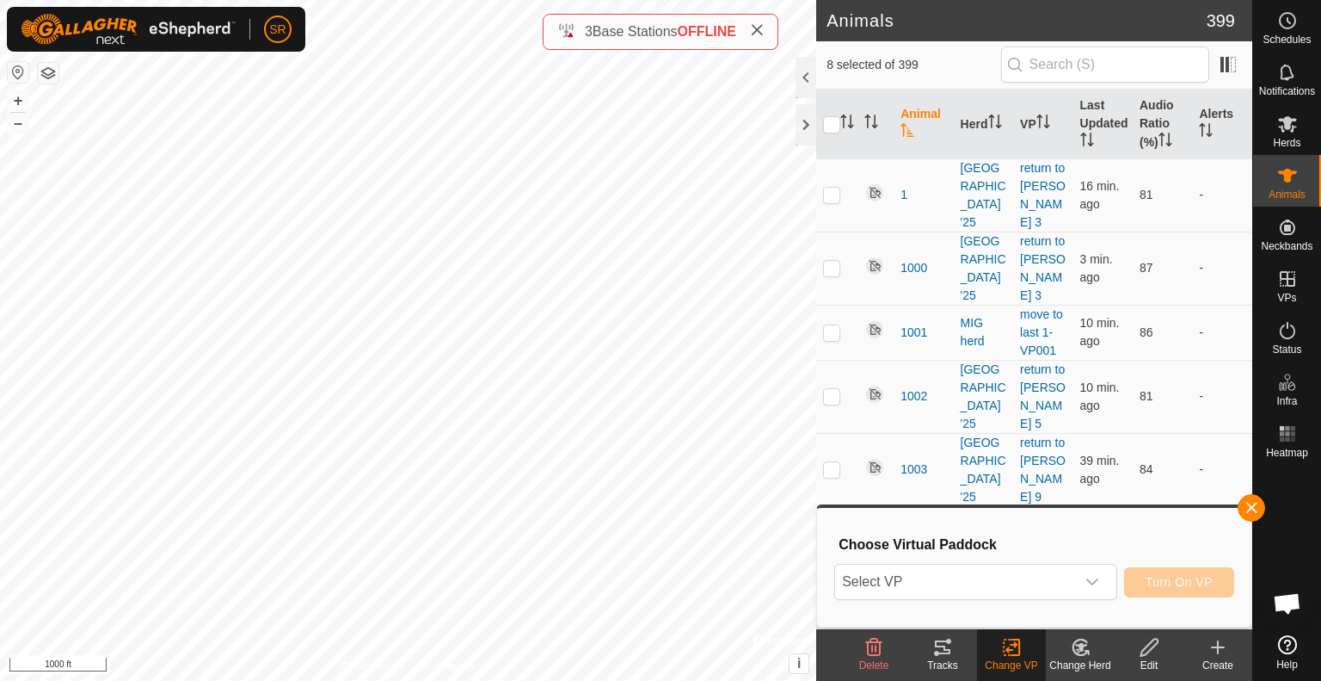
click at [1059, 576] on span "Select VP" at bounding box center [955, 581] width 240 height 34
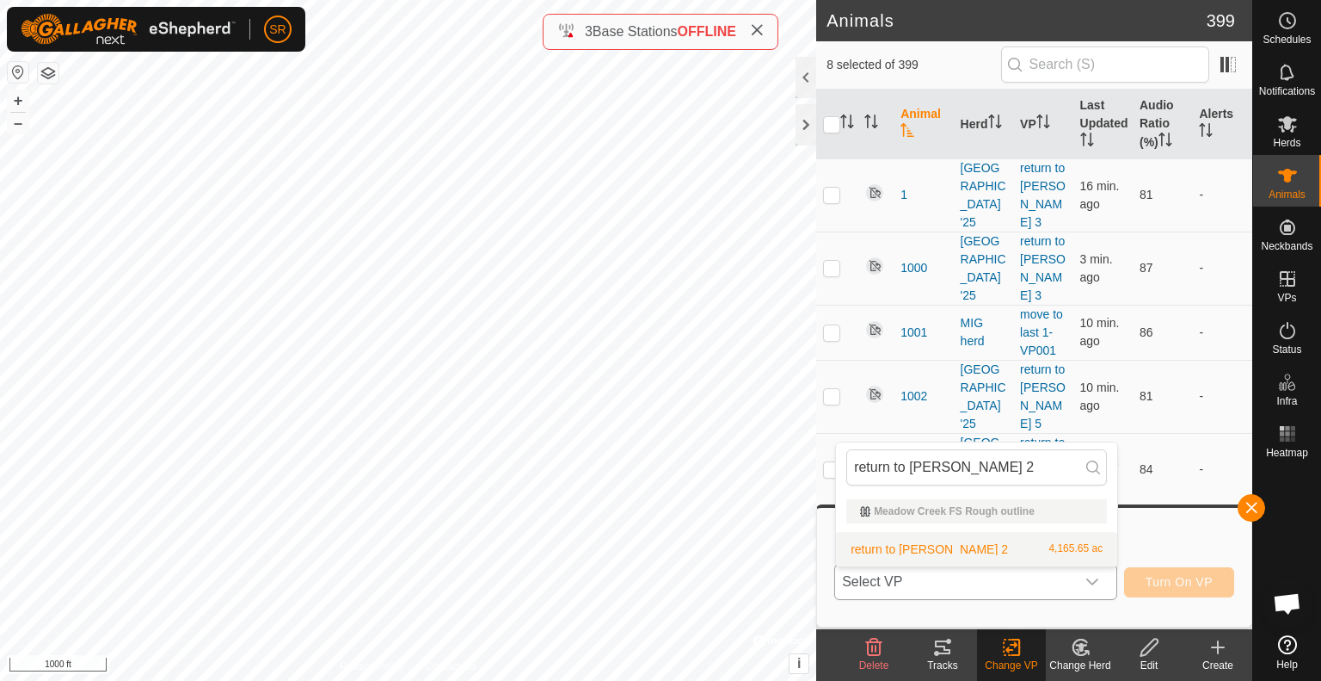
type input "return to [PERSON_NAME] 2"
click at [1013, 557] on li "return to [PERSON_NAME] 2 4,165.65 ac" at bounding box center [976, 549] width 281 height 34
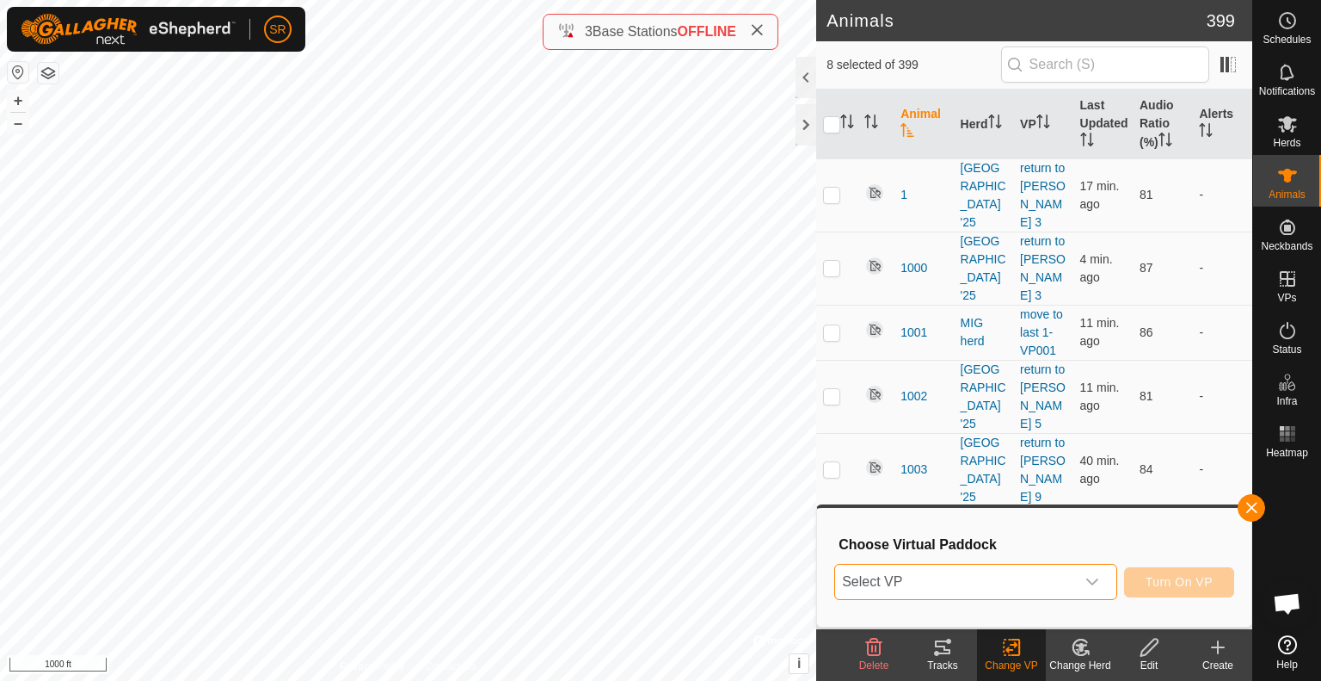
click at [1056, 589] on span "Select VP" at bounding box center [955, 581] width 240 height 34
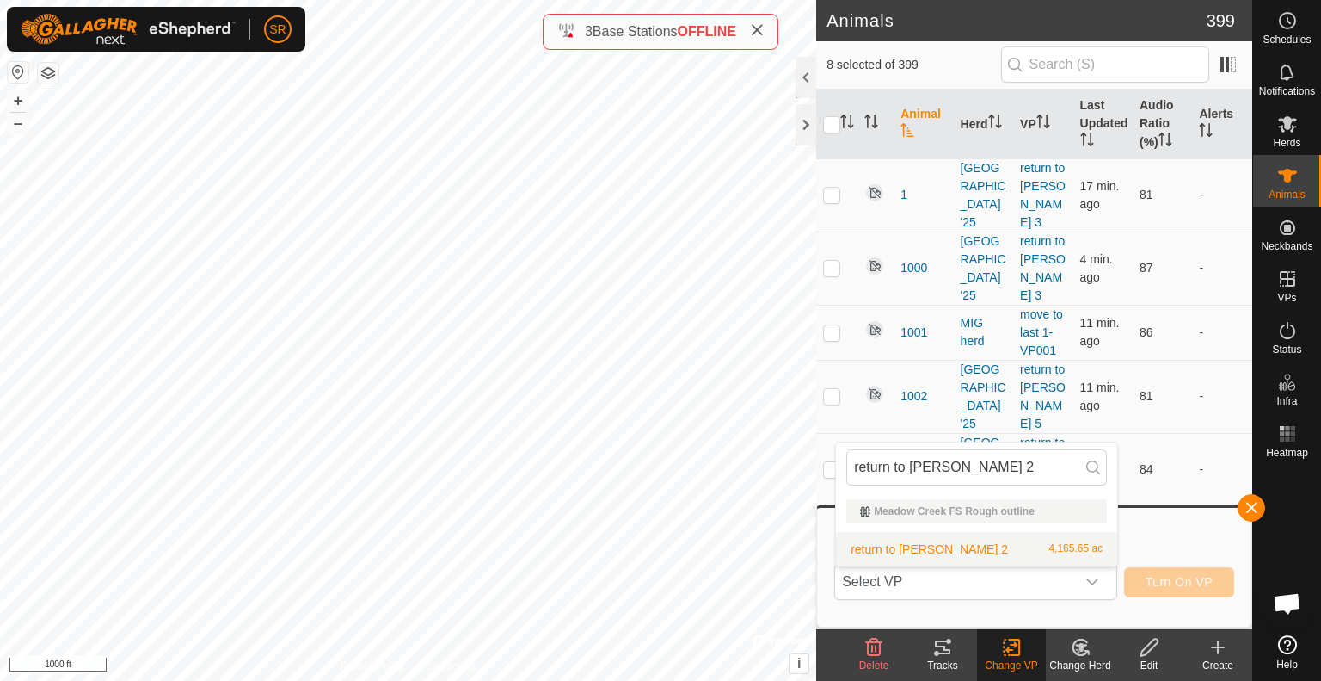
type input "return to [PERSON_NAME] 2"
click at [1015, 547] on li "return to [PERSON_NAME] 2 4,165.65 ac" at bounding box center [976, 549] width 281 height 34
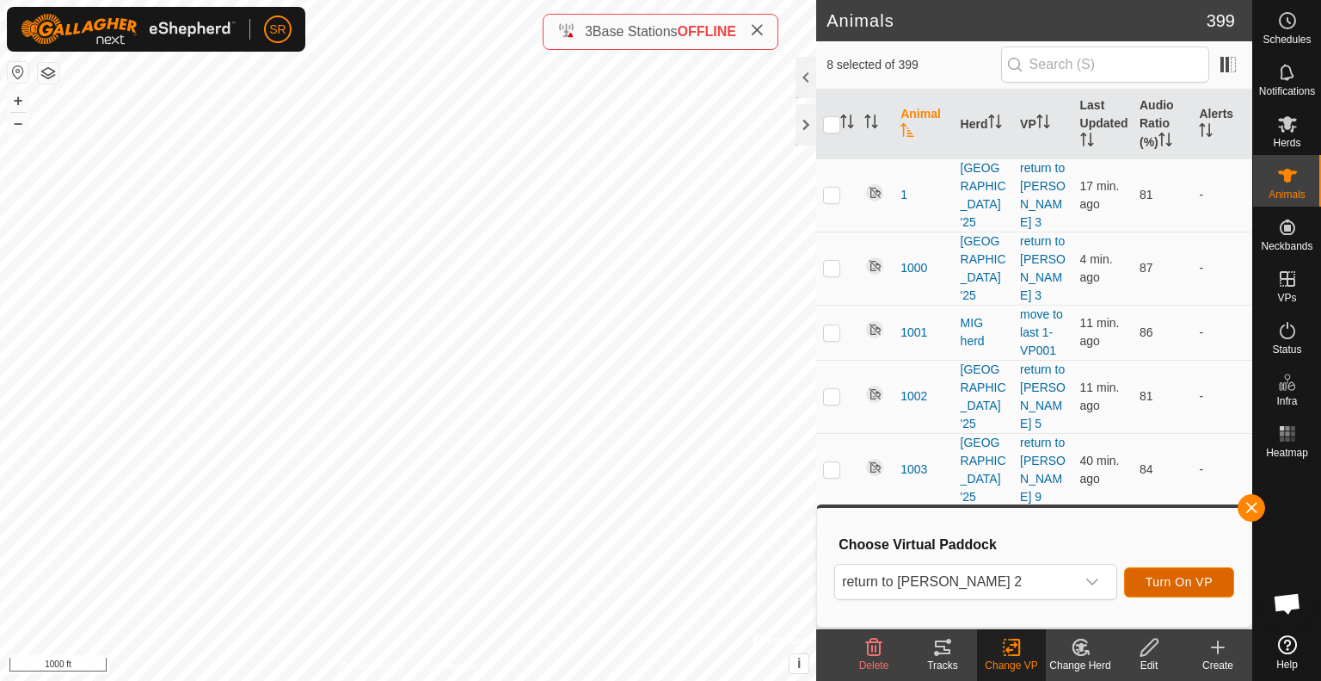
click at [1179, 582] on span "Turn On VP" at bounding box center [1179, 582] width 67 height 14
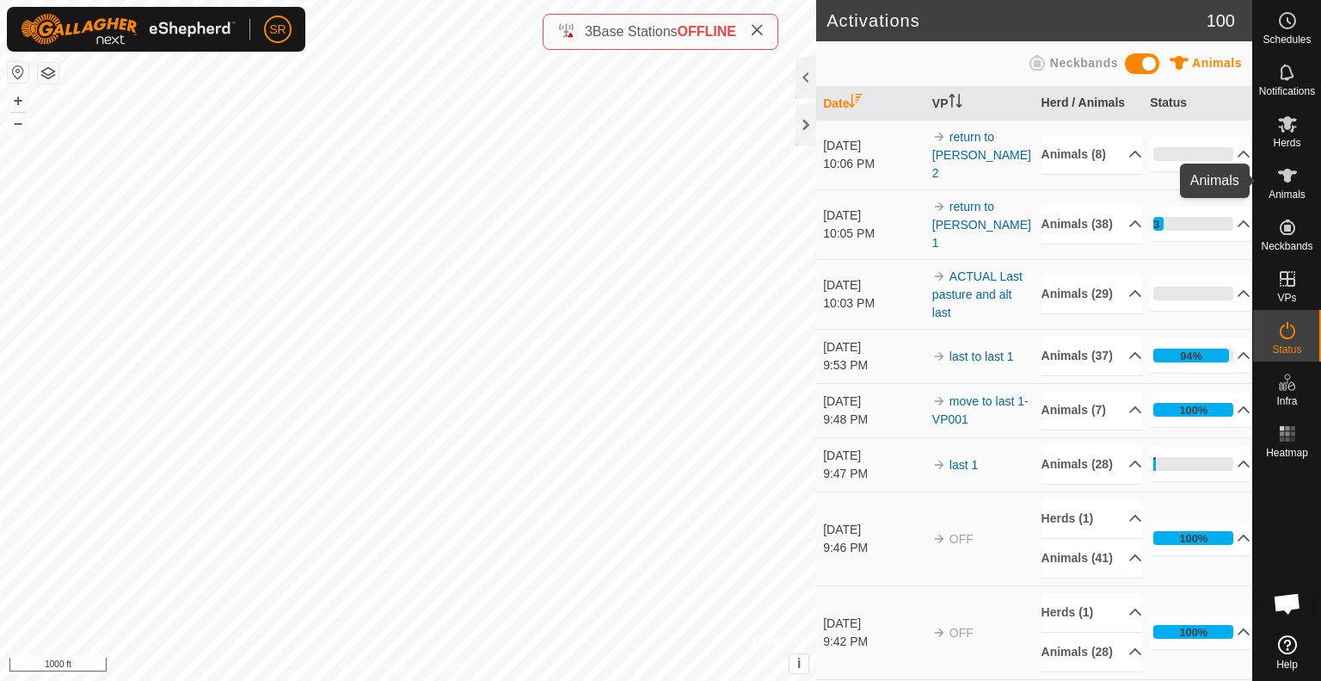
click at [1289, 169] on icon at bounding box center [1287, 176] width 19 height 14
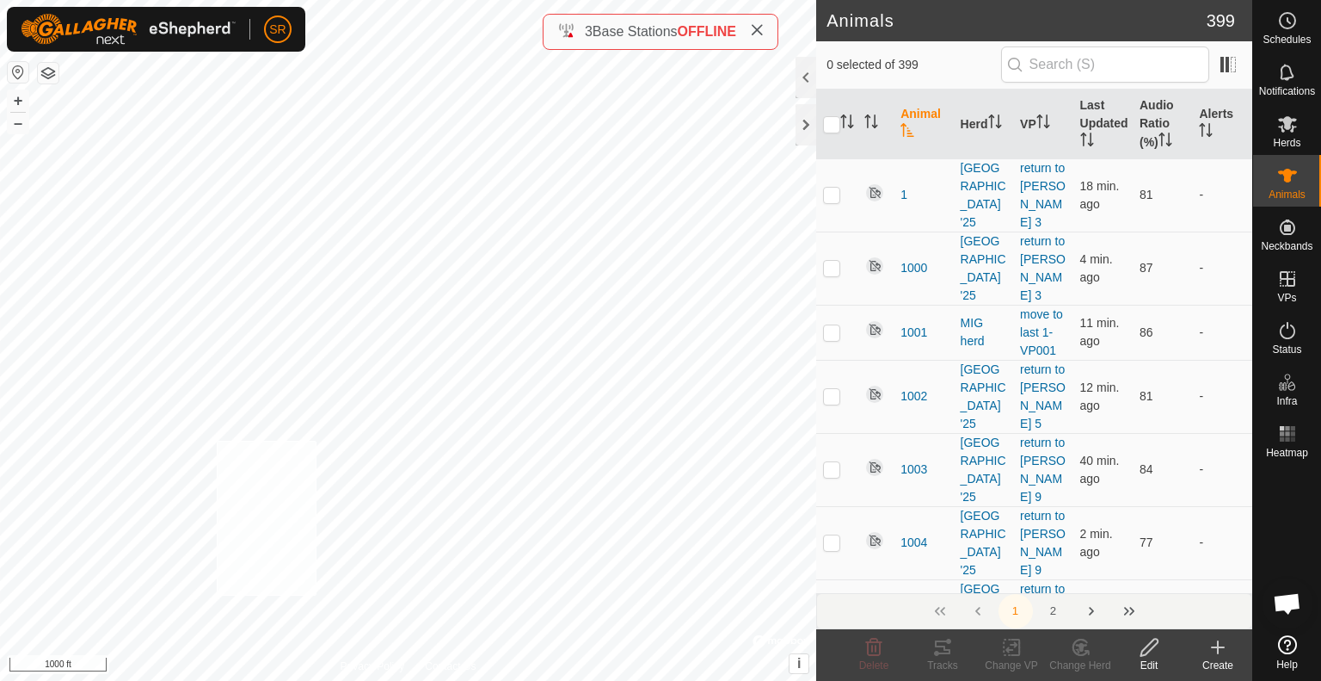
checkbox input "true"
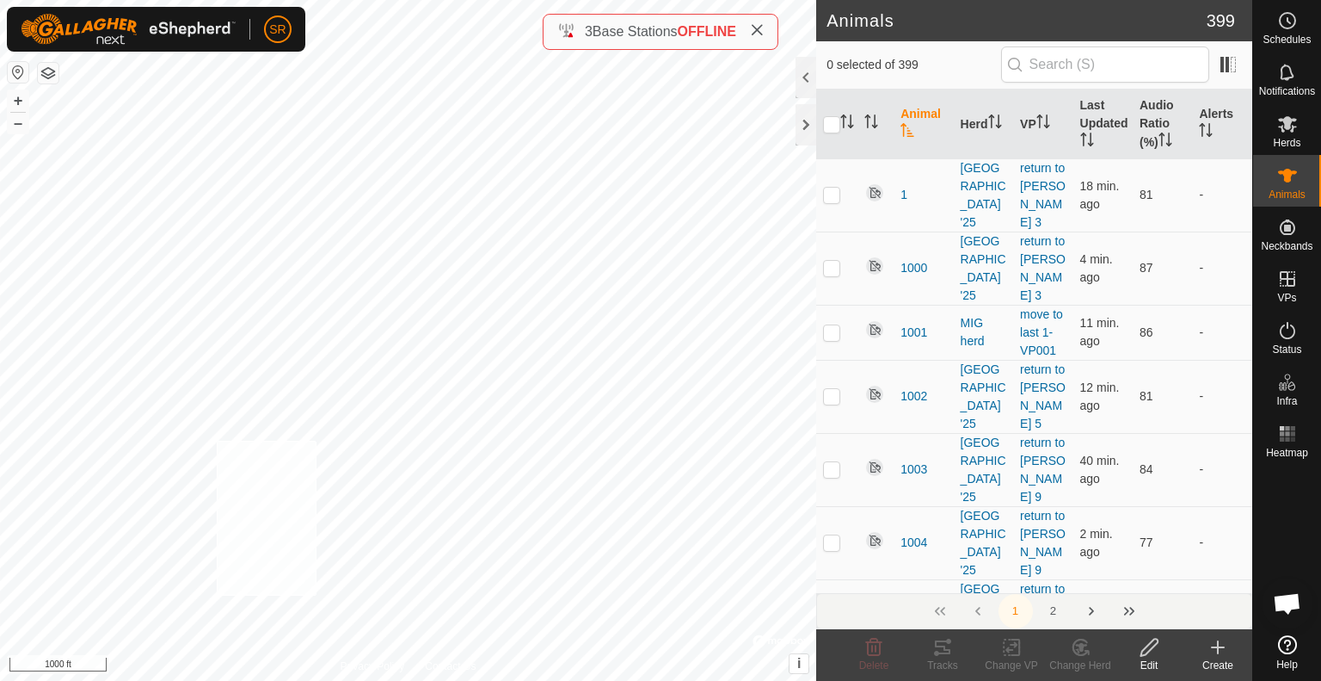
checkbox input "true"
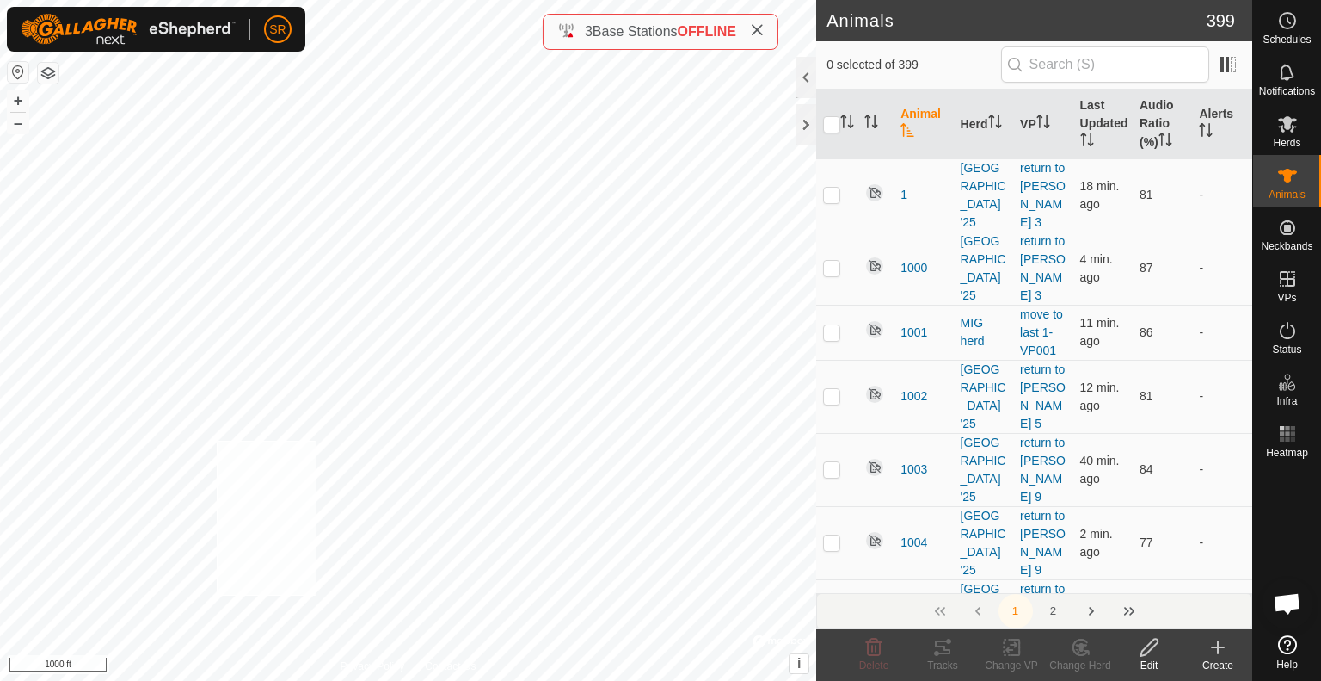
checkbox input "true"
click at [461, 546] on div "1392 0090606610 [GEOGRAPHIC_DATA] '25 return to [PERSON_NAME] 3 + – ⇧ i © Mapbo…" at bounding box center [408, 340] width 816 height 681
checkbox input "true"
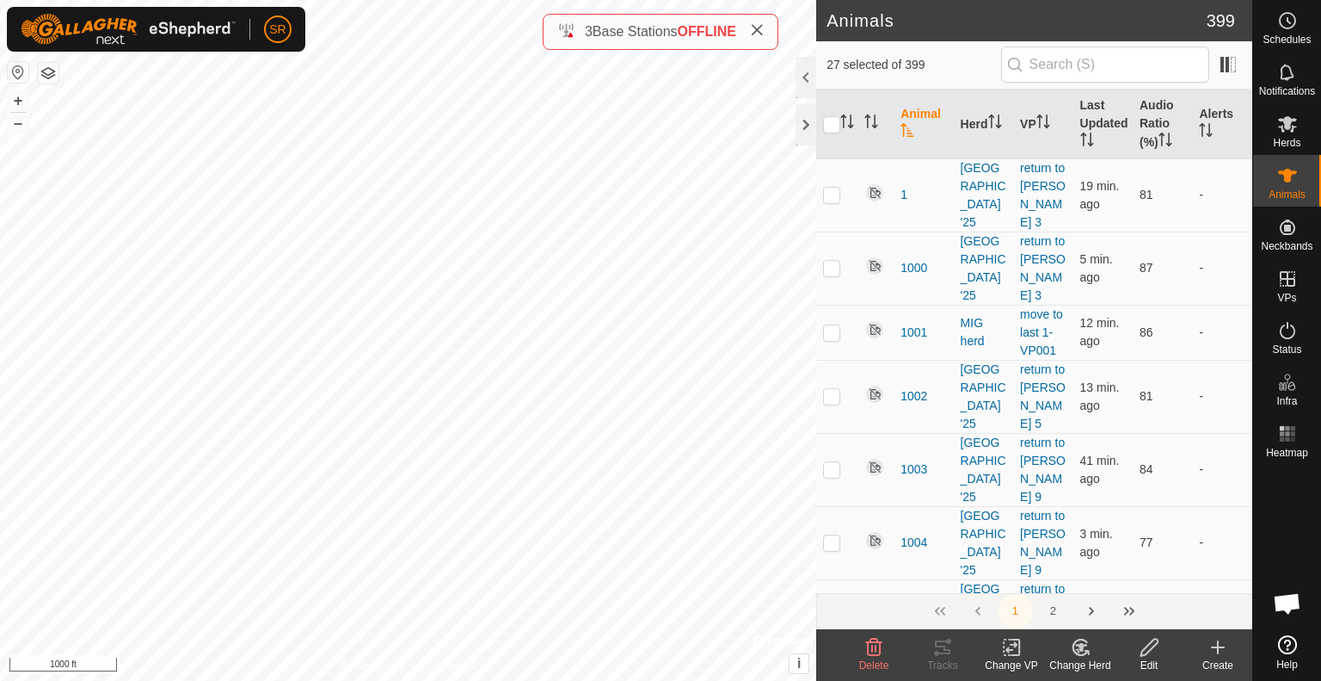
click at [1006, 650] on icon at bounding box center [1012, 647] width 12 height 11
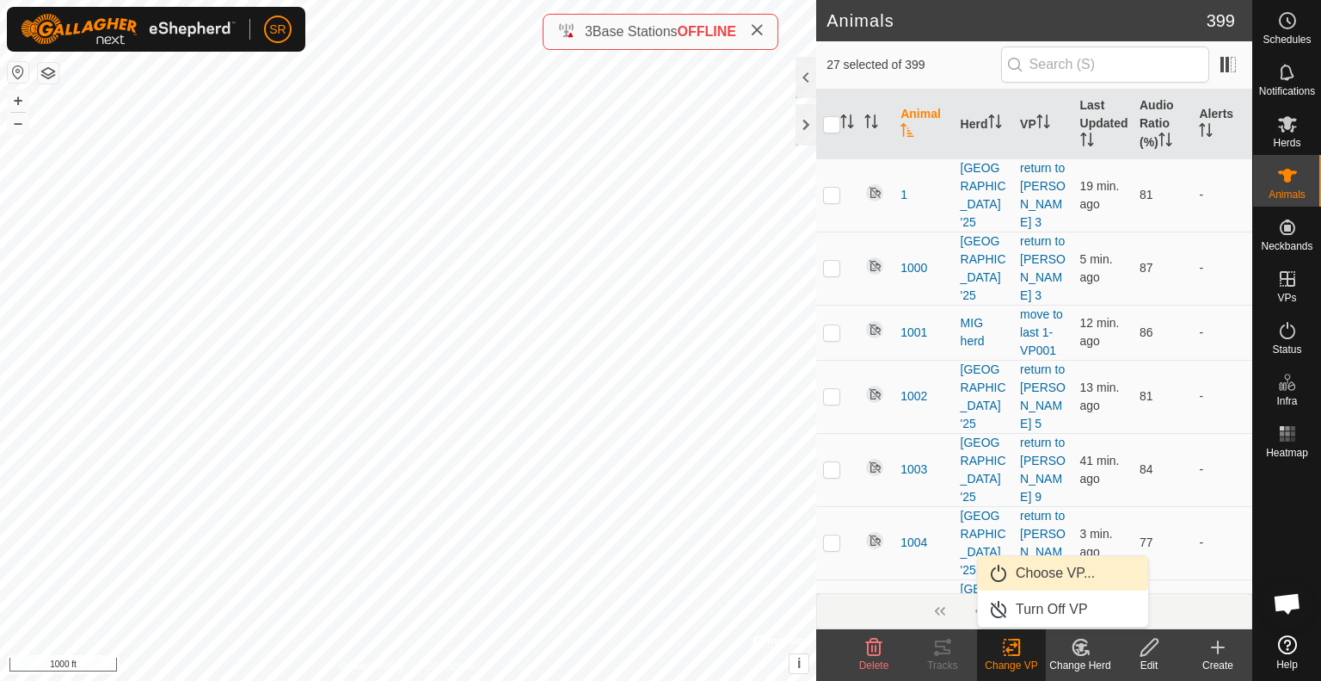
click at [1045, 570] on span "Choose VP..." at bounding box center [1055, 573] width 79 height 21
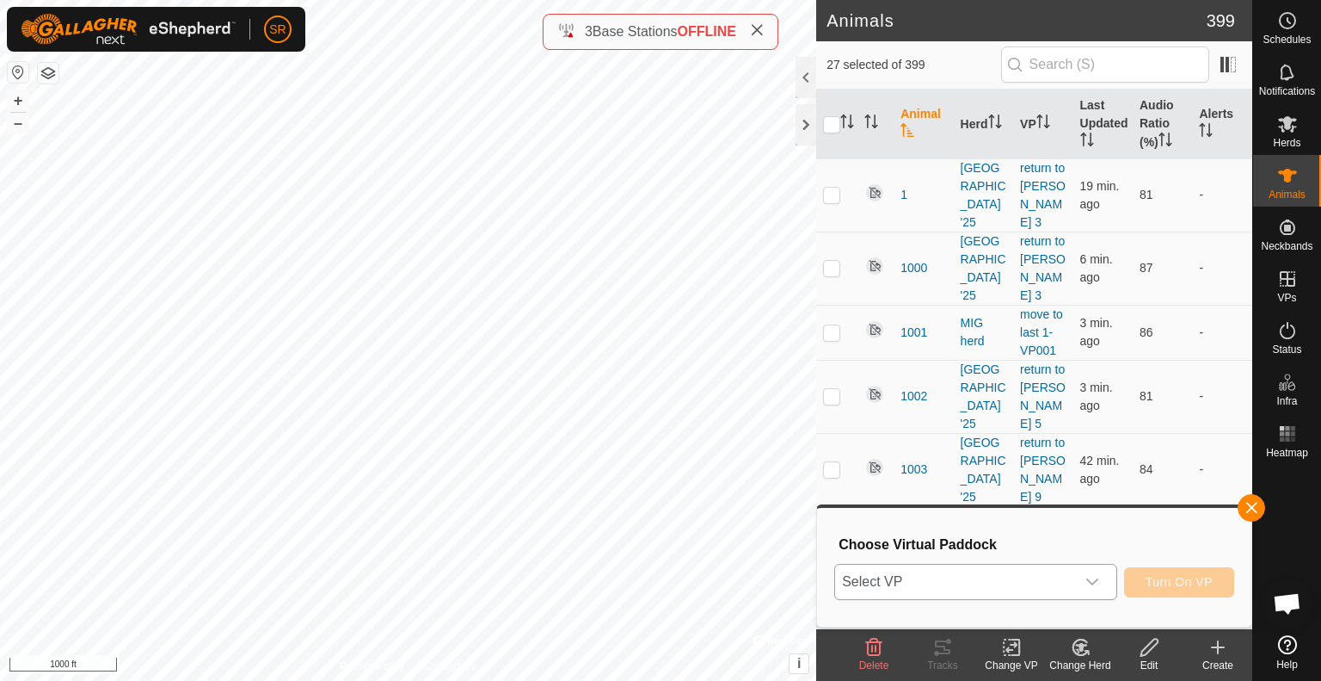
click at [1048, 570] on span "Select VP" at bounding box center [955, 581] width 240 height 34
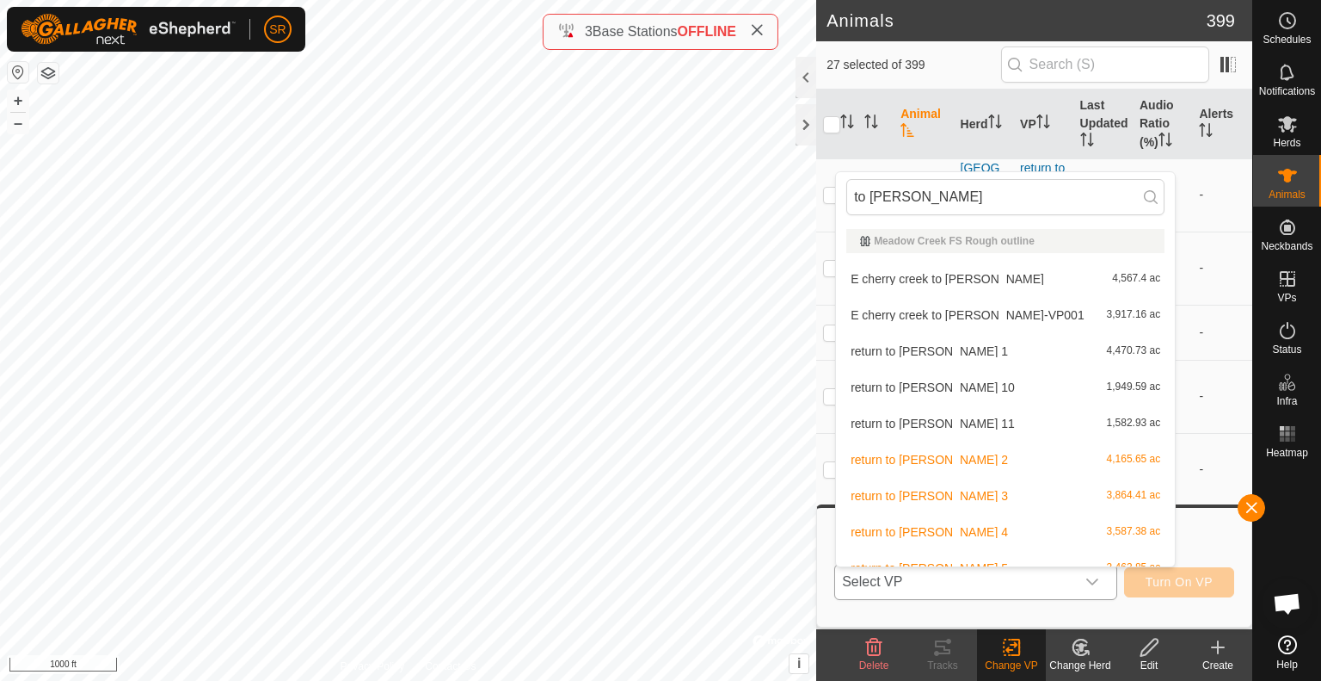
scroll to position [19, 0]
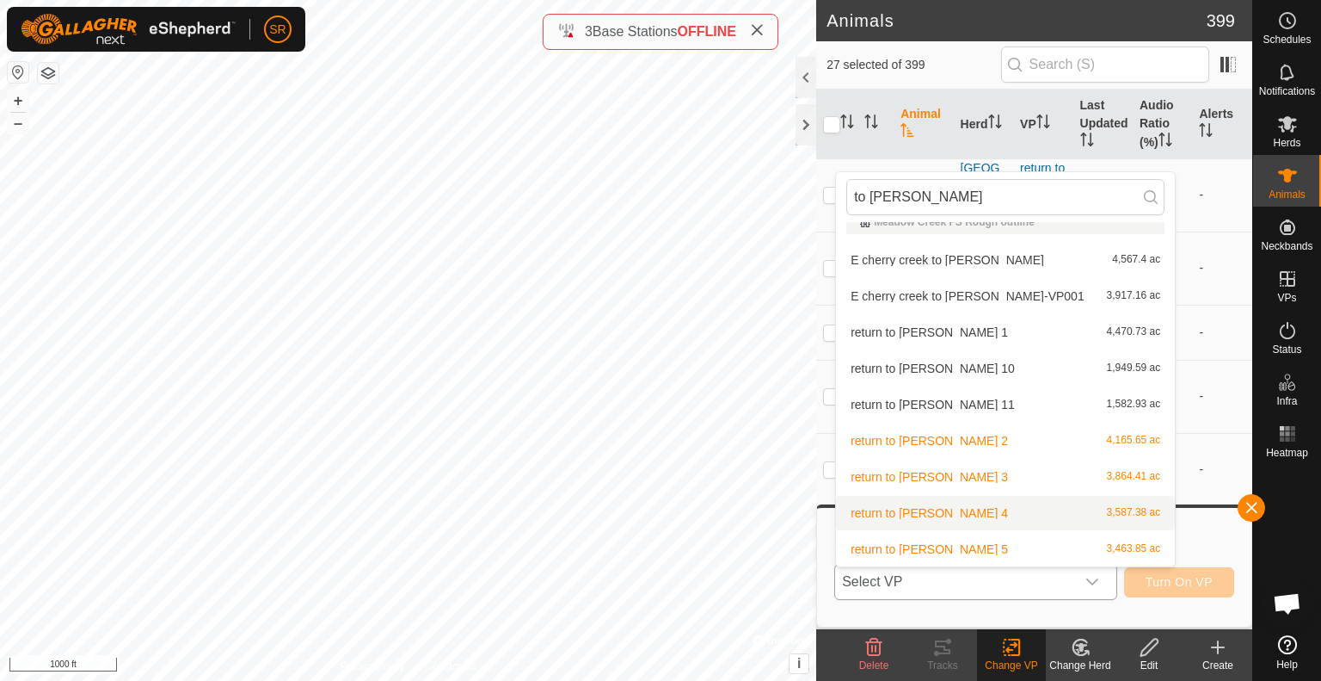
type input "to [PERSON_NAME]"
click at [959, 508] on li "return to [PERSON_NAME] 4 3,587.38 ac" at bounding box center [1005, 513] width 339 height 34
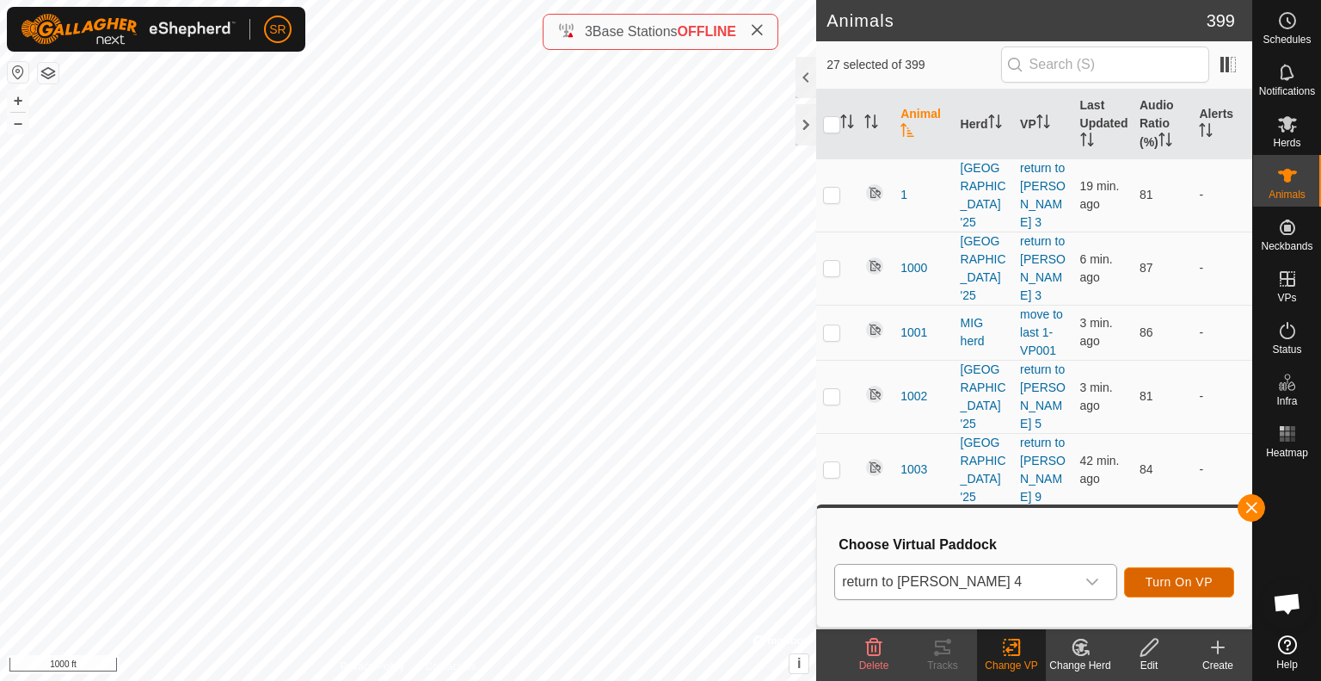
click at [1161, 583] on span "Turn On VP" at bounding box center [1179, 582] width 67 height 14
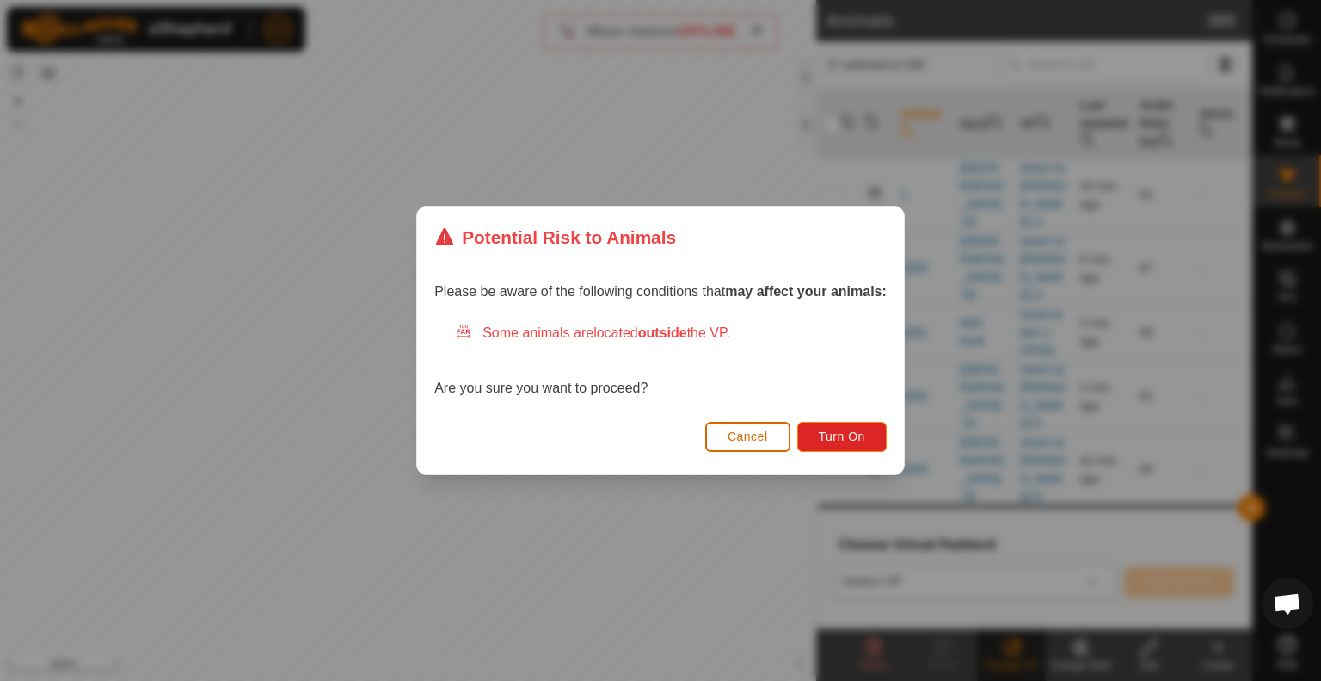
click at [764, 432] on span "Cancel" at bounding box center [748, 436] width 40 height 14
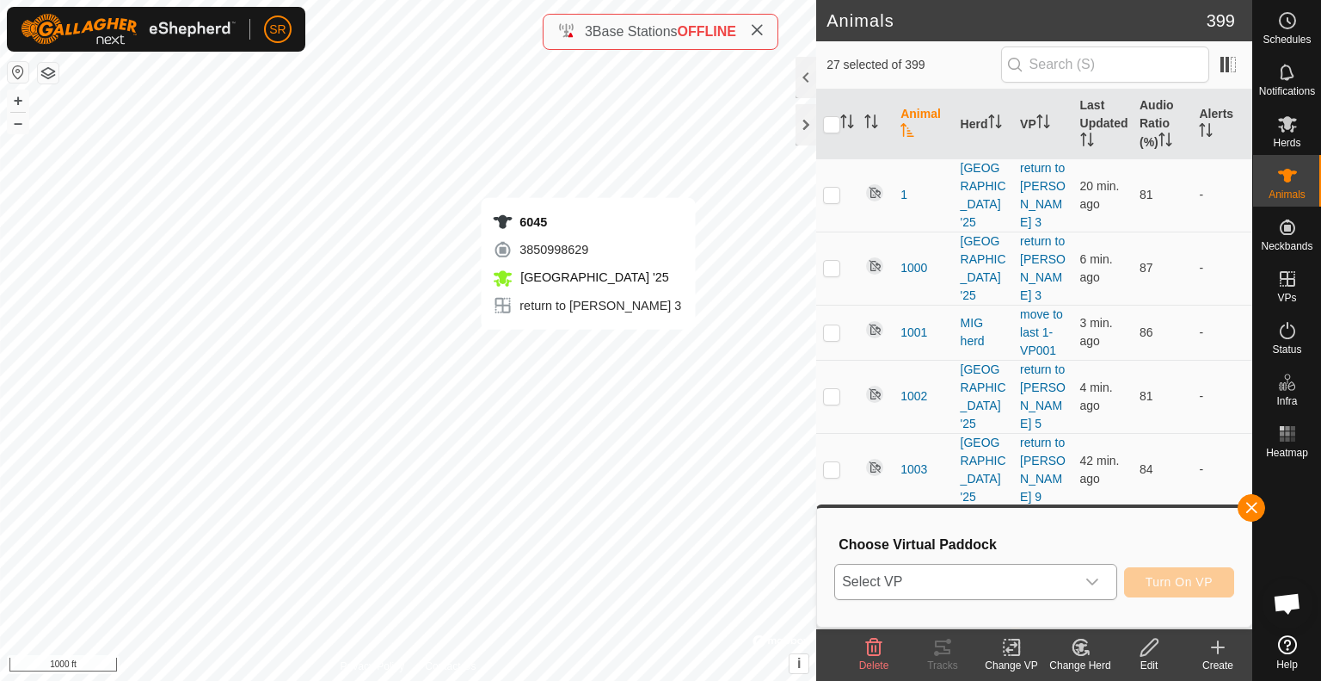
click at [588, 347] on div "6045 3850998629 [GEOGRAPHIC_DATA] '25 return to [PERSON_NAME] 3 + – ⇧ i © Mapbo…" at bounding box center [408, 340] width 816 height 681
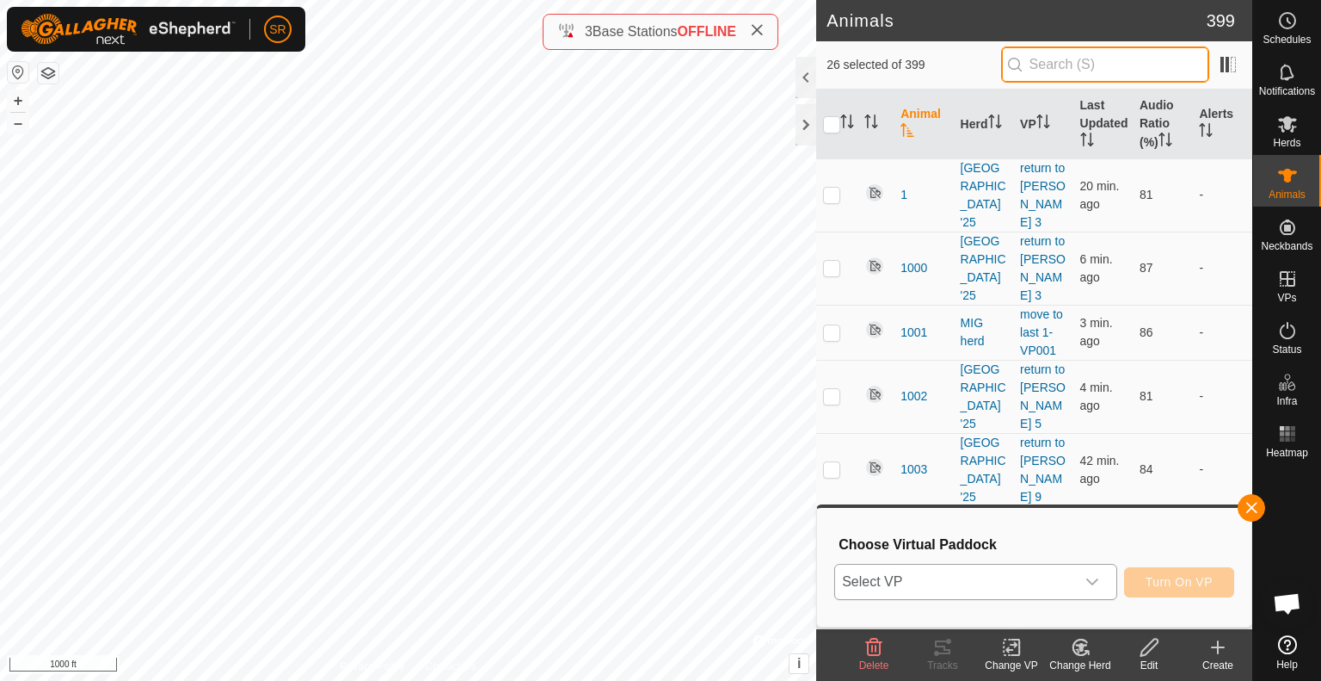
click at [1073, 59] on input "text" at bounding box center [1105, 64] width 208 height 36
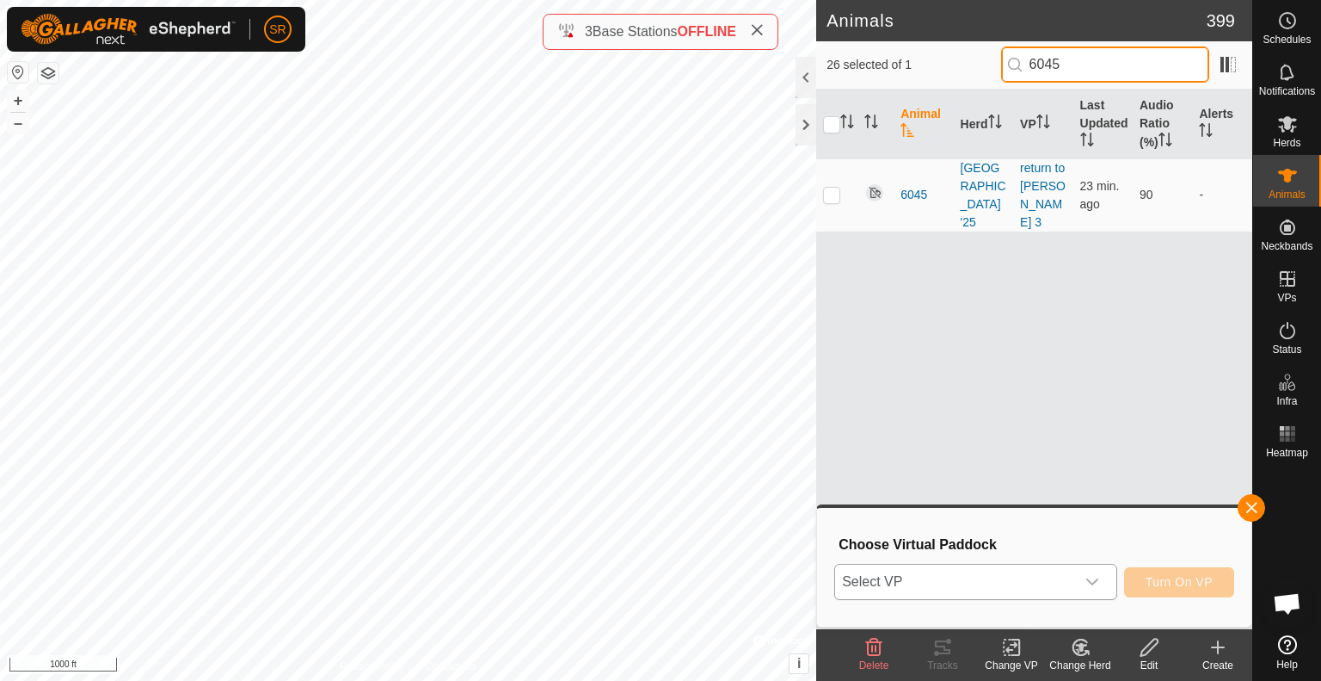
type input "6045"
click at [999, 575] on span "Select VP" at bounding box center [955, 581] width 240 height 34
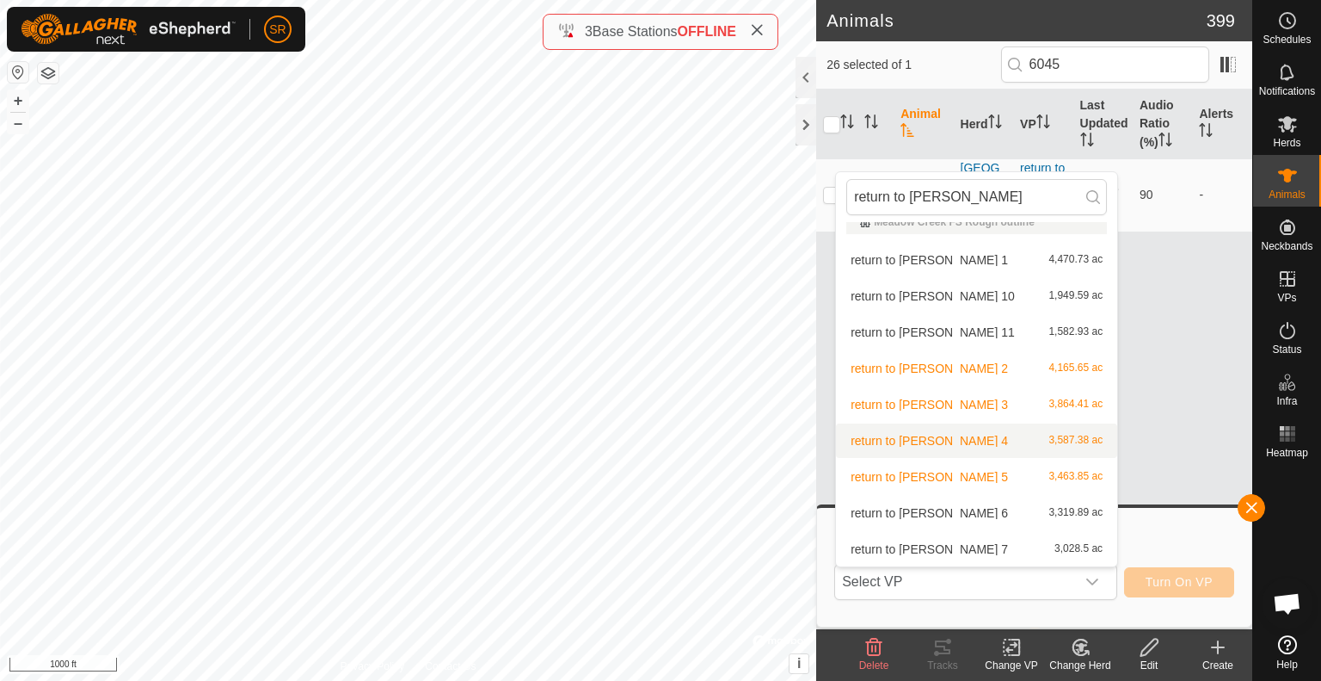
type input "return to [PERSON_NAME]"
click at [986, 441] on li "return to [PERSON_NAME] 4 3,587.38 ac" at bounding box center [976, 440] width 281 height 34
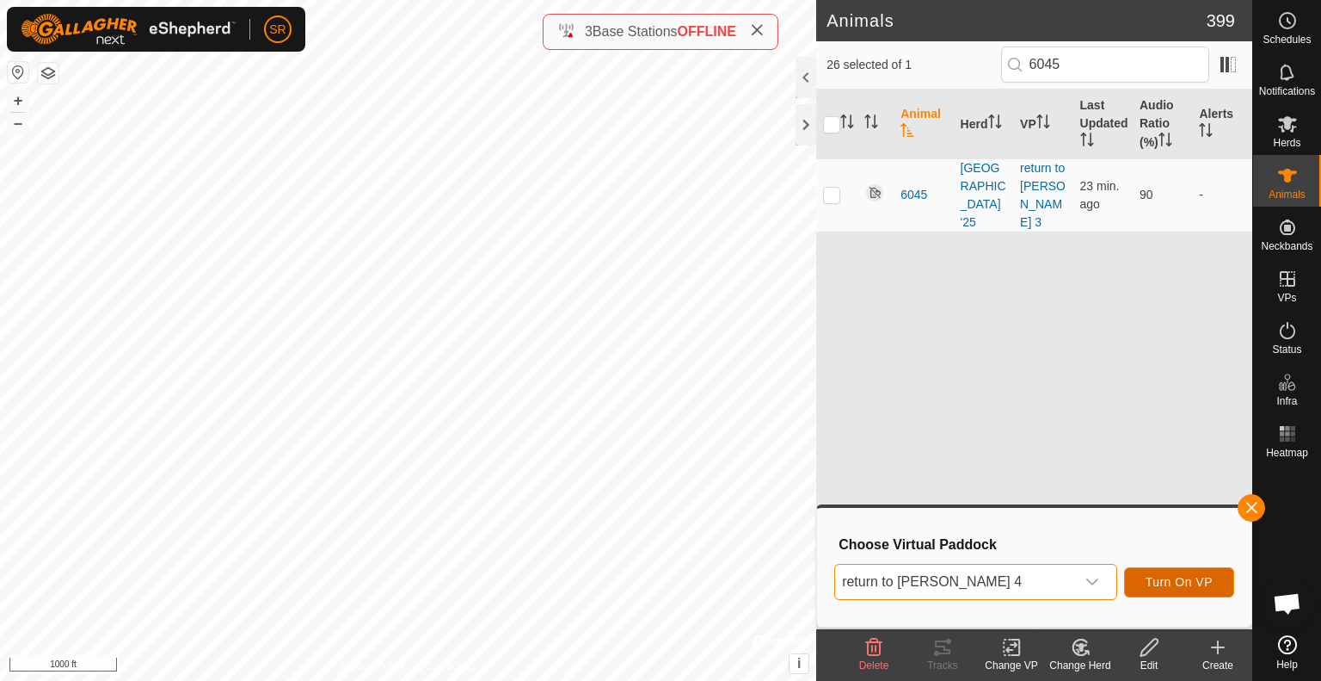
click at [1178, 583] on span "Turn On VP" at bounding box center [1179, 582] width 67 height 14
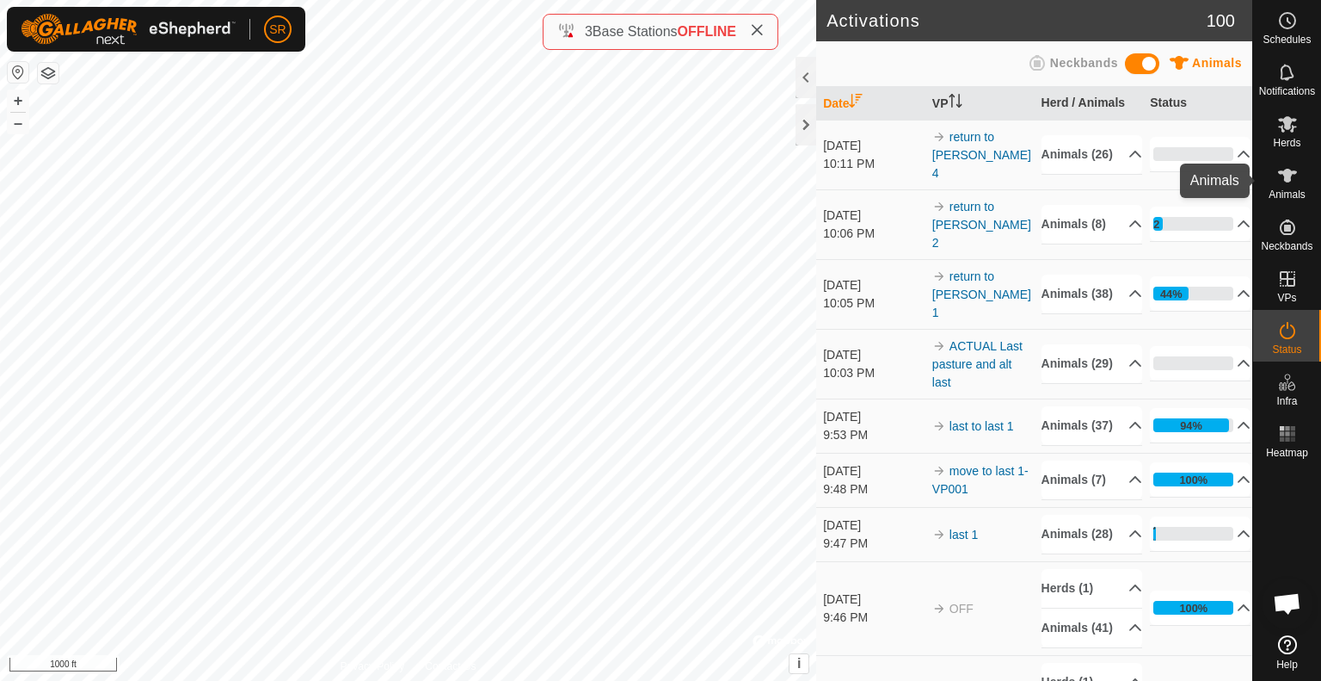
click at [1287, 191] on span "Animals" at bounding box center [1287, 194] width 37 height 10
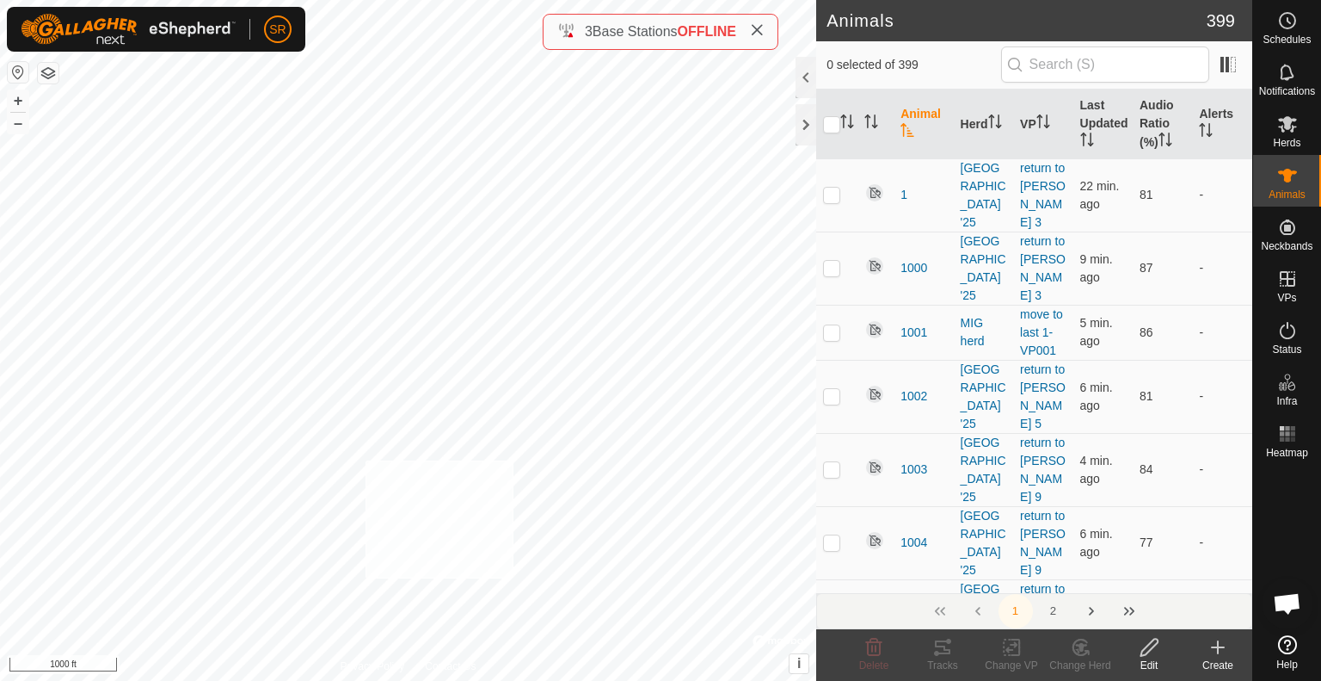
click at [365, 460] on div "1237 1679404340 [GEOGRAPHIC_DATA] '25 return to [PERSON_NAME] 5 + – ⇧ i © Mapbo…" at bounding box center [408, 340] width 816 height 681
checkbox input "true"
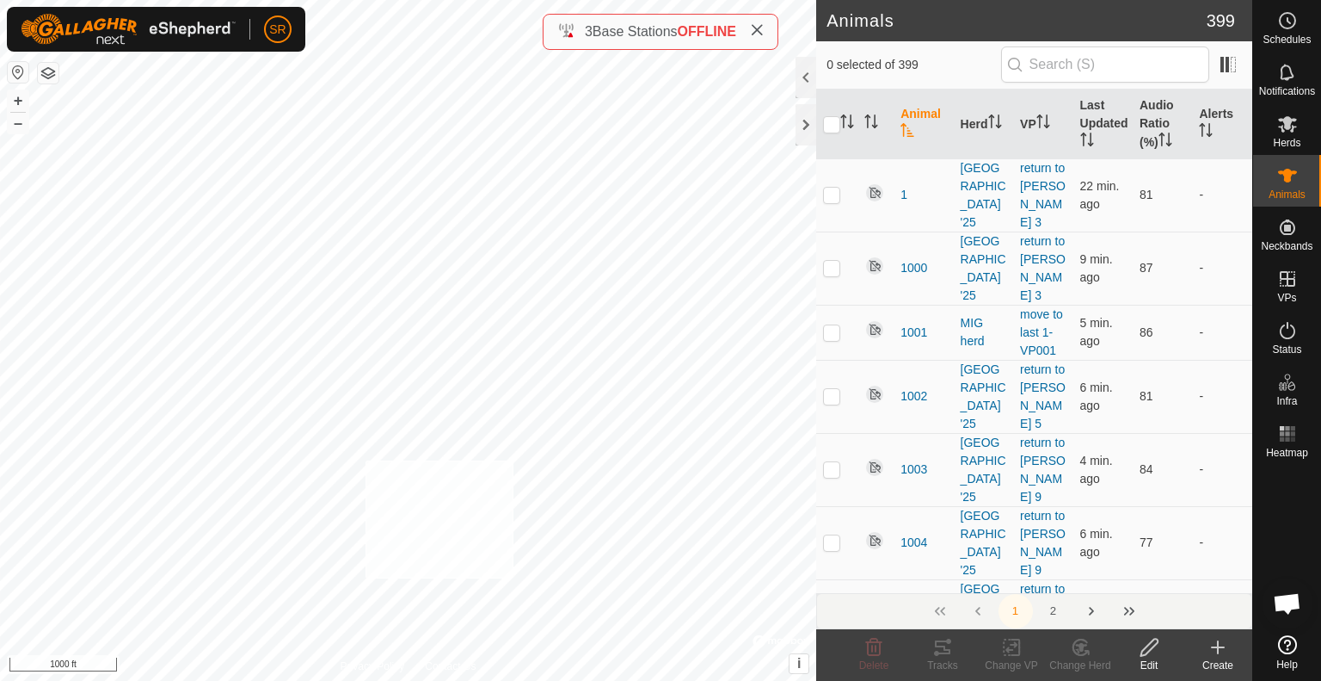
checkbox input "true"
click at [453, 436] on div "4142 0937576504 [GEOGRAPHIC_DATA] '25 return to [PERSON_NAME] 5 + – ⇧ i © Mapbo…" at bounding box center [408, 340] width 816 height 681
checkbox input "true"
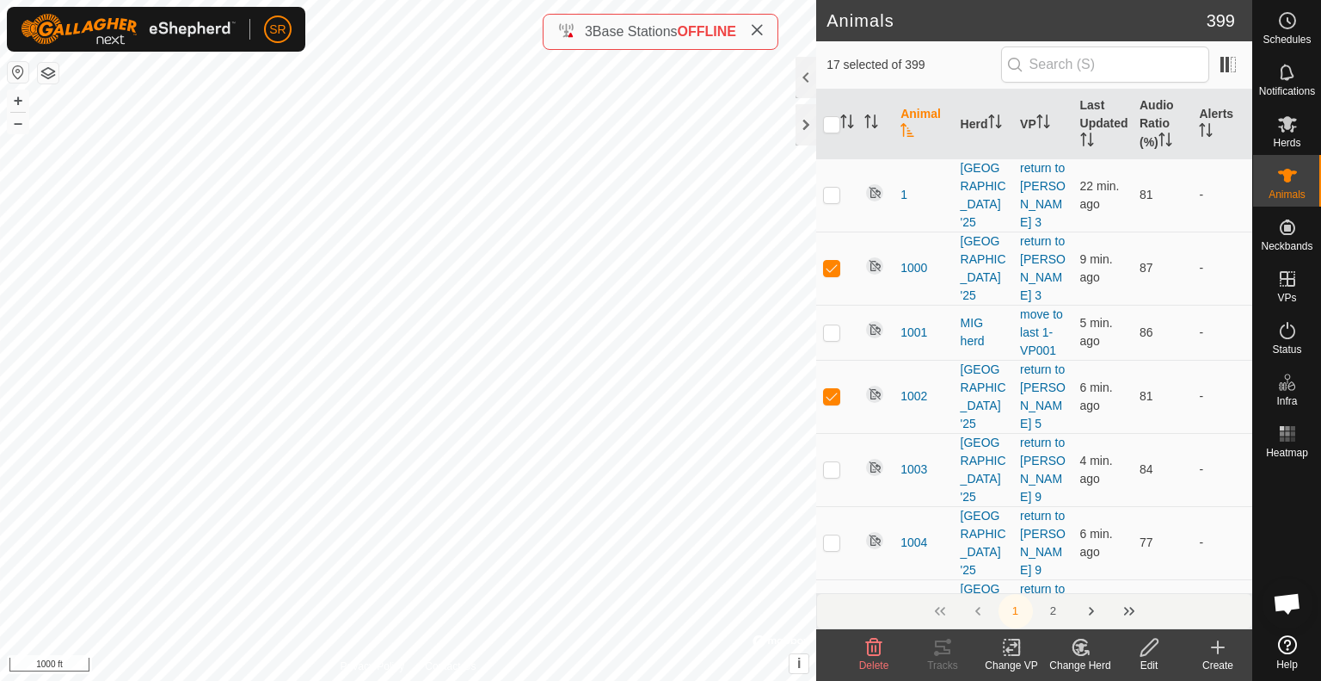
click at [1012, 648] on icon at bounding box center [1012, 647] width 22 height 21
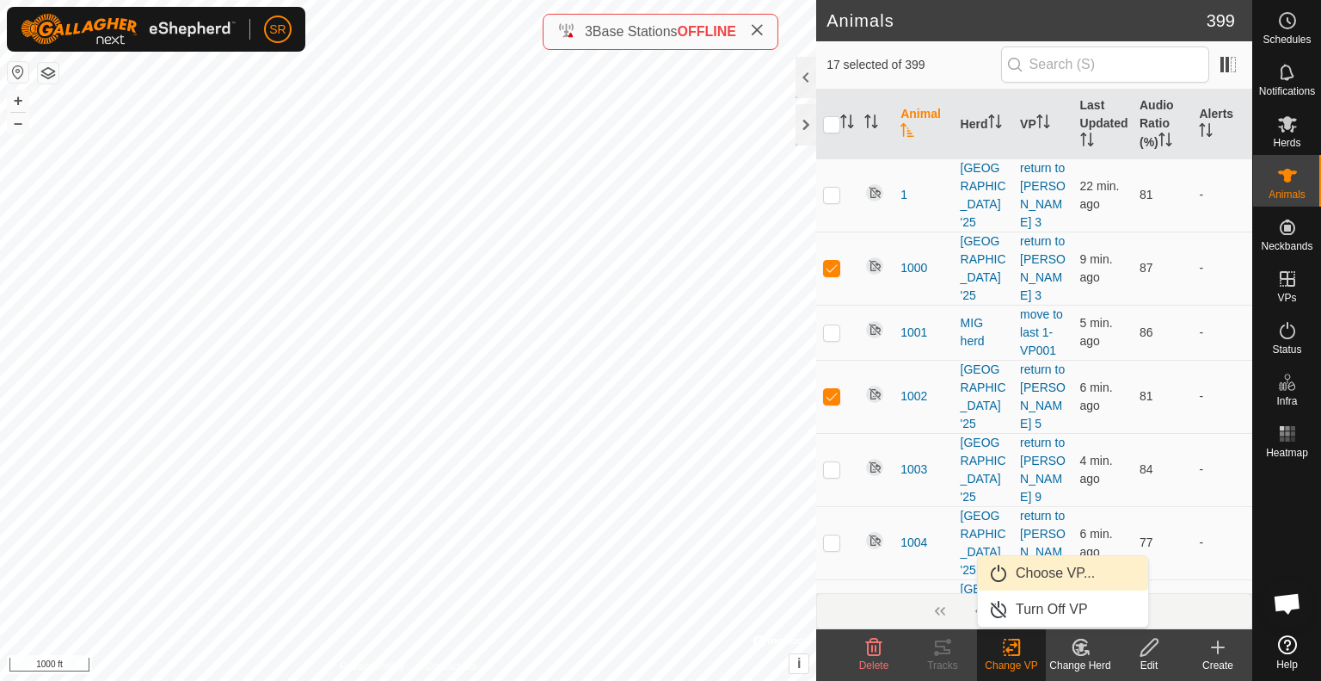
click at [1050, 570] on link "Choose VP..." at bounding box center [1063, 573] width 170 height 34
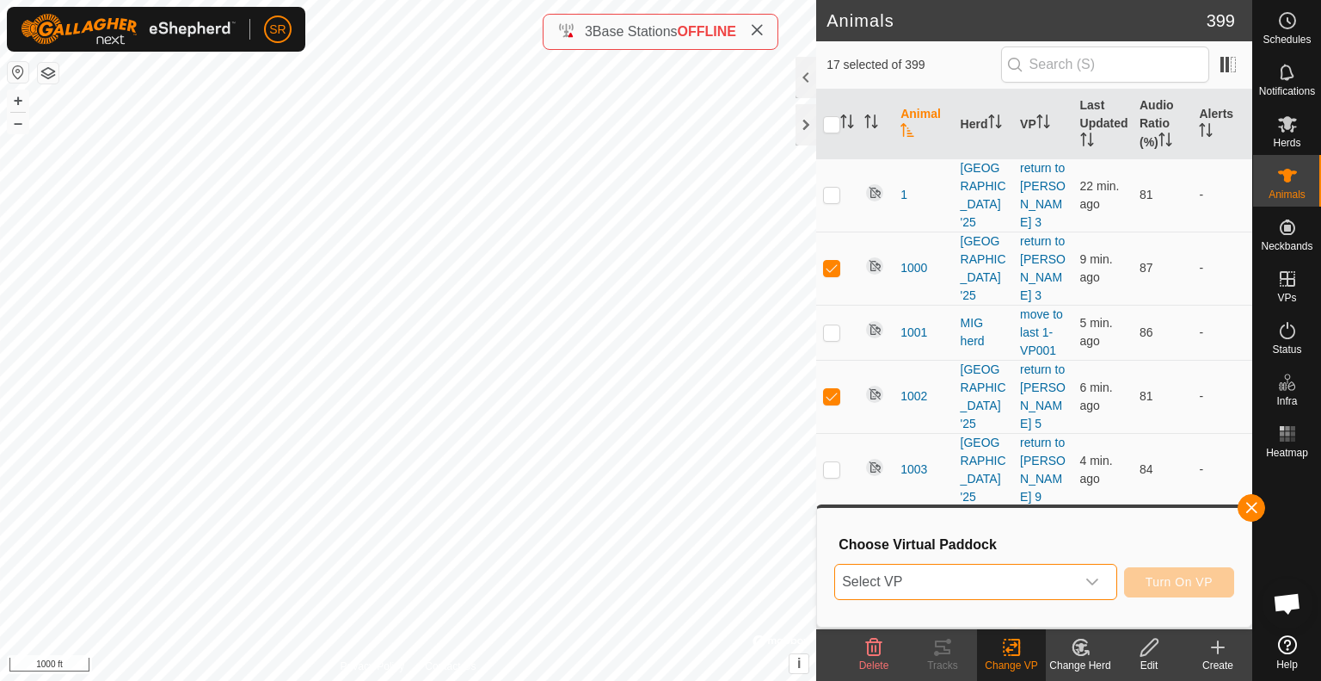
click at [1050, 575] on span "Select VP" at bounding box center [955, 581] width 240 height 34
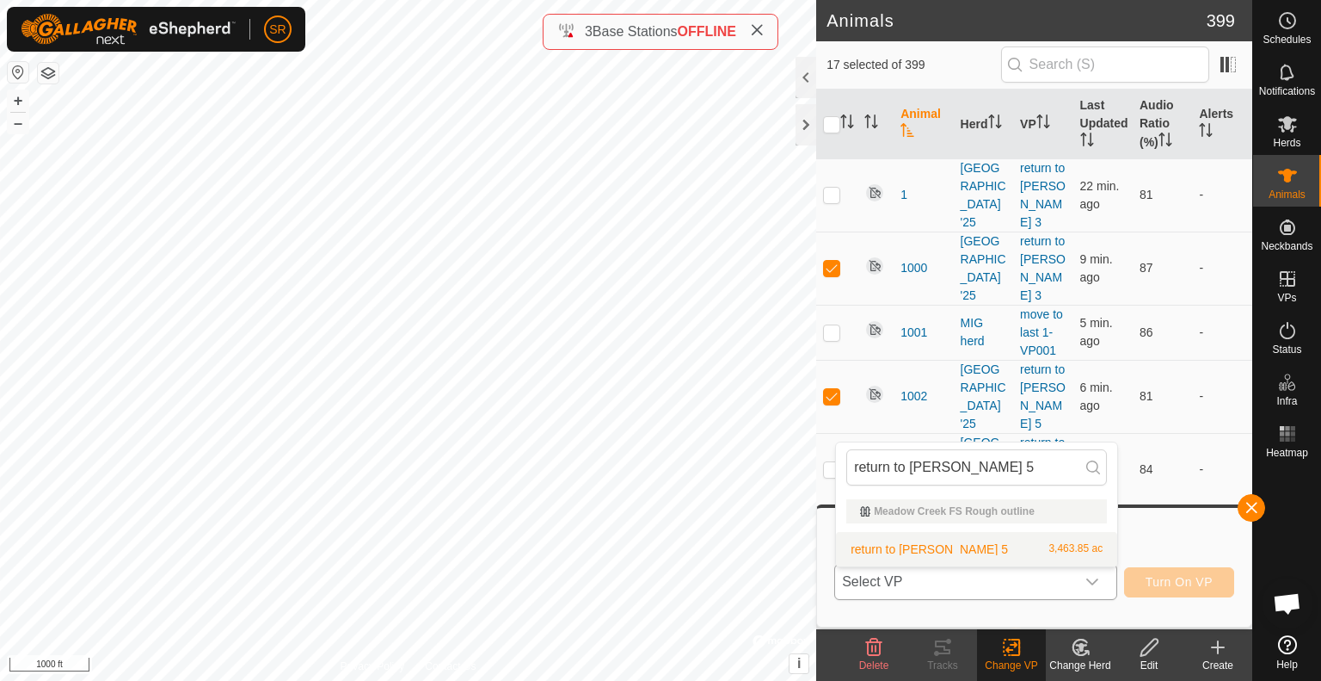
type input "return to [PERSON_NAME] 5"
click at [897, 550] on li "return to [PERSON_NAME] 5 3,463.85 ac" at bounding box center [976, 549] width 281 height 34
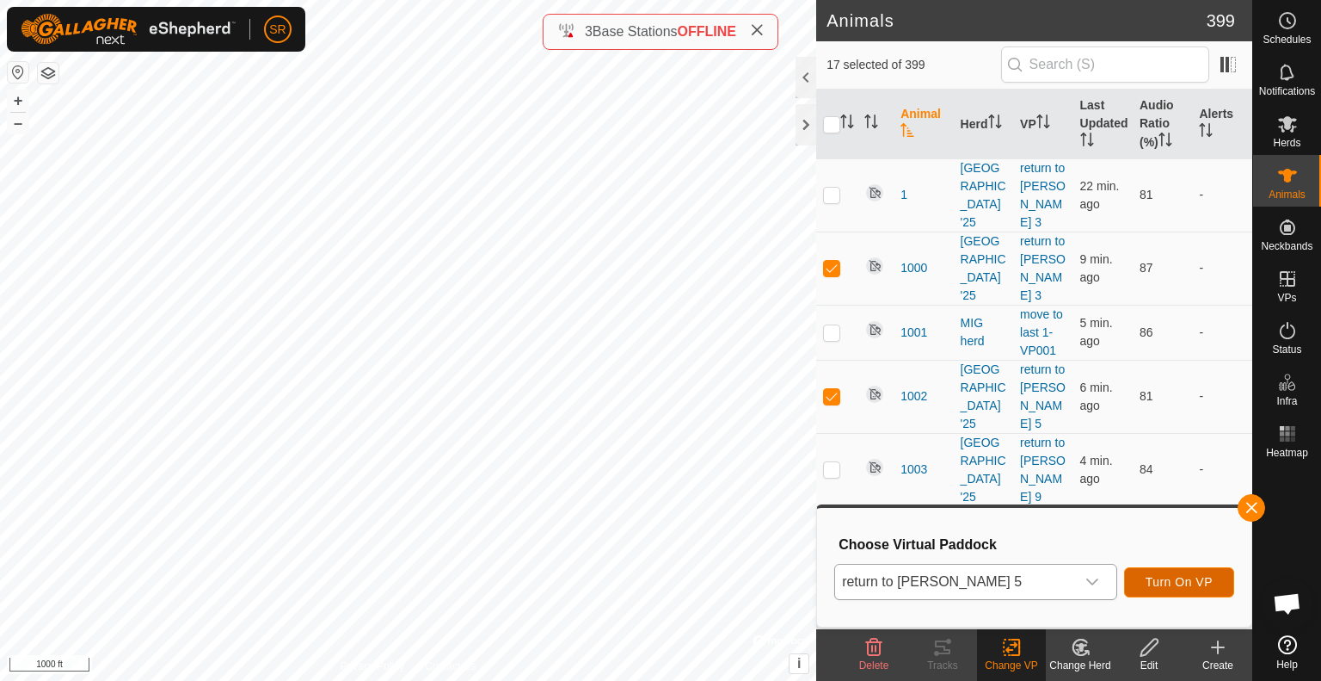
click at [1171, 586] on span "Turn On VP" at bounding box center [1179, 582] width 67 height 14
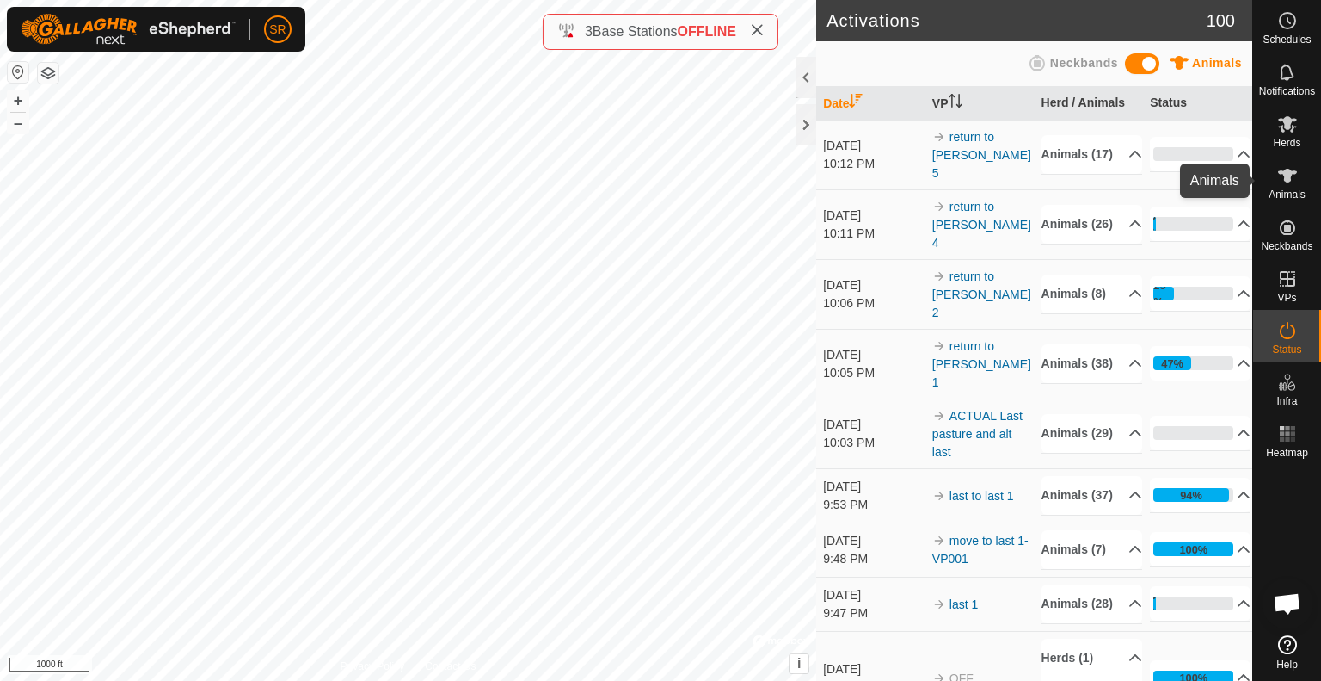
click at [1287, 180] on icon at bounding box center [1287, 176] width 19 height 14
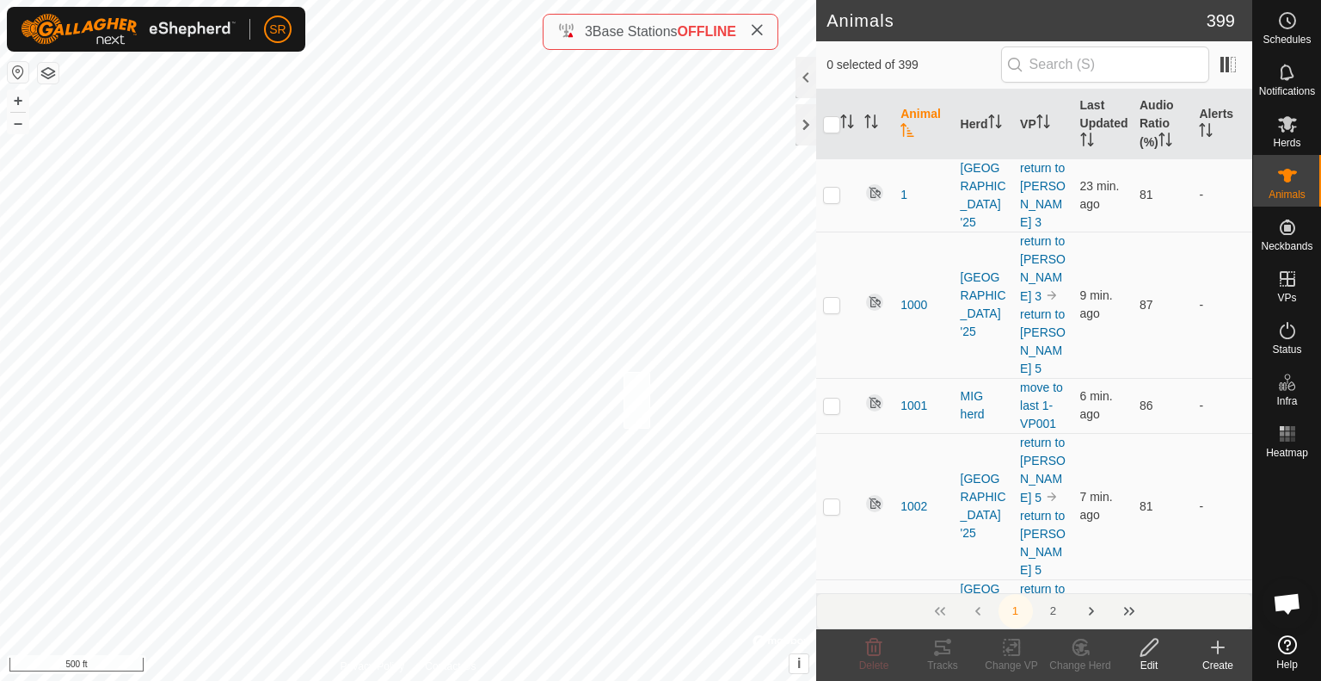
checkbox input "true"
click at [1015, 646] on icon at bounding box center [1012, 647] width 12 height 11
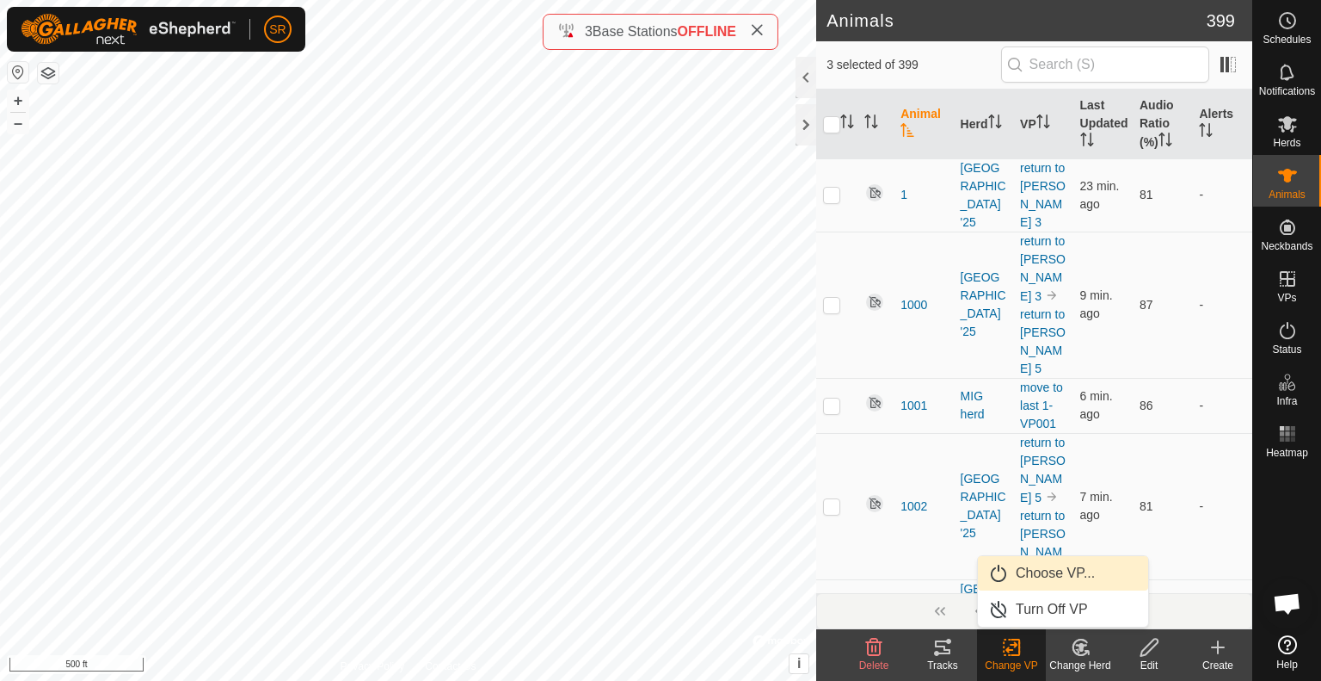
click at [1034, 584] on link "Choose VP..." at bounding box center [1063, 573] width 170 height 34
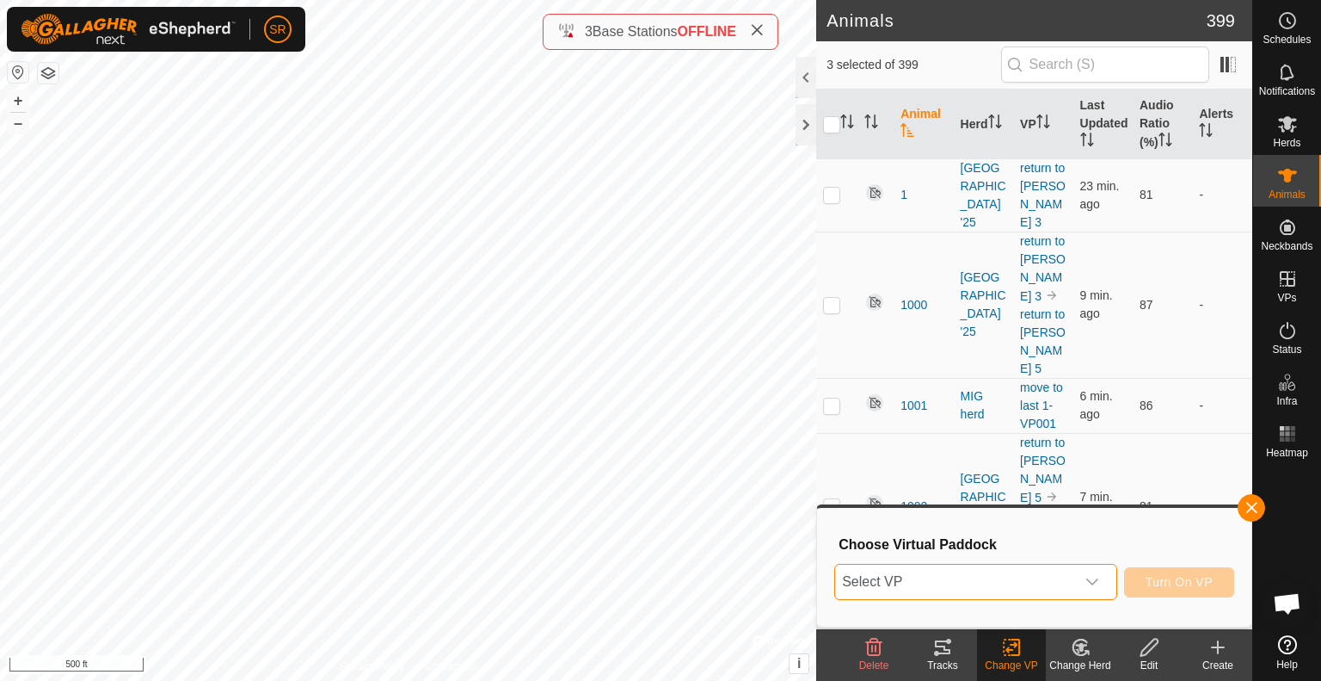
click at [1034, 584] on span "Select VP" at bounding box center [955, 581] width 240 height 34
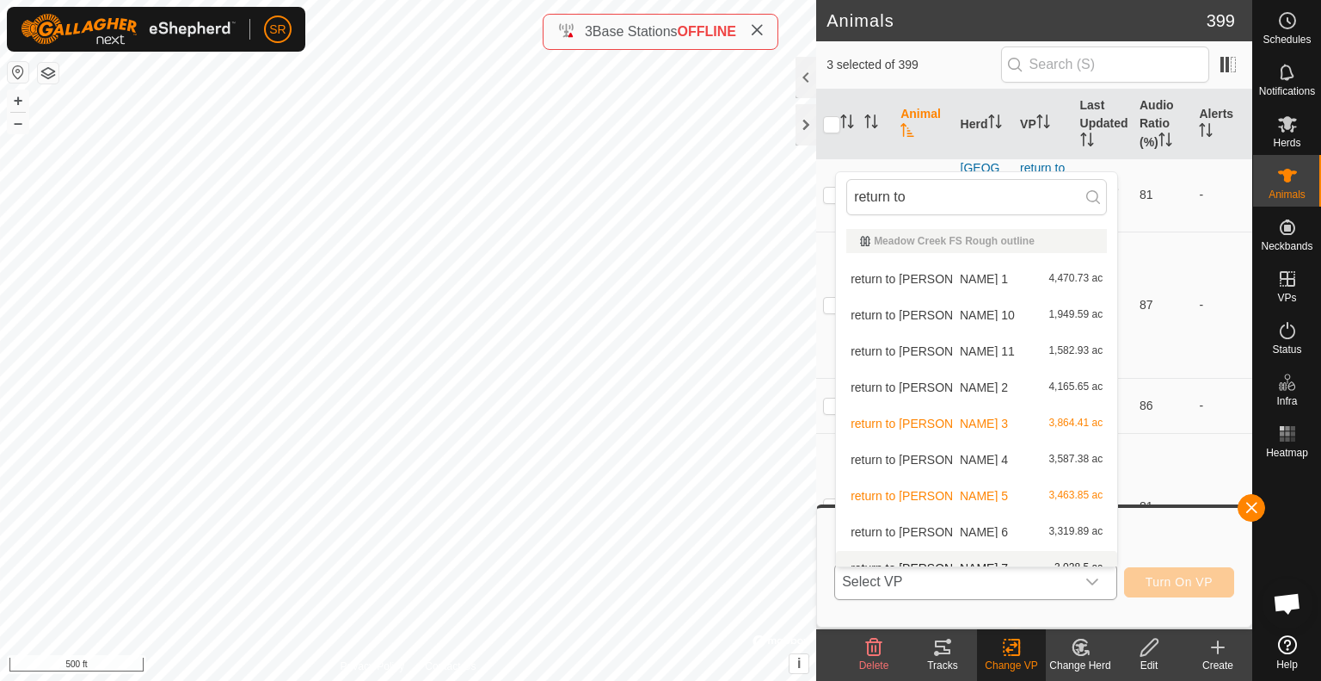
scroll to position [19, 0]
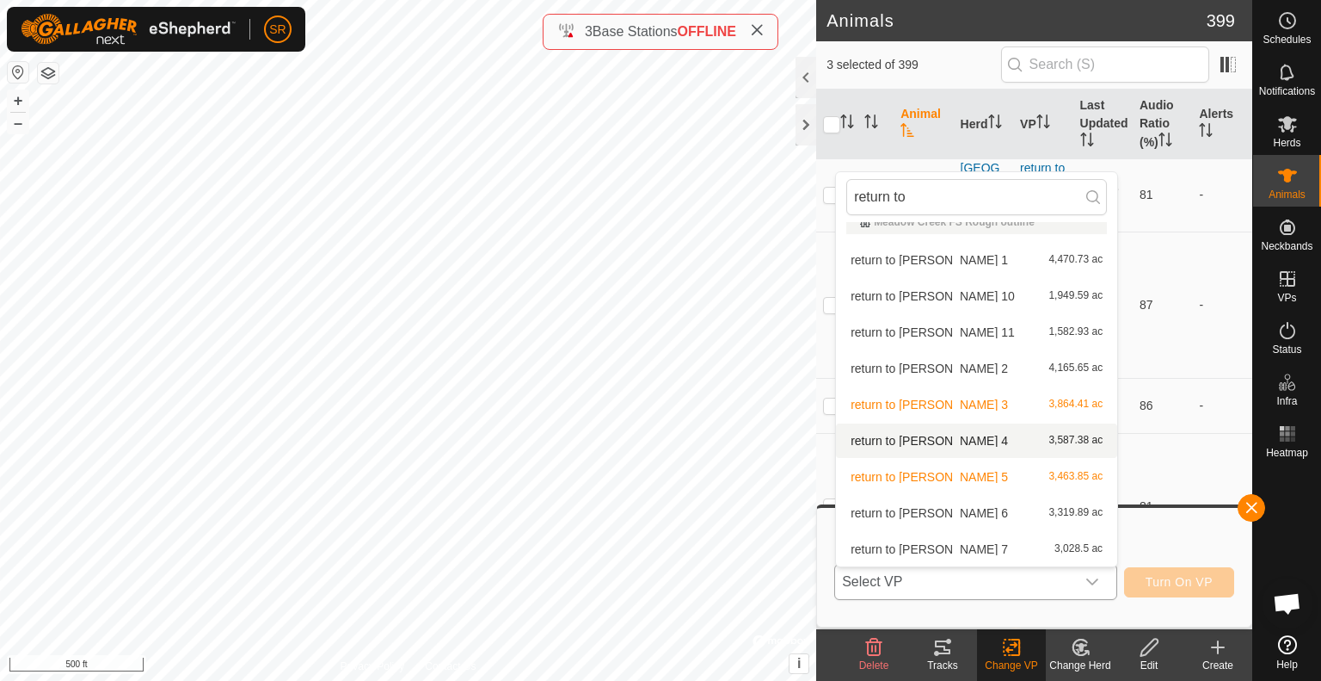
type input "return to"
click at [1015, 447] on li "return to [PERSON_NAME] 4 3,587.38 ac" at bounding box center [976, 440] width 281 height 34
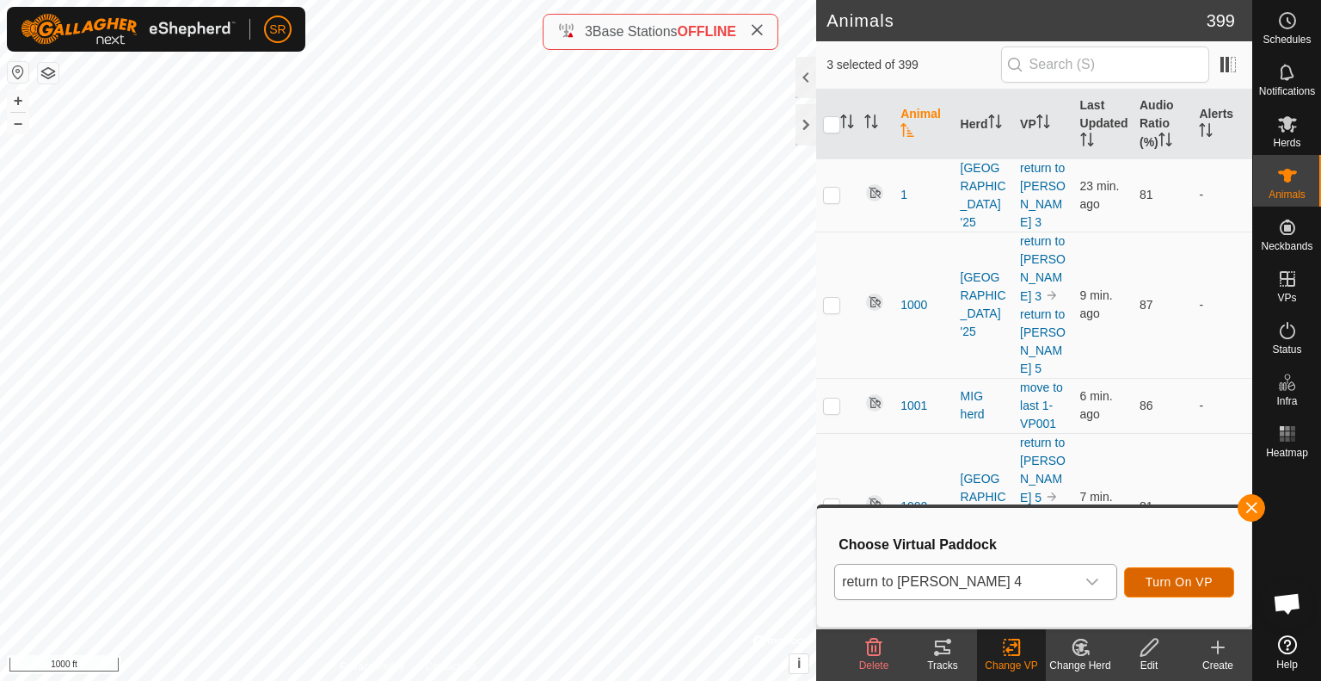
click at [1186, 579] on span "Turn On VP" at bounding box center [1179, 582] width 67 height 14
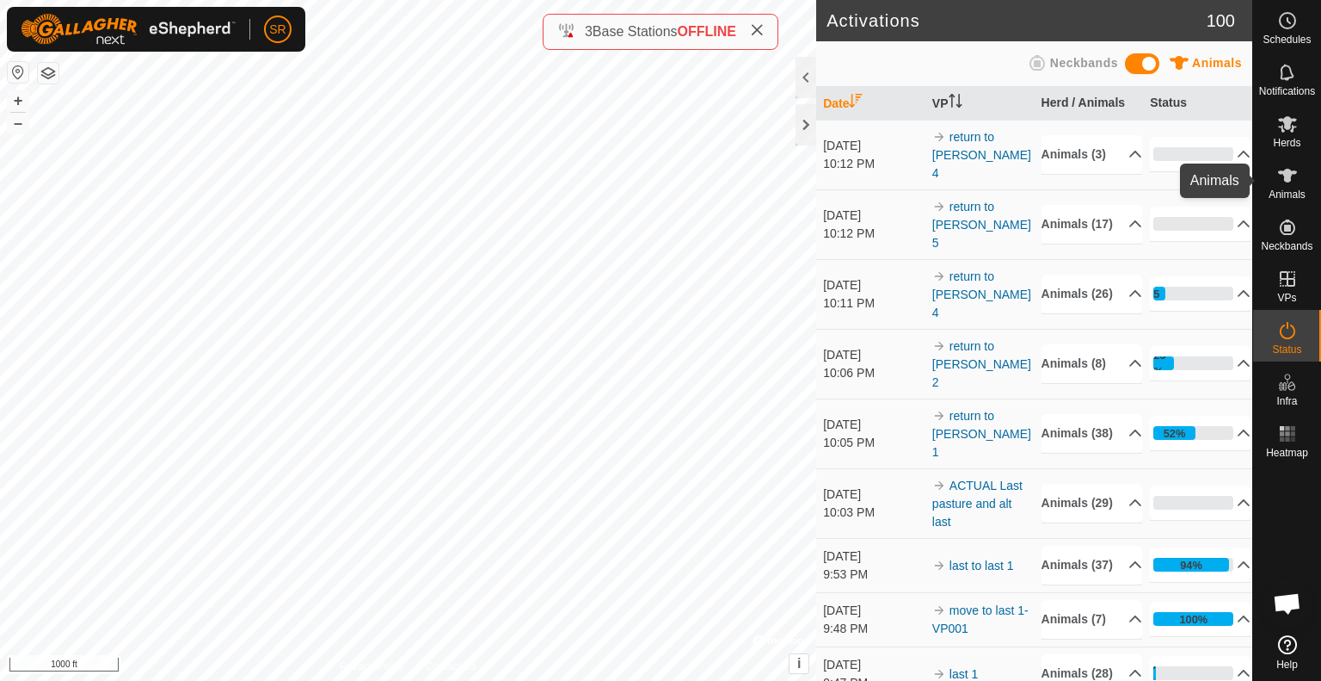
click at [1293, 192] on span "Animals" at bounding box center [1287, 194] width 37 height 10
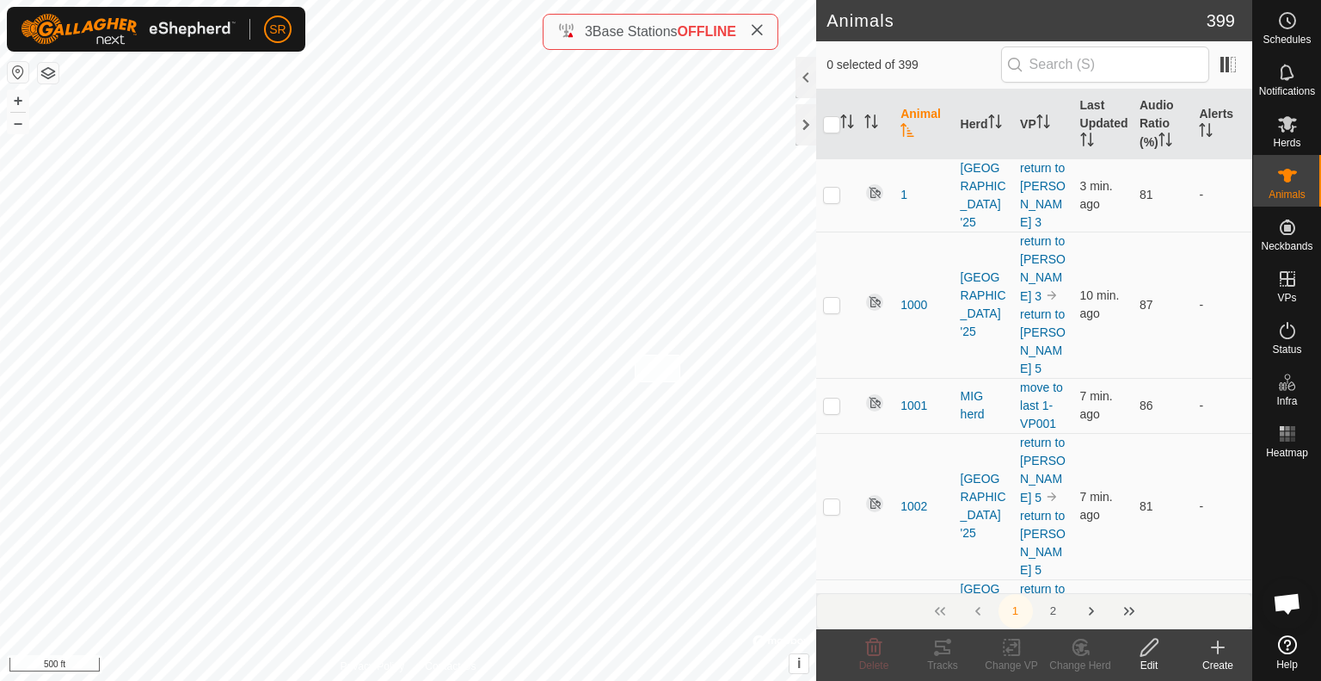
checkbox input "true"
click at [1005, 646] on icon at bounding box center [1012, 647] width 22 height 21
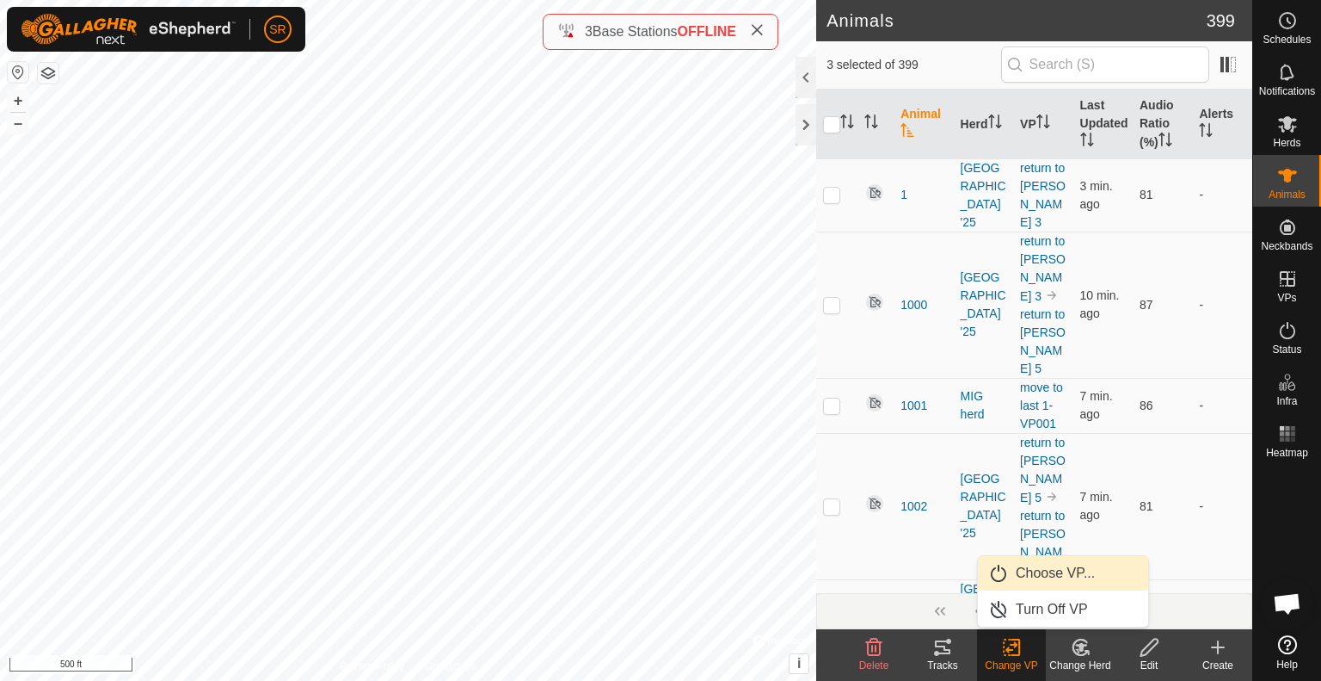
click at [1048, 581] on link "Choose VP..." at bounding box center [1063, 573] width 170 height 34
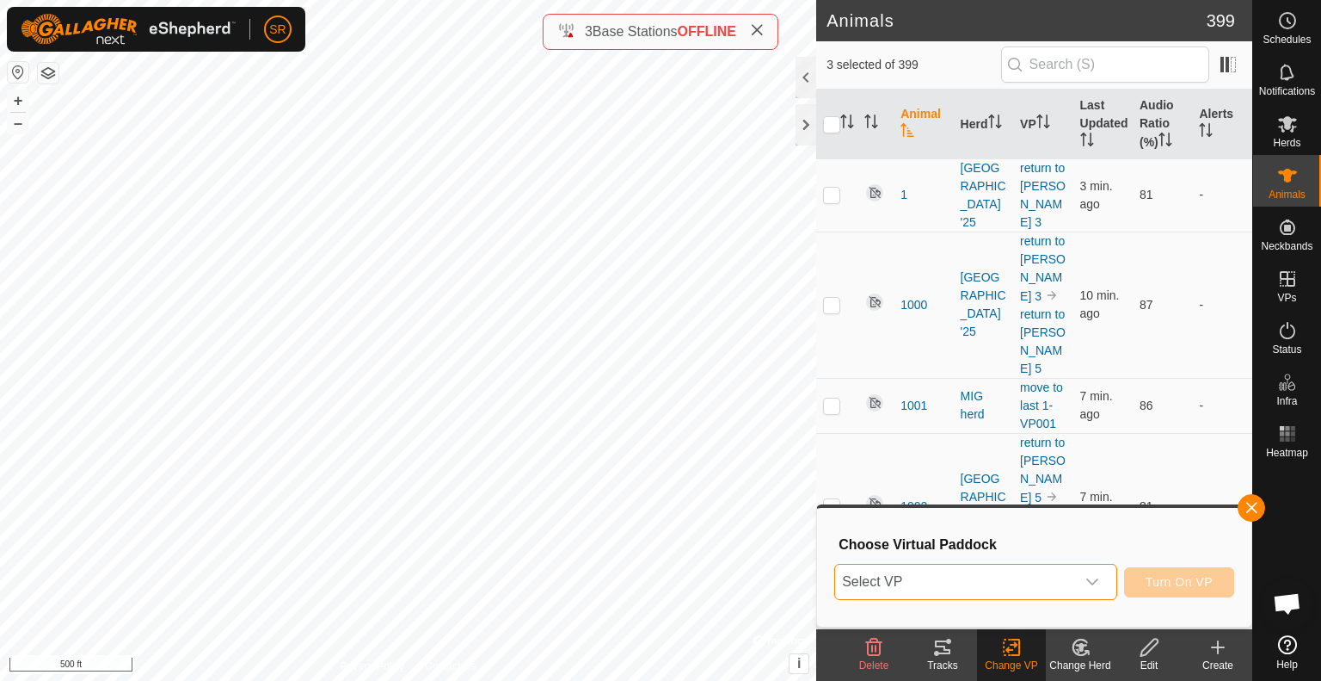
click at [1048, 581] on span "Select VP" at bounding box center [955, 581] width 240 height 34
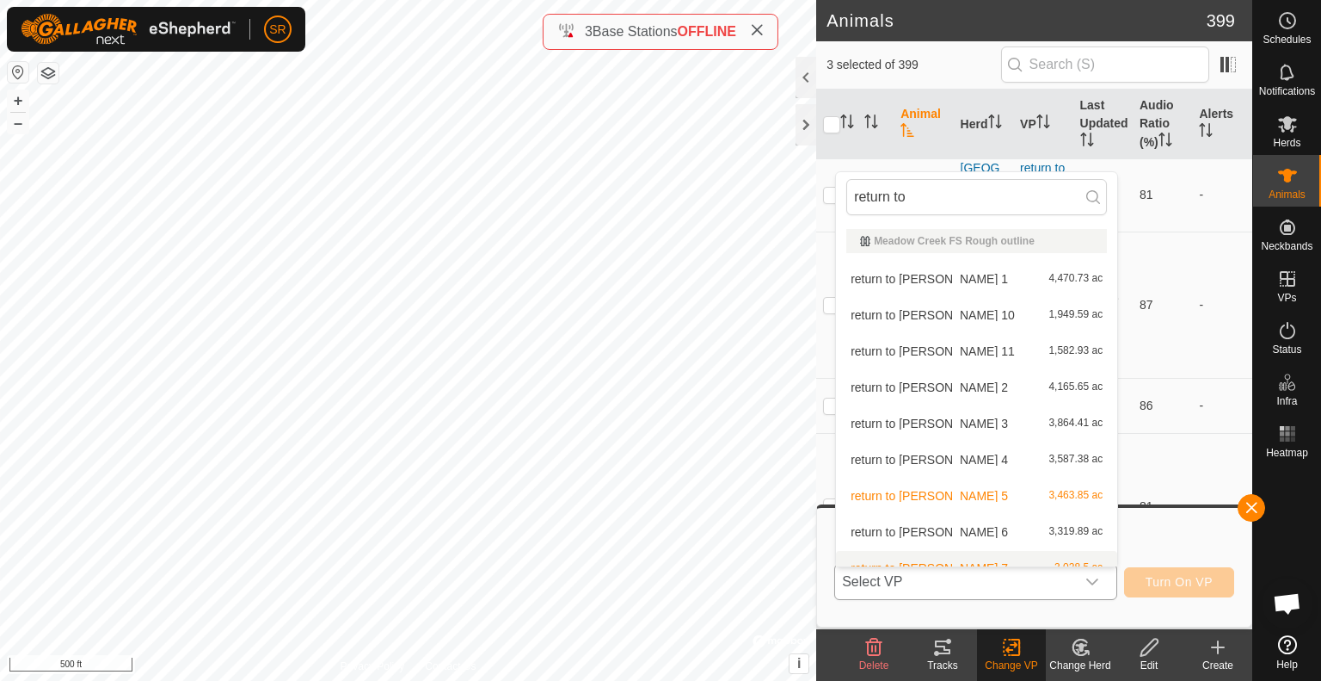
scroll to position [19, 0]
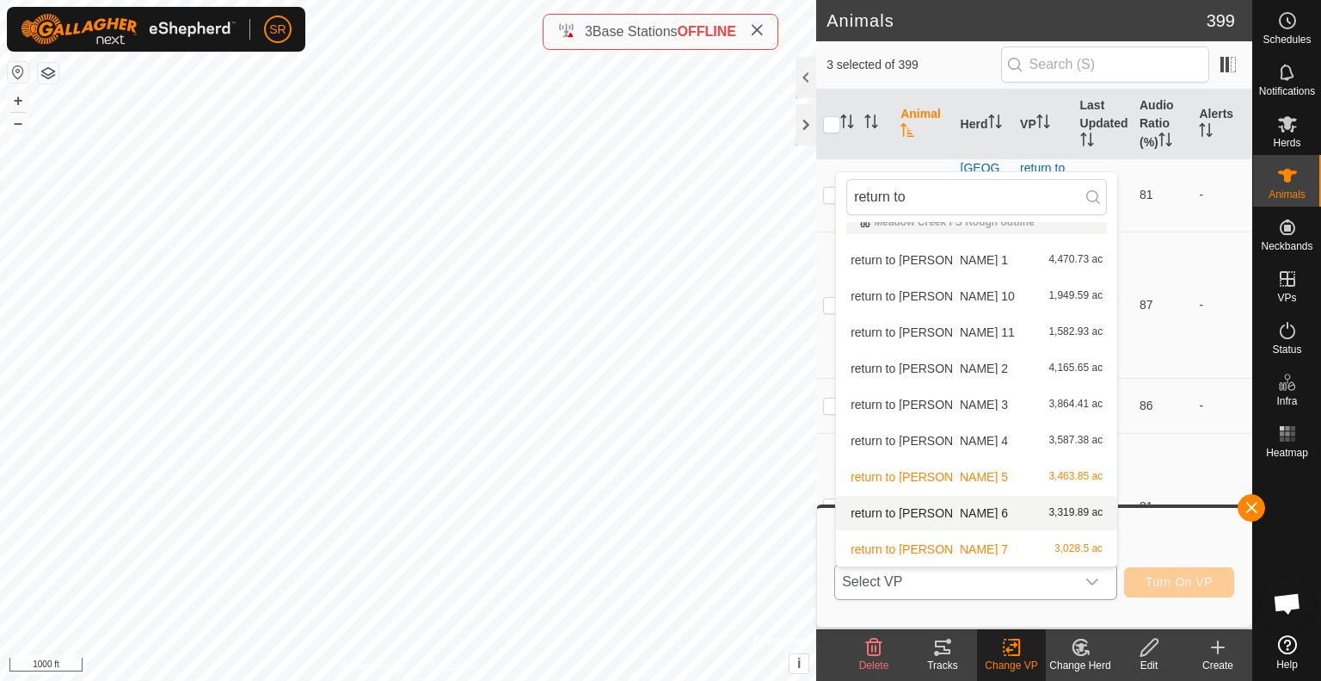
type input "return to"
click at [900, 514] on li "return to [PERSON_NAME] 6 3,319.89 ac" at bounding box center [976, 513] width 281 height 34
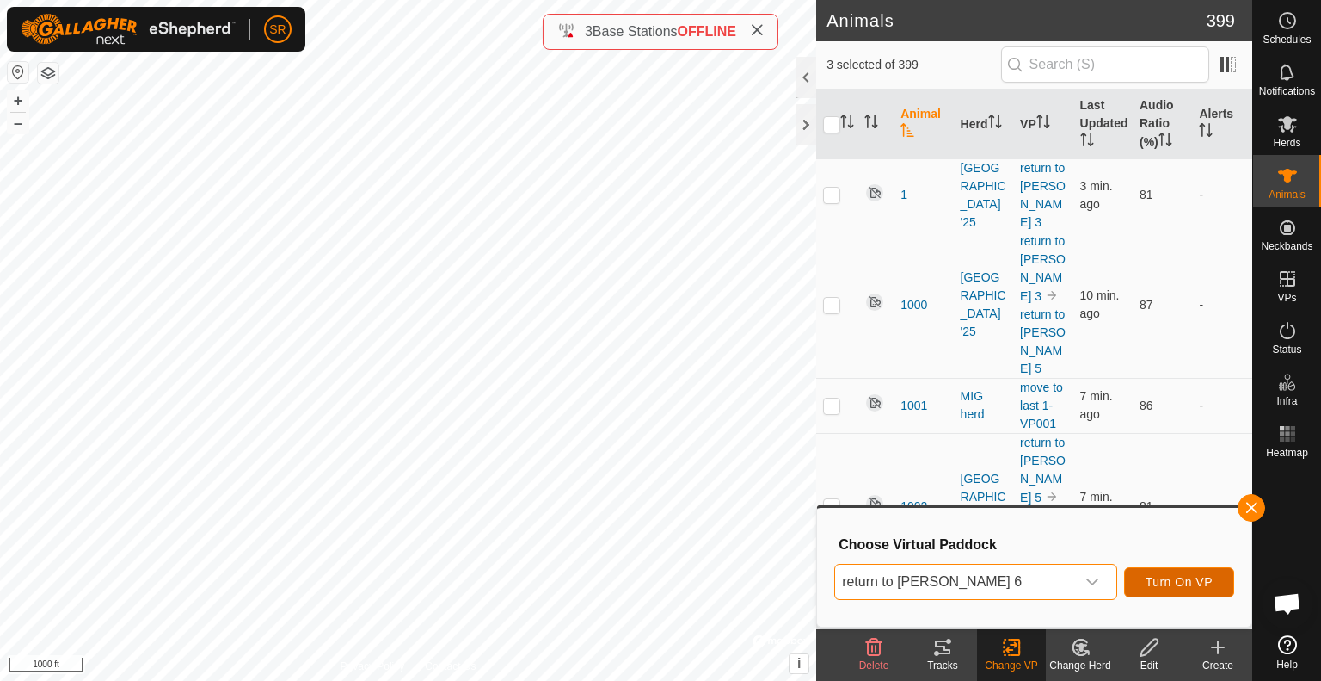
click at [1210, 585] on span "Turn On VP" at bounding box center [1179, 582] width 67 height 14
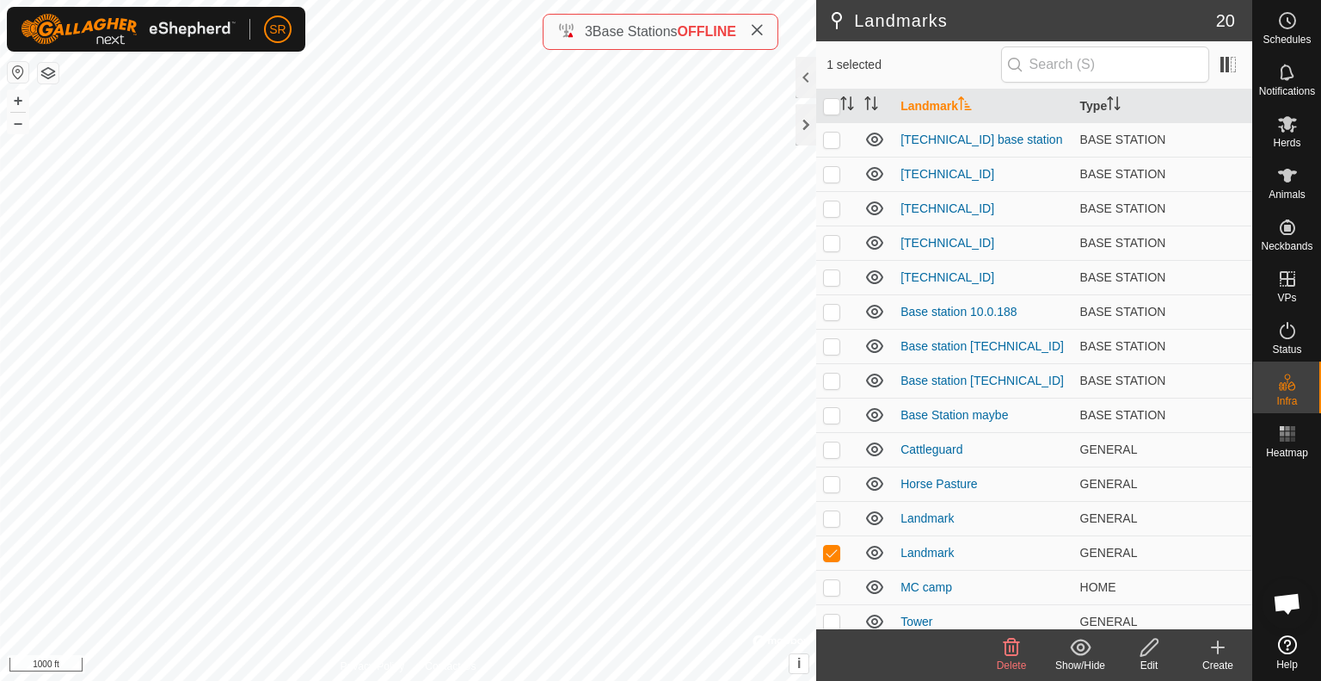
click at [1013, 650] on icon at bounding box center [1012, 646] width 16 height 17
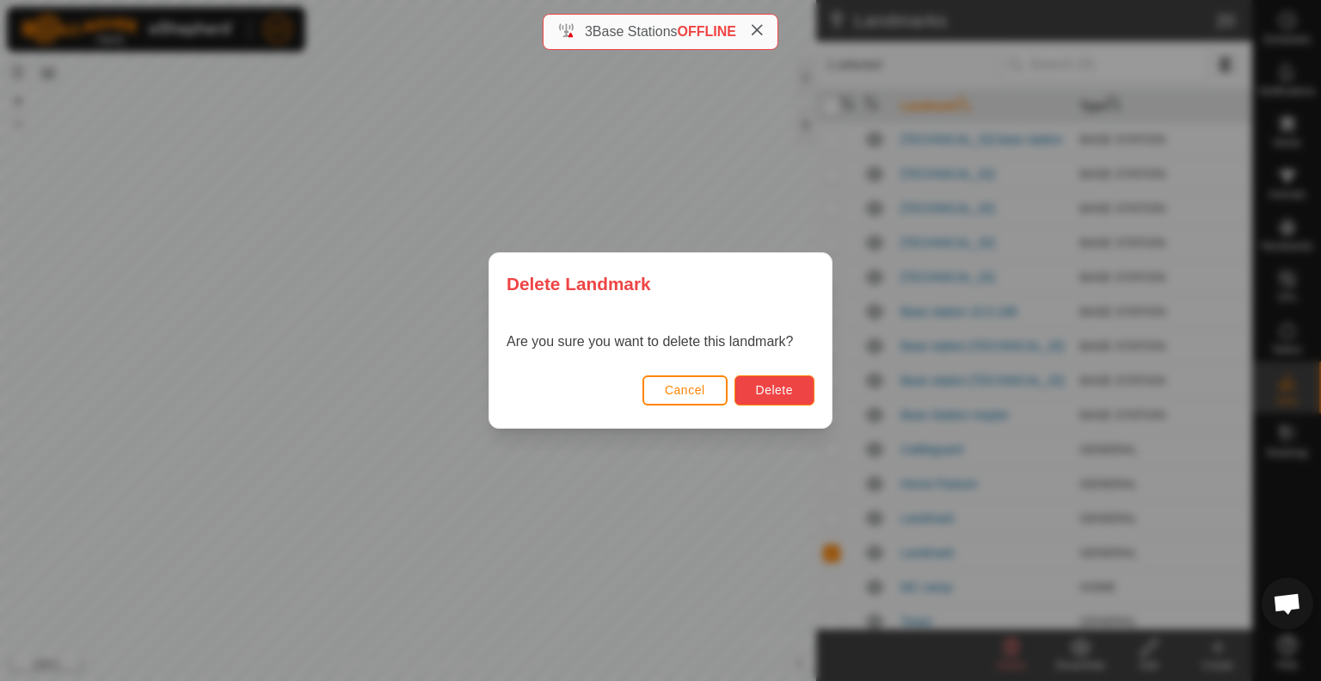
click at [780, 395] on span "Delete" at bounding box center [774, 390] width 37 height 14
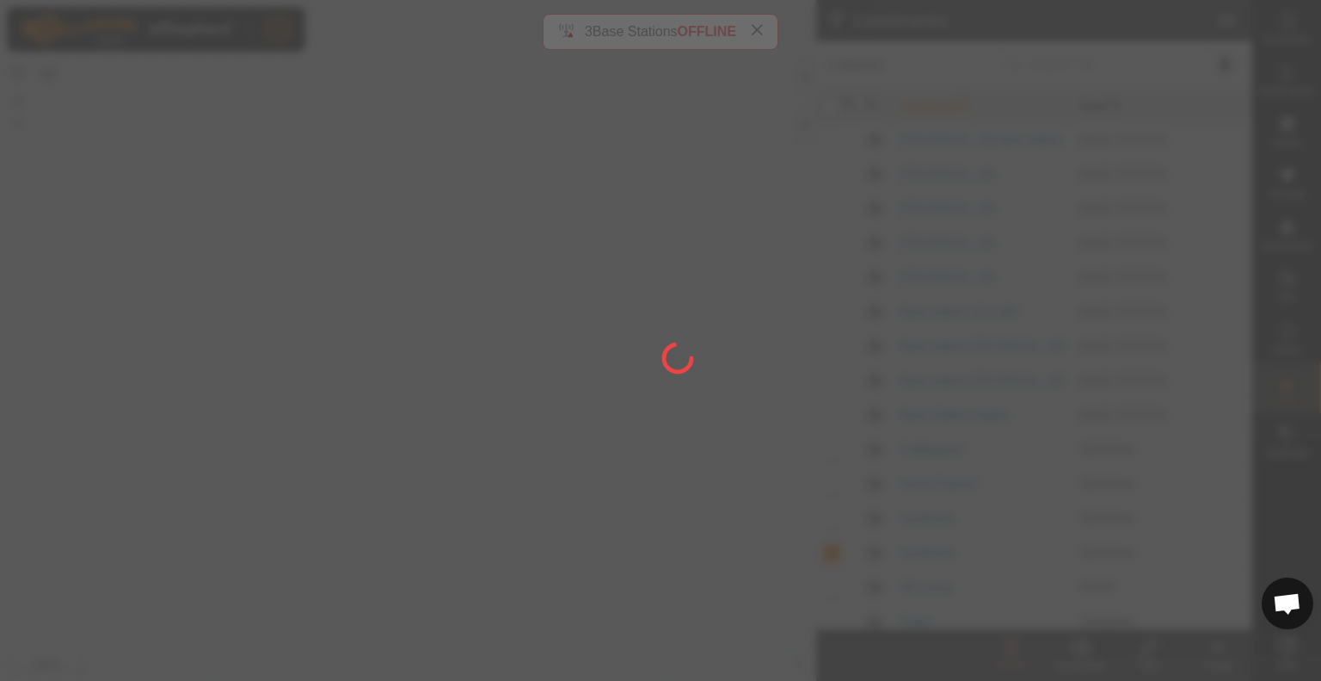
checkbox input "false"
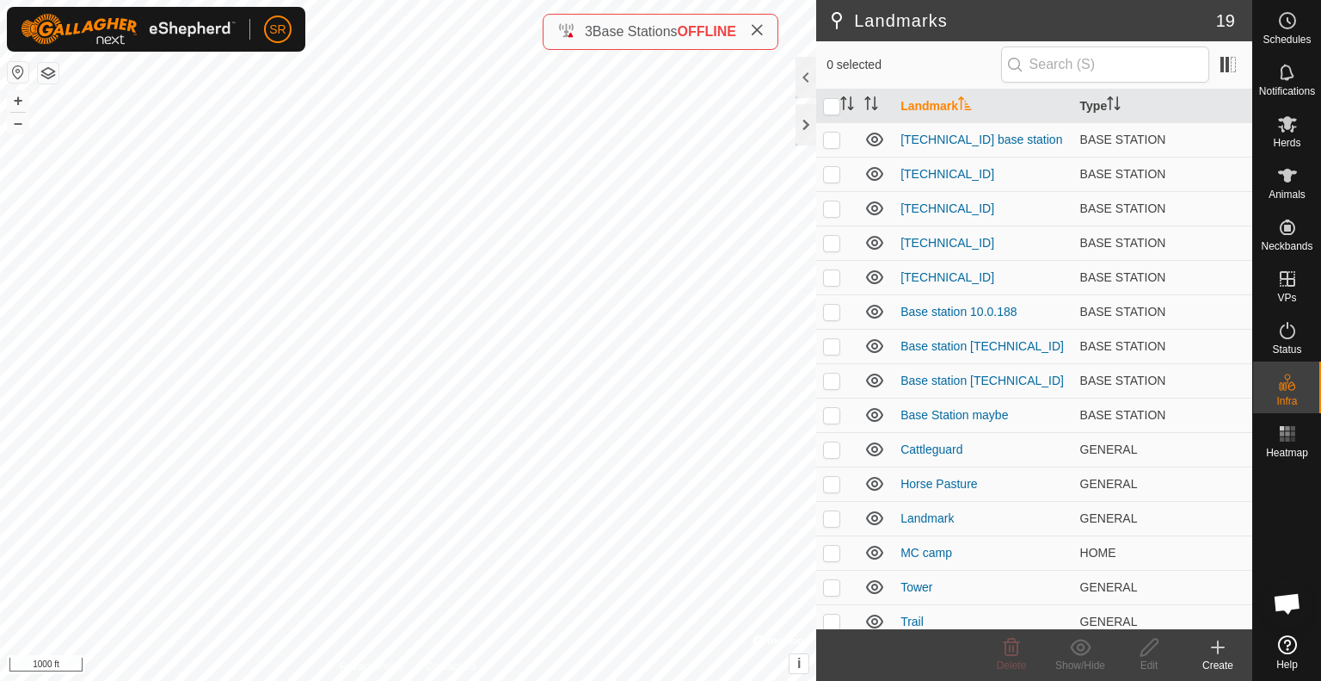
click at [1216, 654] on icon at bounding box center [1218, 647] width 21 height 21
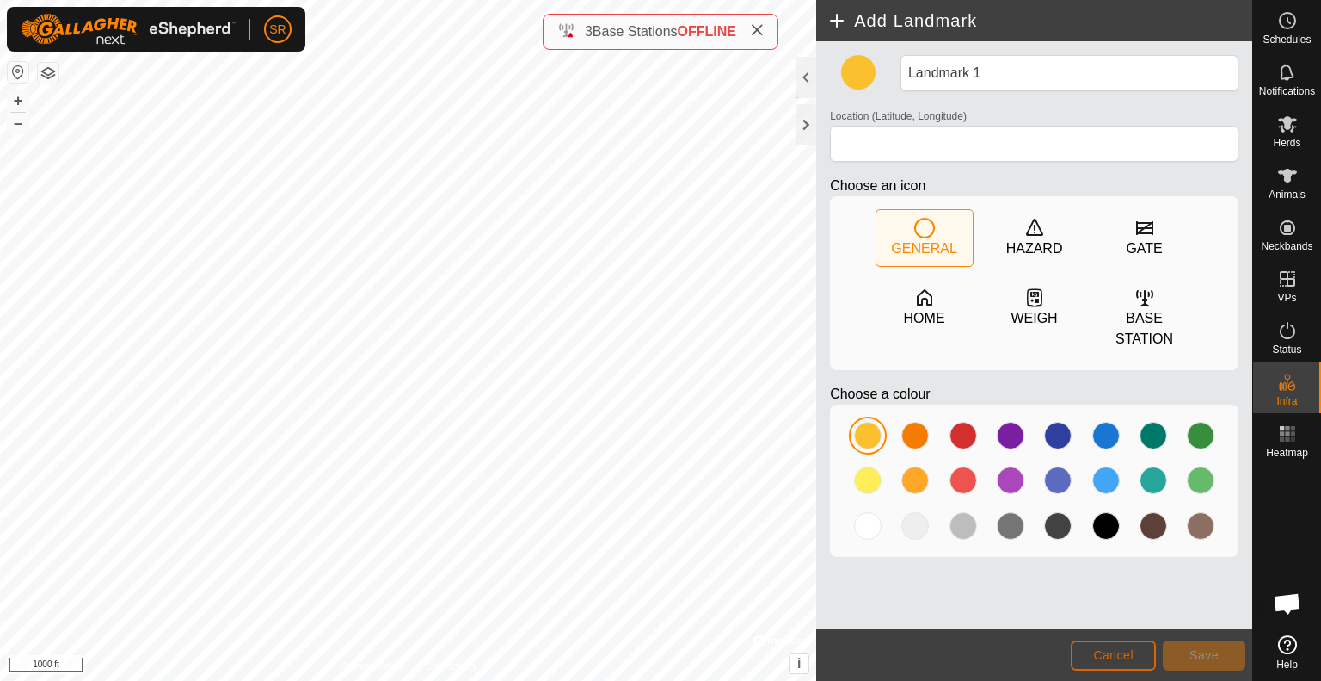
click at [1112, 657] on span "Cancel" at bounding box center [1113, 655] width 40 height 14
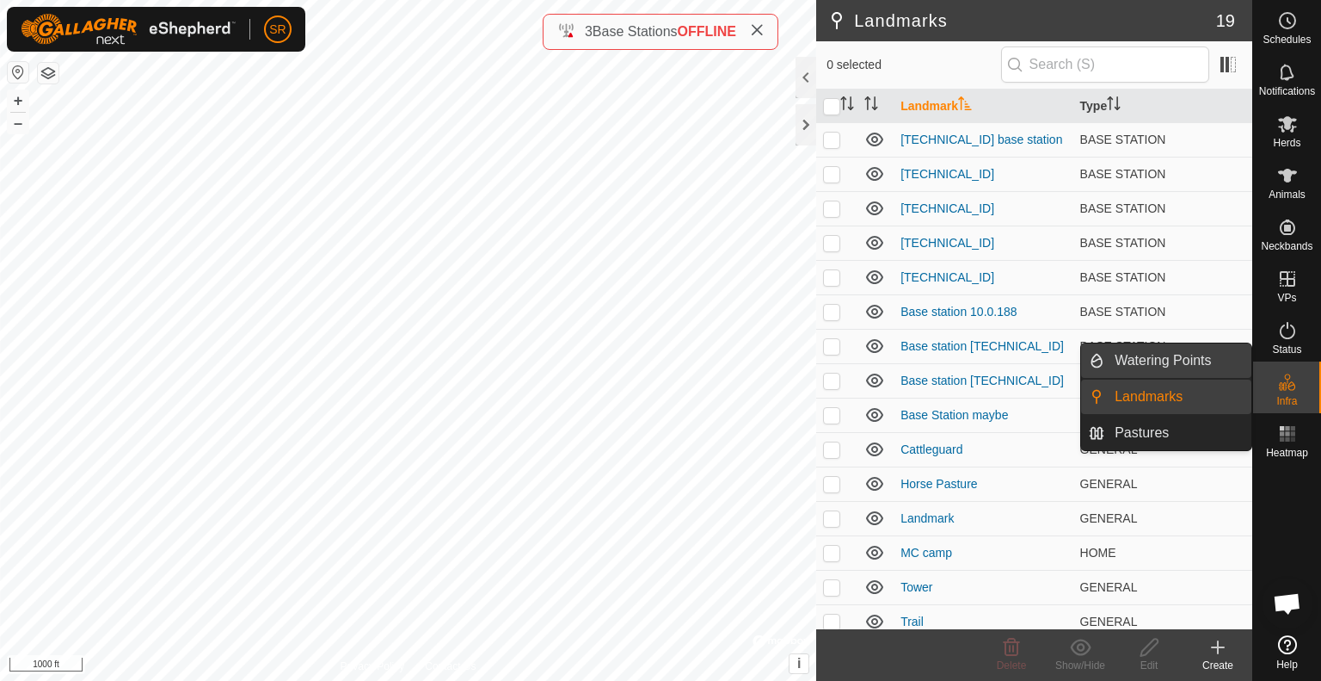
click at [1197, 367] on link "Watering Points" at bounding box center [1178, 360] width 147 height 34
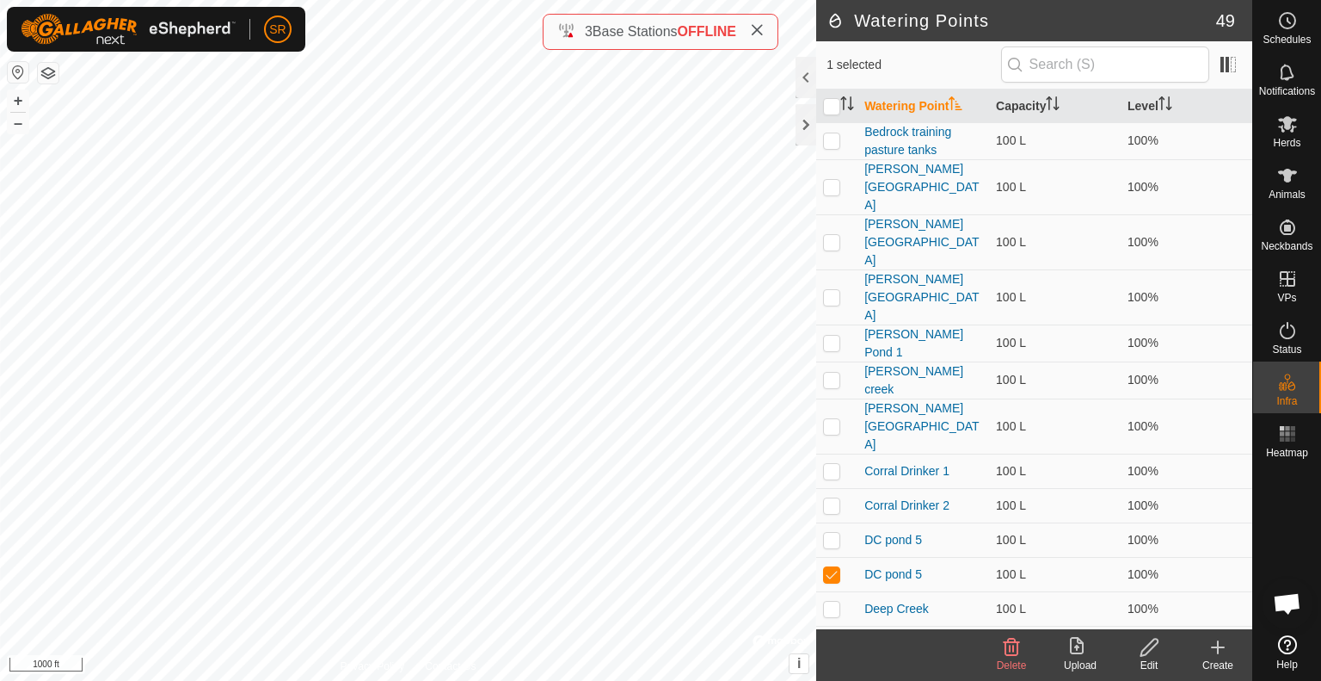
click at [1218, 647] on icon at bounding box center [1218, 647] width 12 height 0
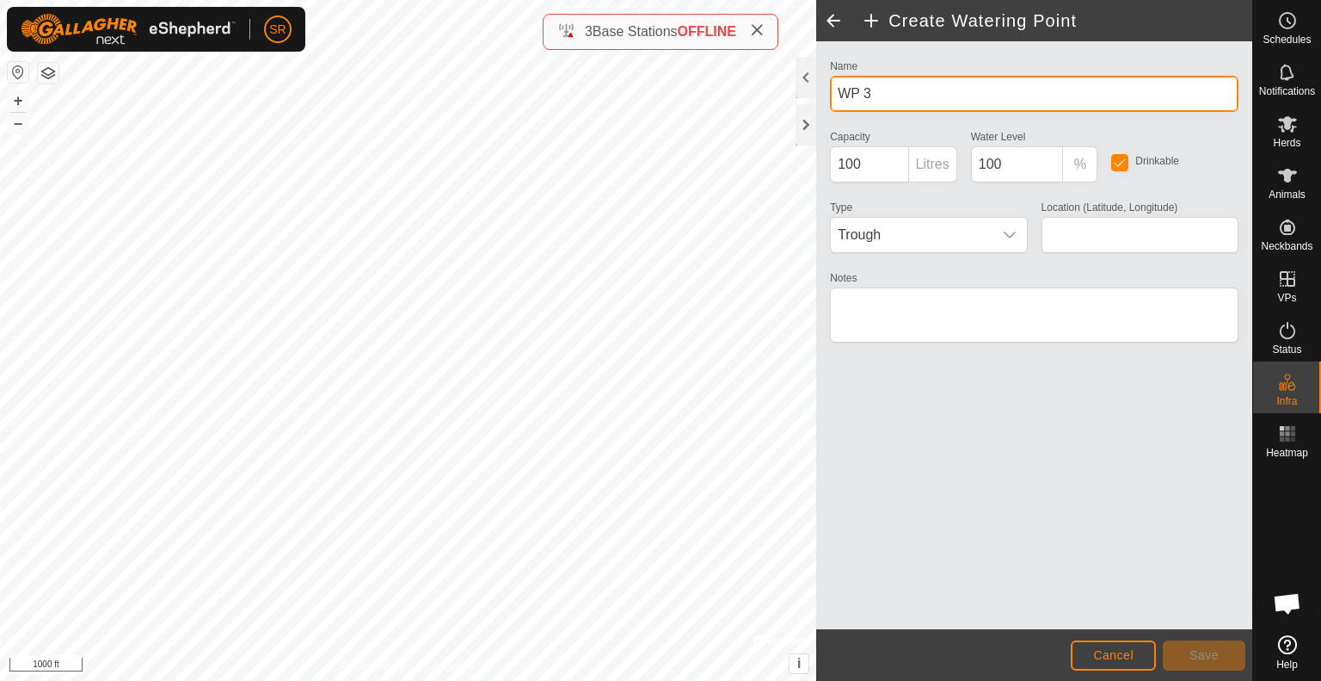
drag, startPoint x: 884, startPoint y: 99, endPoint x: 821, endPoint y: 99, distance: 63.7
click at [821, 99] on div "Name WP 3 Capacity 100 Litres Water Level 100 % Drinkable Type Trough Location …" at bounding box center [1034, 335] width 436 height 588
type input "DC pond 6"
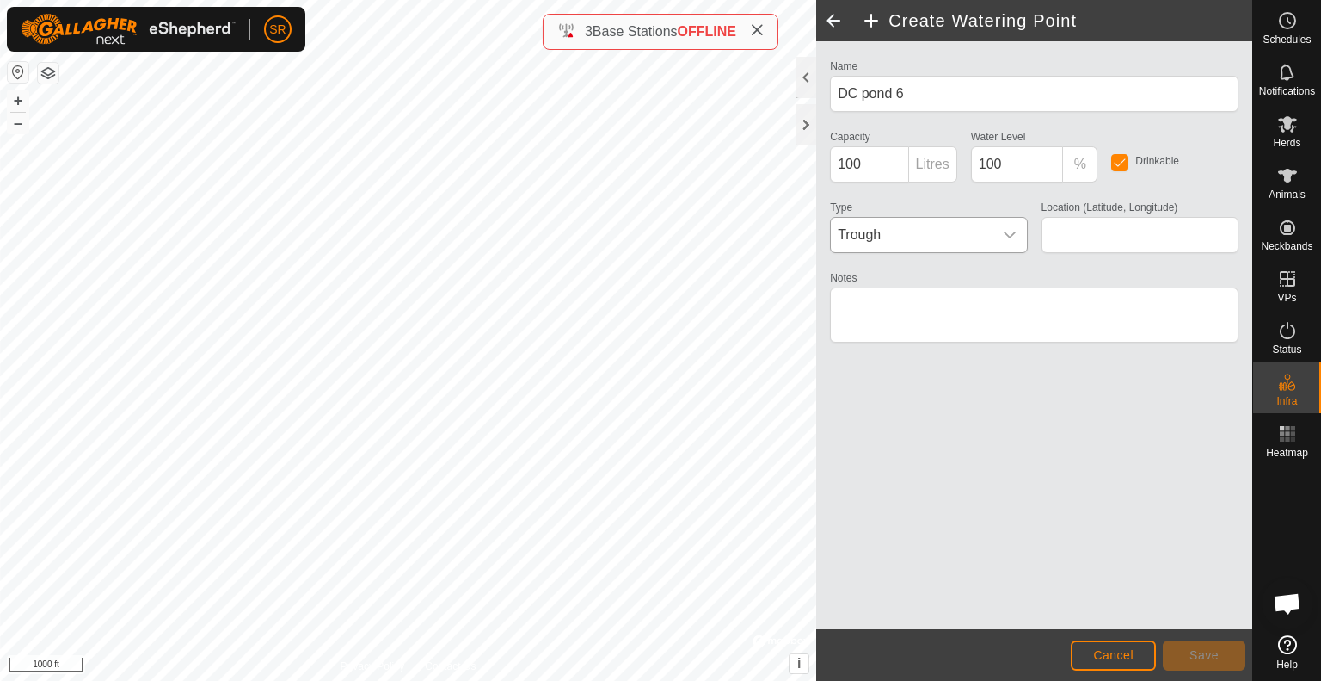
click at [907, 235] on span "Trough" at bounding box center [911, 235] width 161 height 34
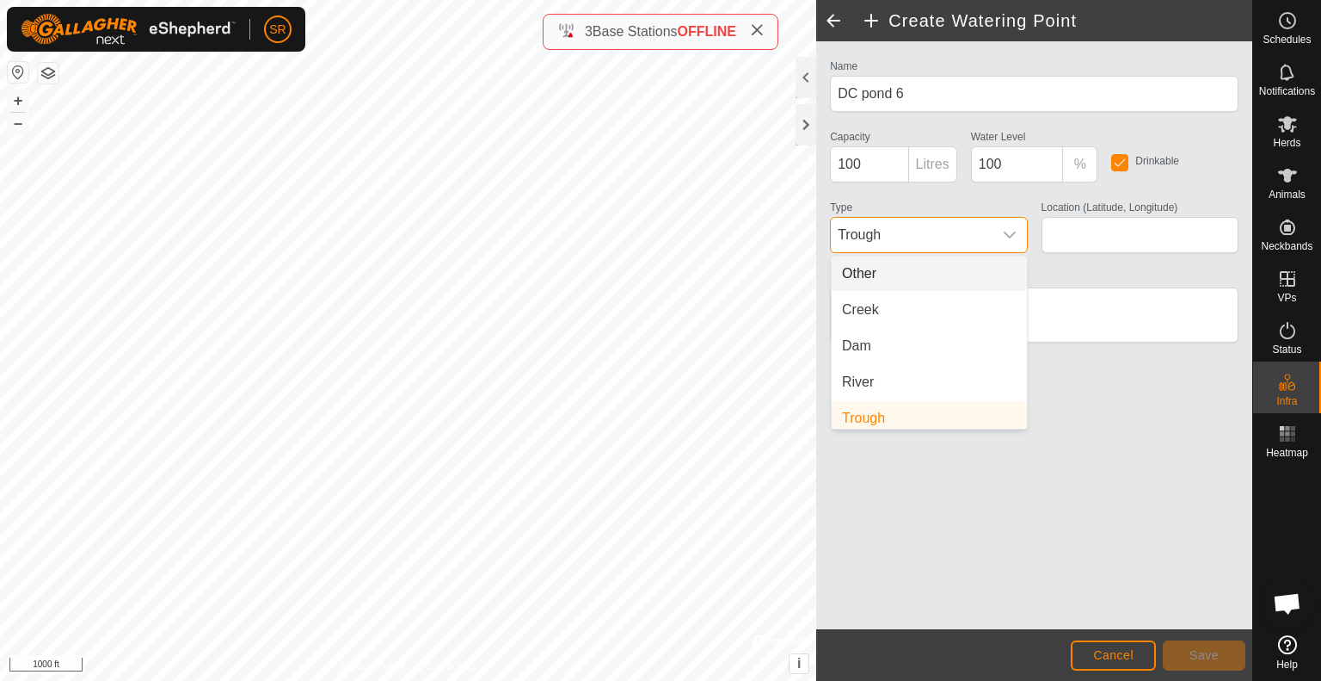
scroll to position [7, 0]
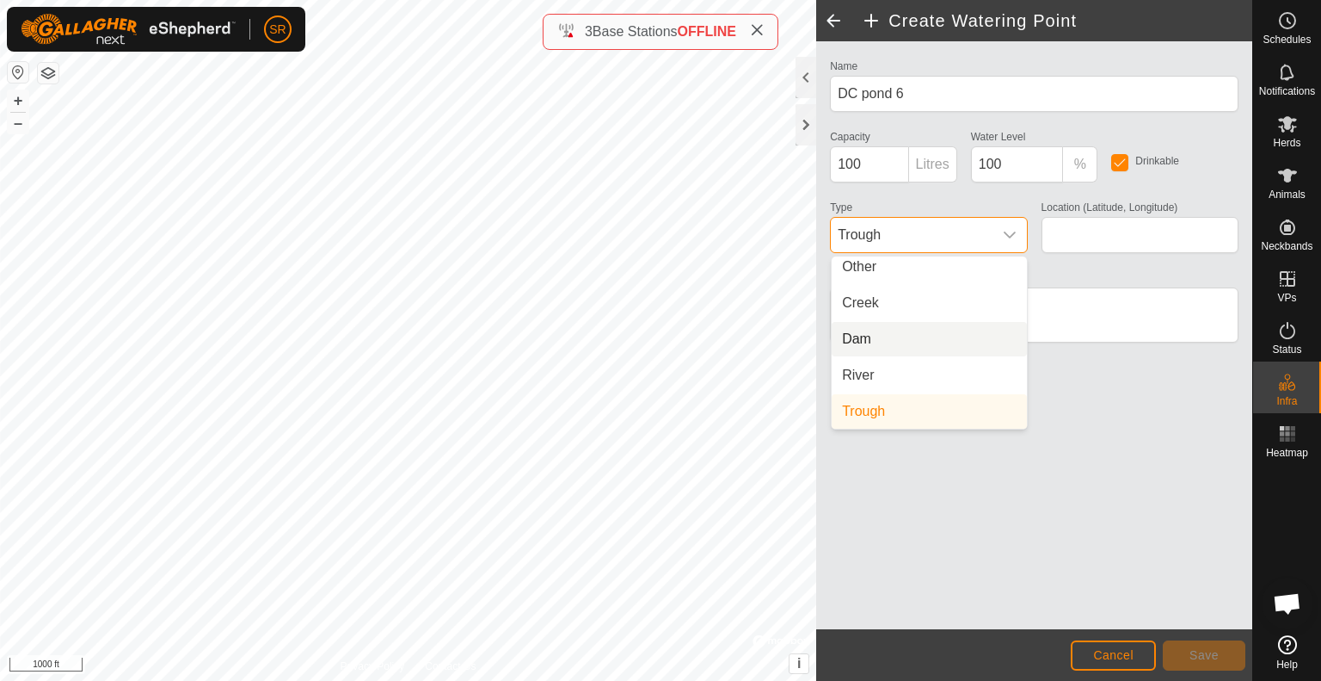
click at [888, 331] on li "Dam" at bounding box center [929, 339] width 195 height 34
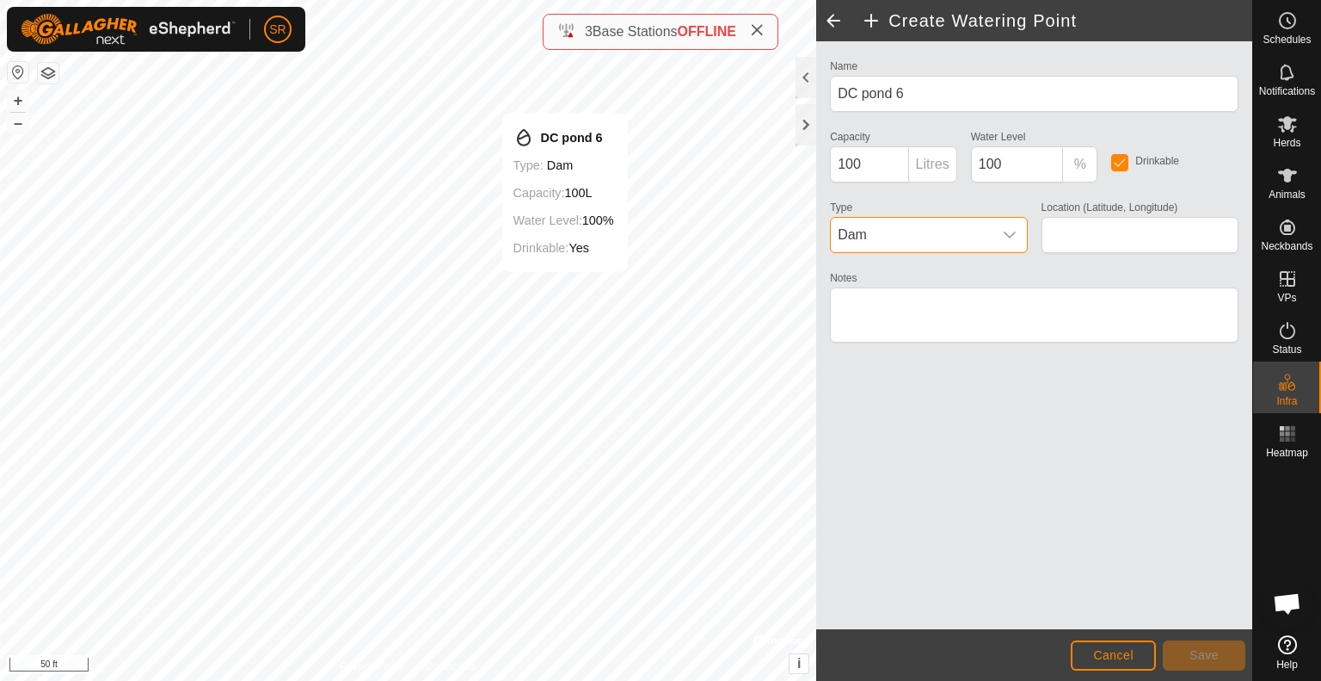
type input "39.741543, -107.577071"
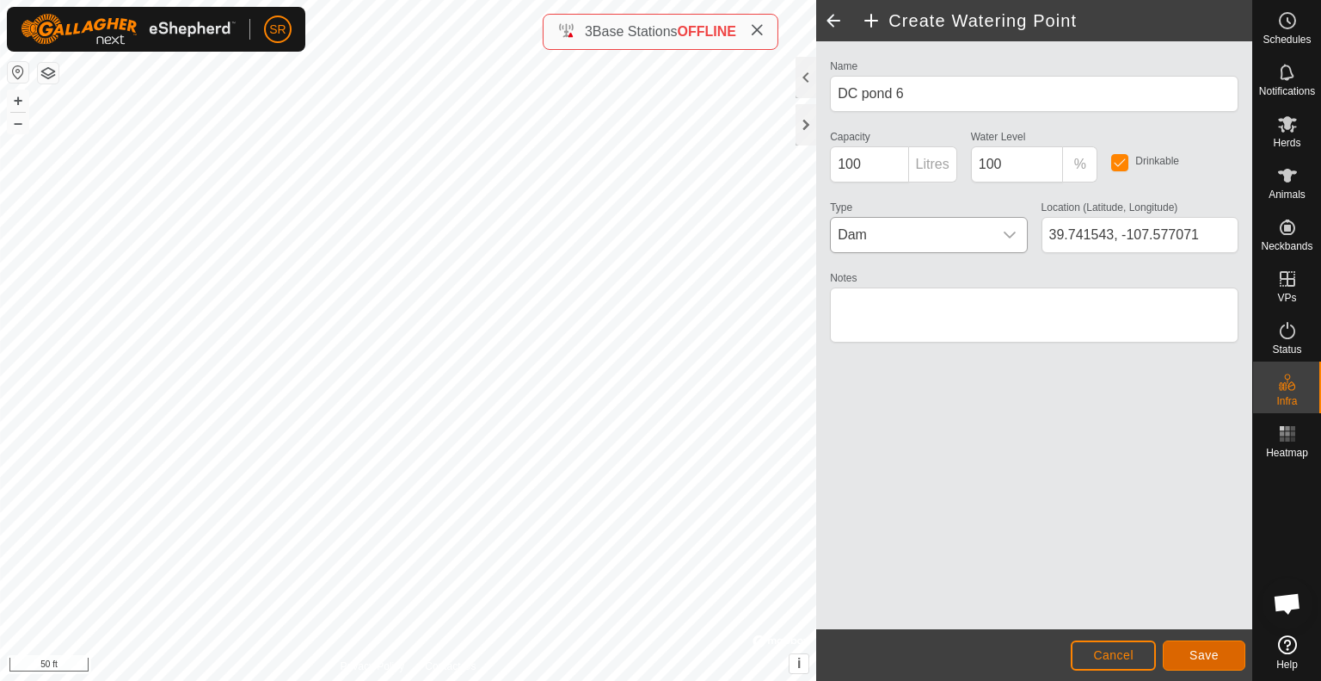
click at [1180, 656] on button "Save" at bounding box center [1204, 655] width 83 height 30
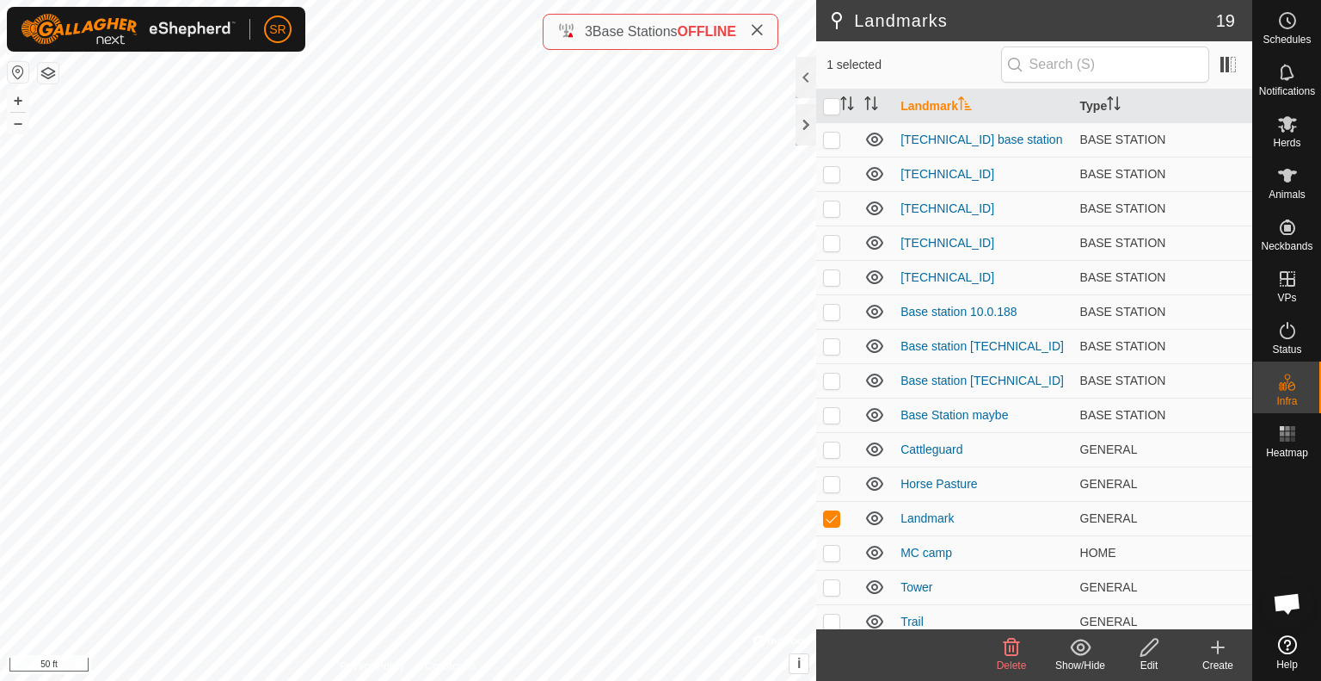
click at [1010, 654] on icon at bounding box center [1012, 646] width 16 height 17
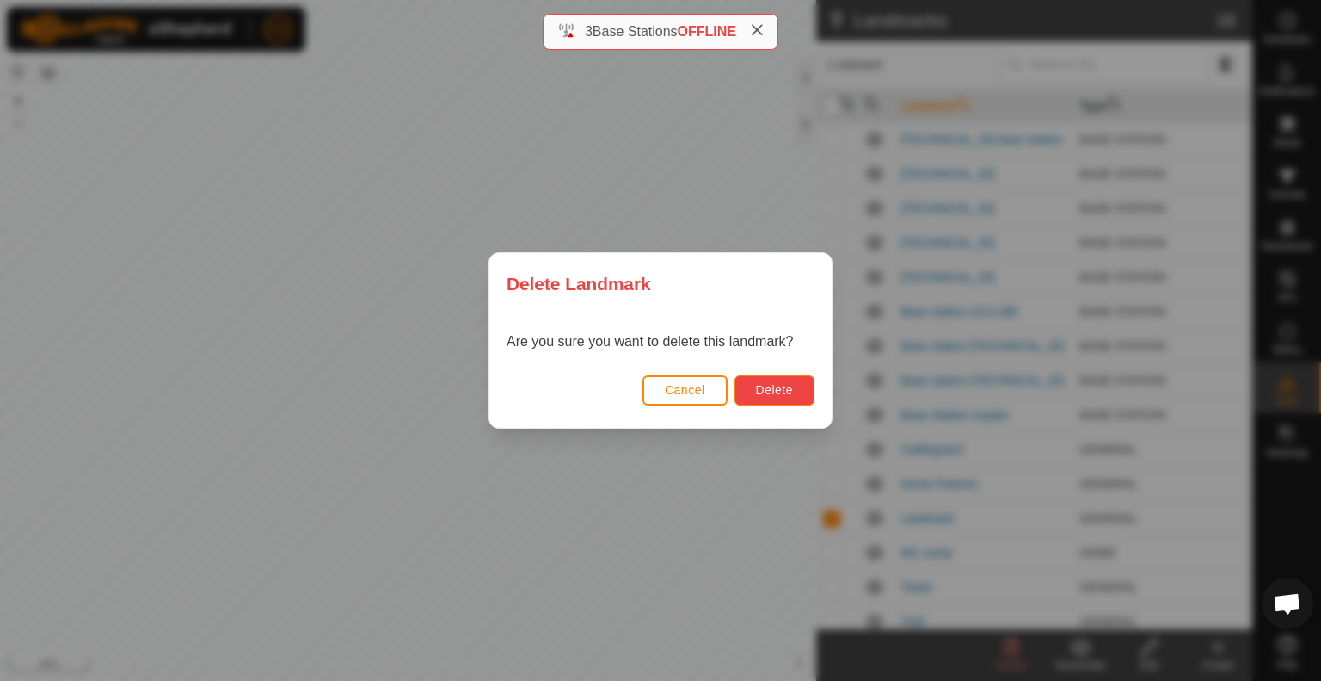
click at [788, 395] on span "Delete" at bounding box center [774, 390] width 37 height 14
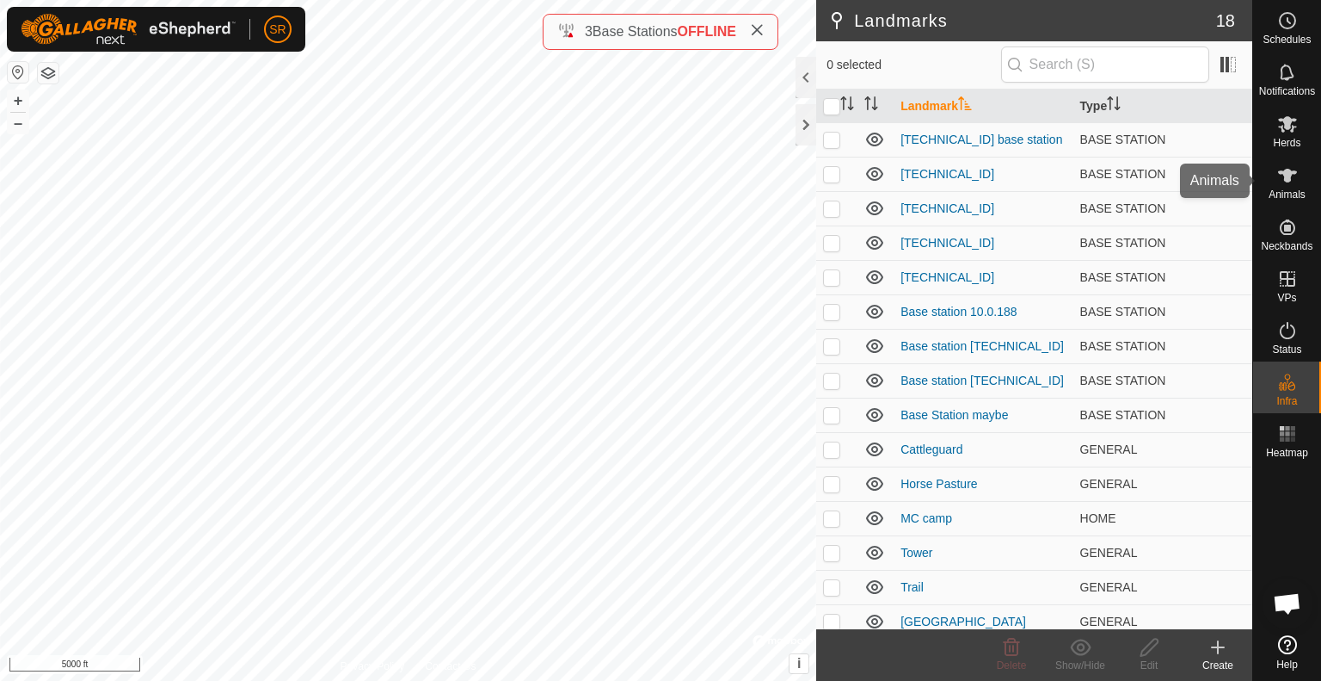
click at [1290, 188] on es-animals-svg-icon at bounding box center [1287, 176] width 31 height 28
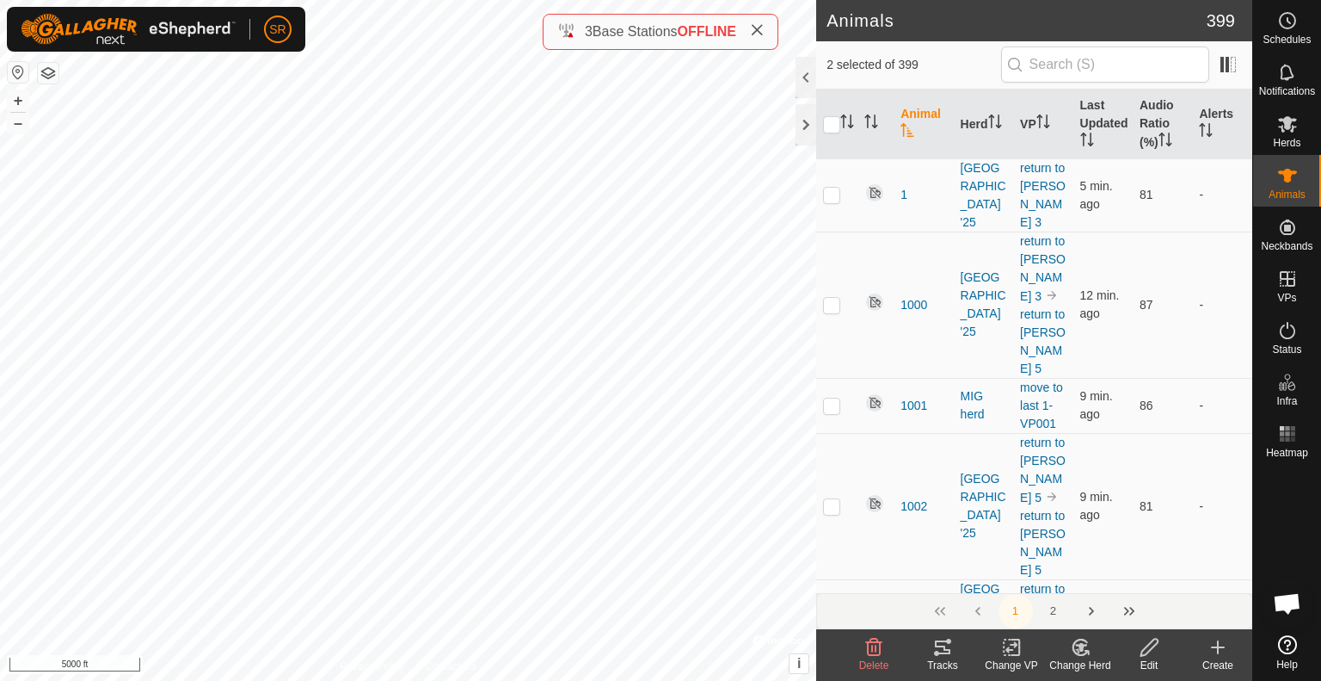
click at [1013, 653] on icon at bounding box center [1012, 647] width 22 height 21
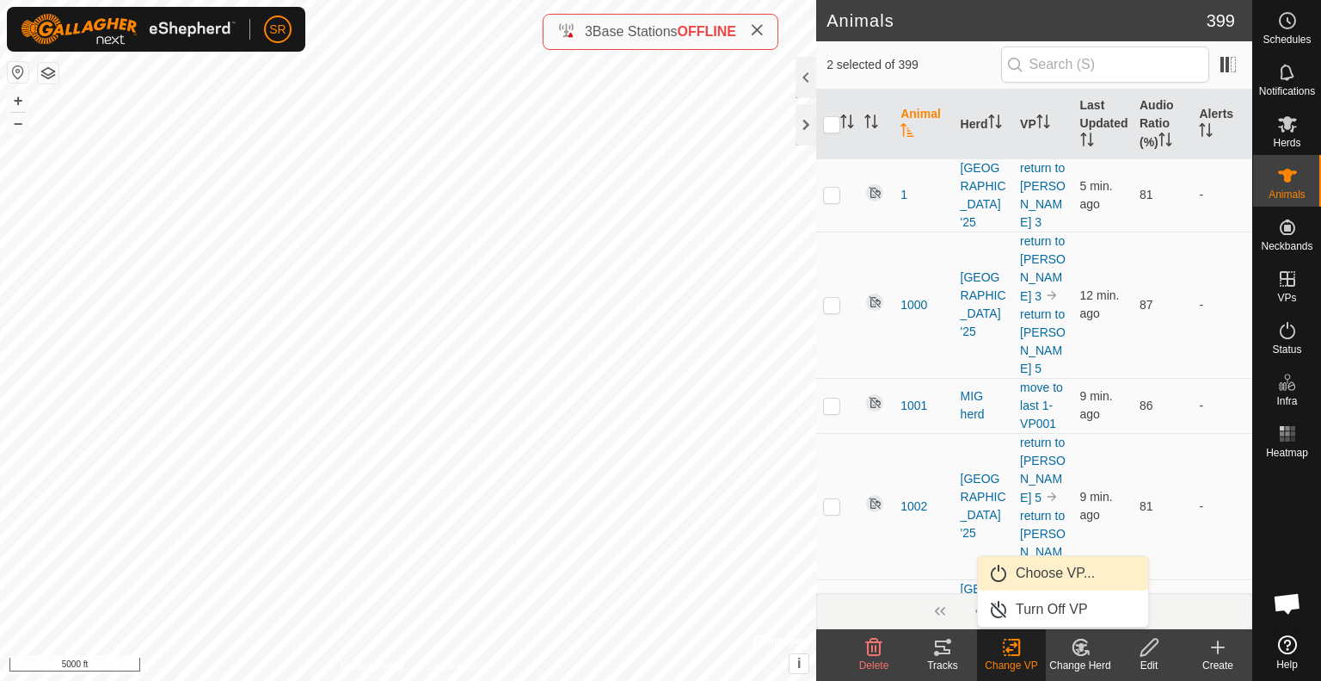
click at [1050, 575] on link "Choose VP..." at bounding box center [1063, 573] width 170 height 34
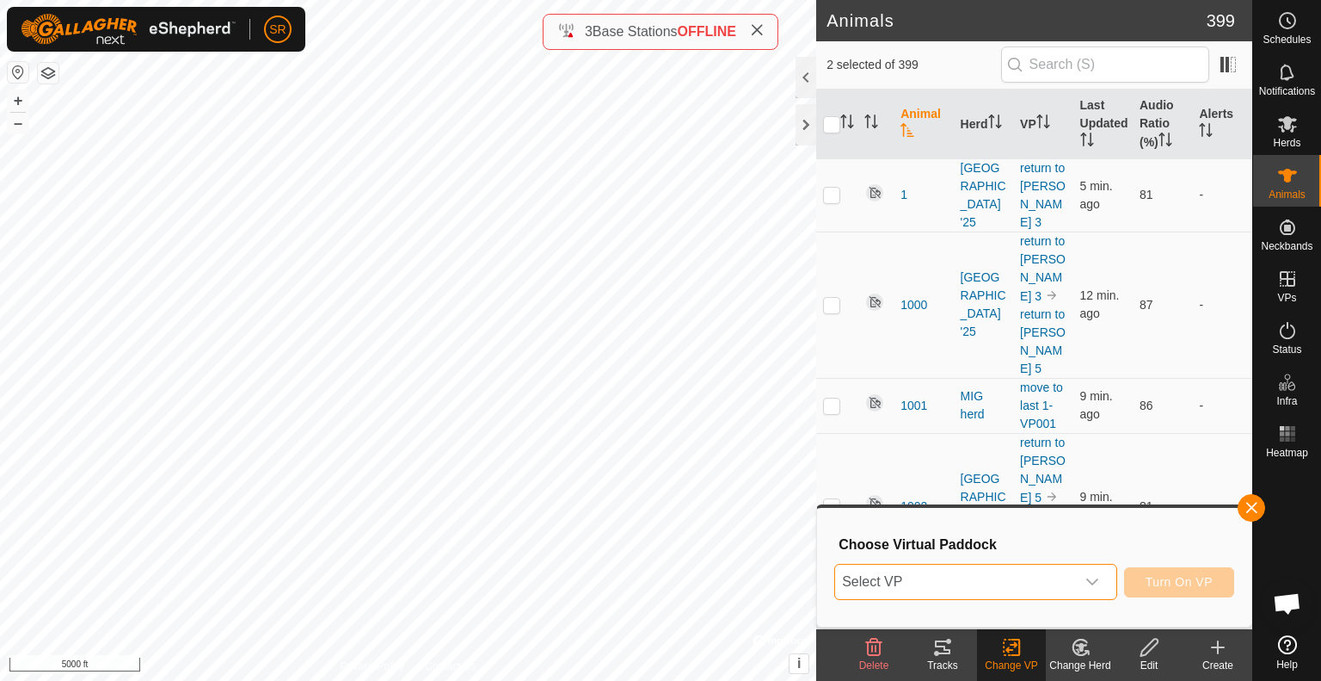
click at [1050, 575] on span "Select VP" at bounding box center [955, 581] width 240 height 34
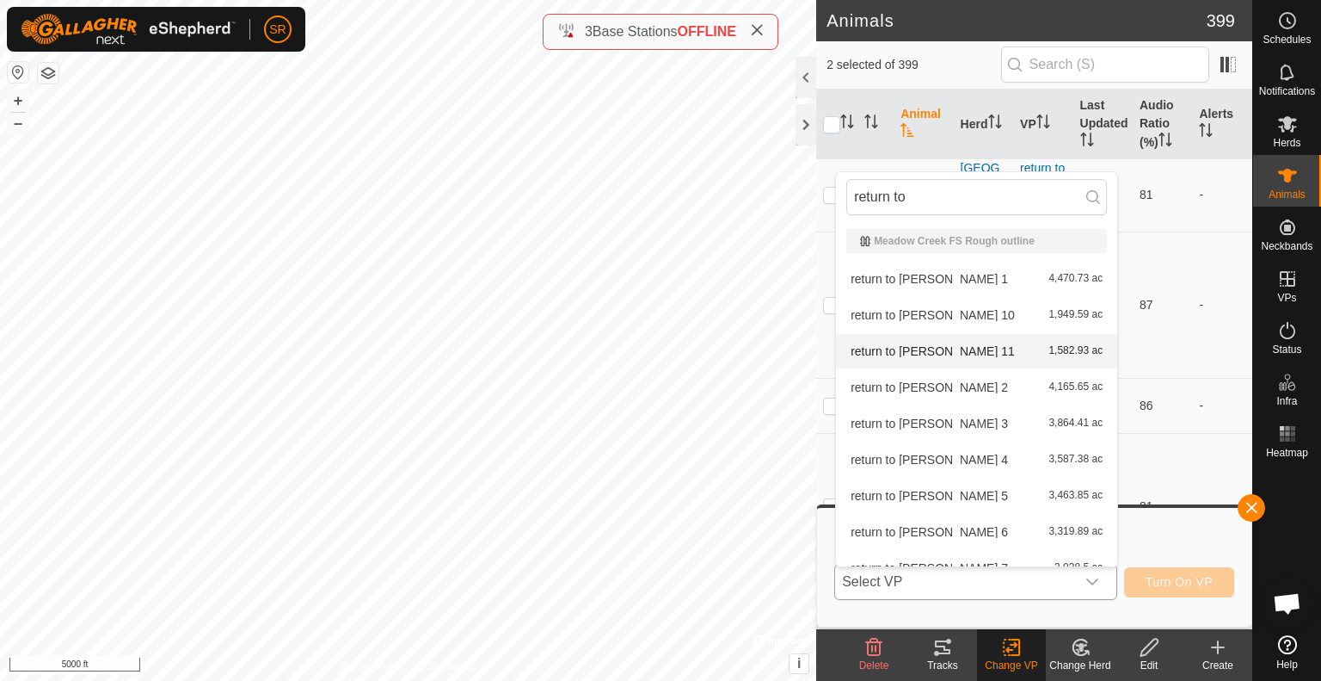
type input "return to"
click at [949, 354] on li "return to [PERSON_NAME] 11 1,582.93 ac" at bounding box center [976, 351] width 281 height 34
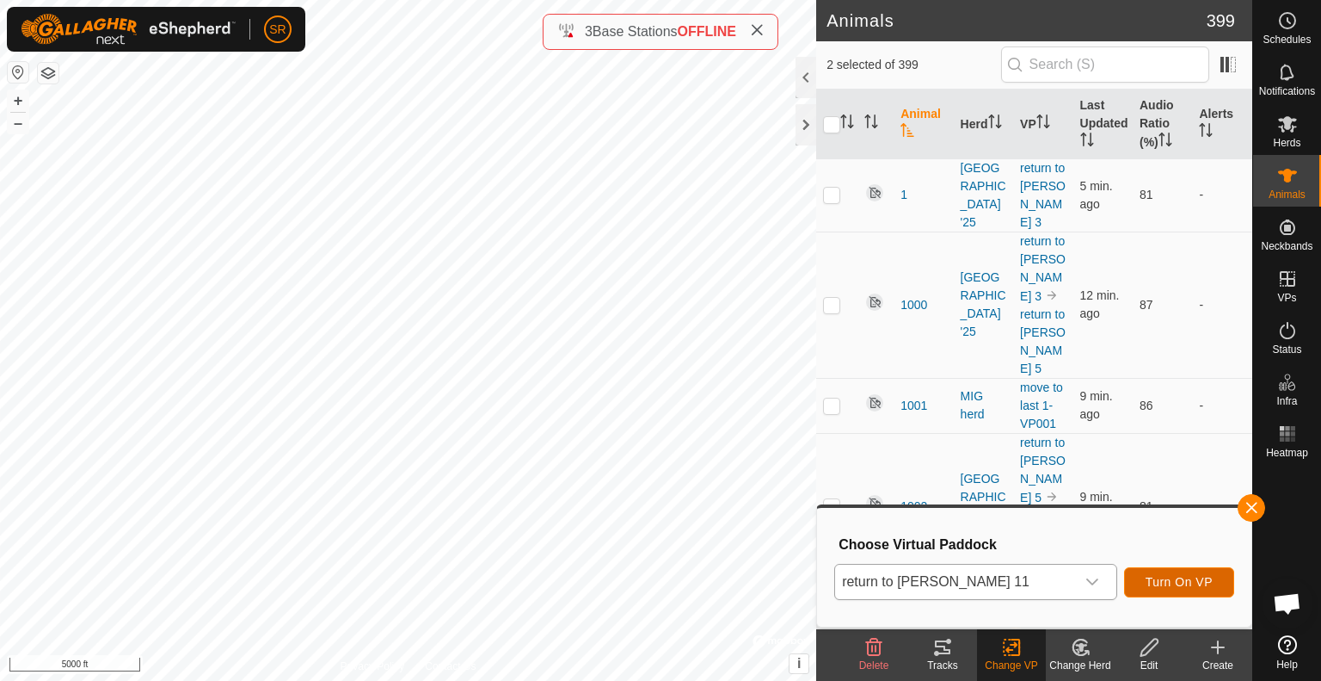
click at [1196, 582] on span "Turn On VP" at bounding box center [1179, 582] width 67 height 14
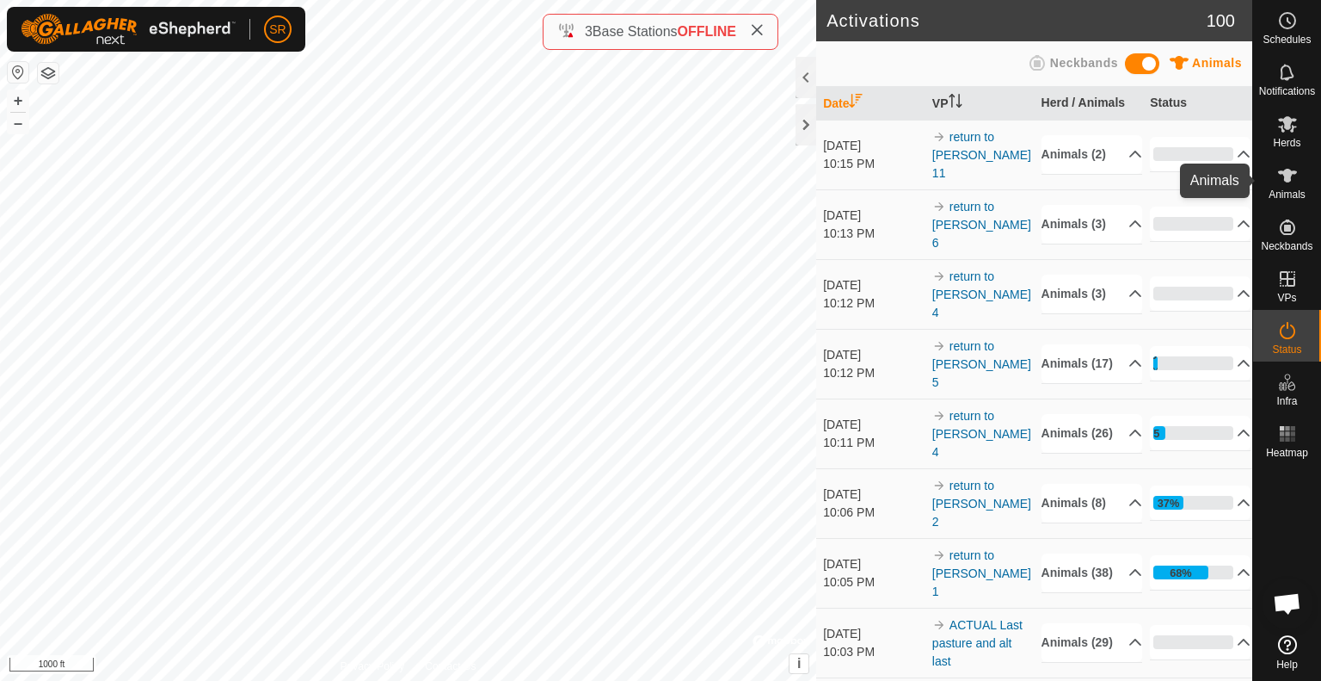
click at [1267, 171] on div "Animals" at bounding box center [1288, 181] width 68 height 52
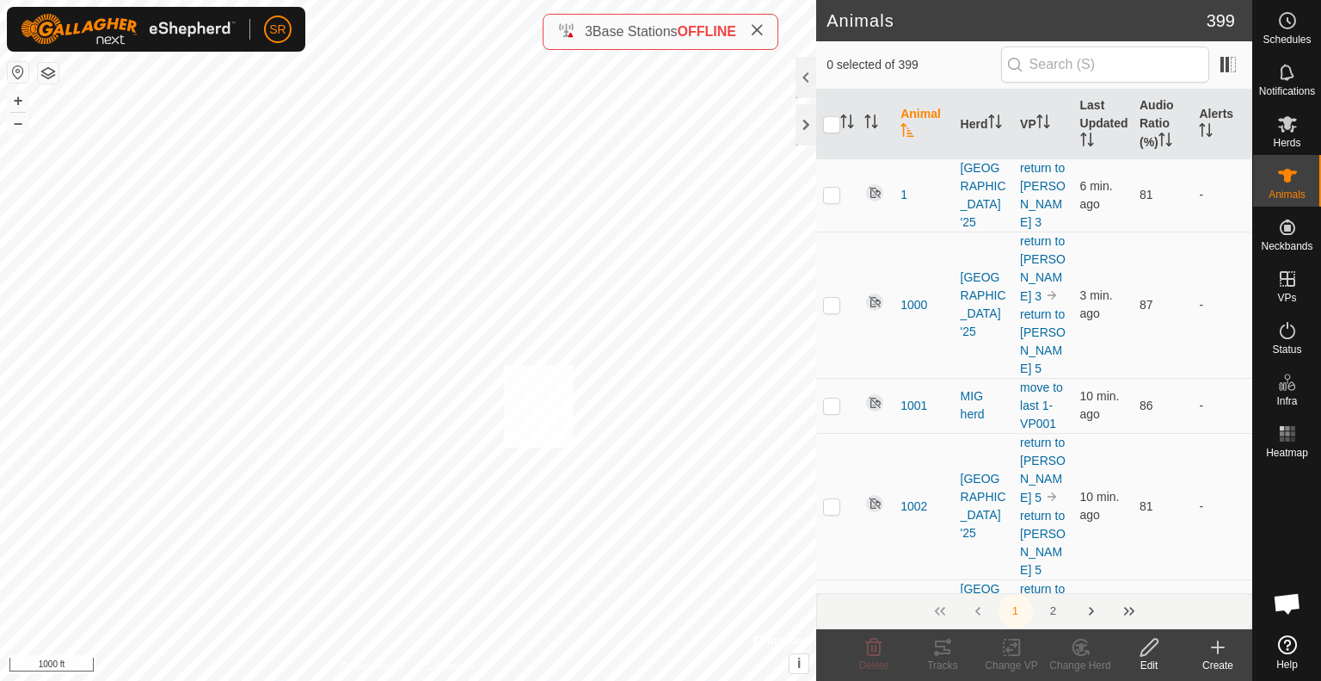
checkbox input "true"
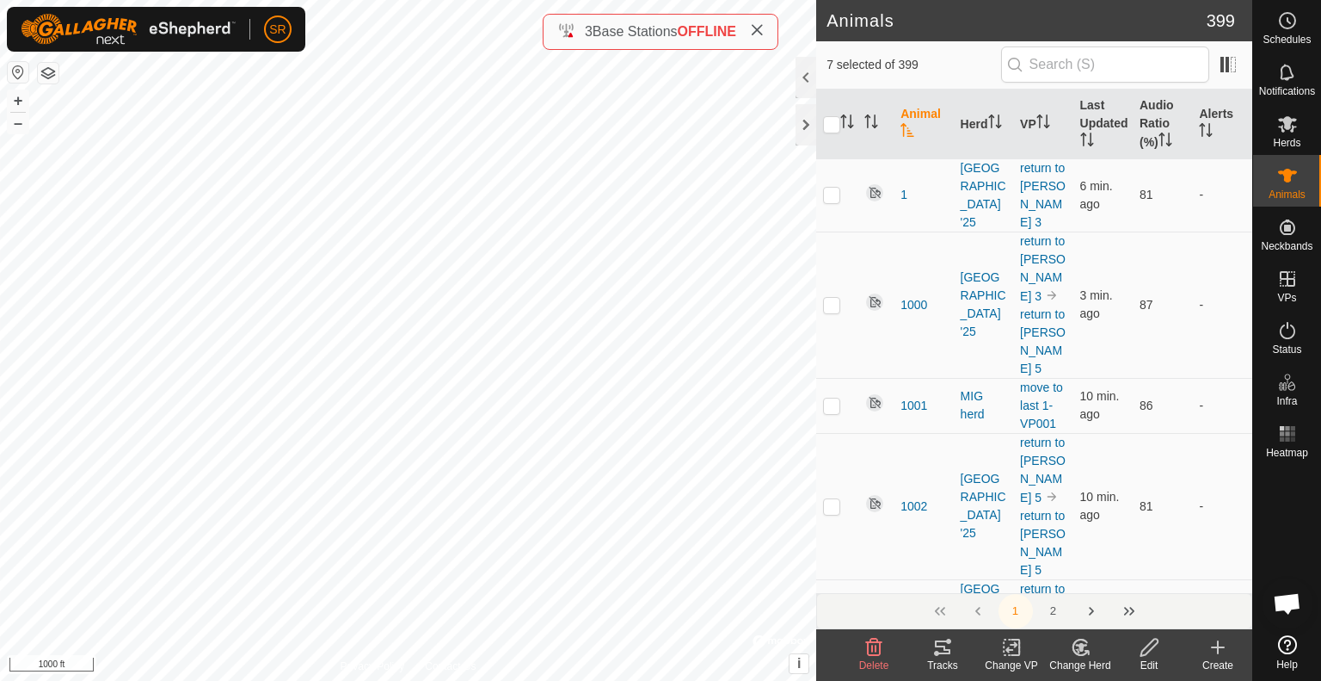
click at [1015, 643] on icon at bounding box center [1012, 647] width 12 height 11
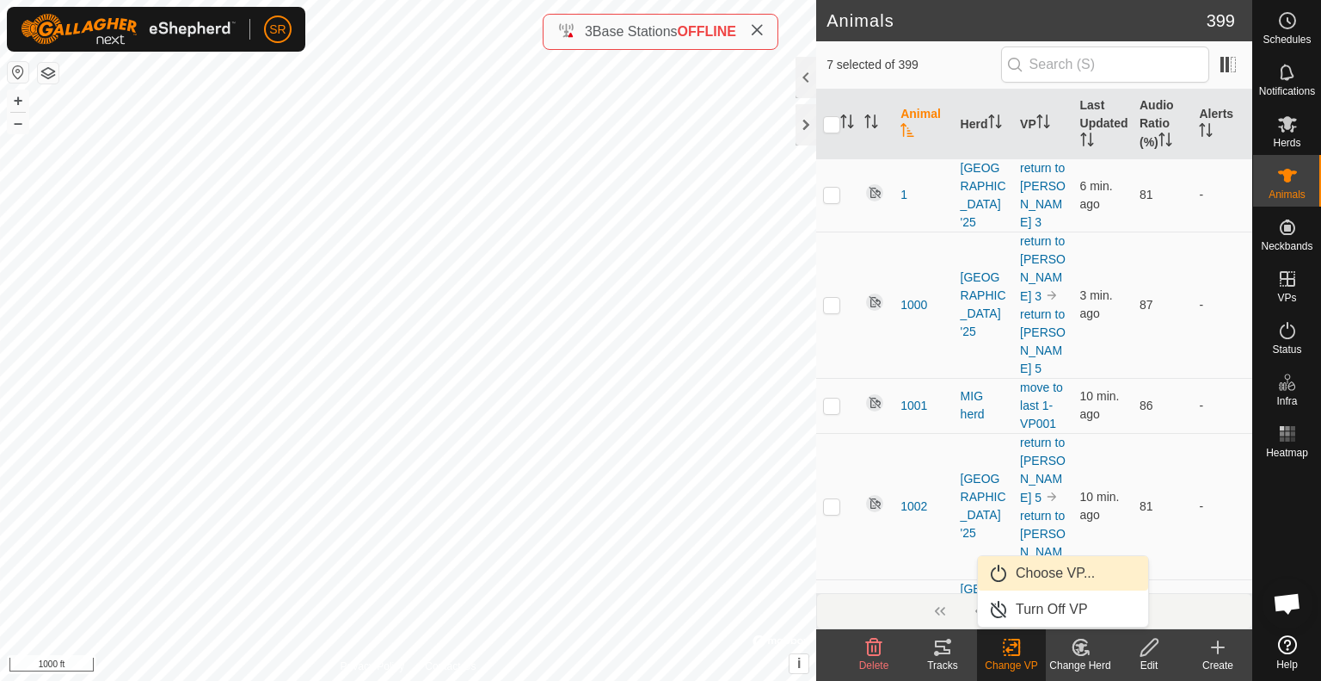
click at [1048, 572] on link "Choose VP..." at bounding box center [1063, 573] width 170 height 34
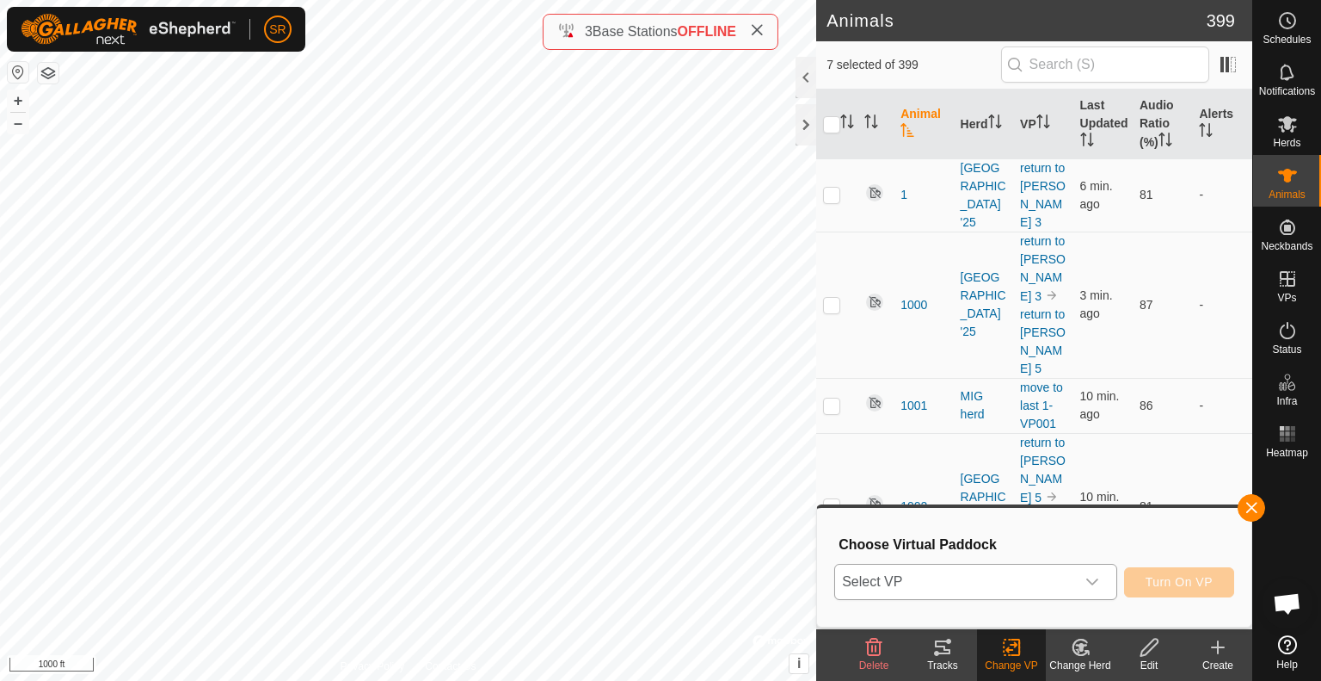
click at [1010, 572] on span "Select VP" at bounding box center [955, 581] width 240 height 34
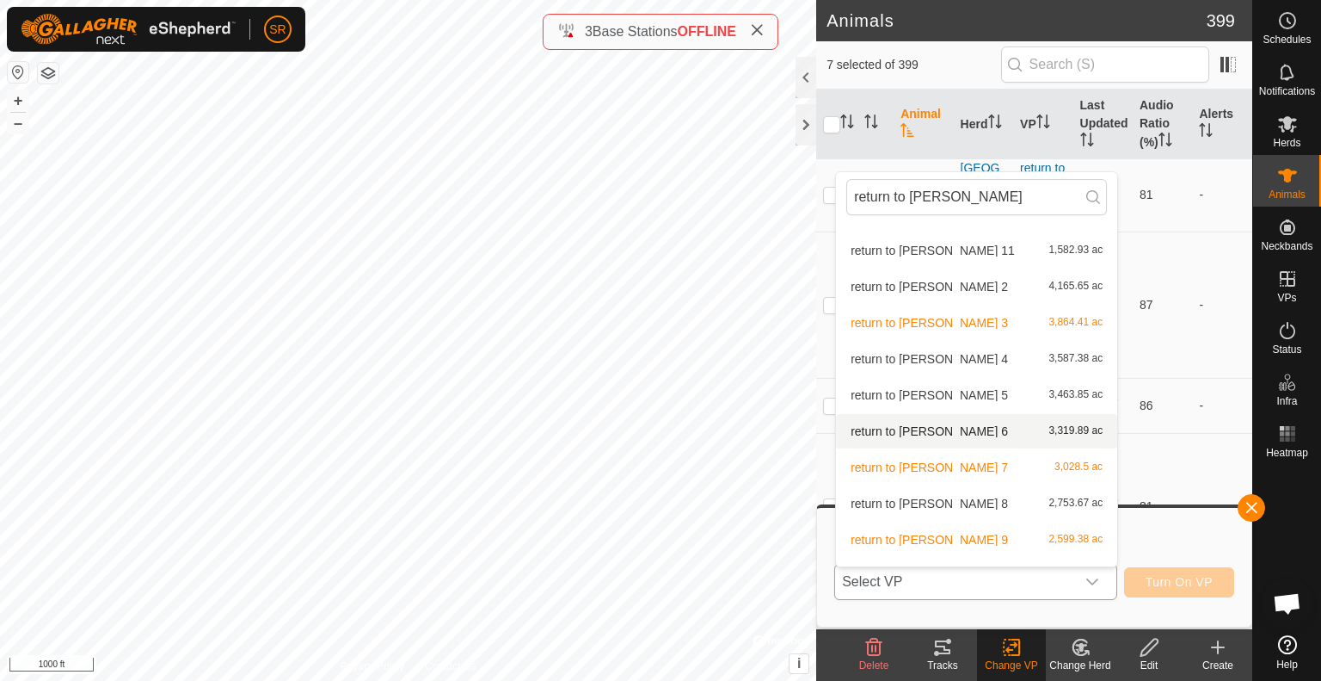
scroll to position [127, 0]
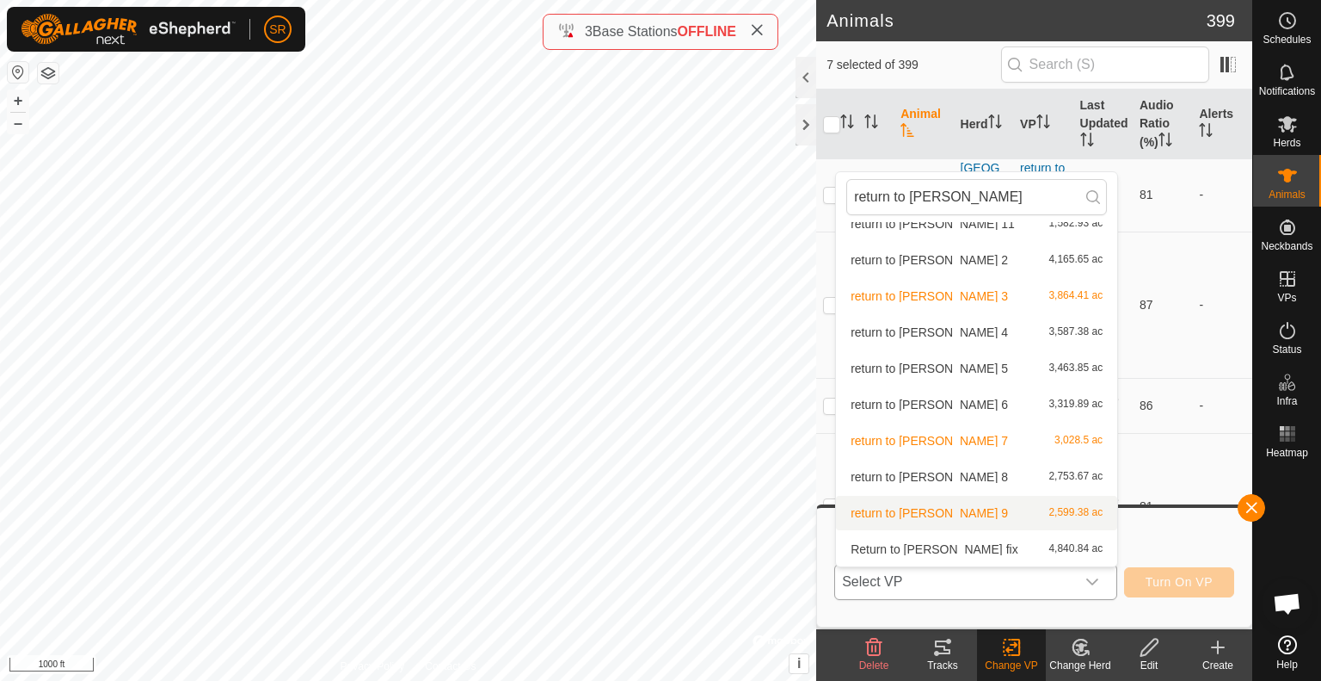
type input "return to [PERSON_NAME]"
click at [943, 511] on li "return to [PERSON_NAME] 9 2,599.38 ac" at bounding box center [976, 513] width 281 height 34
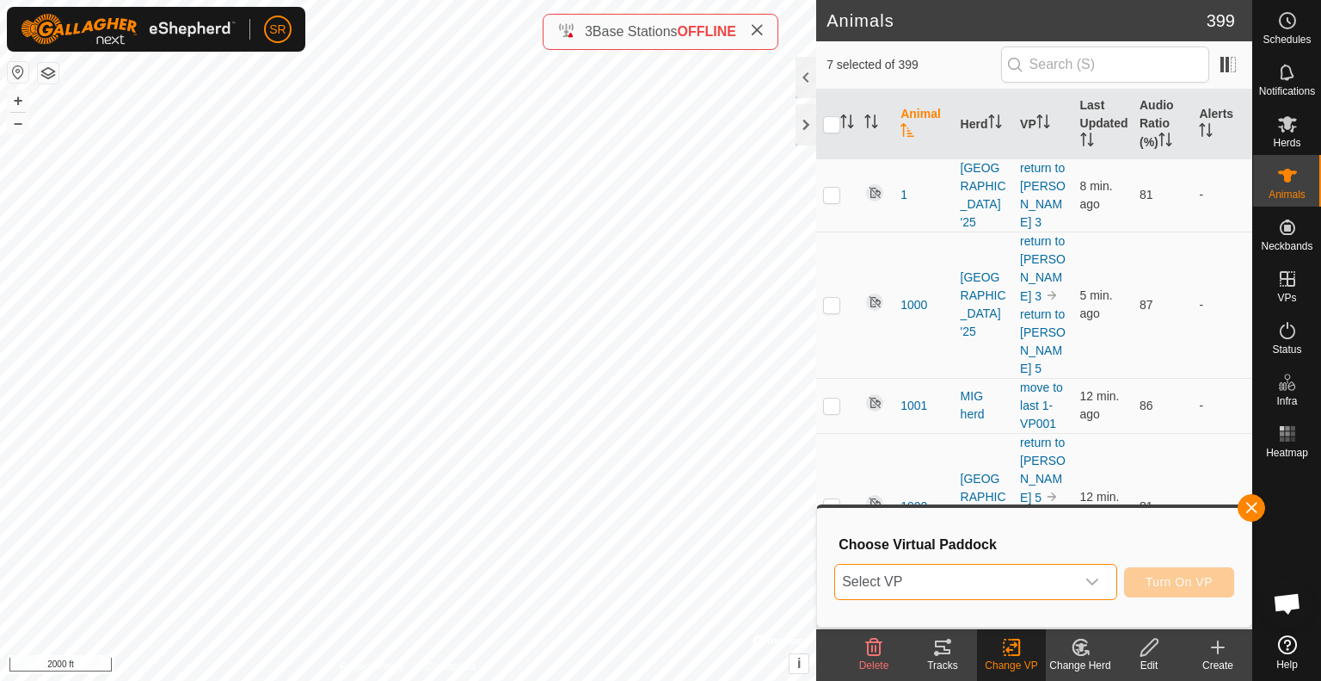
click at [961, 582] on span "Select VP" at bounding box center [955, 581] width 240 height 34
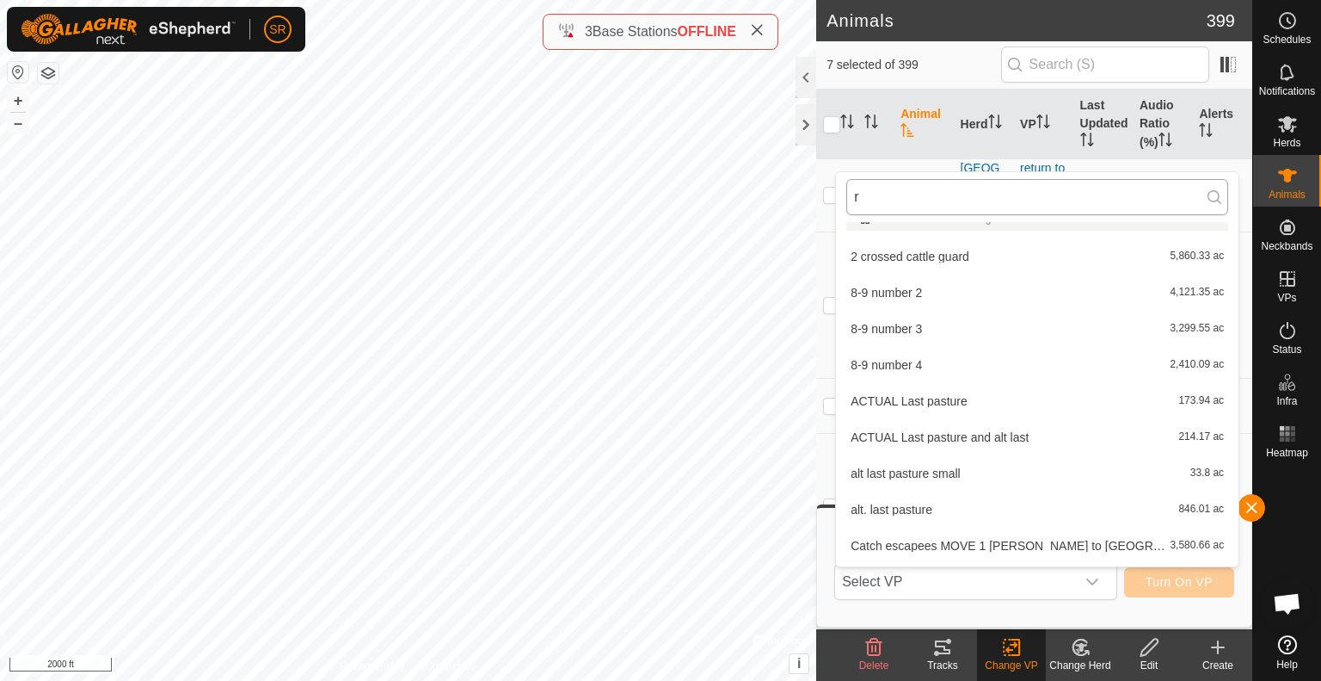
scroll to position [0, 0]
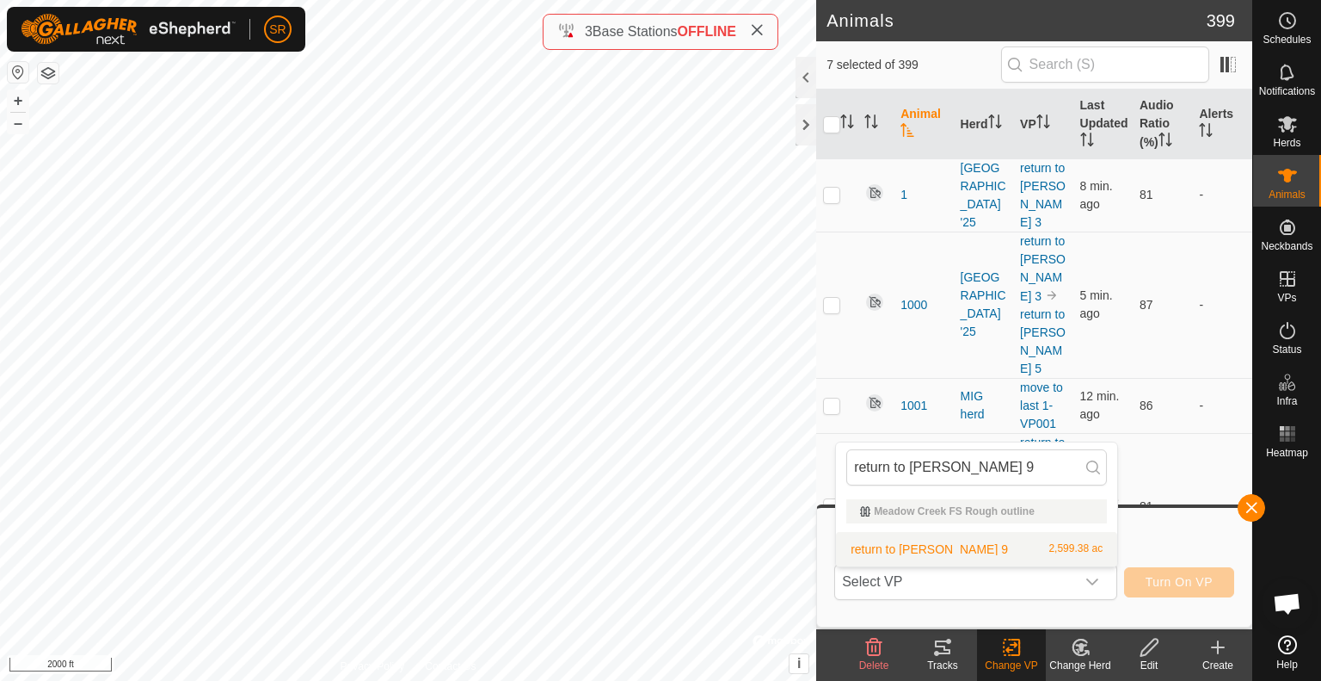
type input "return to [PERSON_NAME] 9"
click at [954, 549] on li "return to [PERSON_NAME] 9 2,599.38 ac" at bounding box center [976, 549] width 281 height 34
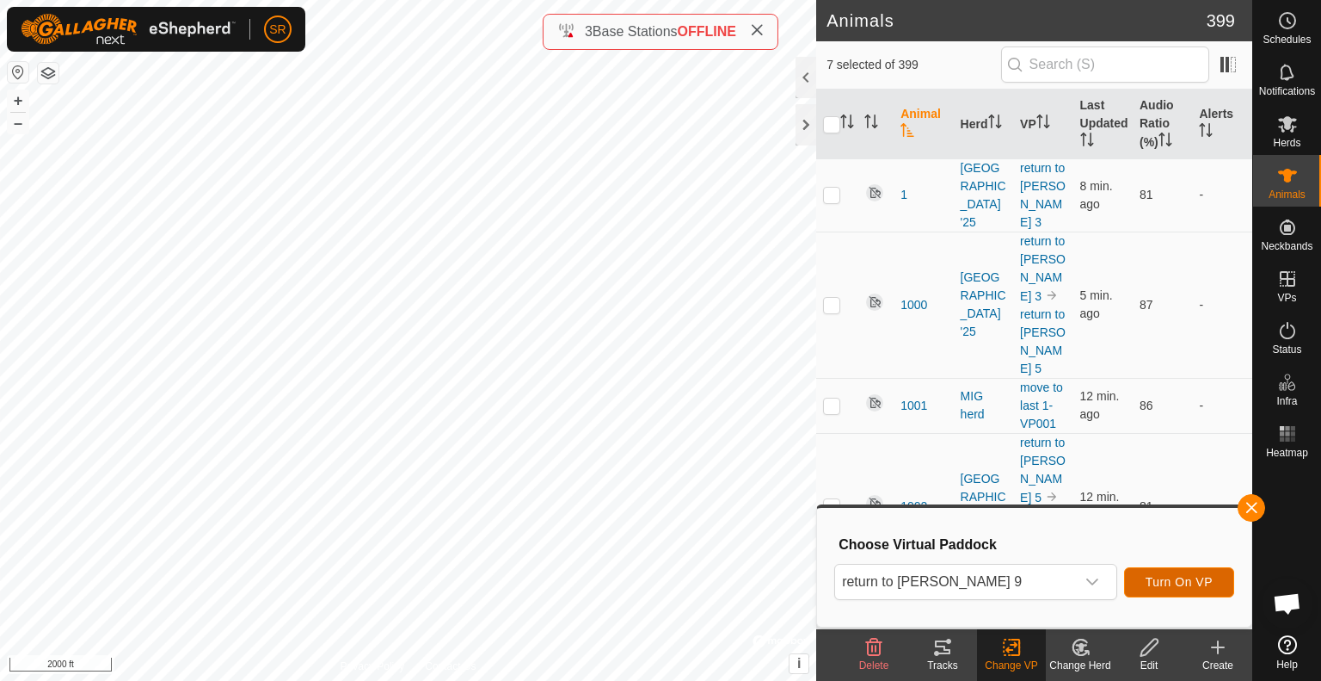
click at [1180, 587] on span "Turn On VP" at bounding box center [1179, 582] width 67 height 14
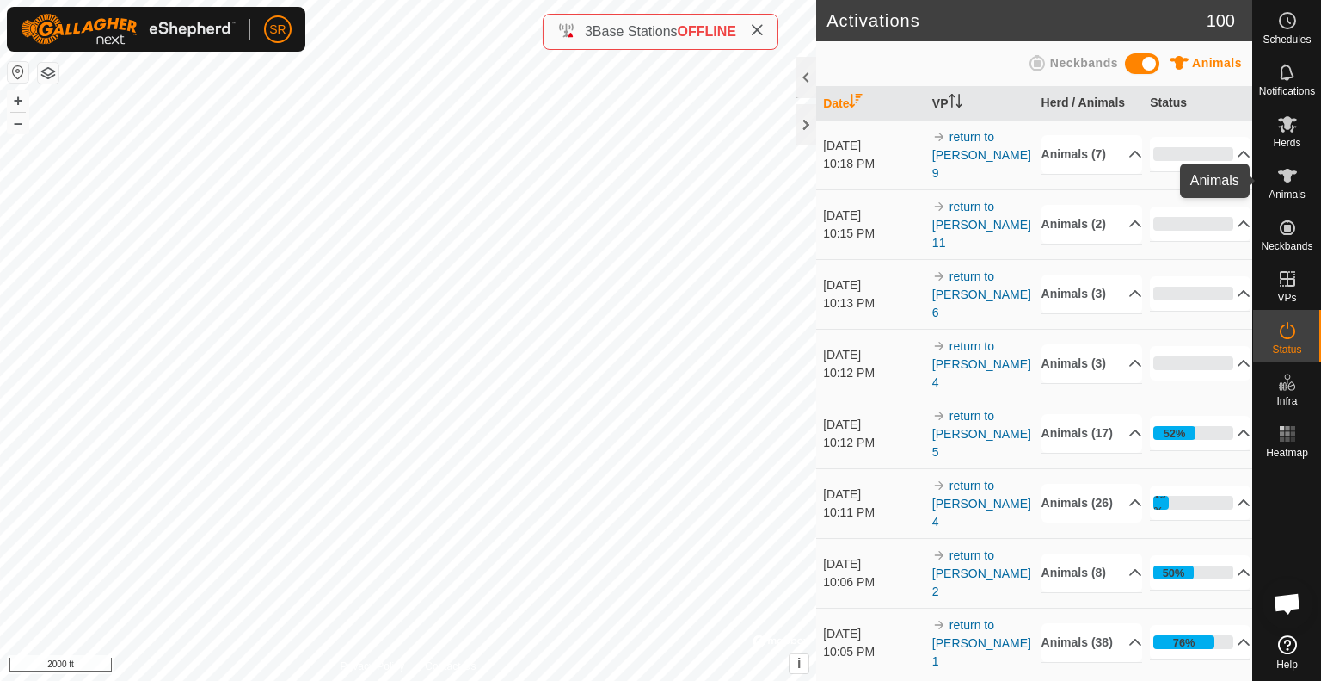
click at [1294, 181] on icon at bounding box center [1288, 175] width 21 height 21
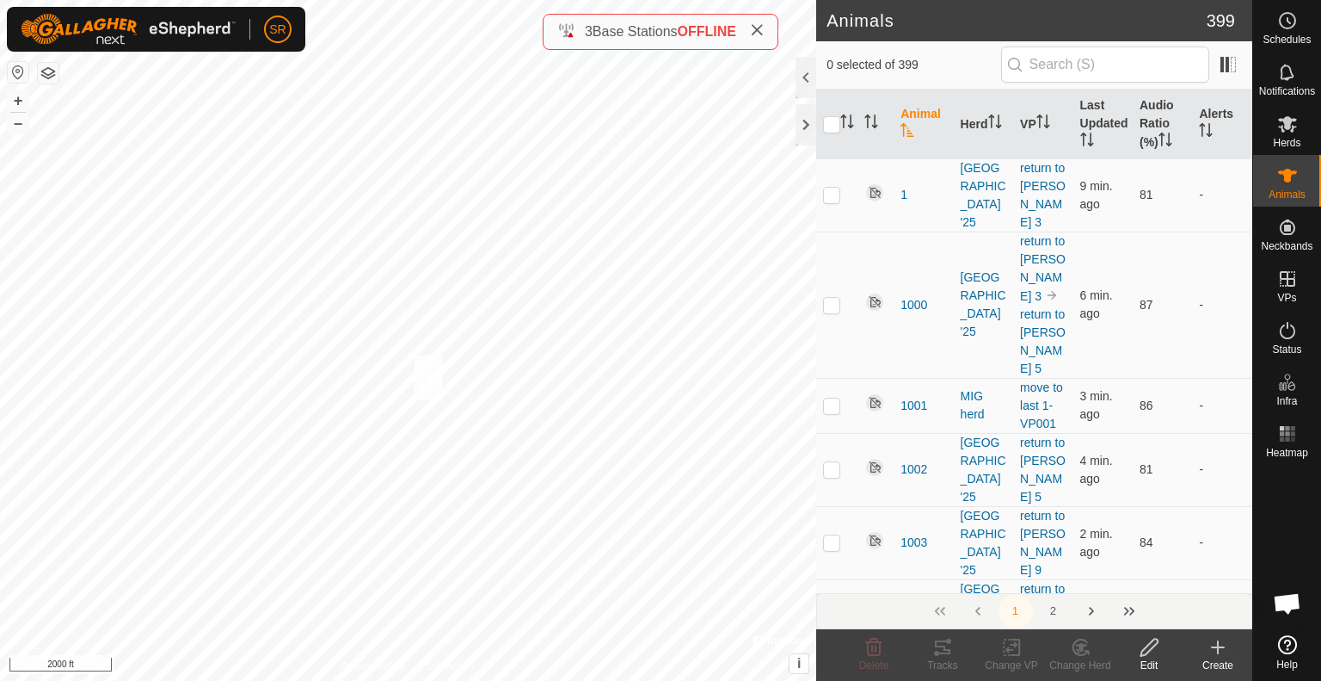
click at [415, 355] on div "W6023 2070328367 [GEOGRAPHIC_DATA] '25 return to [PERSON_NAME] 9 + – ⇧ i © Mapb…" at bounding box center [408, 340] width 816 height 681
checkbox input "true"
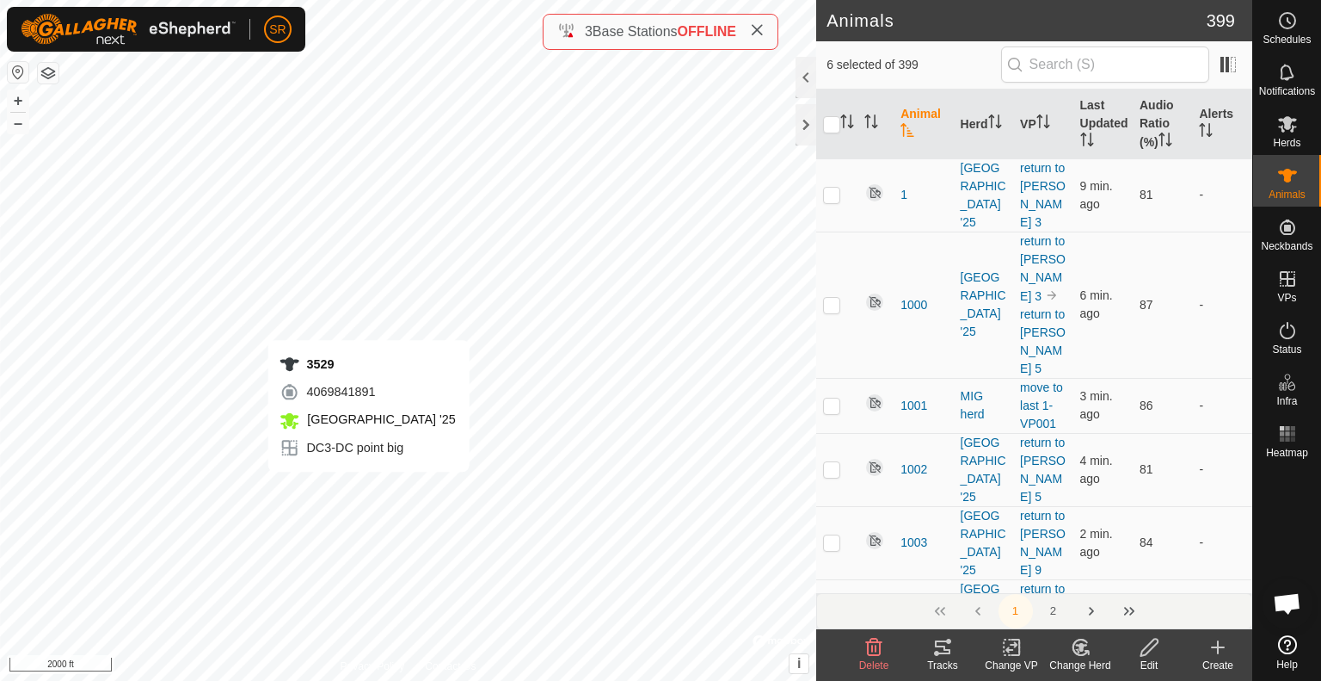
click at [368, 489] on div "3529 4069841891 [GEOGRAPHIC_DATA] '25 DC3-DC point big + – ⇧ i © Mapbox , © Ope…" at bounding box center [408, 340] width 816 height 681
checkbox input "true"
click at [1016, 649] on icon at bounding box center [1012, 647] width 22 height 21
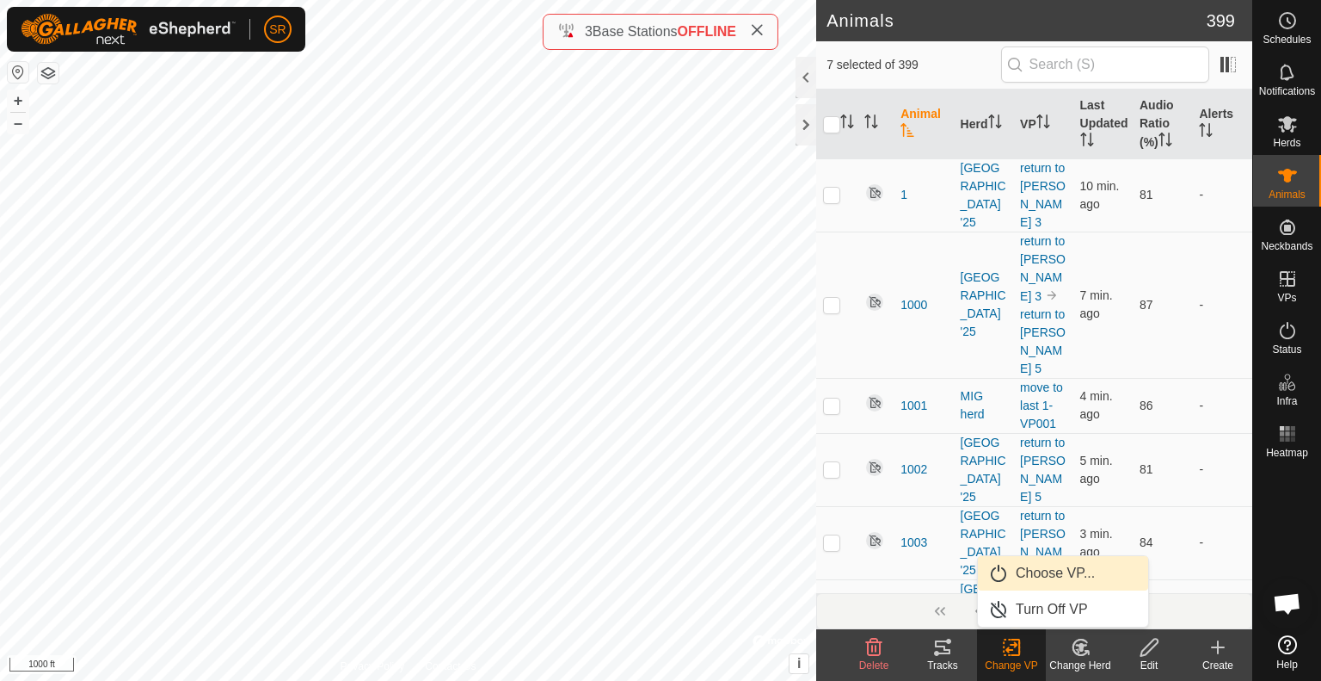
click at [1074, 570] on link "Choose VP..." at bounding box center [1063, 573] width 170 height 34
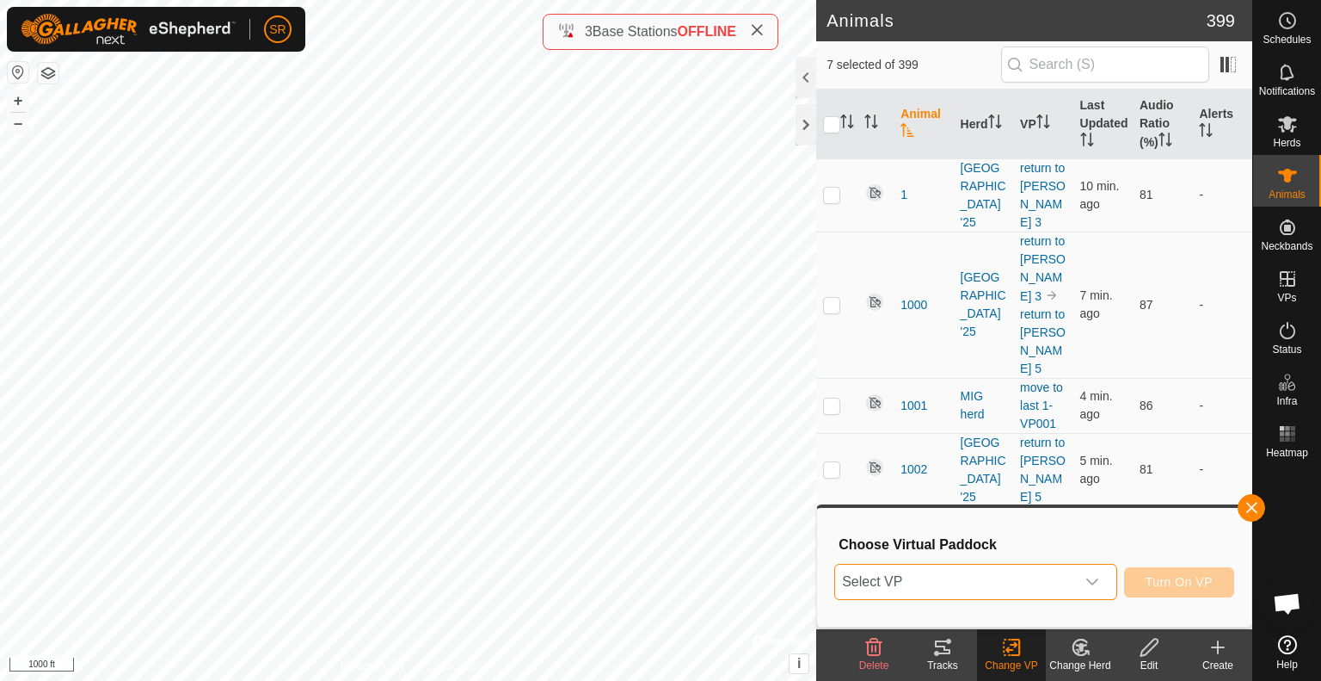
click at [1051, 582] on span "Select VP" at bounding box center [955, 581] width 240 height 34
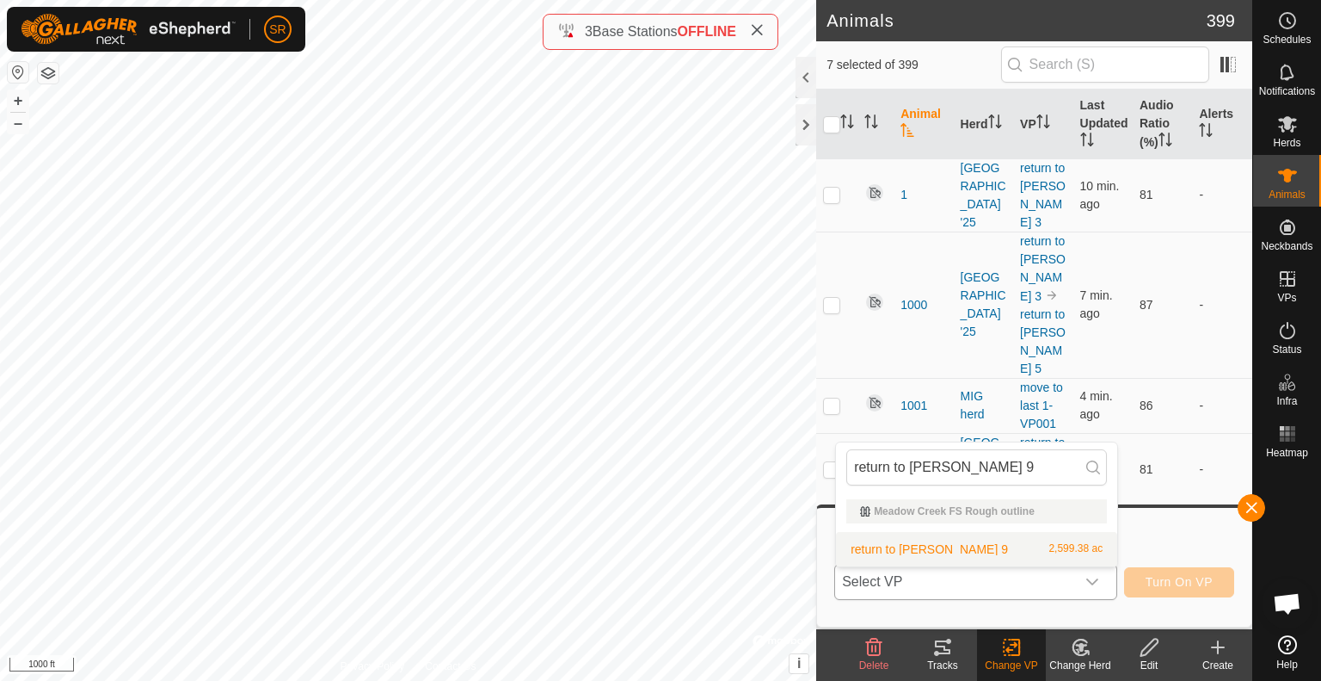
type input "return to [PERSON_NAME] 9"
click at [1053, 547] on li "return to [PERSON_NAME] 9 2,599.38 ac" at bounding box center [976, 549] width 281 height 34
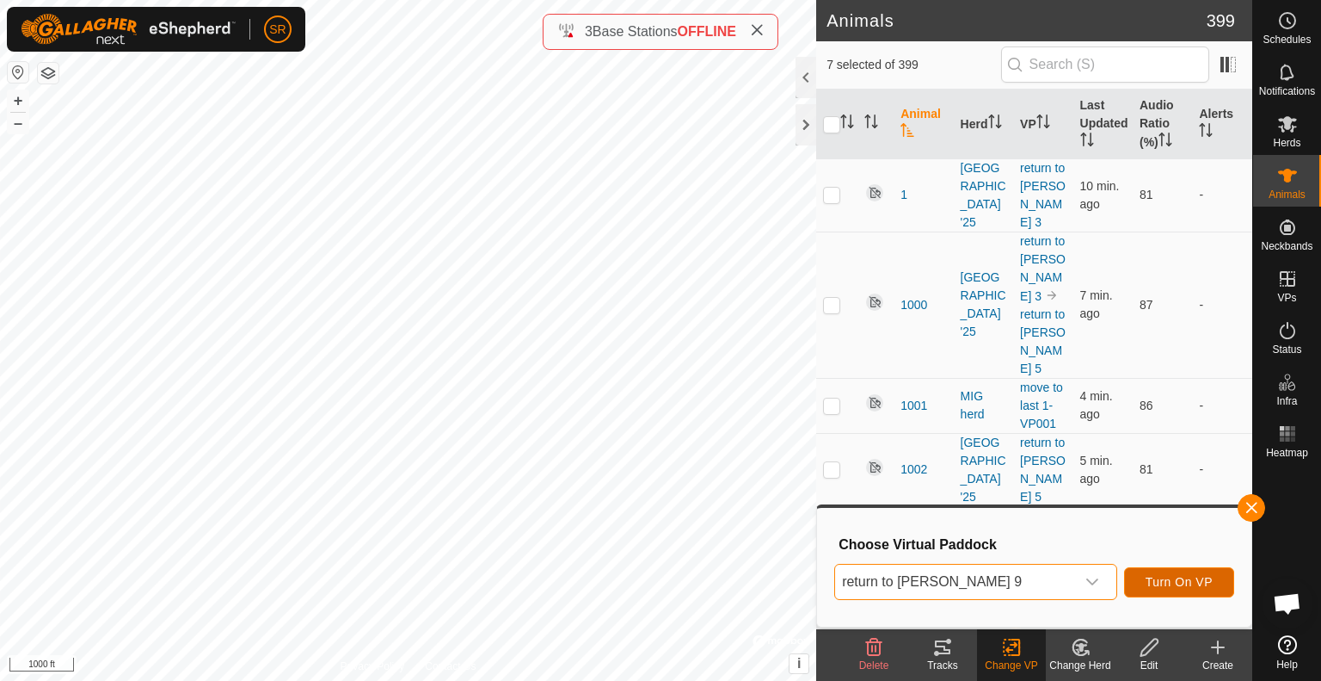
click at [1180, 582] on span "Turn On VP" at bounding box center [1179, 582] width 67 height 14
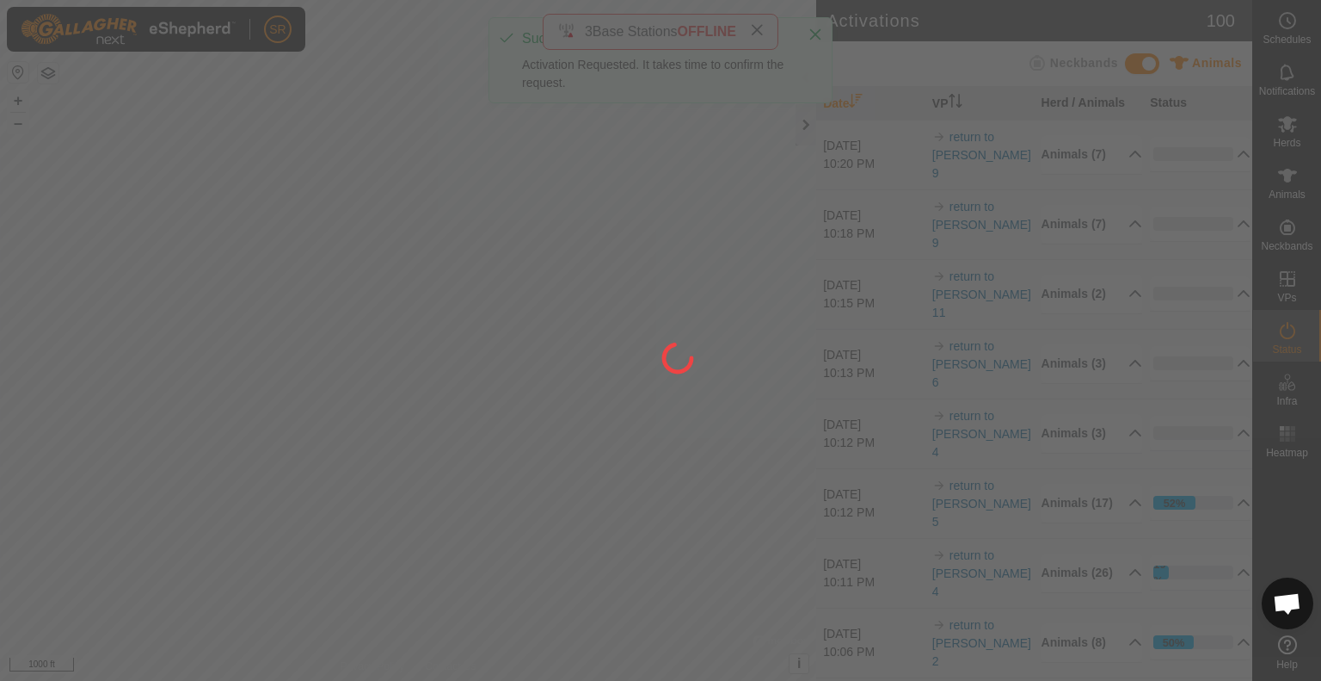
drag, startPoint x: 568, startPoint y: 619, endPoint x: 642, endPoint y: 300, distance: 326.8
click at [642, 300] on div at bounding box center [660, 340] width 1321 height 681
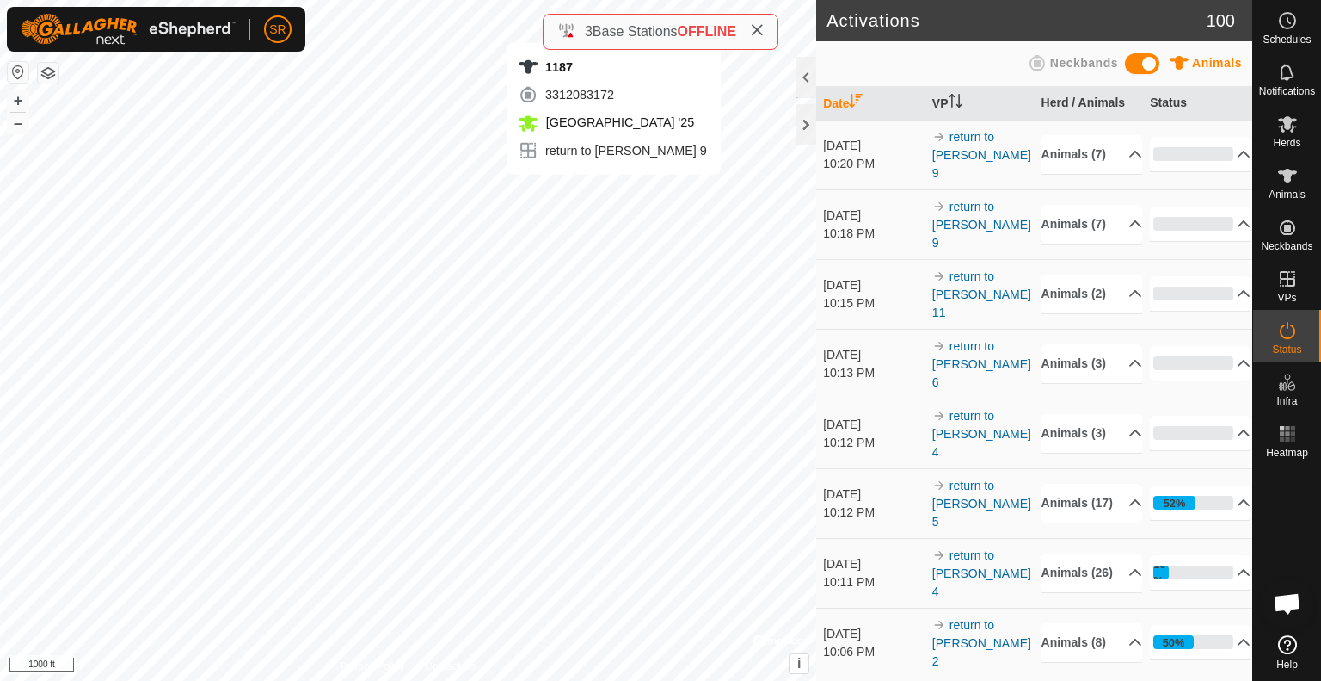
click at [613, 192] on div "1187 3312083172 [GEOGRAPHIC_DATA] '25 return to [PERSON_NAME] 9 + – ⇧ i © Mapbo…" at bounding box center [408, 340] width 816 height 681
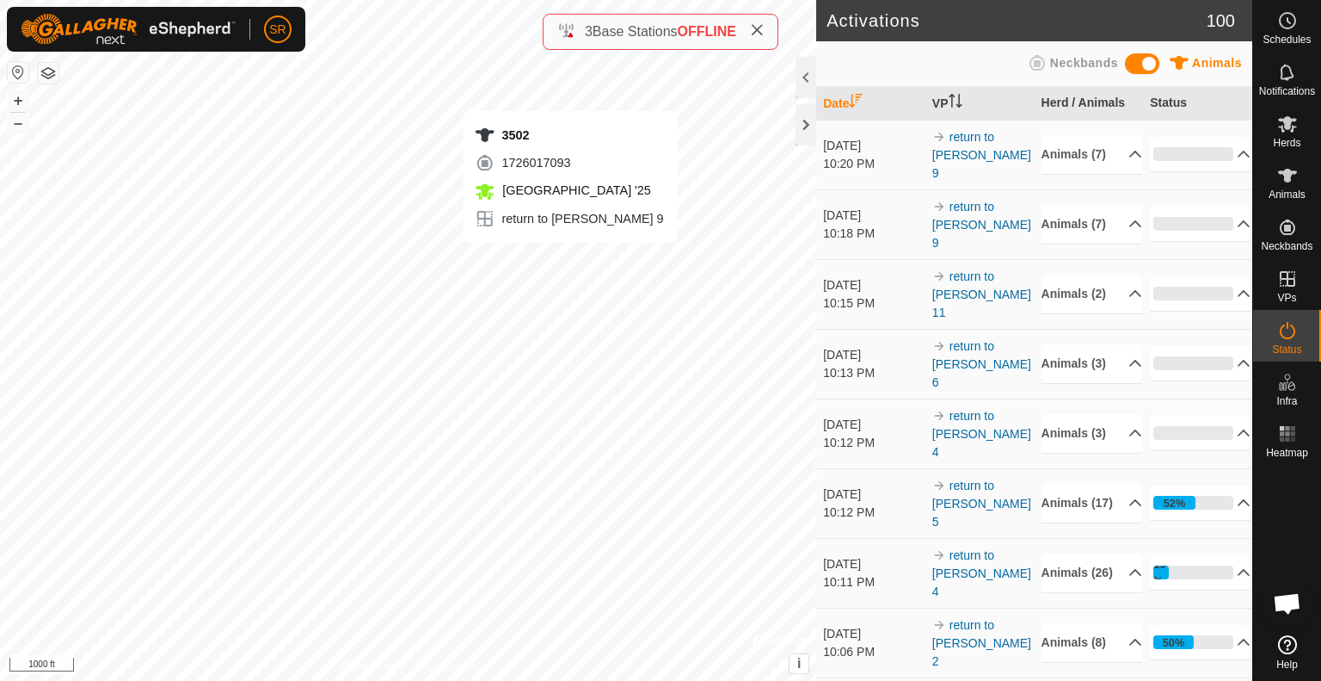
click at [570, 260] on div "3502 1726017093 [GEOGRAPHIC_DATA] '25 return to [PERSON_NAME] 9 + – ⇧ i © Mapbo…" at bounding box center [408, 340] width 816 height 681
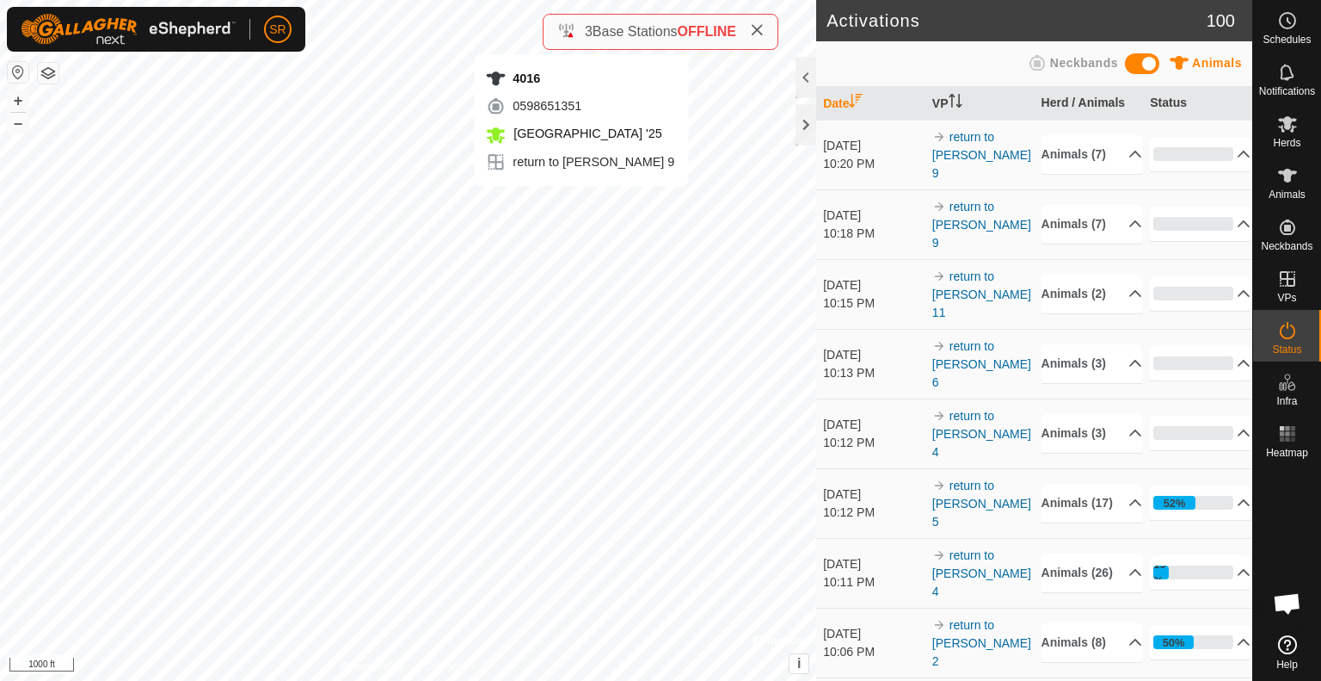
click at [582, 203] on div "4016 0598651351 [GEOGRAPHIC_DATA] '25 return to [PERSON_NAME] 9 + – ⇧ i © Mapbo…" at bounding box center [408, 340] width 816 height 681
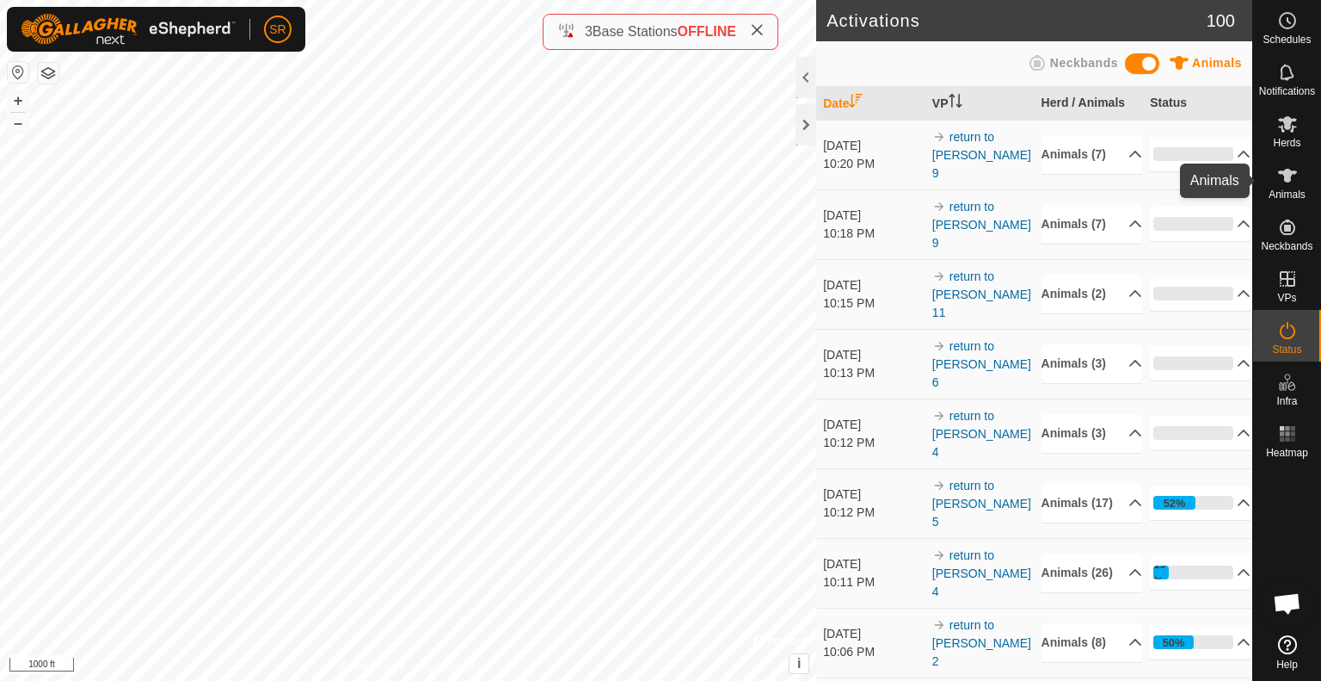
click at [1294, 190] on span "Animals" at bounding box center [1287, 194] width 37 height 10
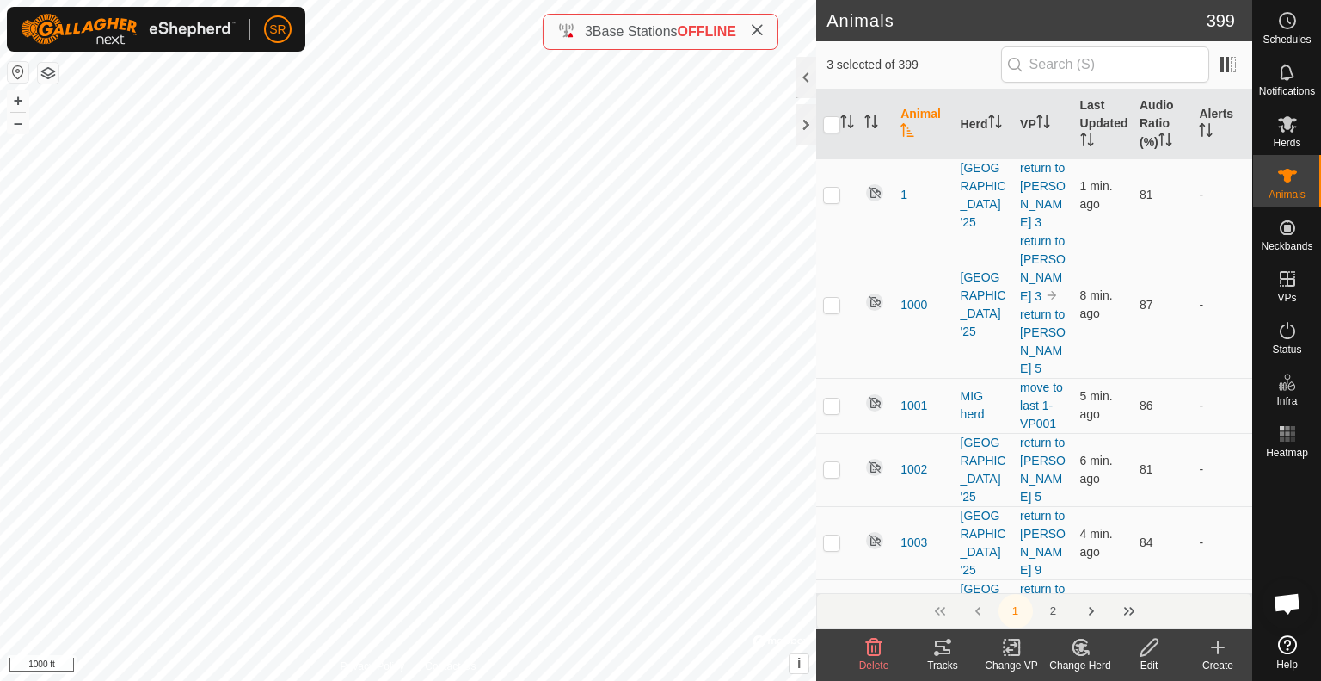
click at [1005, 656] on icon at bounding box center [1012, 647] width 22 height 21
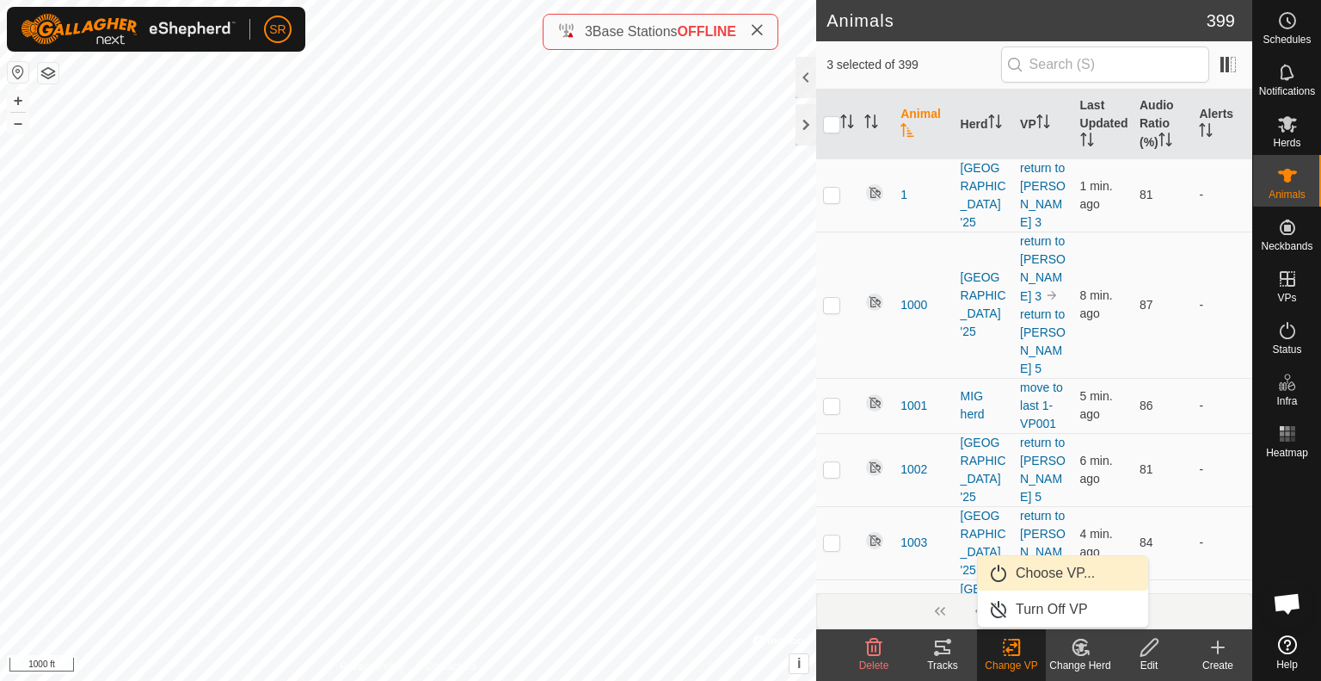
click at [1064, 582] on link "Choose VP..." at bounding box center [1063, 573] width 170 height 34
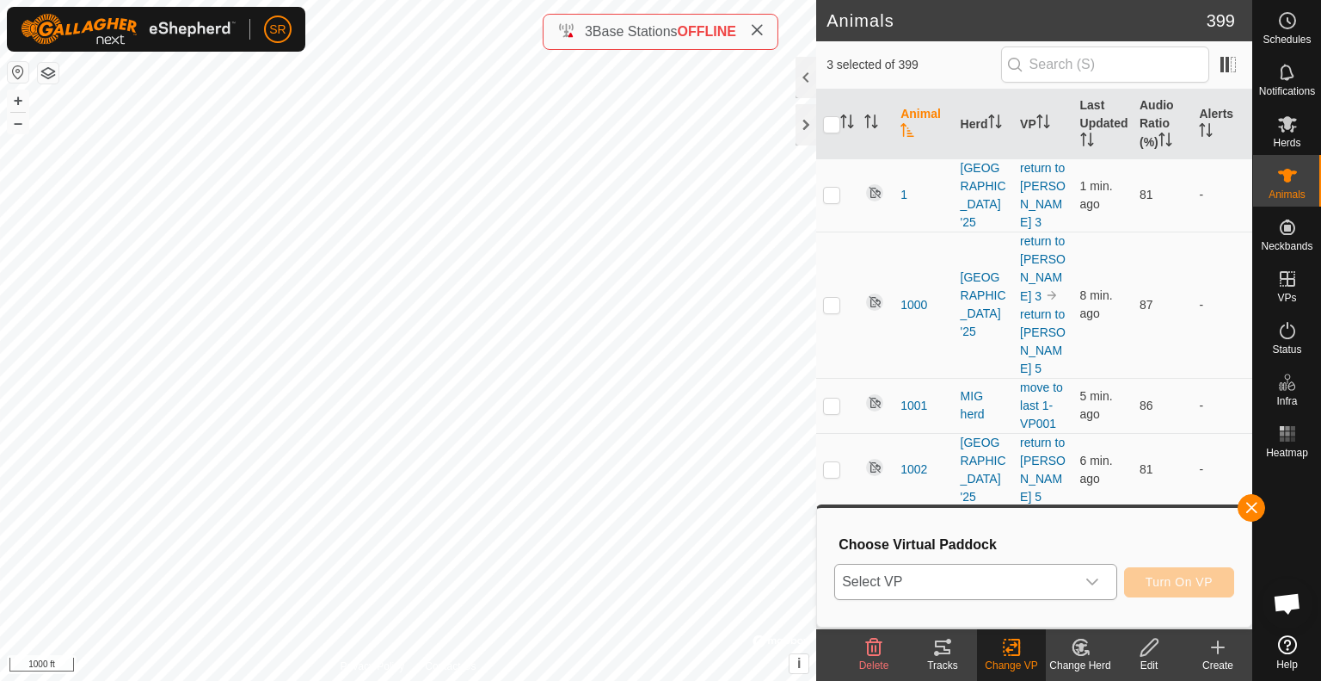
click at [1064, 582] on span "Select VP" at bounding box center [955, 581] width 240 height 34
type input "d"
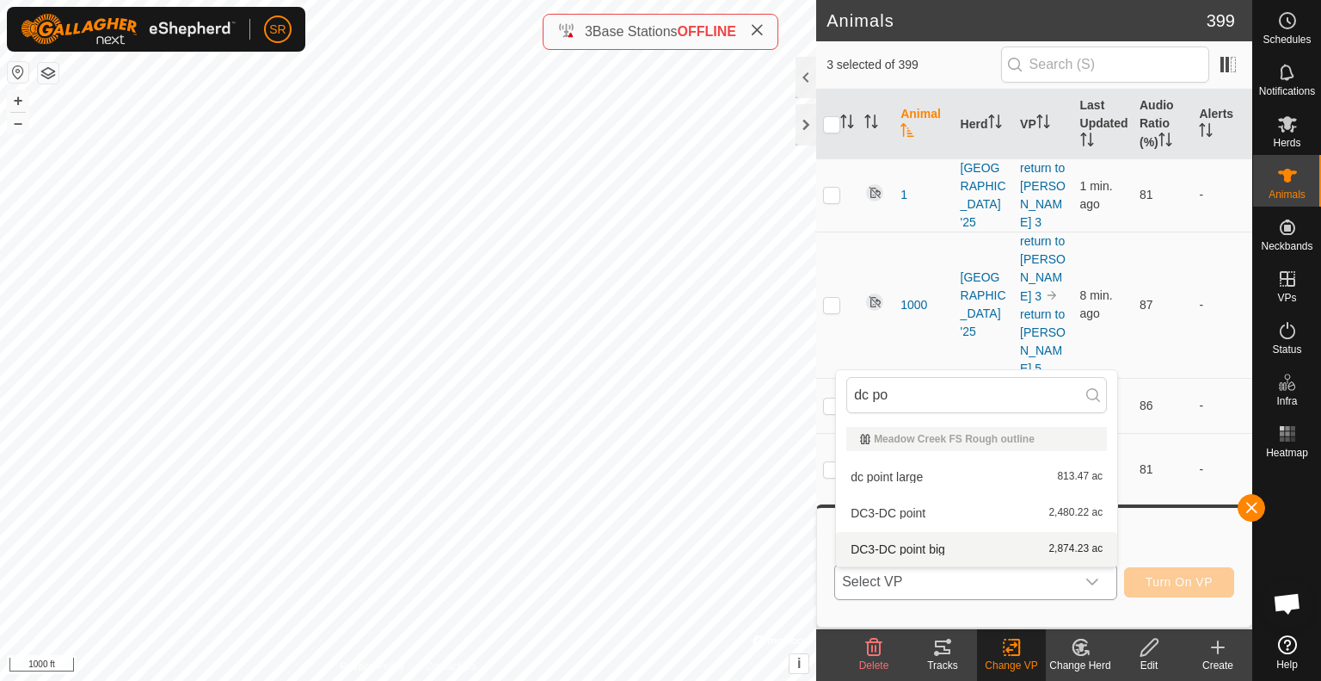
type input "dc po"
click at [976, 545] on li "DC3-DC point big 2,874.23 ac" at bounding box center [976, 549] width 281 height 34
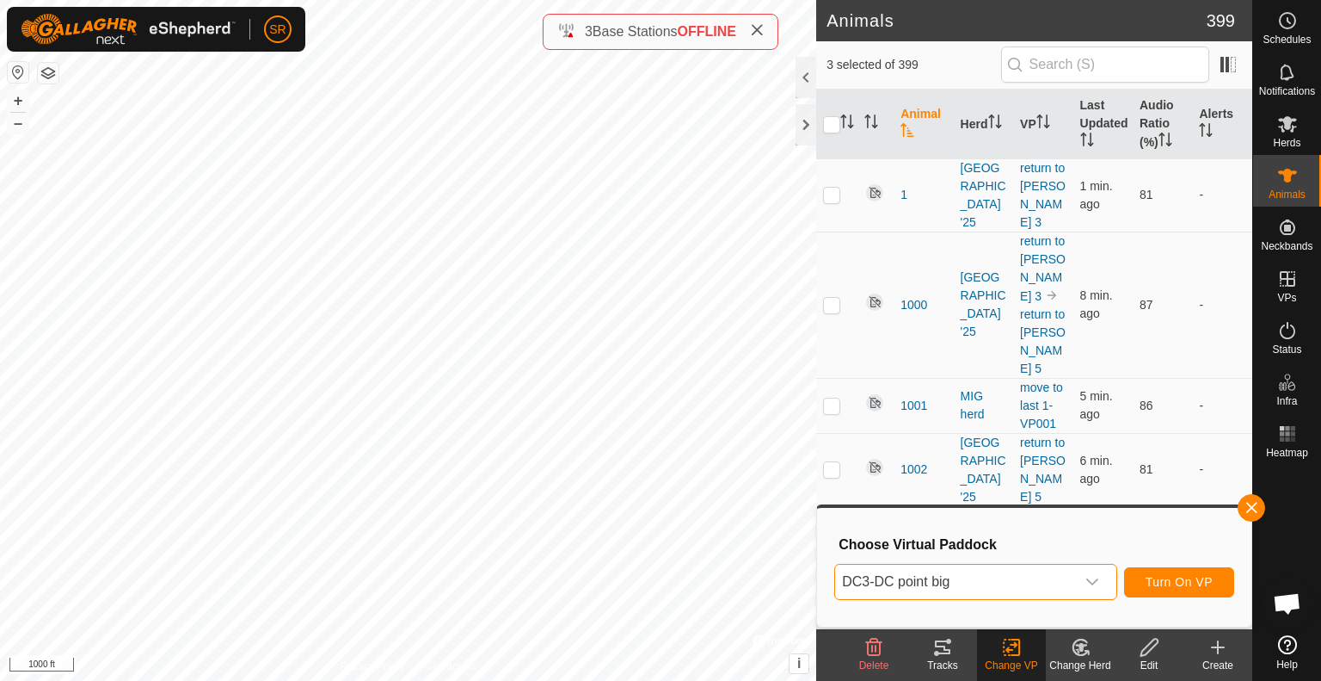
click at [984, 582] on span "DC3-DC point big" at bounding box center [955, 581] width 240 height 34
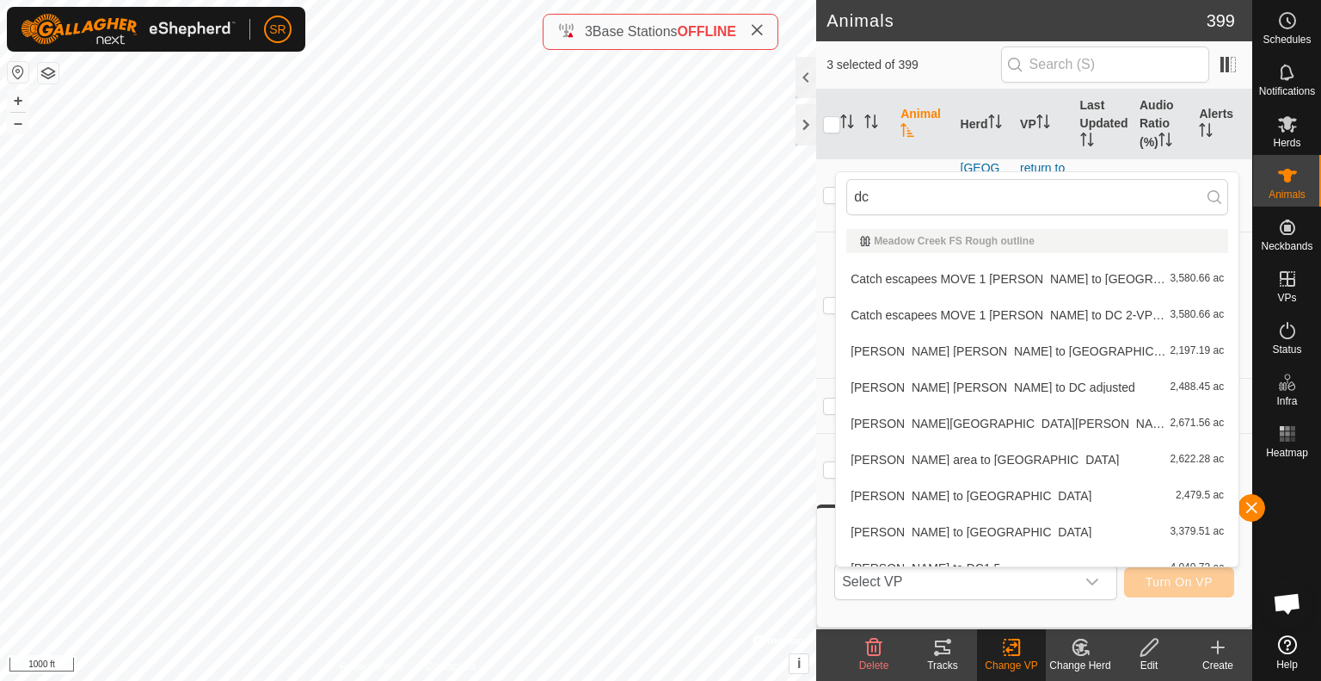
type input "dc"
click at [942, 527] on li "[PERSON_NAME] to DC1 3,379.51 ac" at bounding box center [1037, 531] width 403 height 34
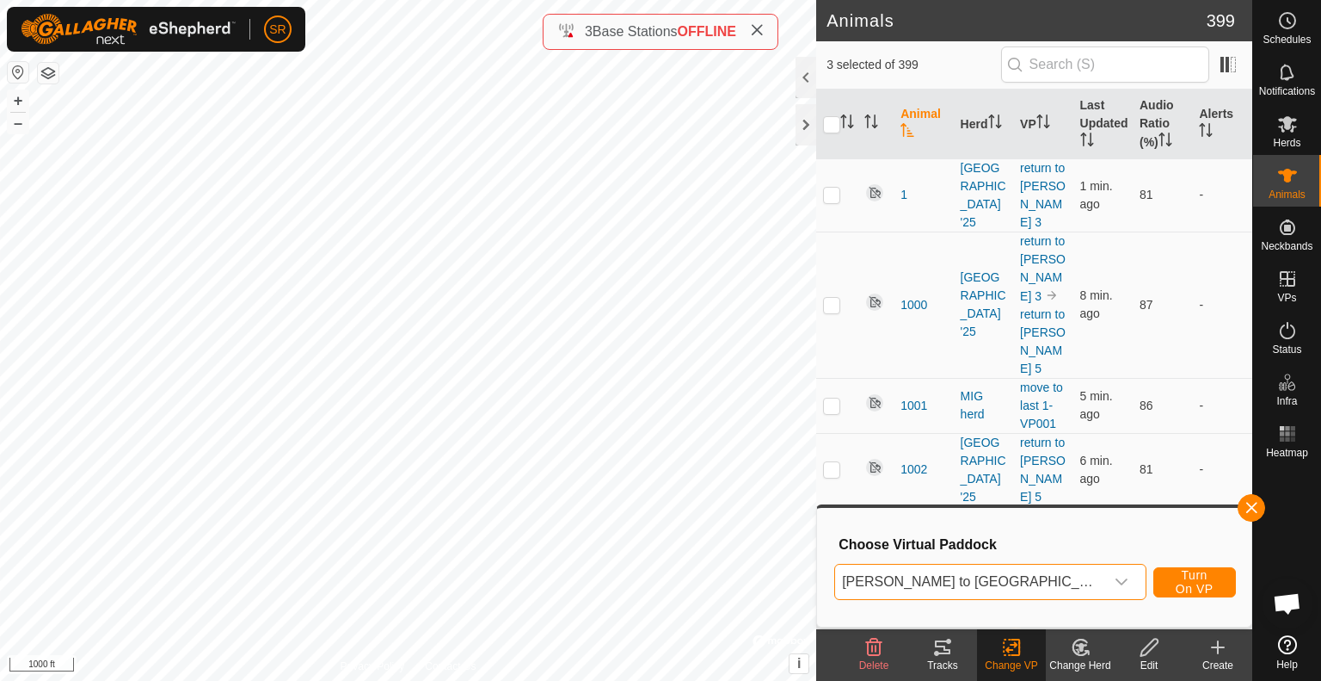
click at [959, 584] on span "[PERSON_NAME] to [GEOGRAPHIC_DATA]" at bounding box center [969, 581] width 269 height 34
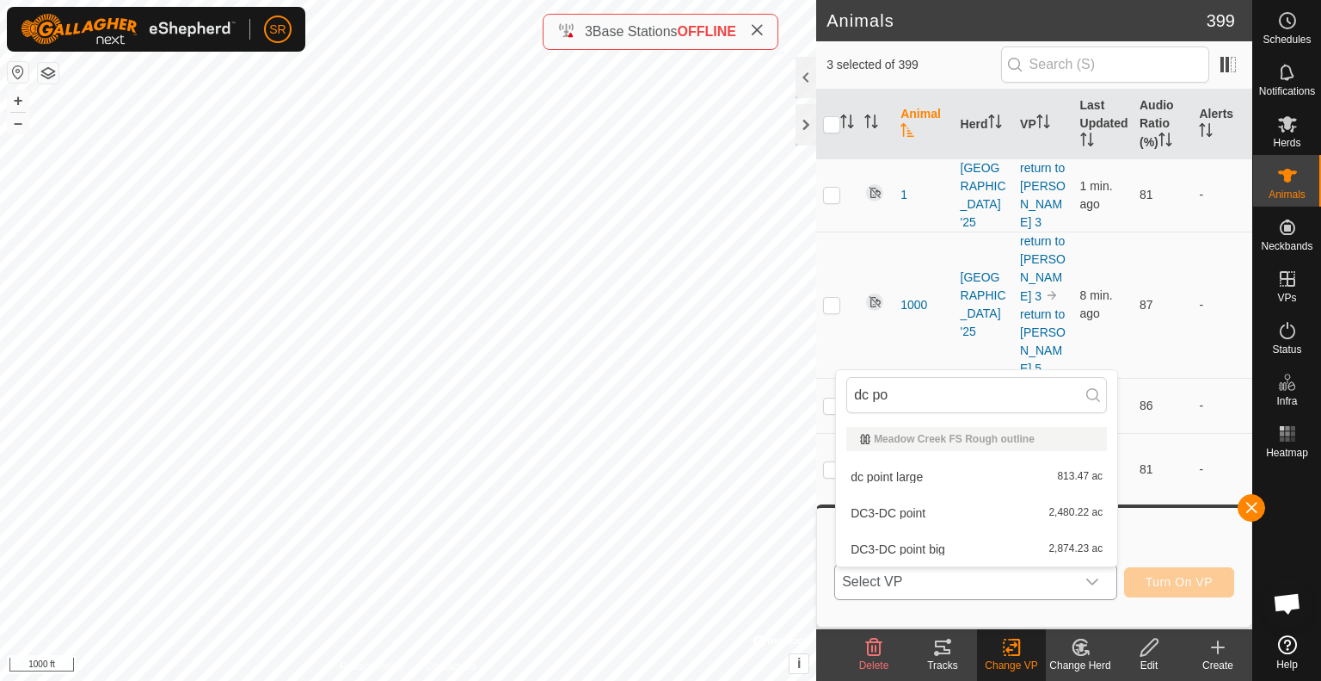
type input "dc poi"
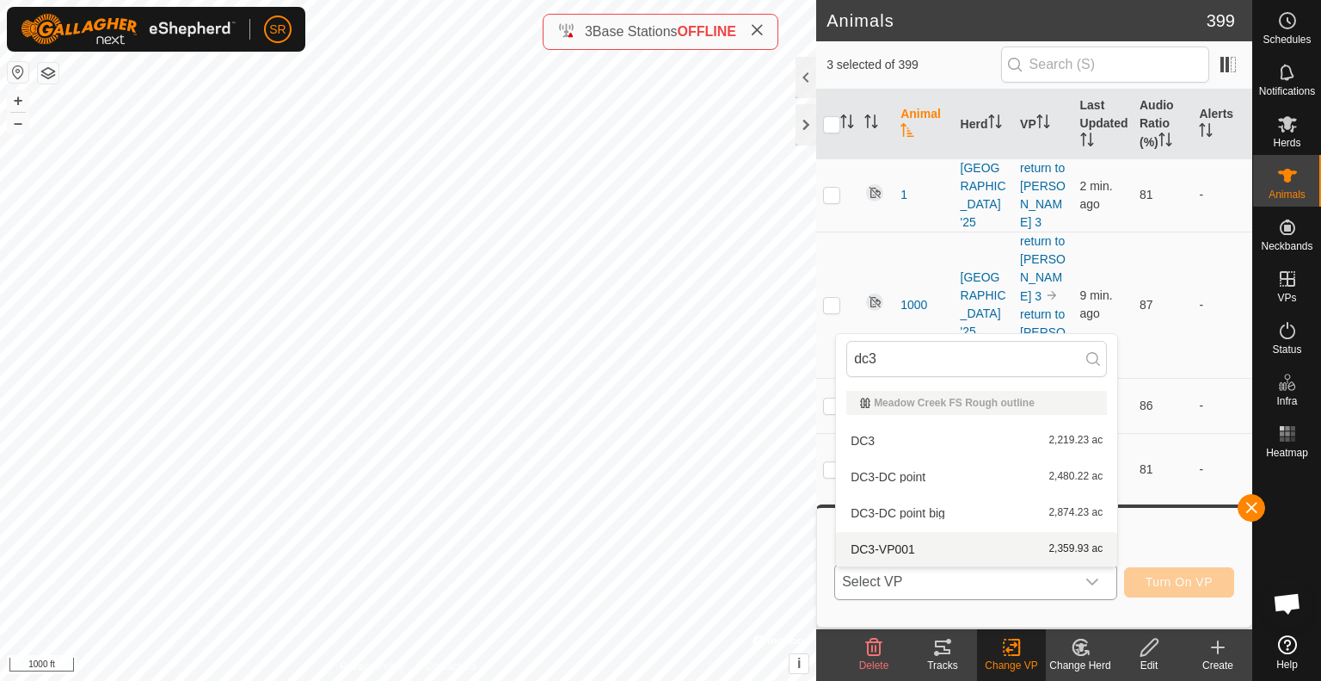
type input "dc3"
click at [976, 582] on span "Select VP" at bounding box center [955, 581] width 240 height 34
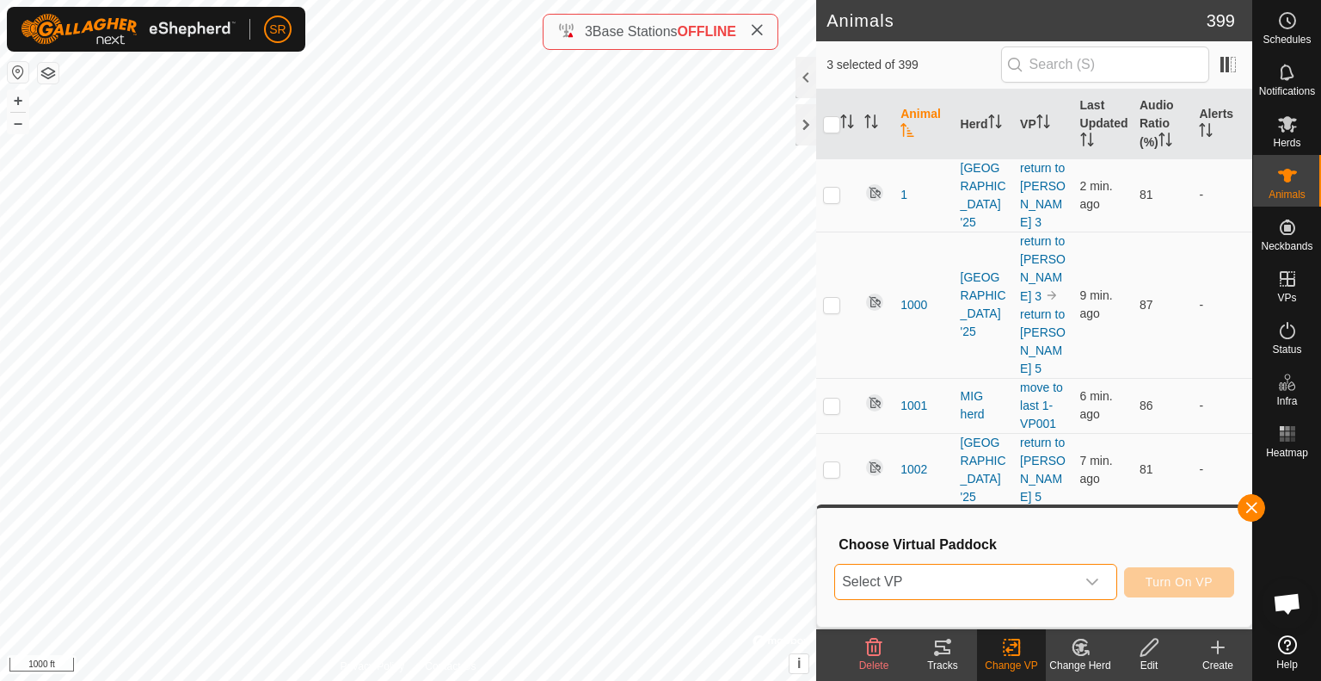
click at [1044, 588] on span "Select VP" at bounding box center [955, 581] width 240 height 34
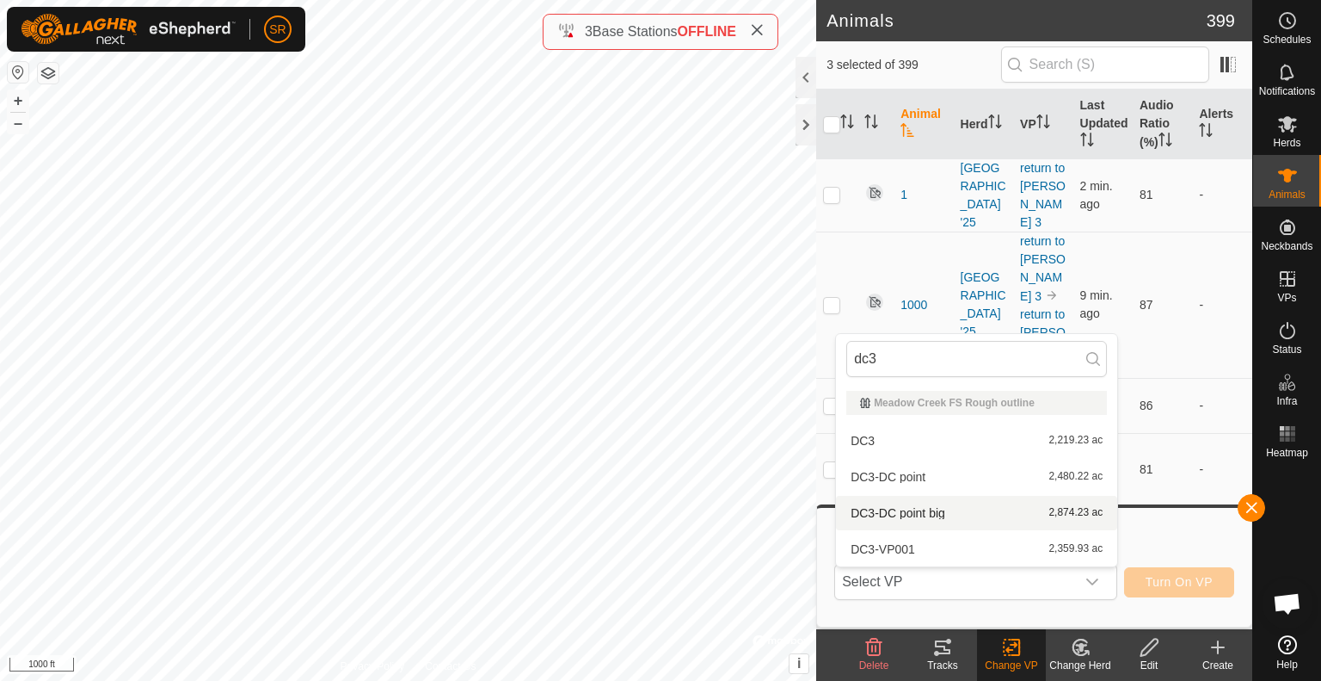
type input "dc3"
click at [1014, 517] on li "DC3-DC point big 2,874.23 ac" at bounding box center [976, 513] width 281 height 34
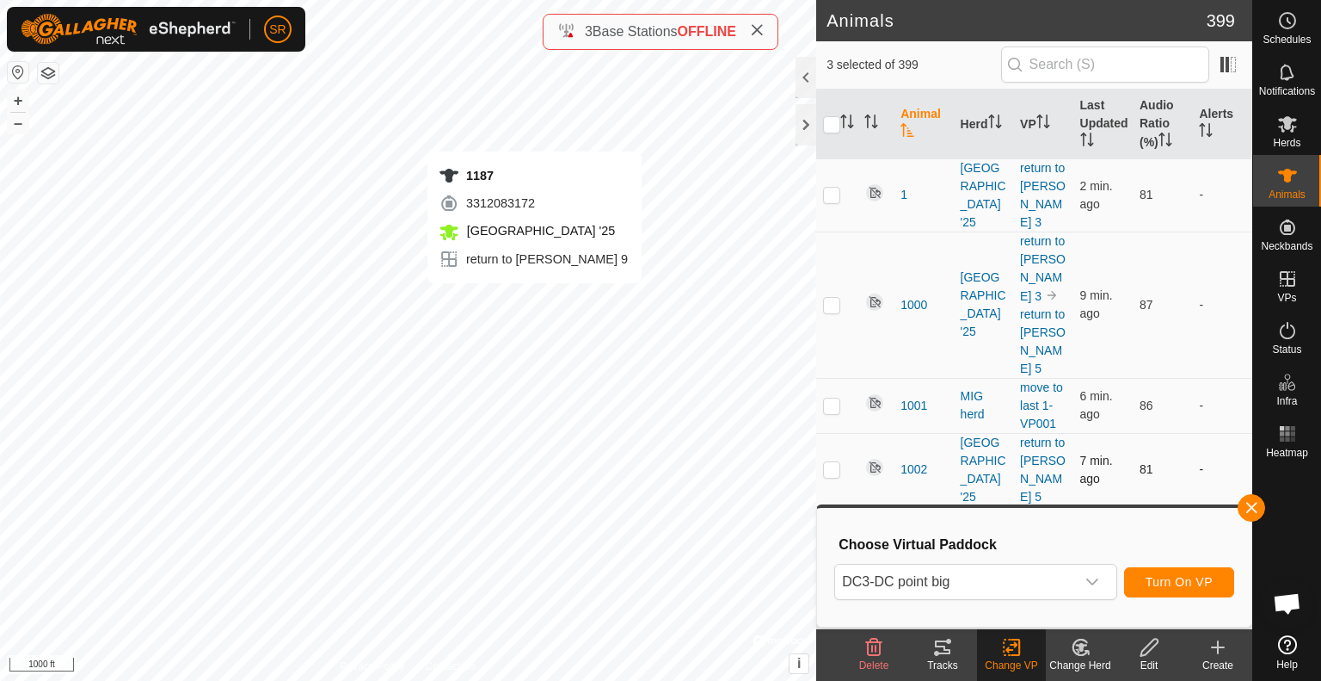
click at [534, 300] on div "1187 3312083172 [GEOGRAPHIC_DATA] '25 return to [PERSON_NAME] 9 + – ⇧ i © Mapbo…" at bounding box center [408, 340] width 816 height 681
checkbox input "false"
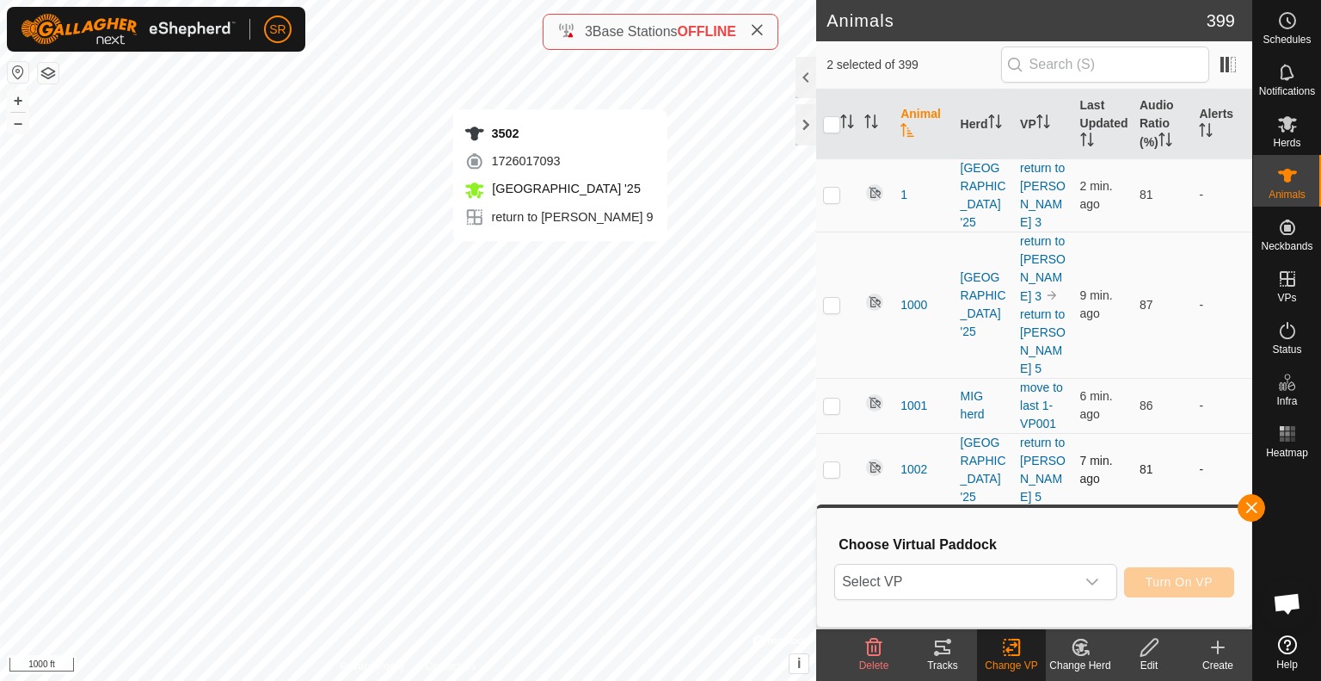
click at [560, 258] on div "3502 1726017093 [GEOGRAPHIC_DATA] '25 return to [PERSON_NAME] 9 + – ⇧ i © Mapbo…" at bounding box center [408, 340] width 816 height 681
checkbox input "false"
click at [1068, 583] on span "Select VP" at bounding box center [955, 581] width 240 height 34
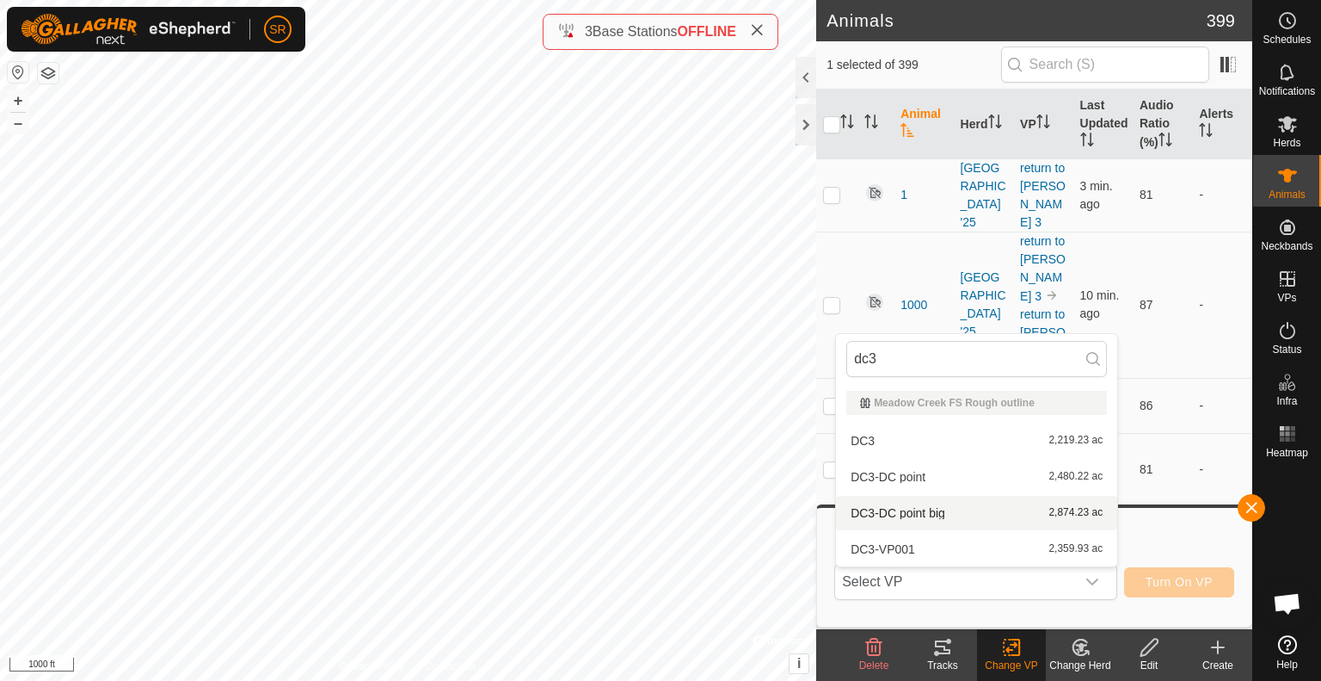
type input "dc3"
click at [964, 511] on li "DC3-DC point big 2,874.23 ac" at bounding box center [976, 513] width 281 height 34
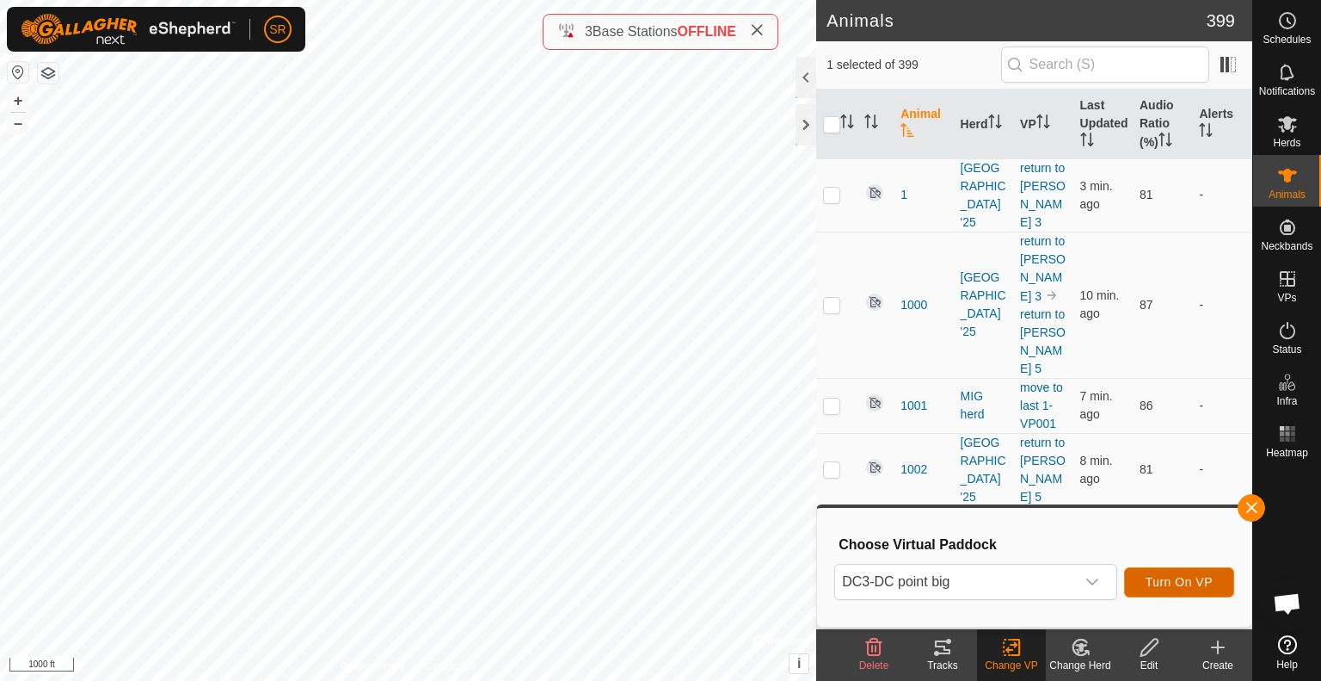
click at [1174, 583] on span "Turn On VP" at bounding box center [1179, 582] width 67 height 14
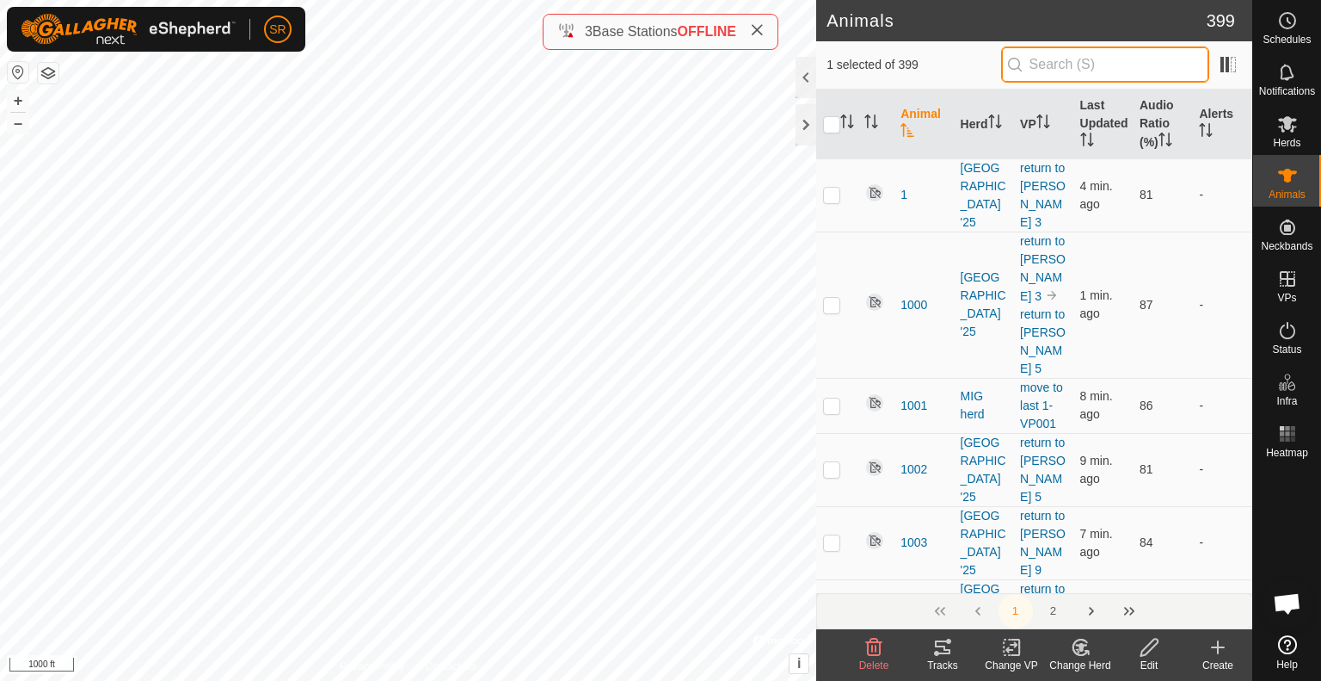
click at [1087, 65] on input "text" at bounding box center [1105, 64] width 208 height 36
type input "6089"
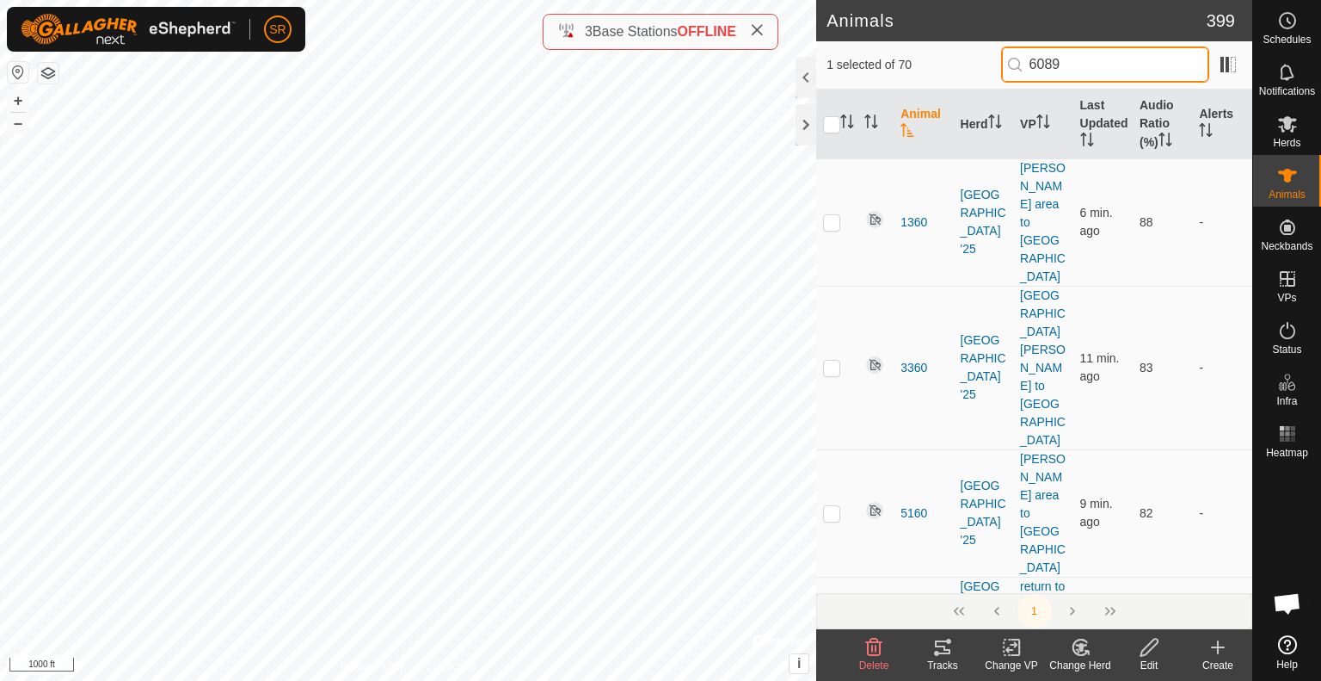
checkbox input "true"
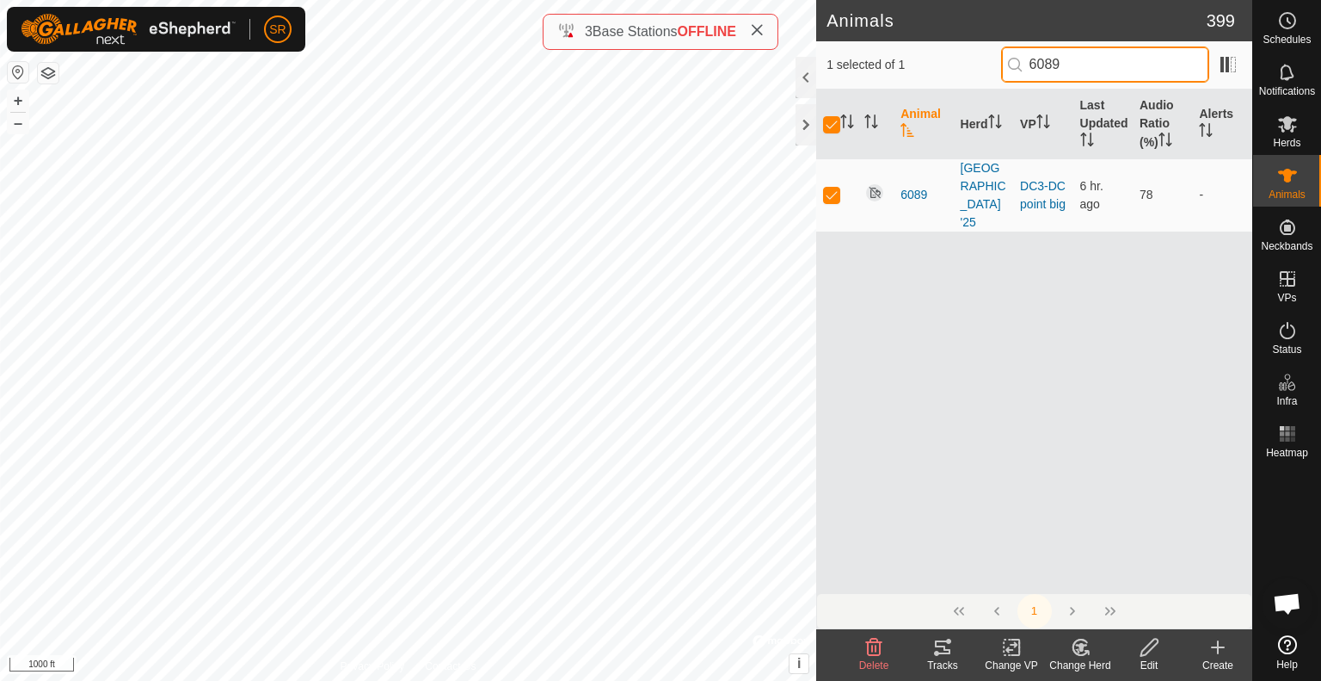
type input "6089"
click at [527, 295] on div "1187 3312083172 [GEOGRAPHIC_DATA] '25 return to [PERSON_NAME] 9 + – ⇧ i © Mapbo…" at bounding box center [408, 340] width 816 height 681
checkbox input "false"
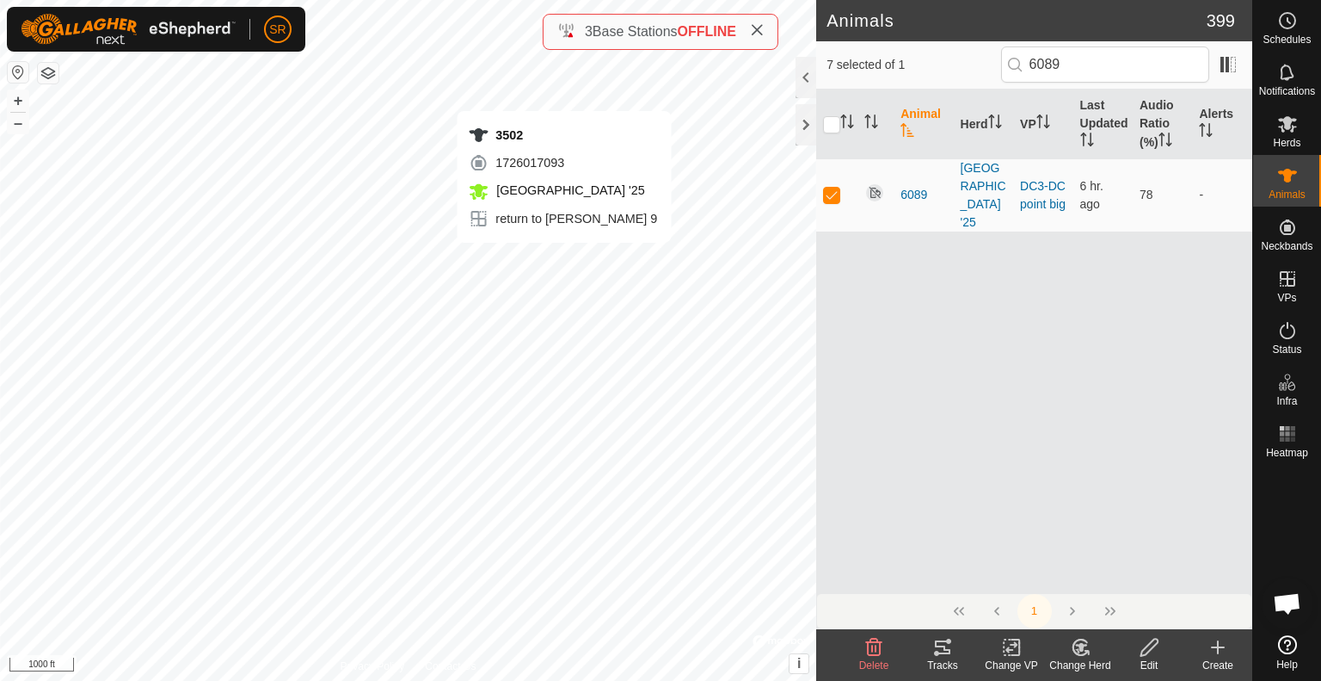
click at [564, 260] on div "3502 1726017093 [GEOGRAPHIC_DATA] '25 return to [PERSON_NAME] 9 + – ⇧ i © Mapbo…" at bounding box center [408, 340] width 816 height 681
click at [1016, 655] on icon at bounding box center [1016, 646] width 8 height 15
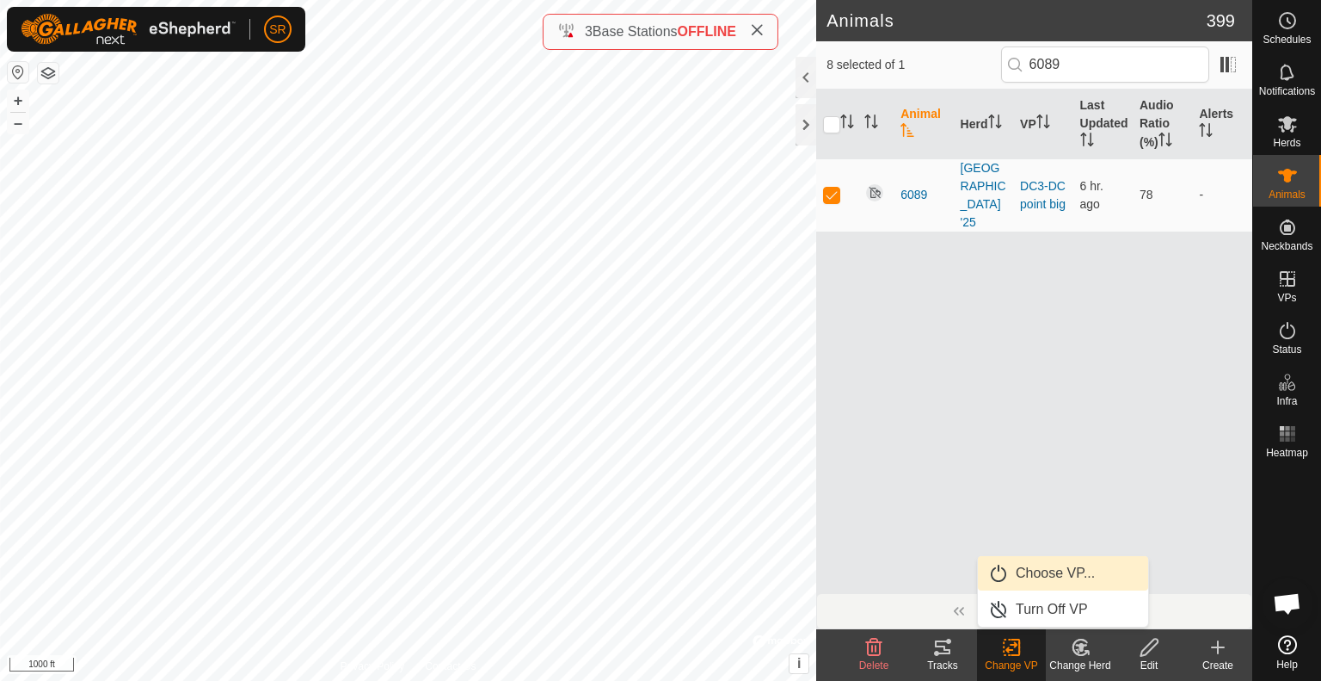
click at [1038, 570] on link "Choose VP..." at bounding box center [1063, 573] width 170 height 34
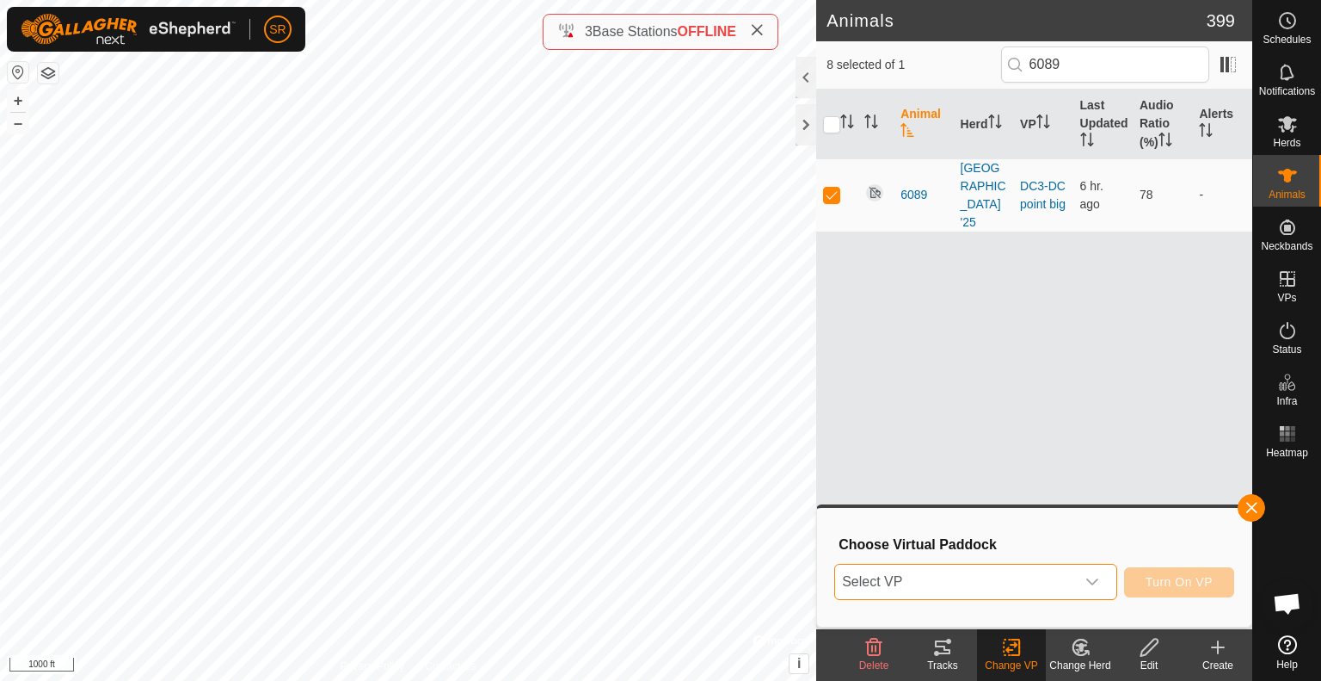
click at [1038, 570] on span "Select VP" at bounding box center [955, 581] width 240 height 34
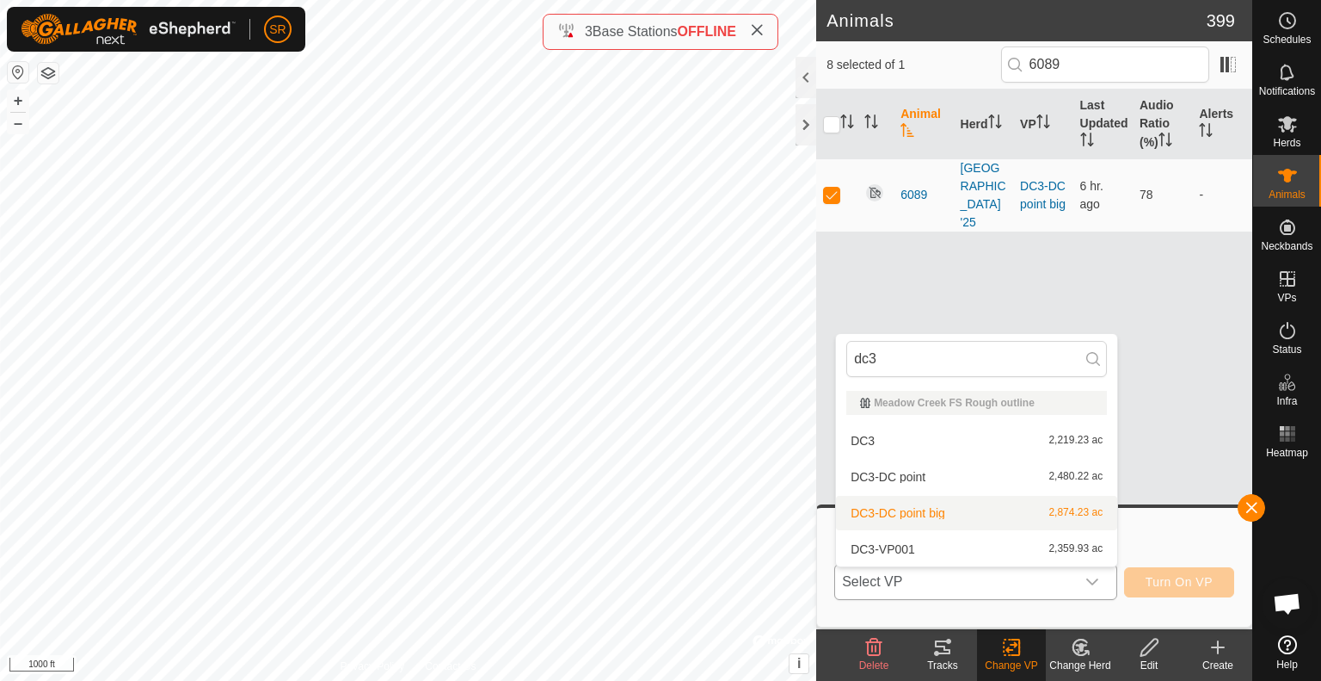
type input "dc3"
click at [1016, 515] on li "DC3-DC point big 2,874.23 ac" at bounding box center [976, 513] width 281 height 34
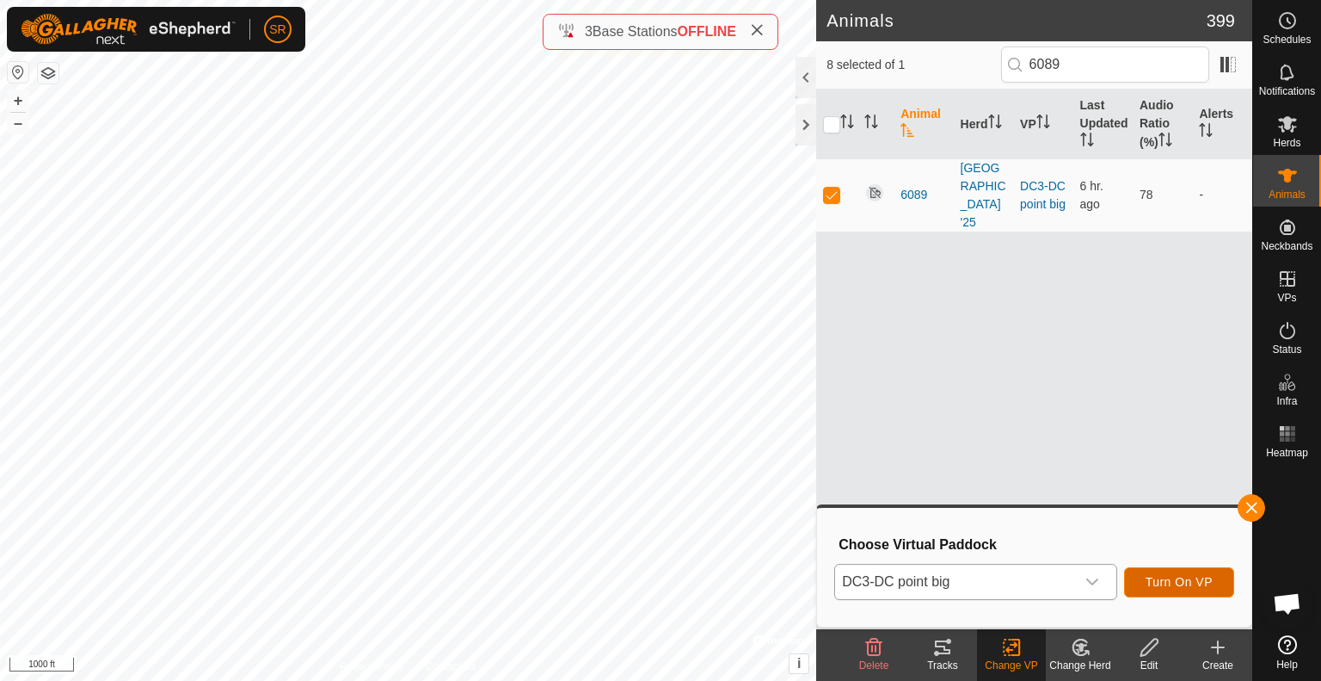
click at [1156, 578] on span "Turn On VP" at bounding box center [1179, 582] width 67 height 14
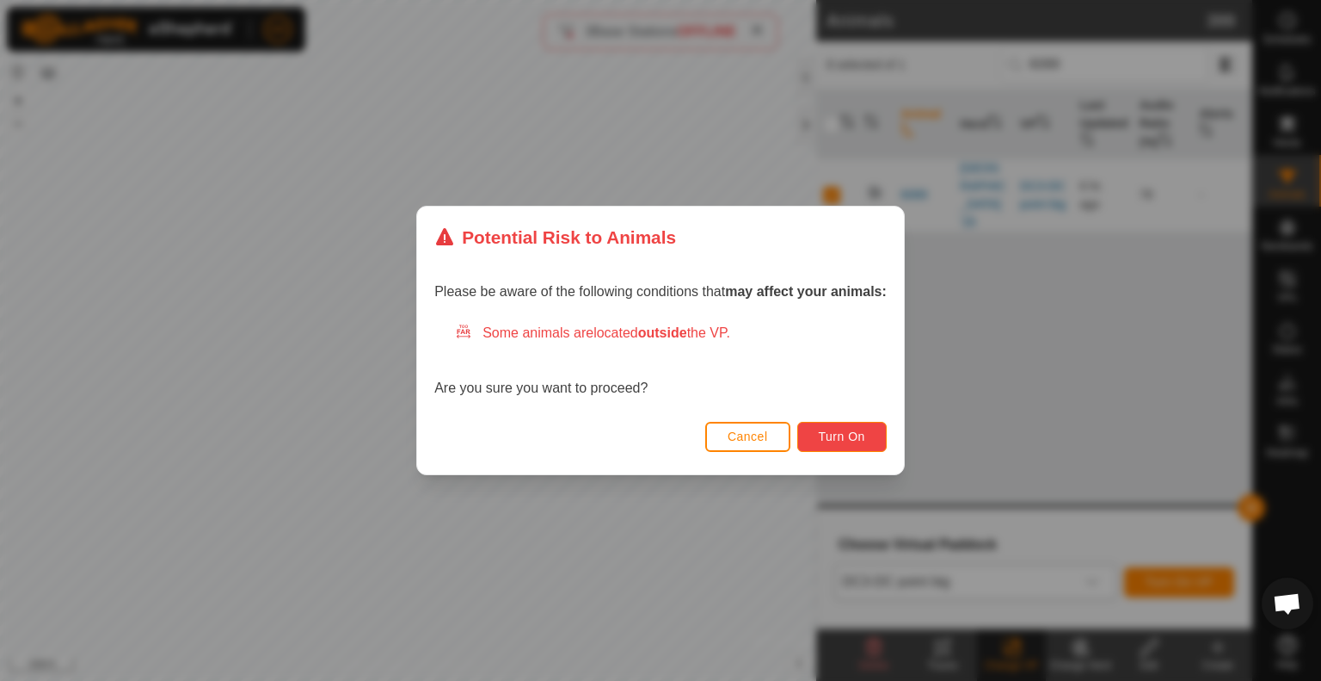
click at [865, 439] on span "Turn On" at bounding box center [842, 436] width 46 height 14
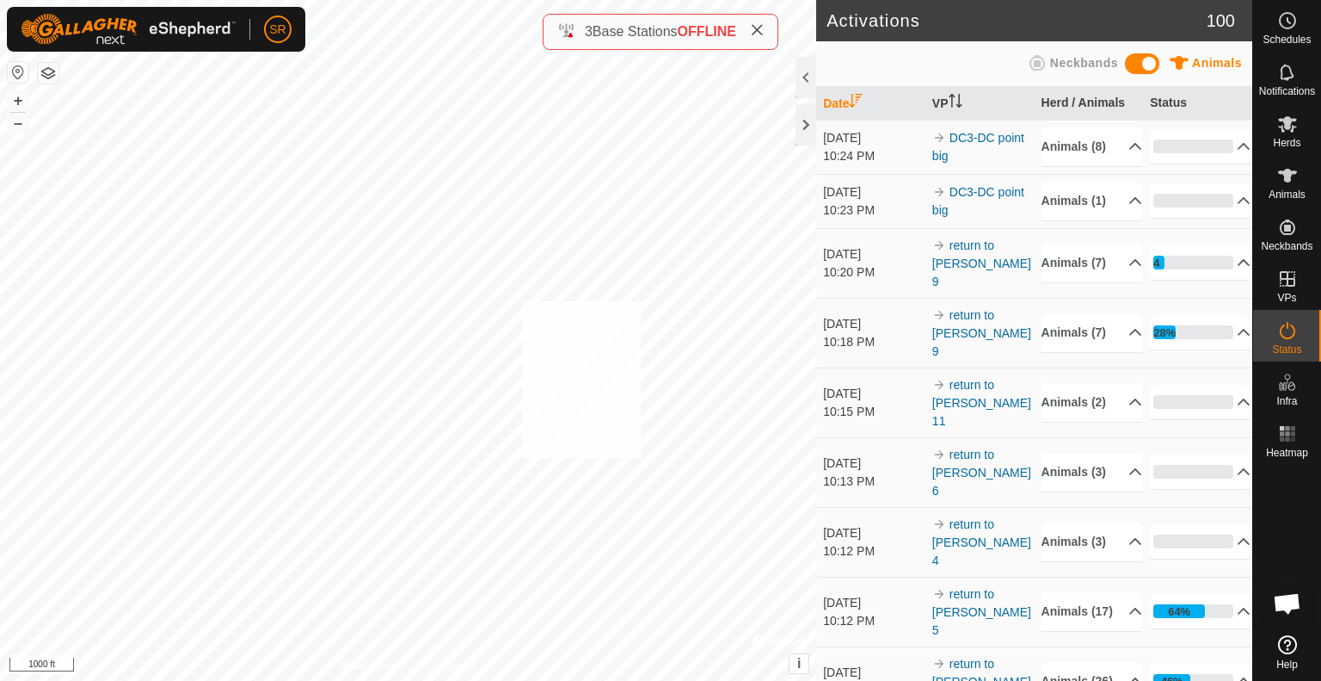
click at [523, 301] on div "6089 4001865664 Meadow Creek '25 DC3-DC point big + – ⇧ i © Mapbox , © OpenStre…" at bounding box center [408, 340] width 816 height 681
click at [1297, 184] on icon at bounding box center [1288, 175] width 21 height 21
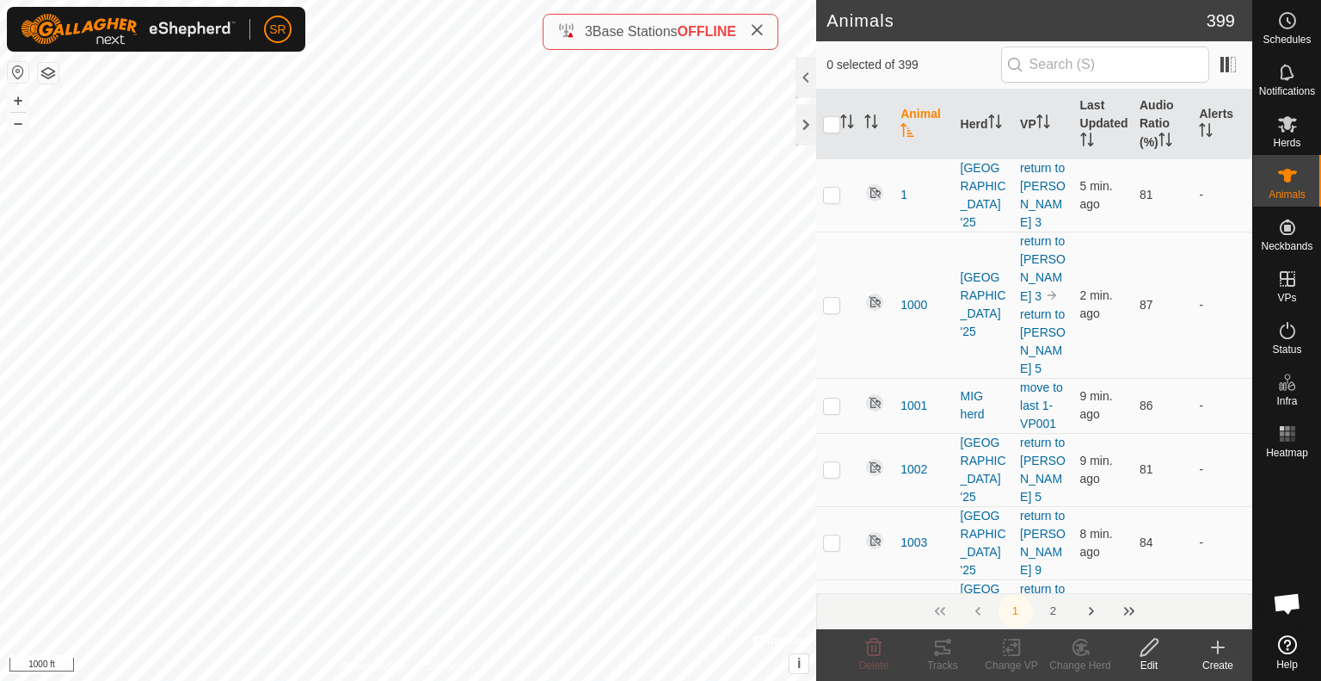
click at [523, 284] on div "2127 2211091904 Meadow Creek '25 DC3-DC point big + – ⇧ i © Mapbox , © OpenStre…" at bounding box center [408, 340] width 816 height 681
checkbox input "true"
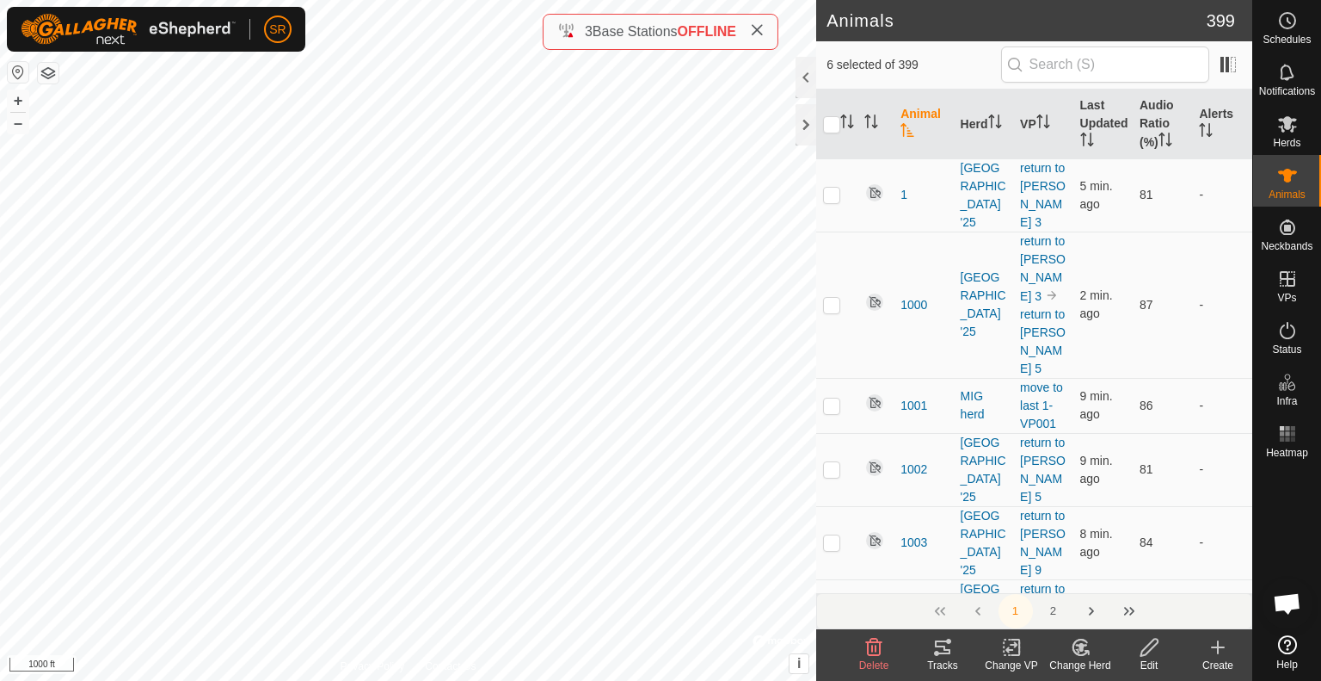
checkbox input "true"
click at [564, 258] on div "3502 1726017093 [GEOGRAPHIC_DATA] '25 return to [PERSON_NAME] 9 + – ⇧ i © Mapbo…" at bounding box center [408, 340] width 816 height 681
checkbox input "true"
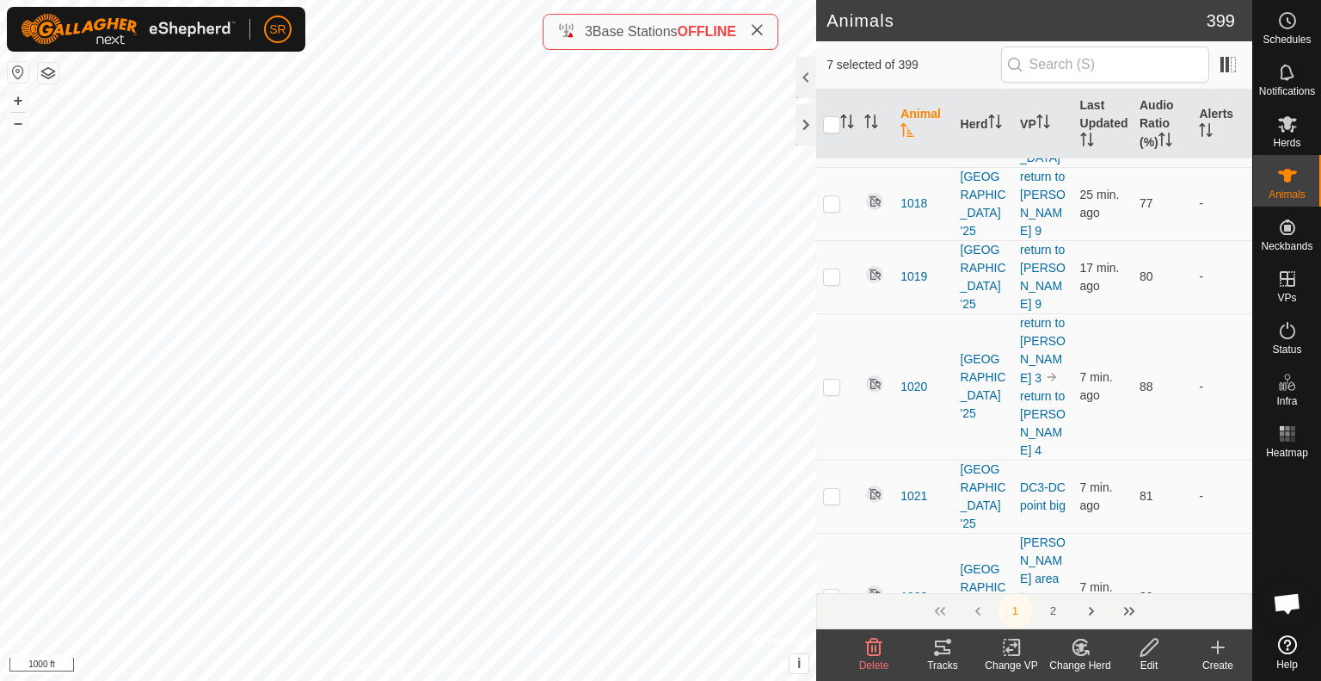
scroll to position [2009, 0]
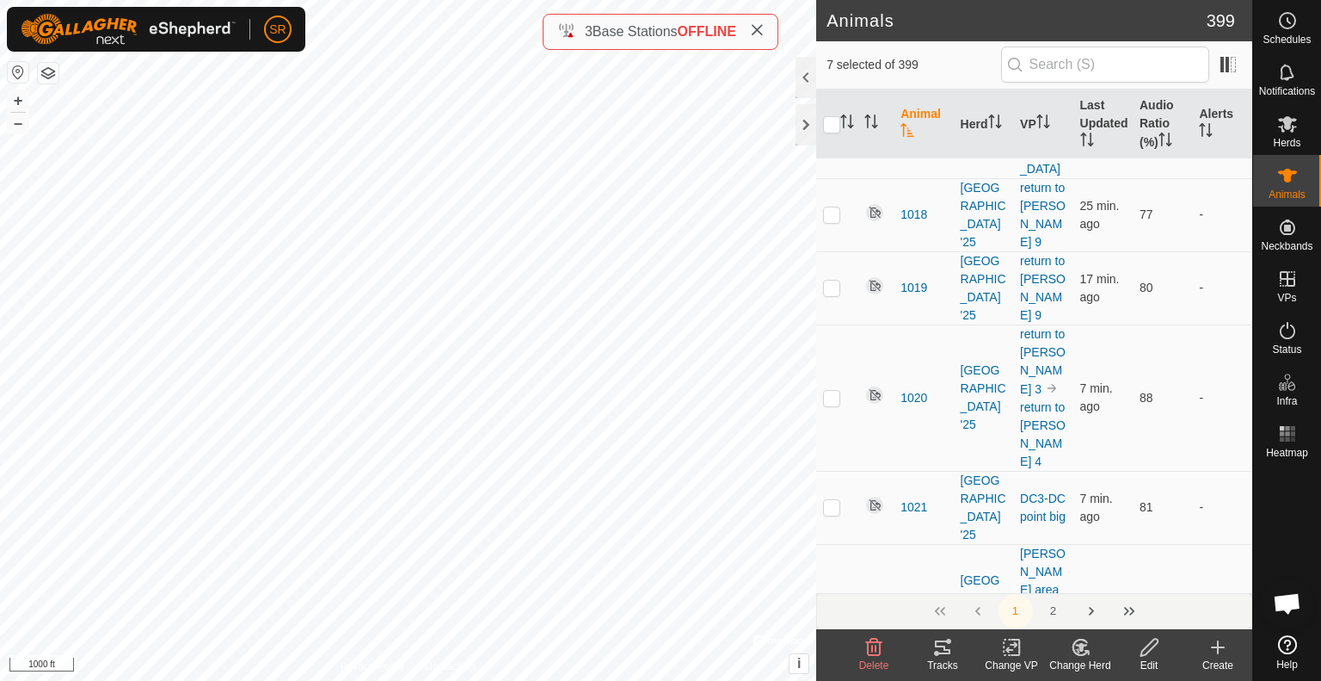
checkbox input "false"
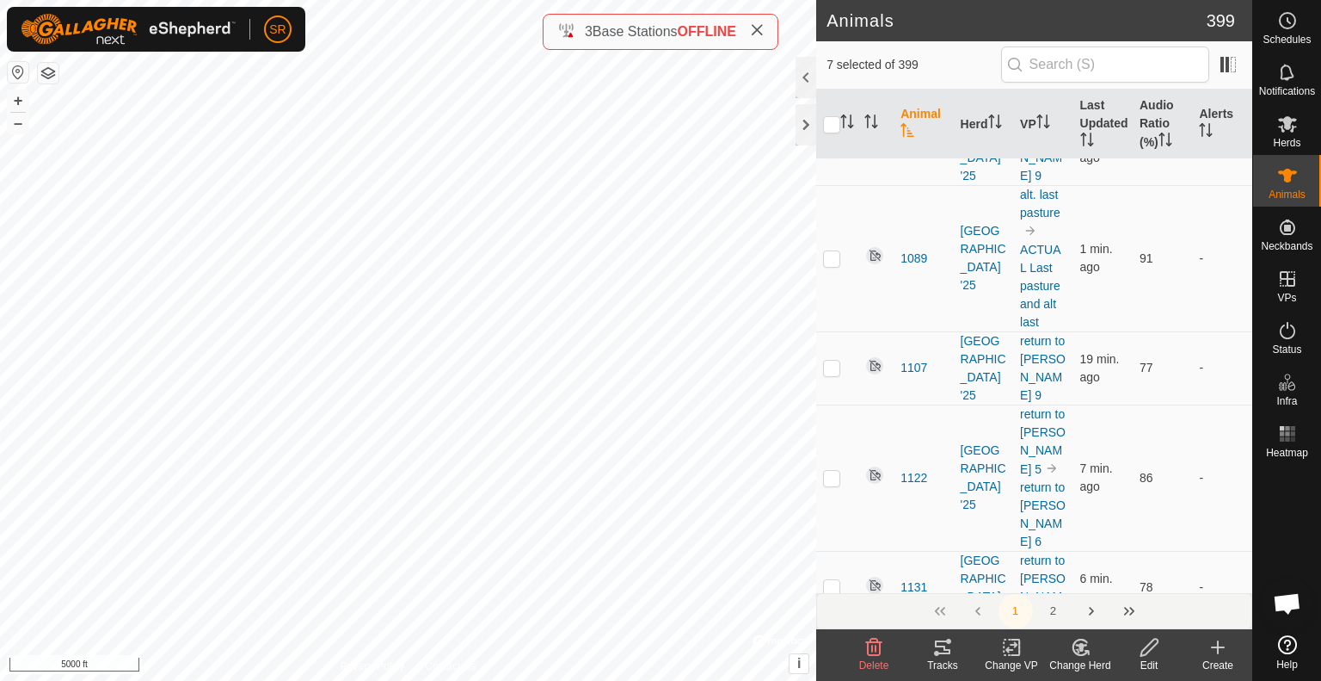
scroll to position [3699, 0]
